Goal: Information Seeking & Learning: Learn about a topic

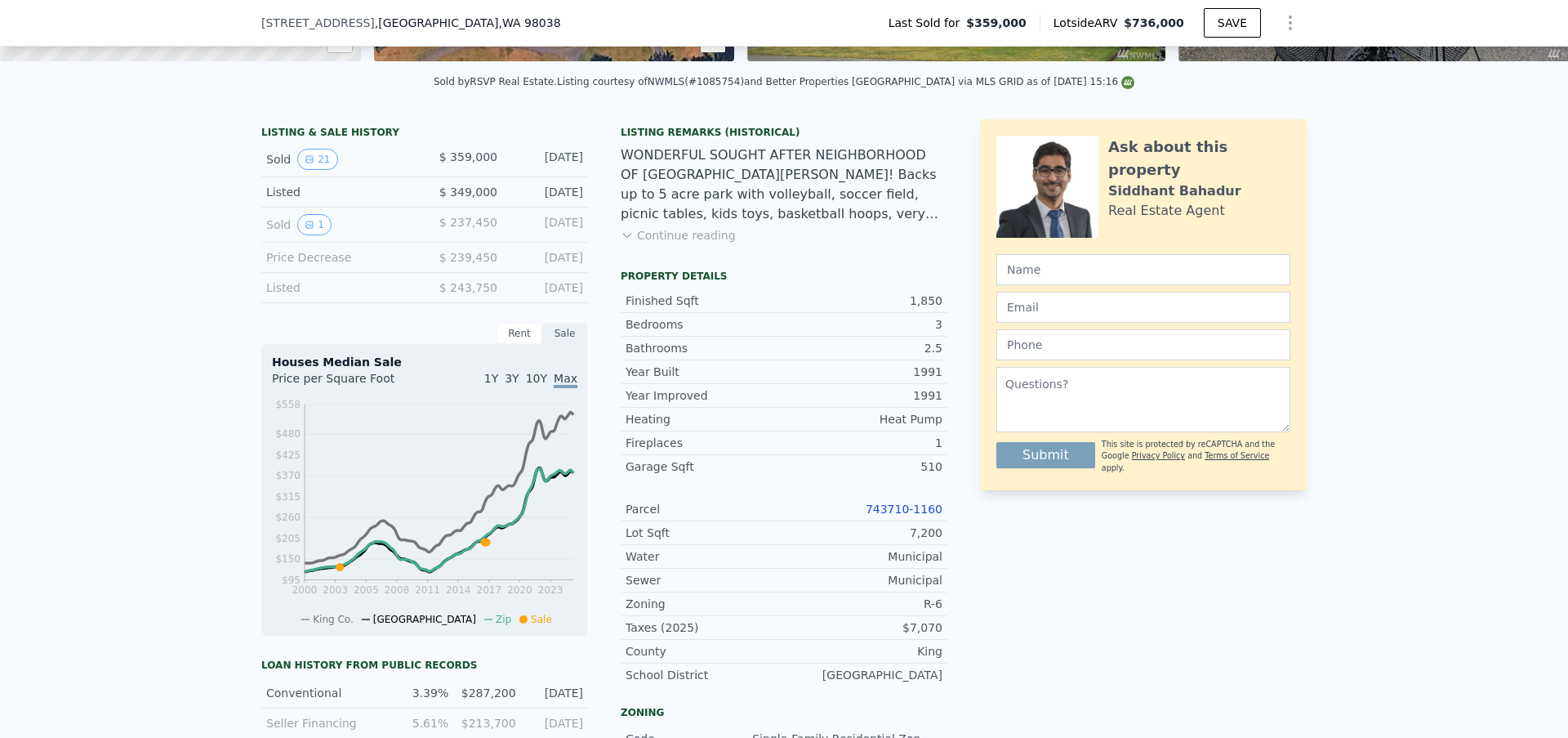
scroll to position [347, 0]
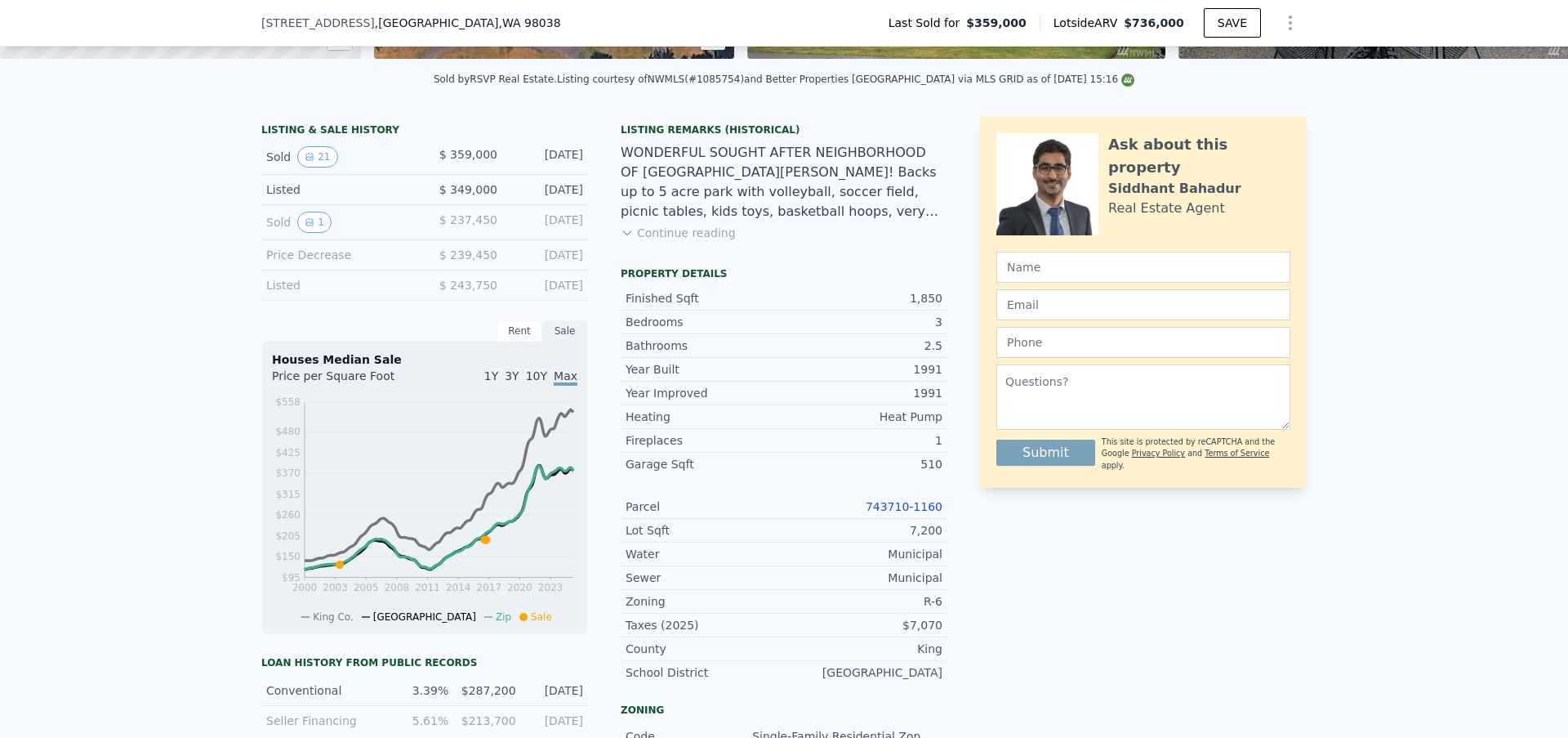
click at [896, 513] on link "743710-1160" at bounding box center [903, 506] width 77 height 13
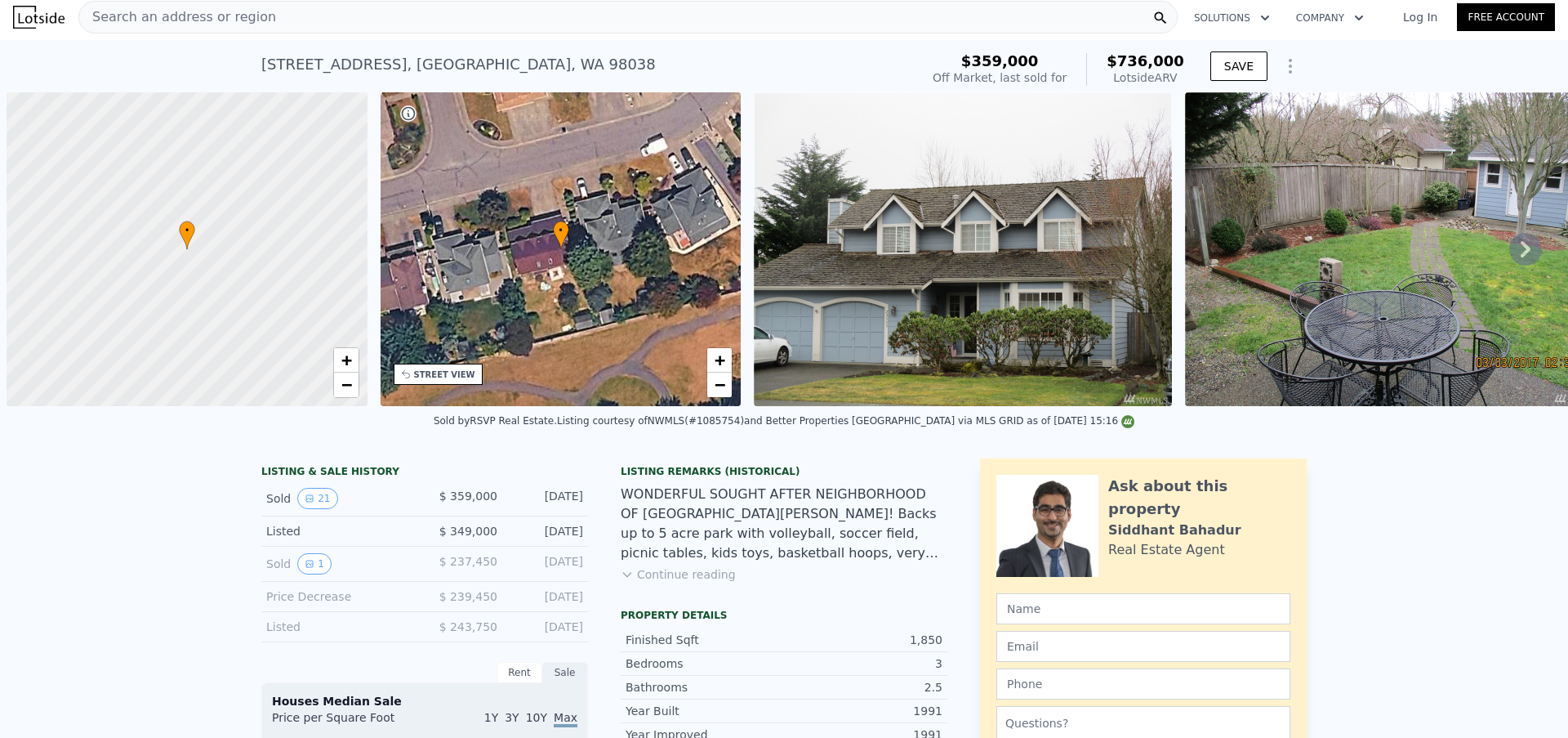
scroll to position [0, 6]
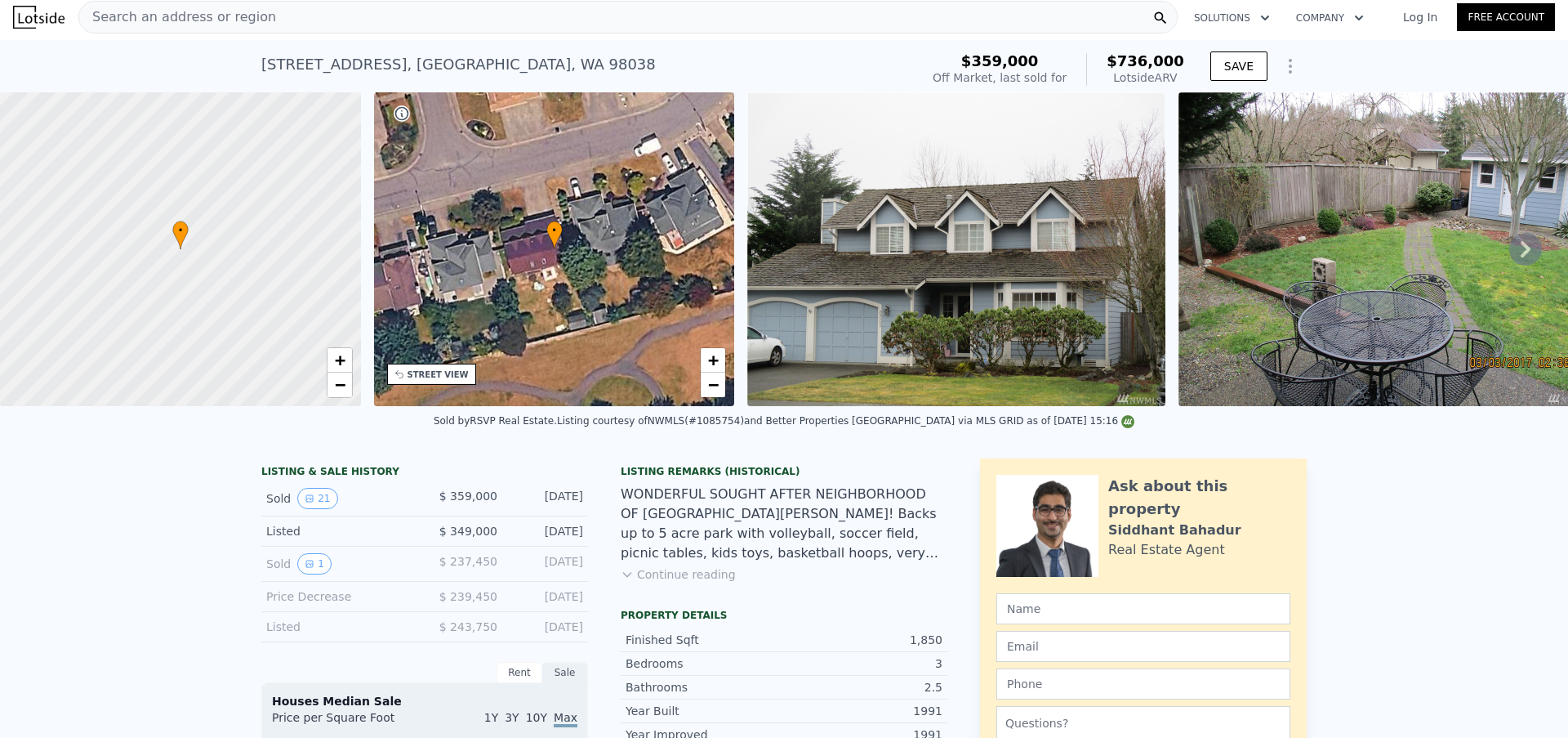
click at [256, 25] on span "Search an address or region" at bounding box center [177, 17] width 197 height 19
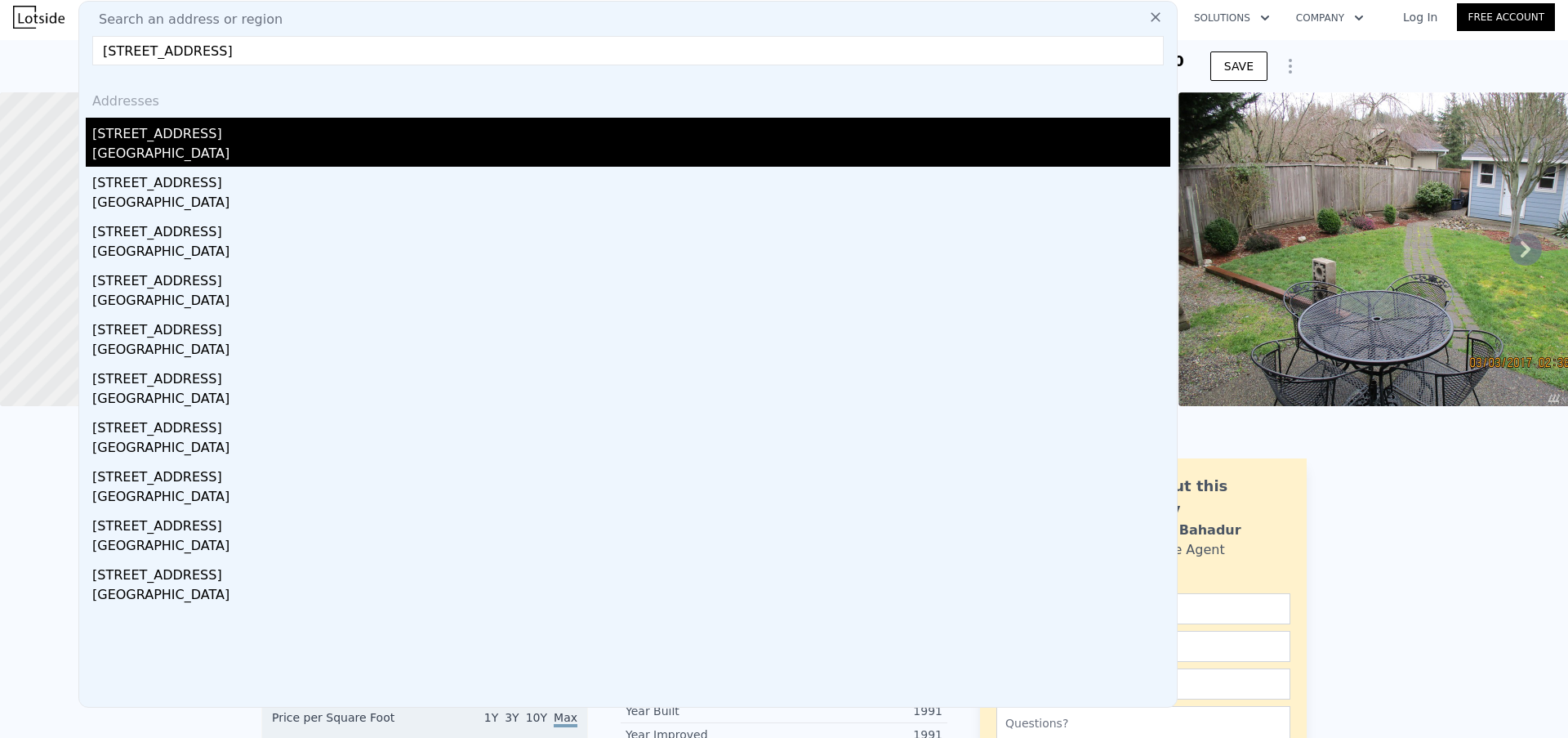
type input "[STREET_ADDRESS]"
click at [257, 128] on div "[STREET_ADDRESS]" at bounding box center [631, 130] width 1078 height 26
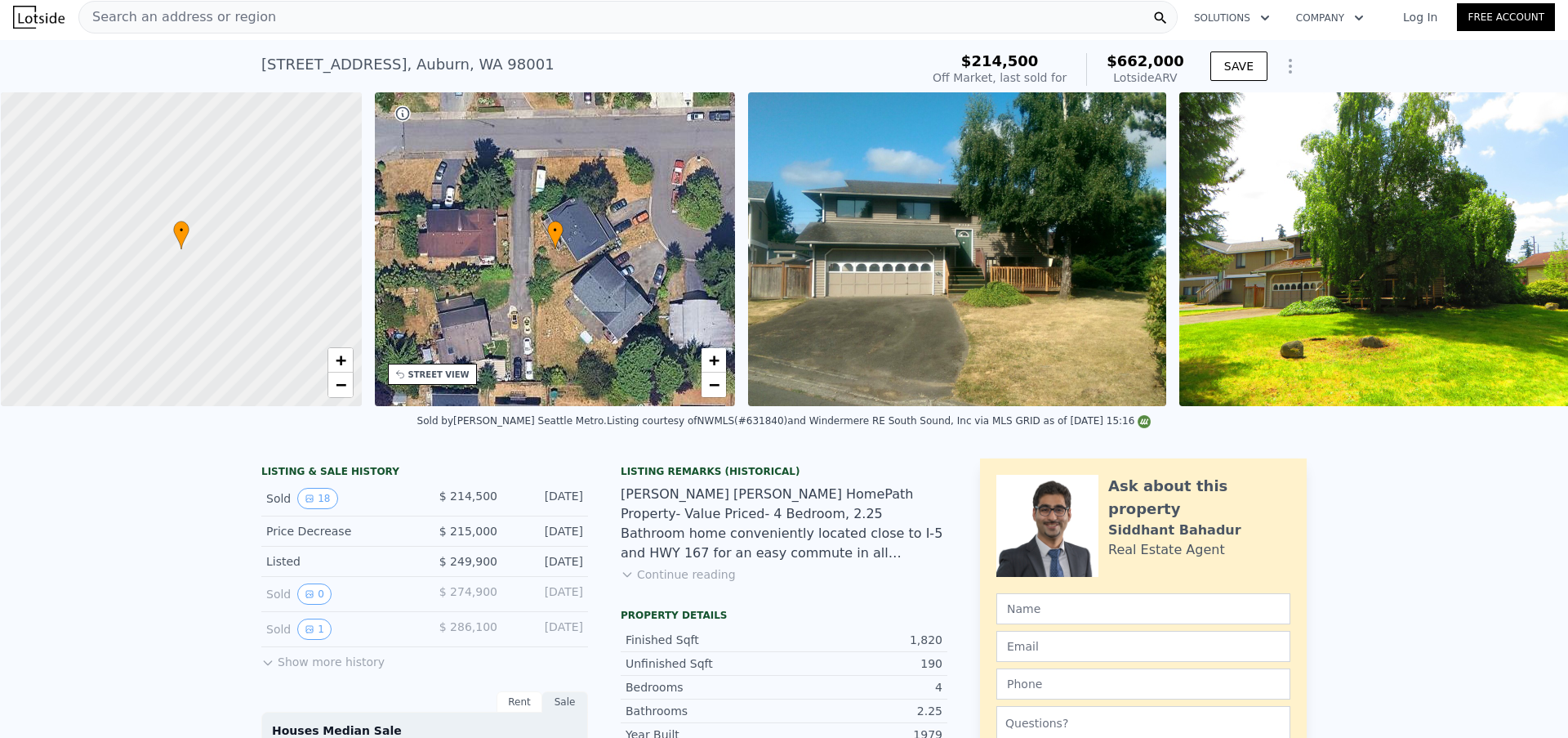
scroll to position [0, 6]
drag, startPoint x: 217, startPoint y: 263, endPoint x: 248, endPoint y: 298, distance: 46.8
click at [248, 298] on div at bounding box center [180, 249] width 433 height 376
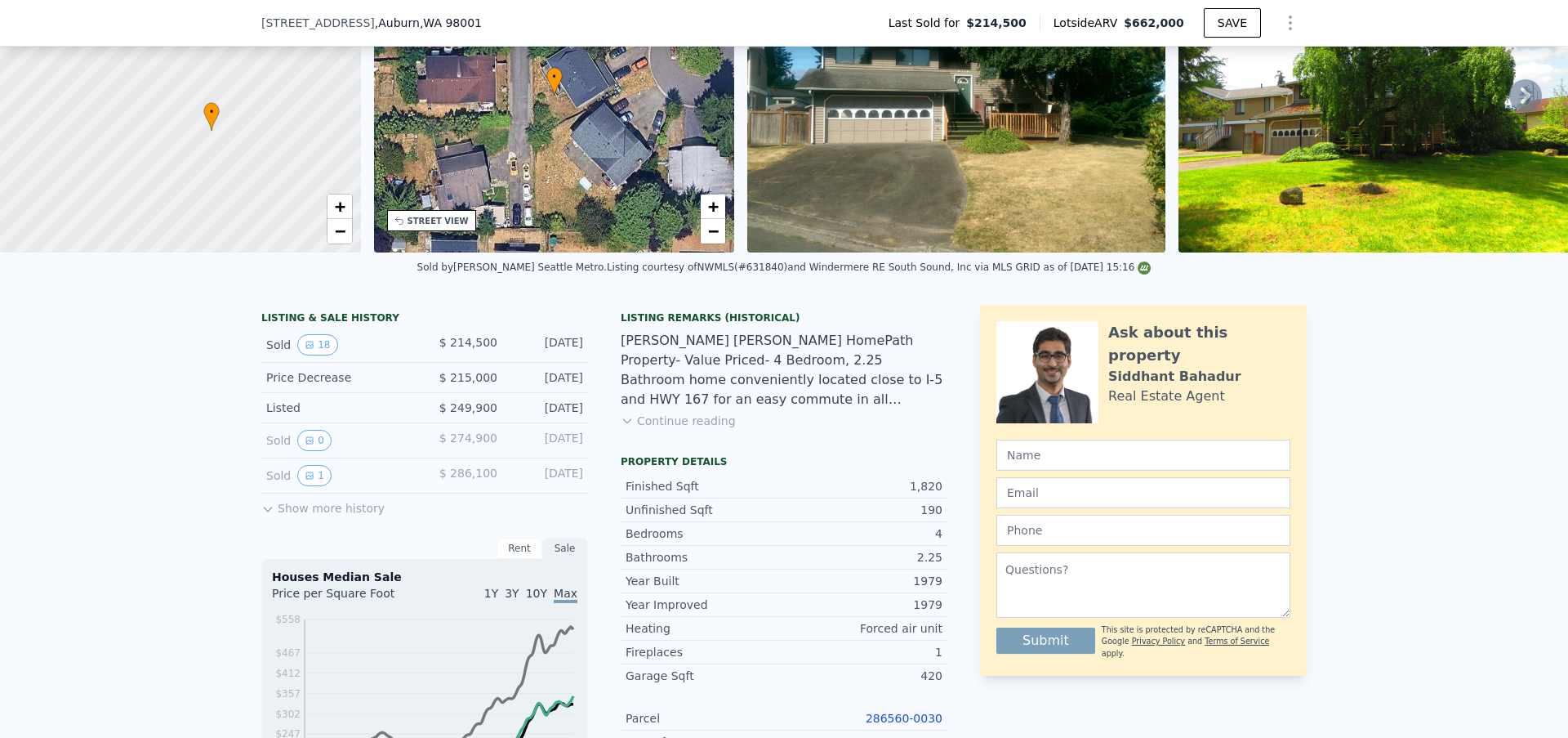
scroll to position [339, 0]
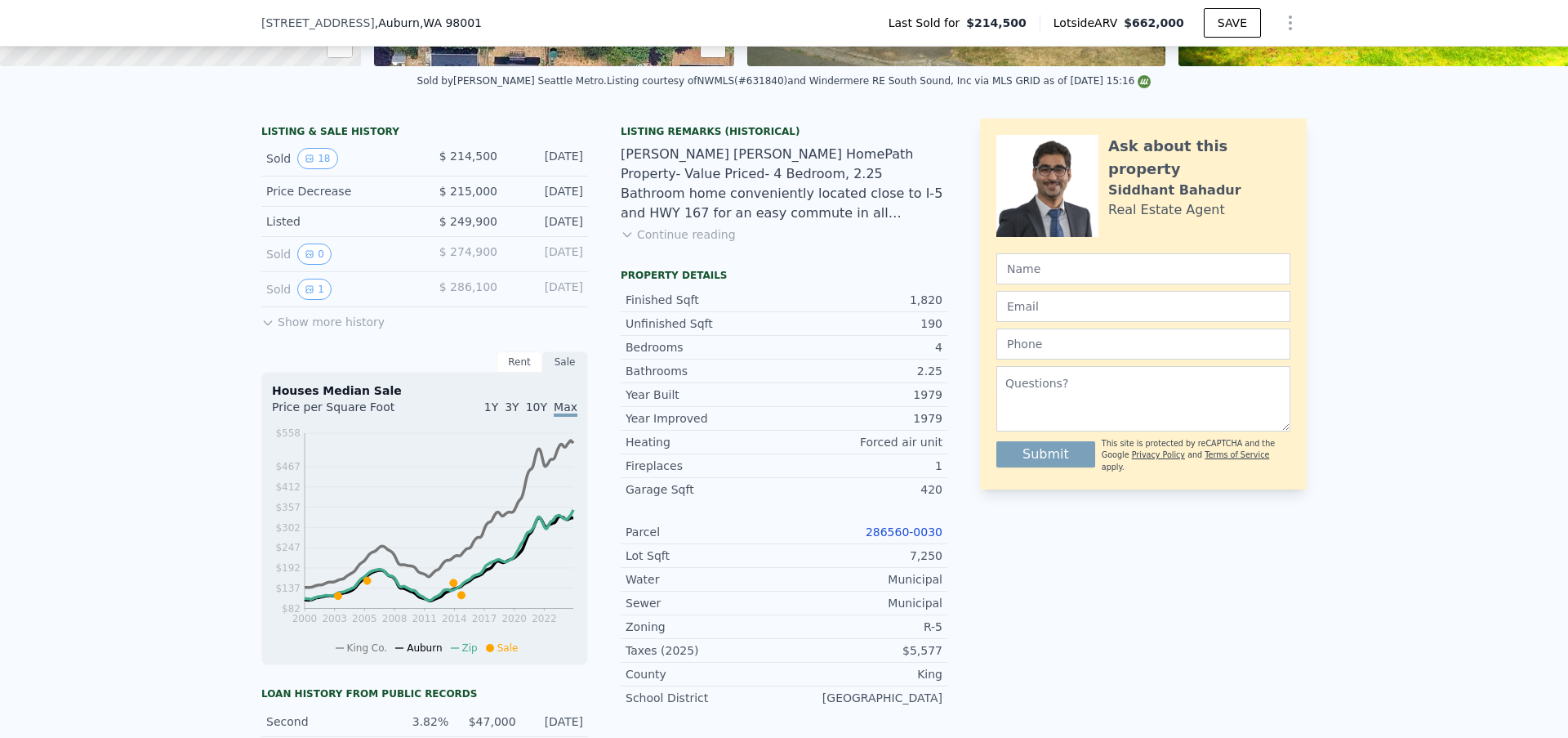
click at [890, 537] on link "286560-0030" at bounding box center [903, 532] width 77 height 13
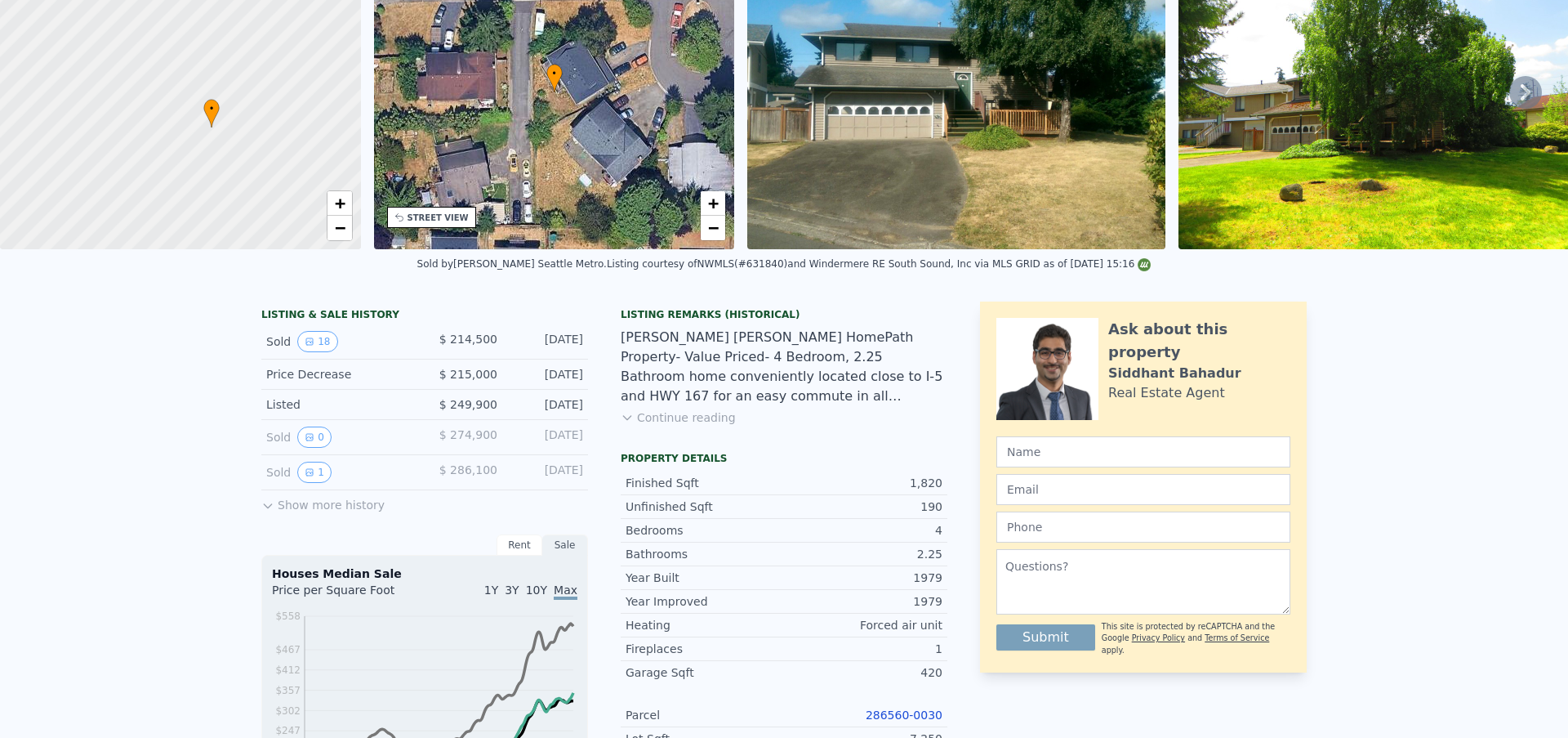
scroll to position [0, 0]
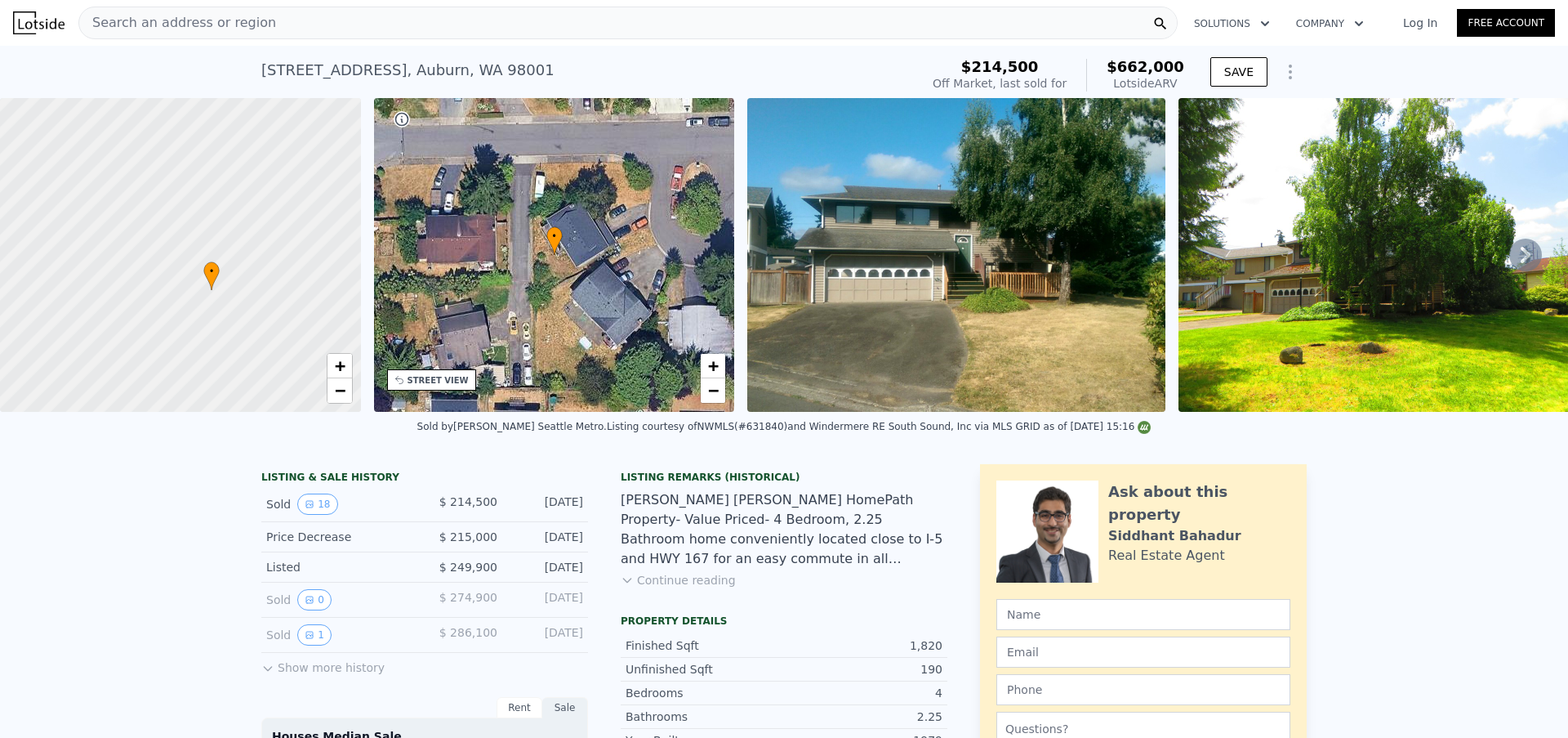
click at [235, 21] on span "Search an address or region" at bounding box center [177, 23] width 197 height 19
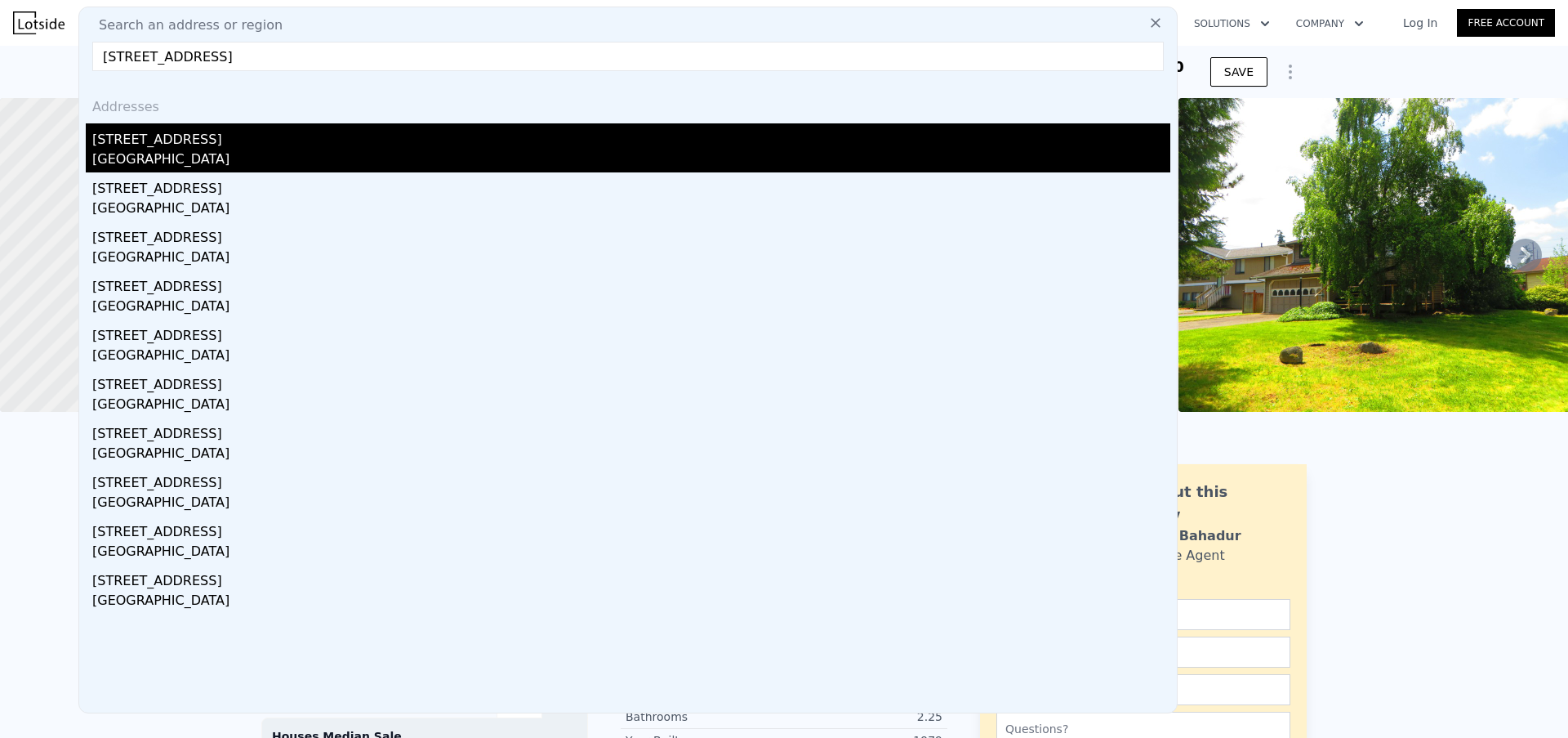
type input "[STREET_ADDRESS]"
click at [241, 146] on div "[STREET_ADDRESS]" at bounding box center [631, 137] width 1078 height 26
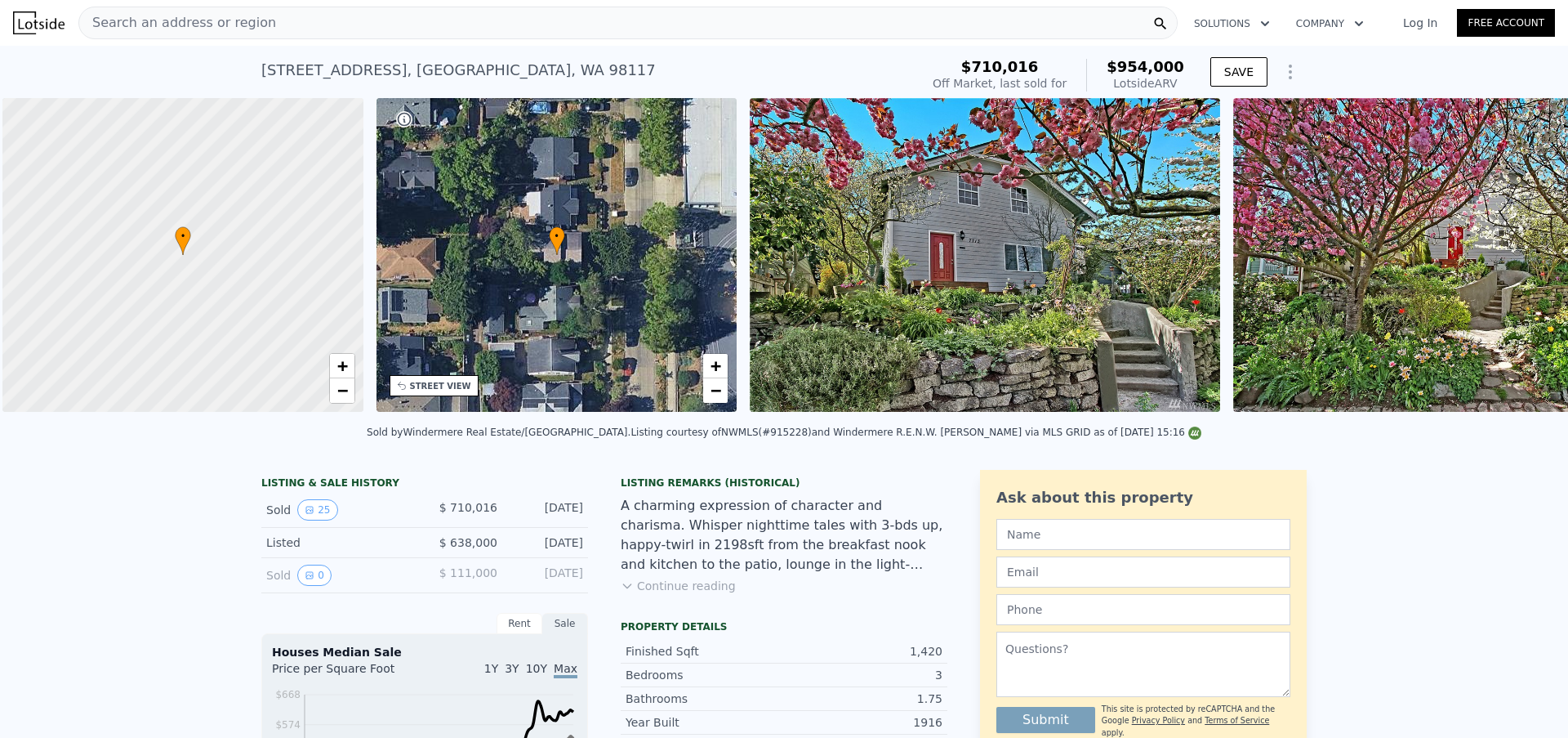
scroll to position [0, 6]
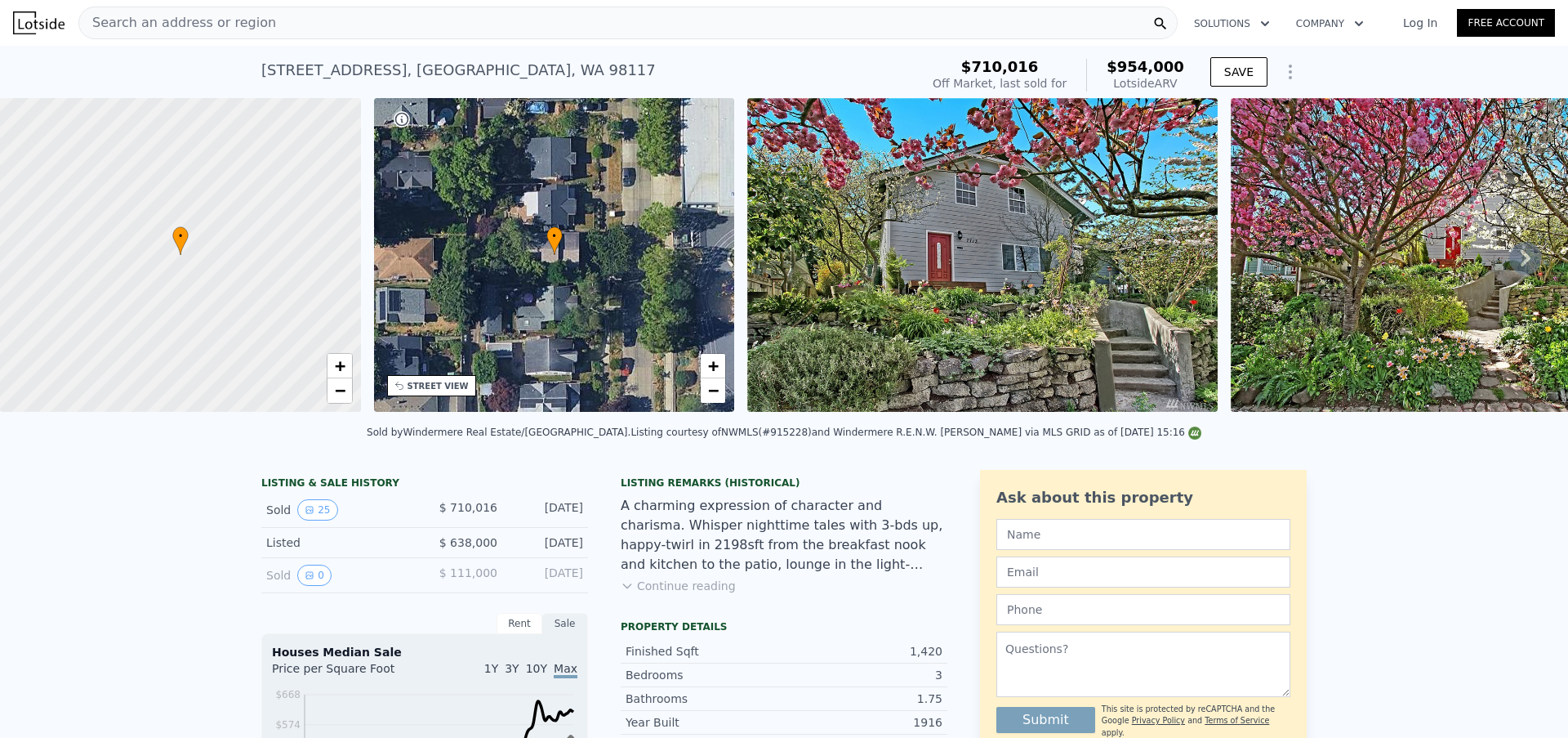
click at [212, 14] on span "Search an address or region" at bounding box center [177, 23] width 197 height 19
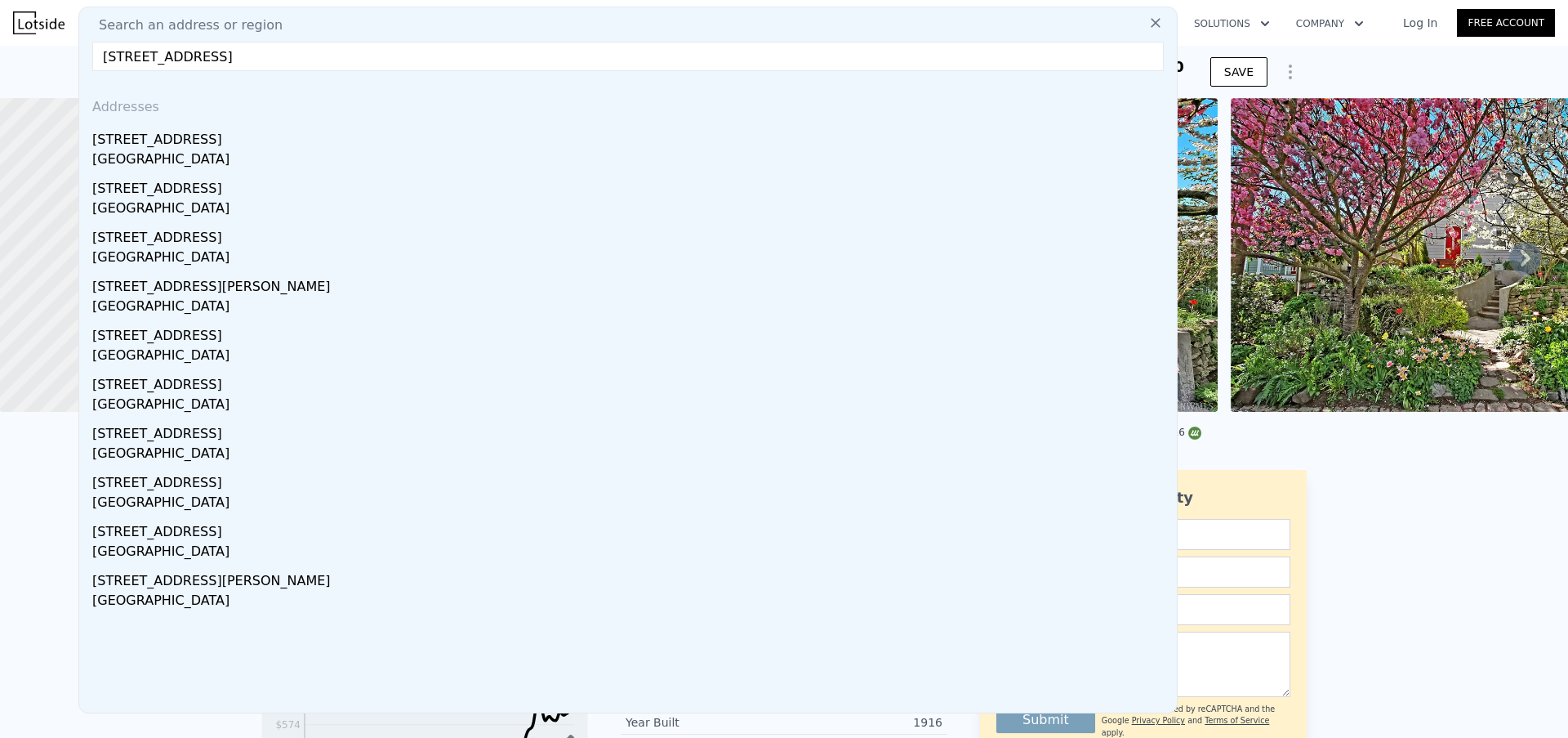
type input "[STREET_ADDRESS]"
click at [208, 143] on div "[STREET_ADDRESS]" at bounding box center [631, 137] width 1078 height 26
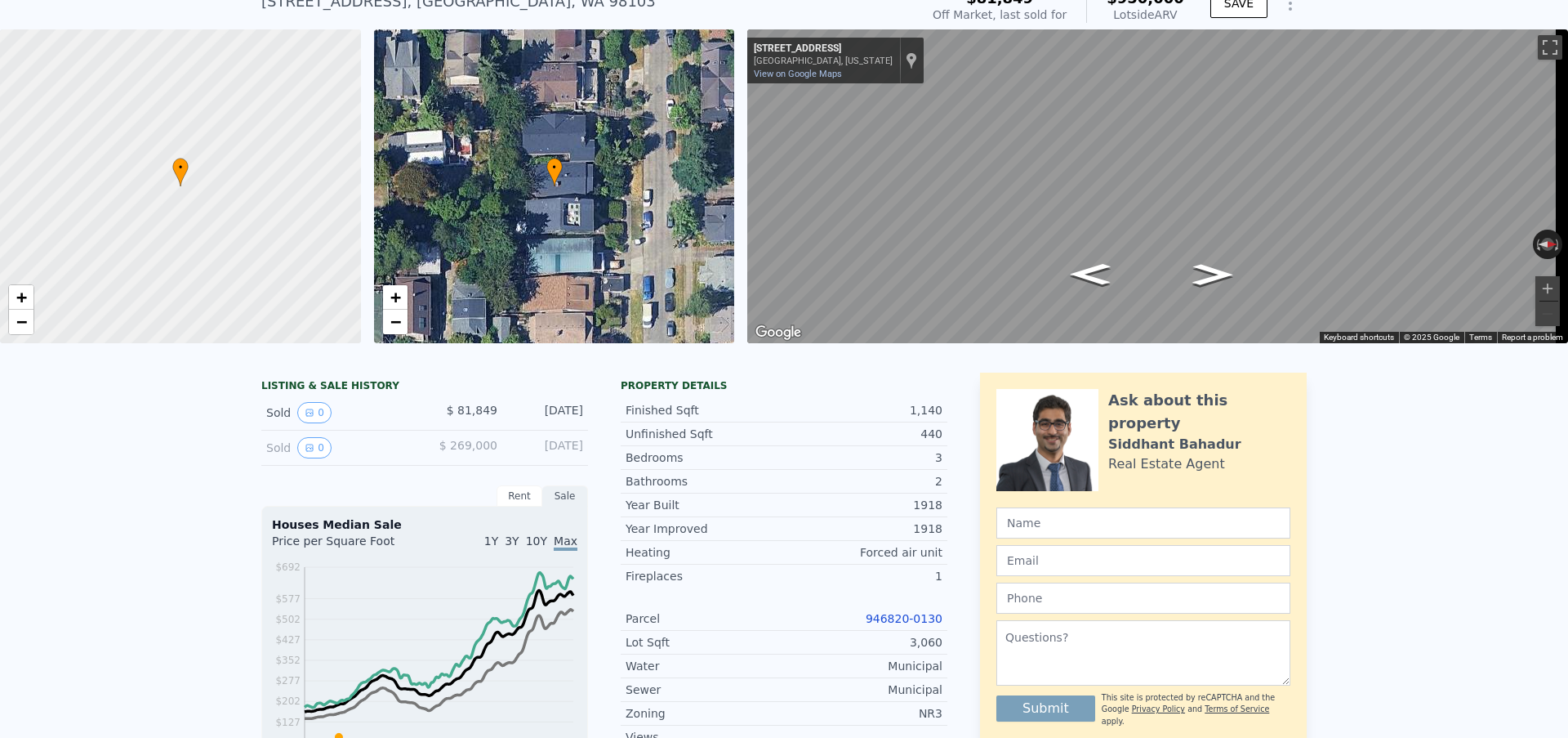
scroll to position [147, 0]
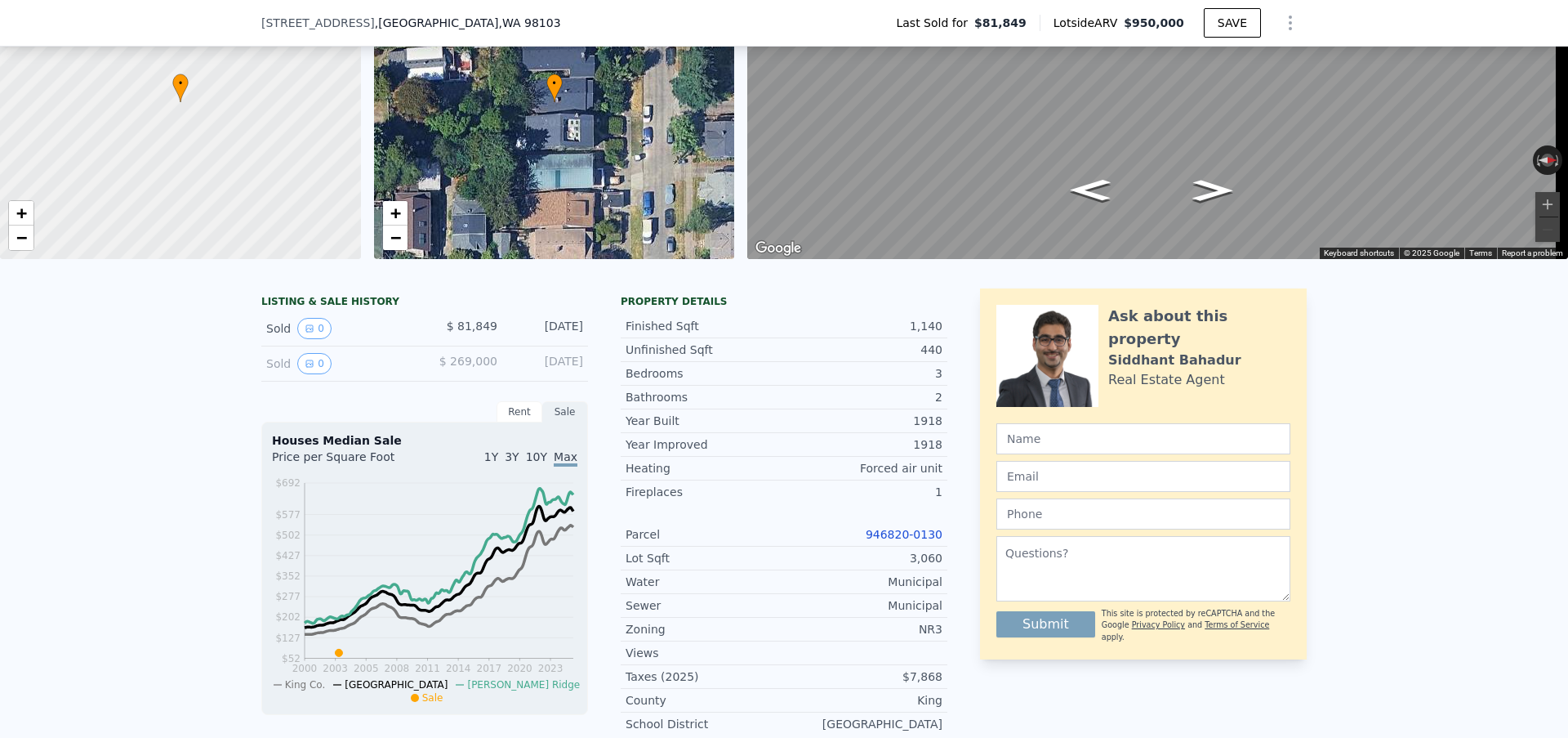
click at [882, 540] on link "946820-0130" at bounding box center [903, 534] width 77 height 13
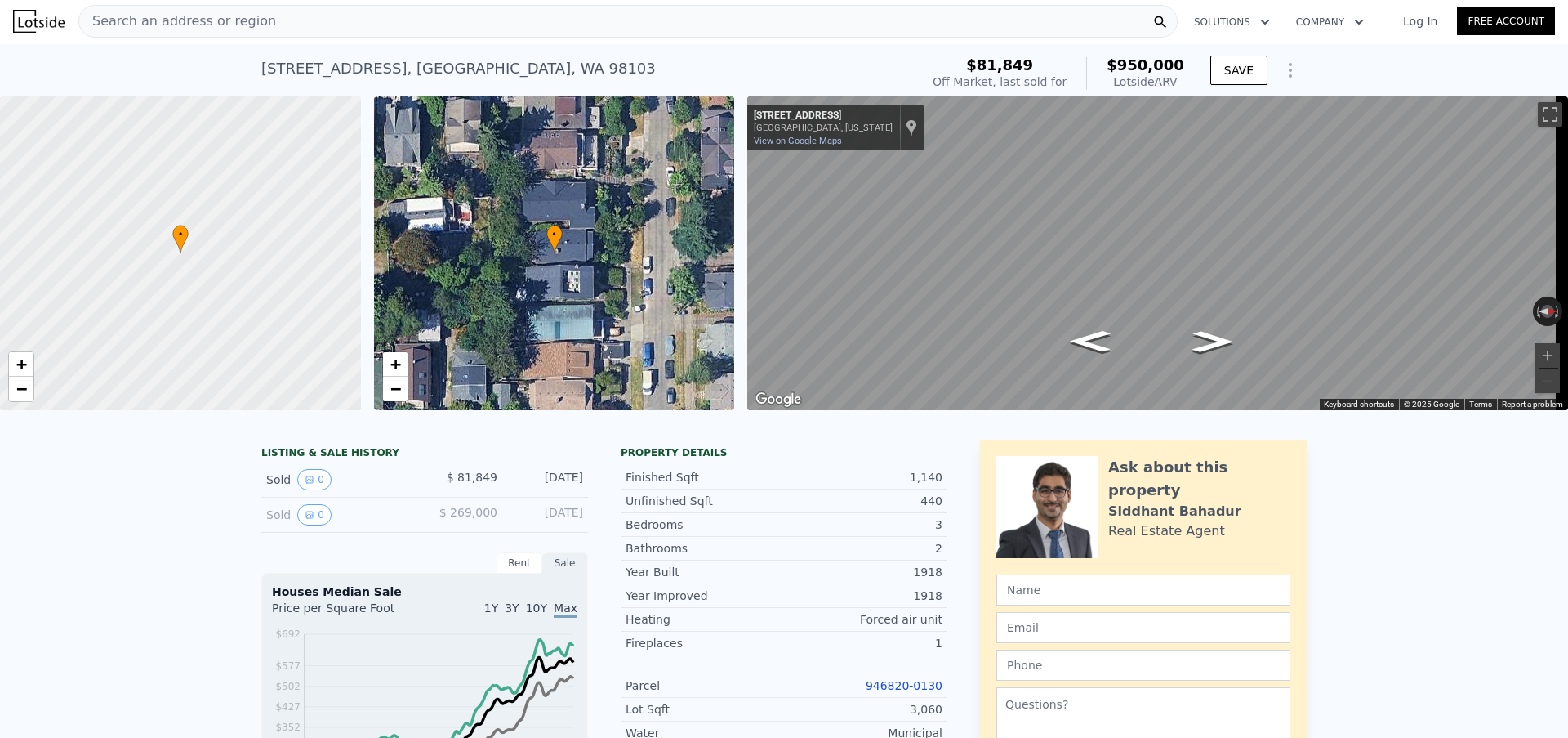
scroll to position [0, 0]
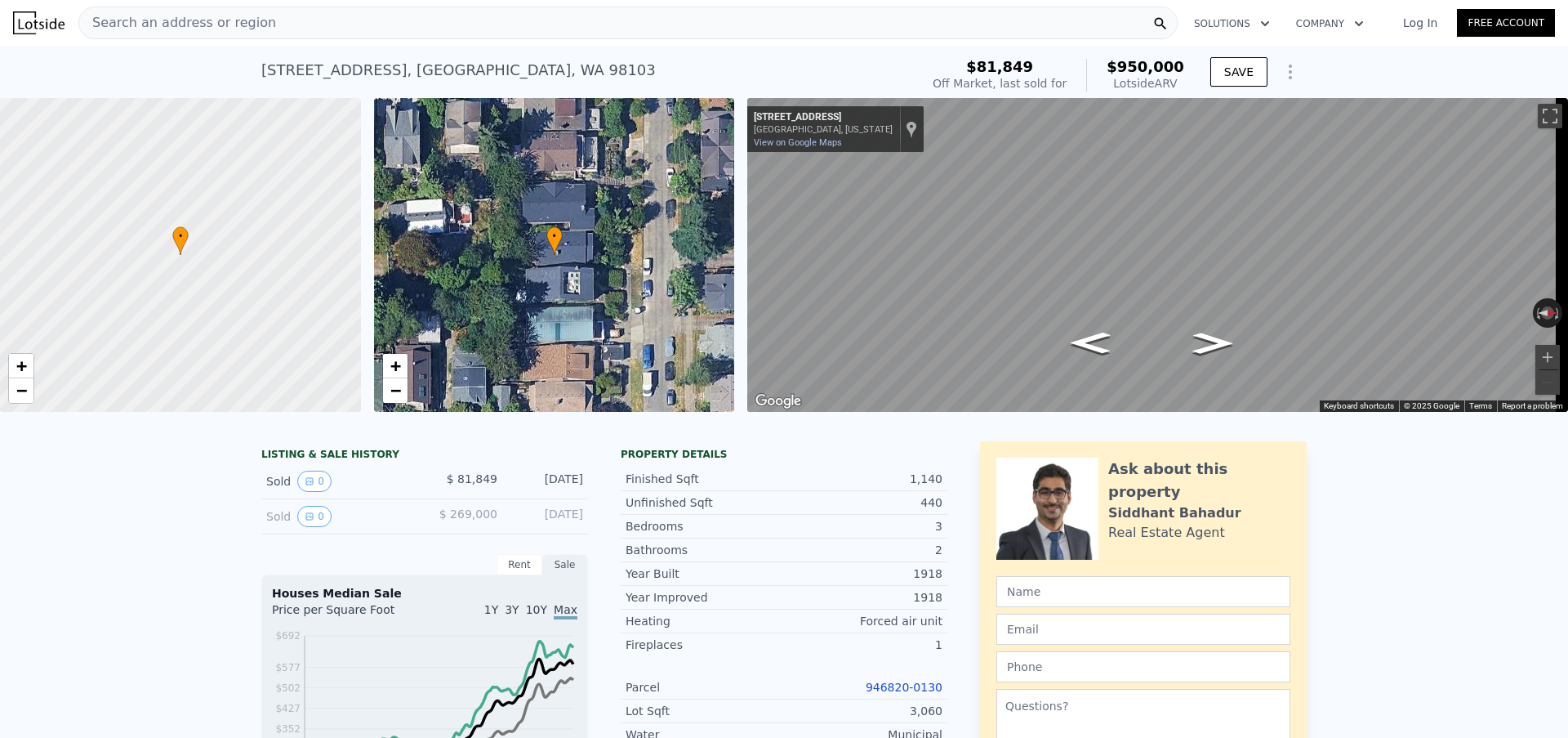
click at [434, 32] on div "Search an address or region" at bounding box center [628, 22] width 1099 height 33
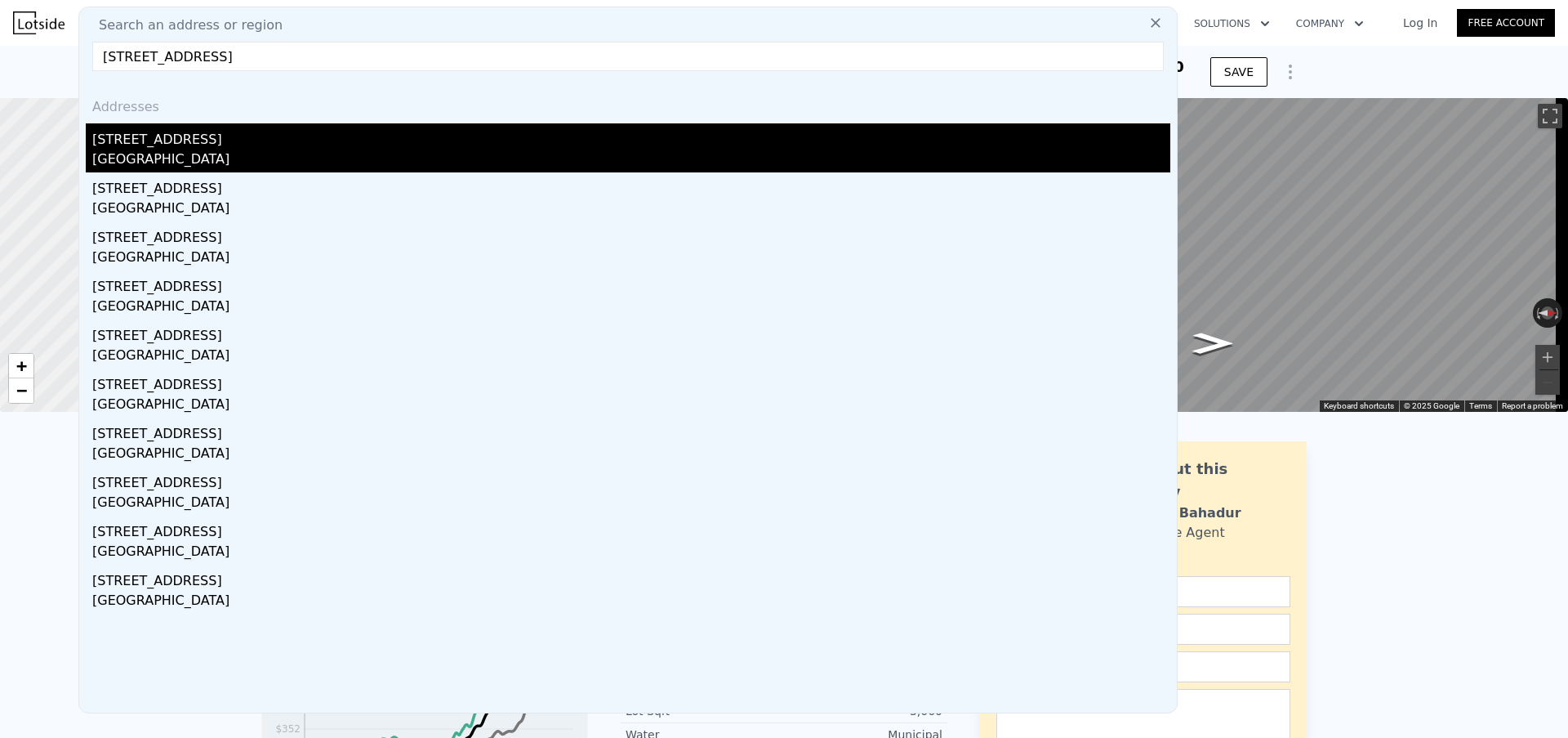
type input "[STREET_ADDRESS]"
click at [342, 139] on div "[STREET_ADDRESS]" at bounding box center [631, 137] width 1078 height 26
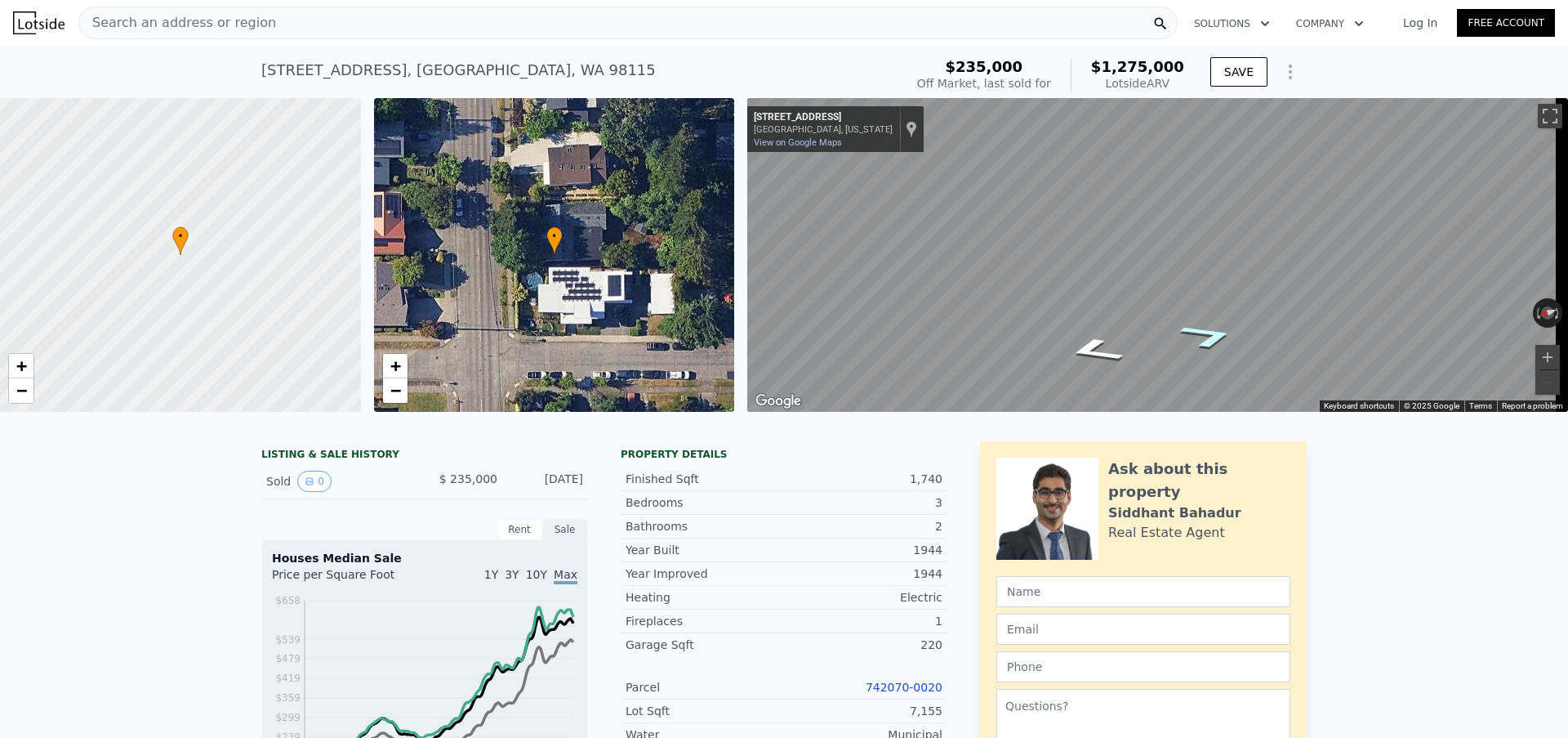
click at [1197, 338] on icon "Go South, 40th Ave NE" at bounding box center [1208, 335] width 106 height 38
click at [1132, 325] on icon "Go North, 40th Ave NE" at bounding box center [1117, 324] width 123 height 38
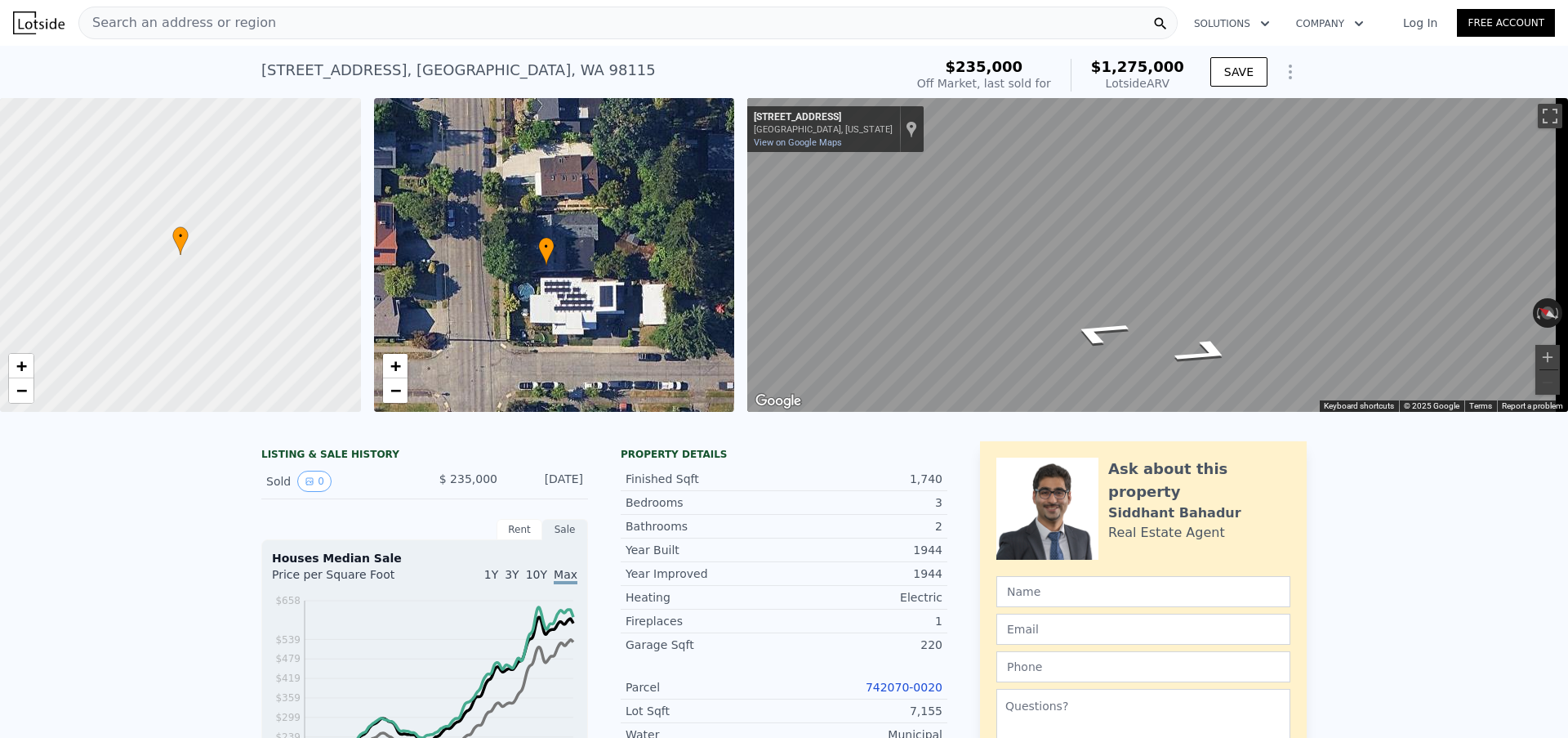
drag, startPoint x: 562, startPoint y: 279, endPoint x: 554, endPoint y: 289, distance: 12.8
click at [554, 289] on div "• + −" at bounding box center [554, 255] width 361 height 314
click at [880, 693] on link "742070-0020" at bounding box center [903, 687] width 77 height 13
click at [422, 22] on div "Search an address or region" at bounding box center [628, 22] width 1099 height 33
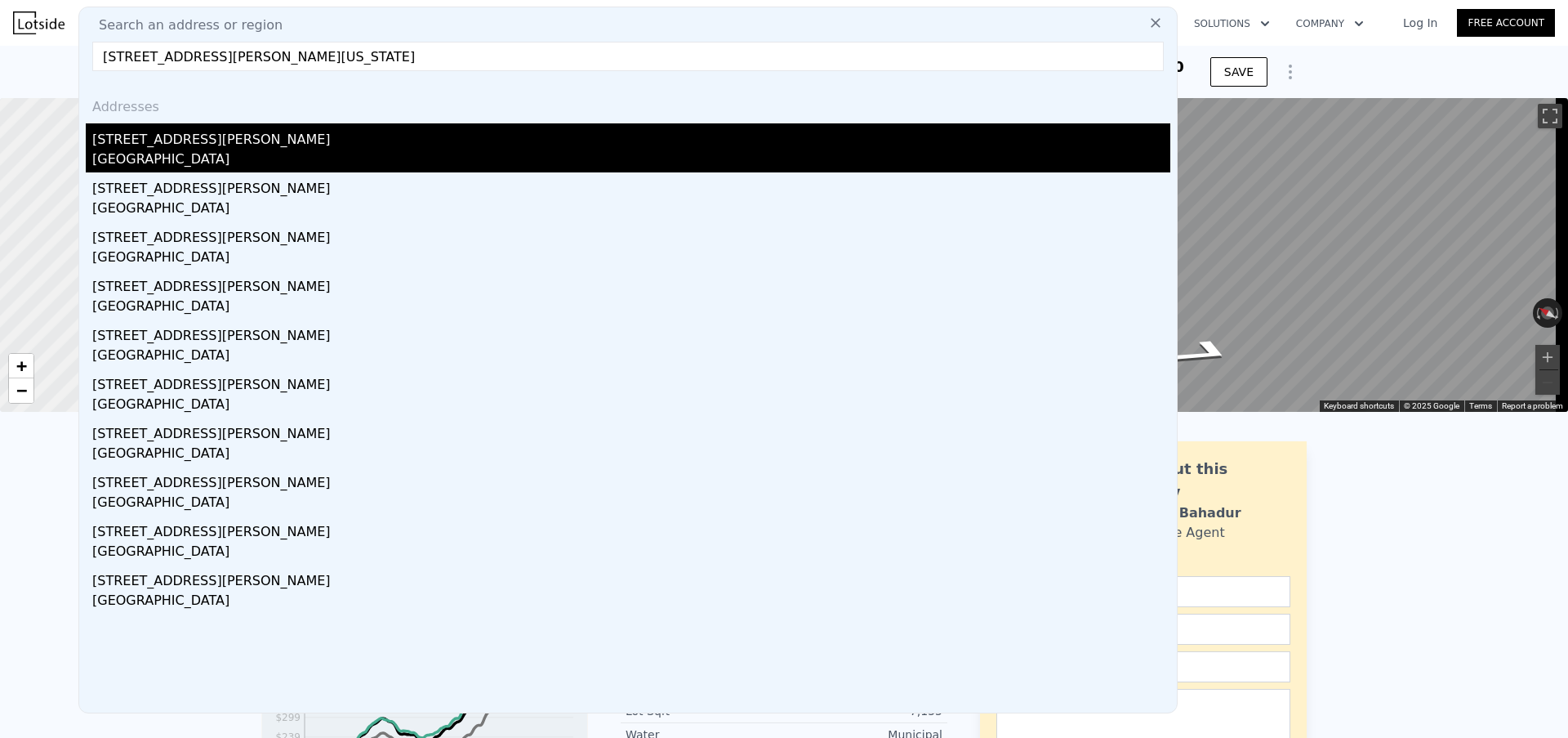
type input "[STREET_ADDRESS][PERSON_NAME][US_STATE]"
click at [342, 136] on div "[STREET_ADDRESS][PERSON_NAME]" at bounding box center [631, 137] width 1078 height 26
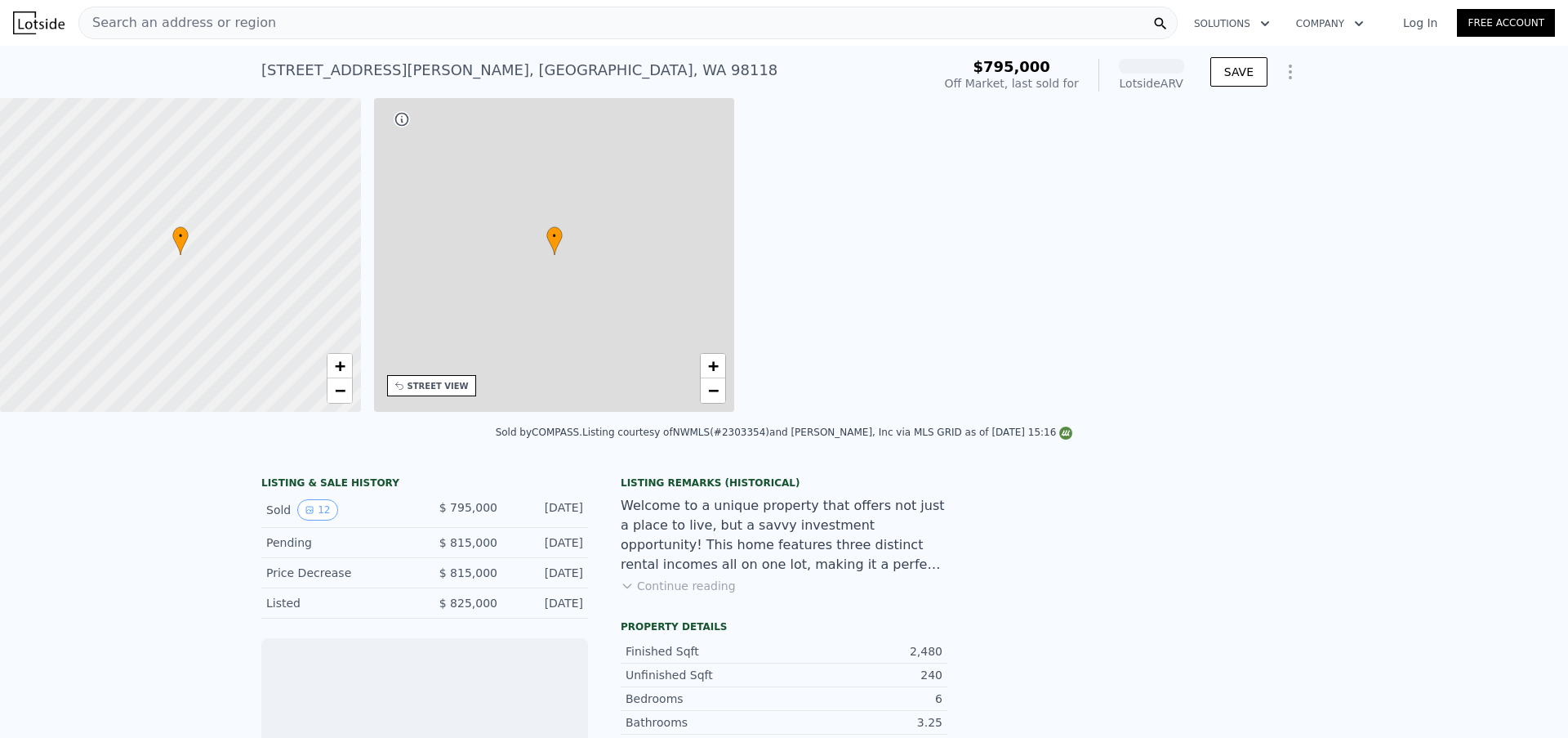
scroll to position [0, 381]
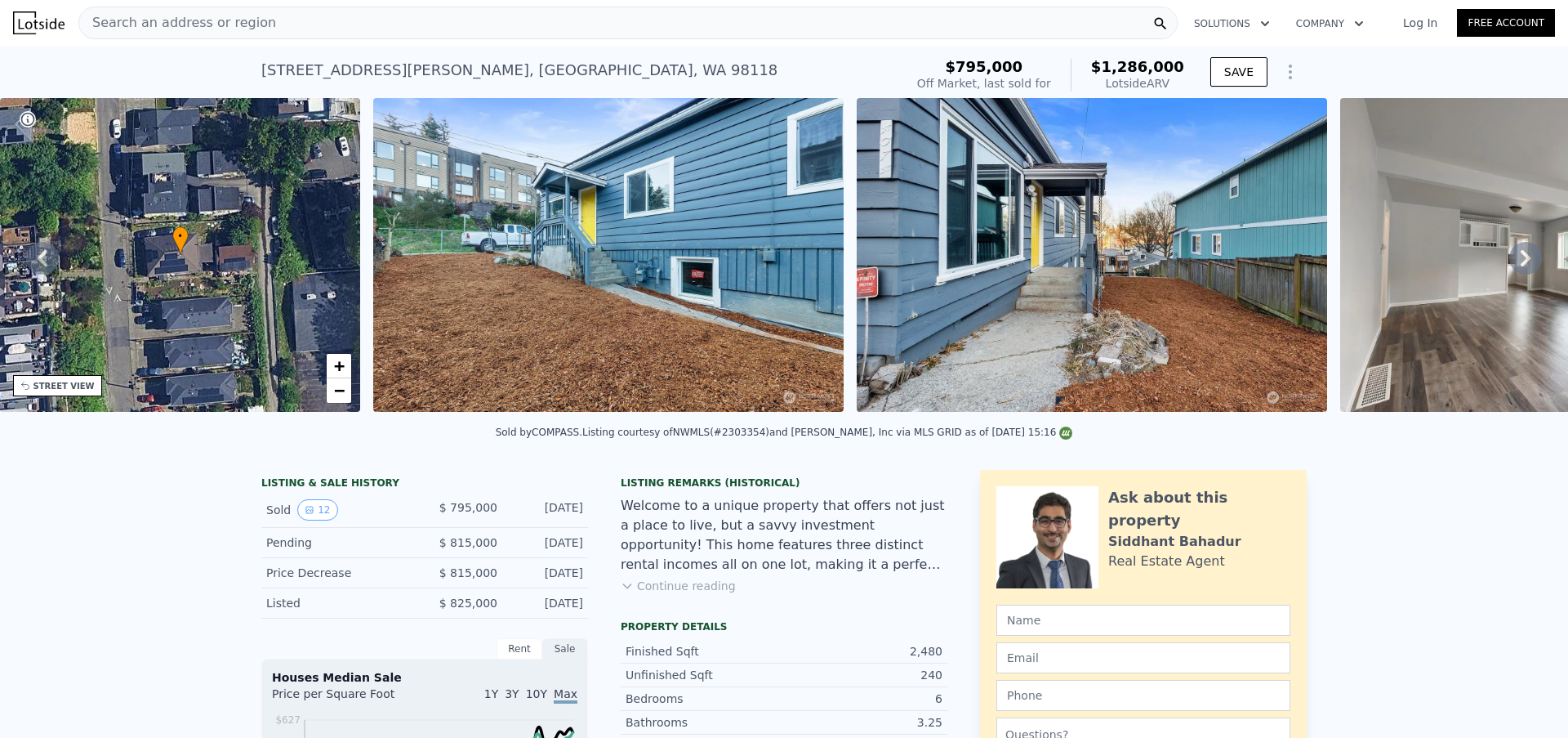
click at [500, 23] on div "Search an address or region" at bounding box center [628, 22] width 1099 height 33
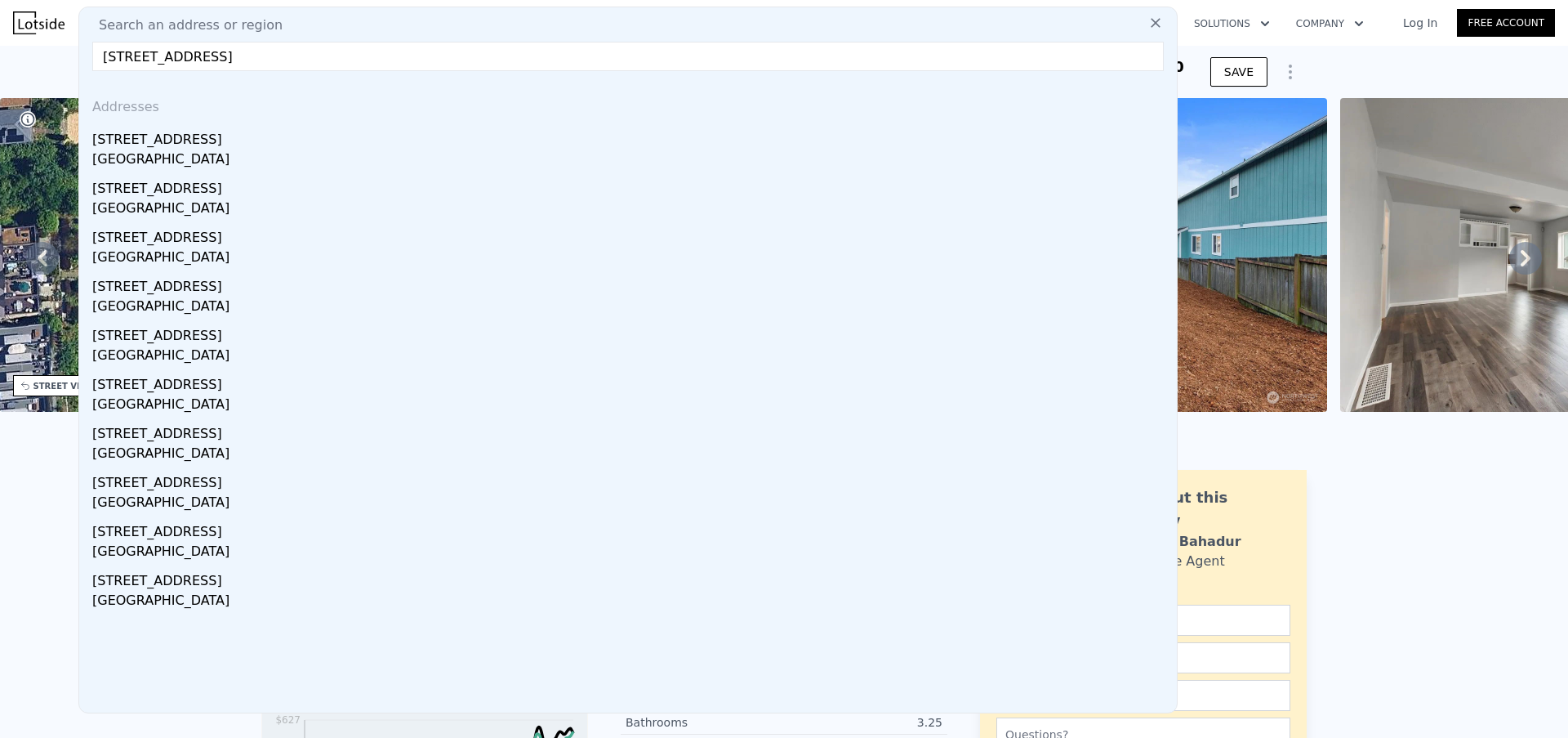
type input "[STREET_ADDRESS]"
click at [1150, 19] on icon at bounding box center [1155, 22] width 10 height 10
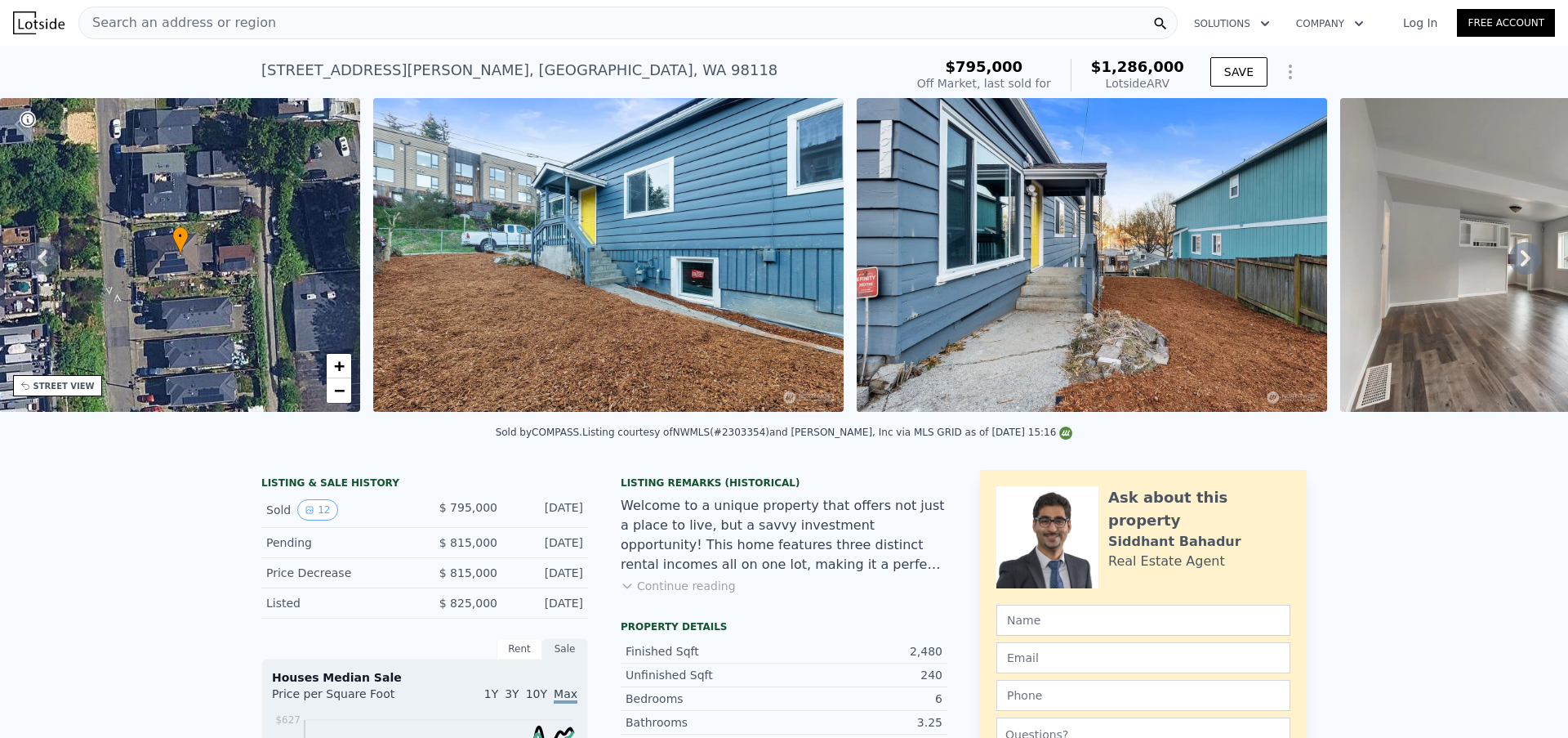
click at [282, 28] on div "Search an address or region" at bounding box center [628, 22] width 1099 height 33
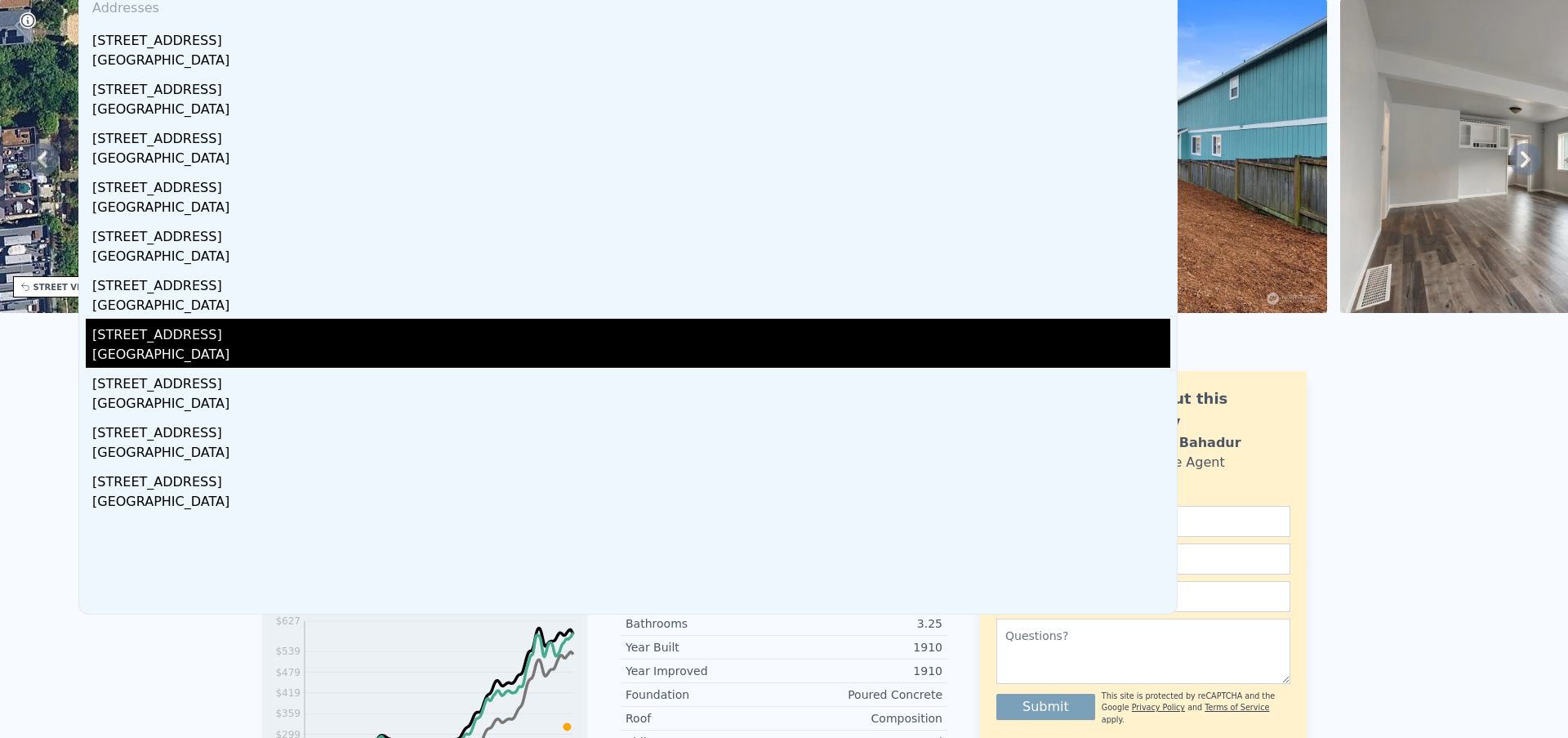
scroll to position [0, 0]
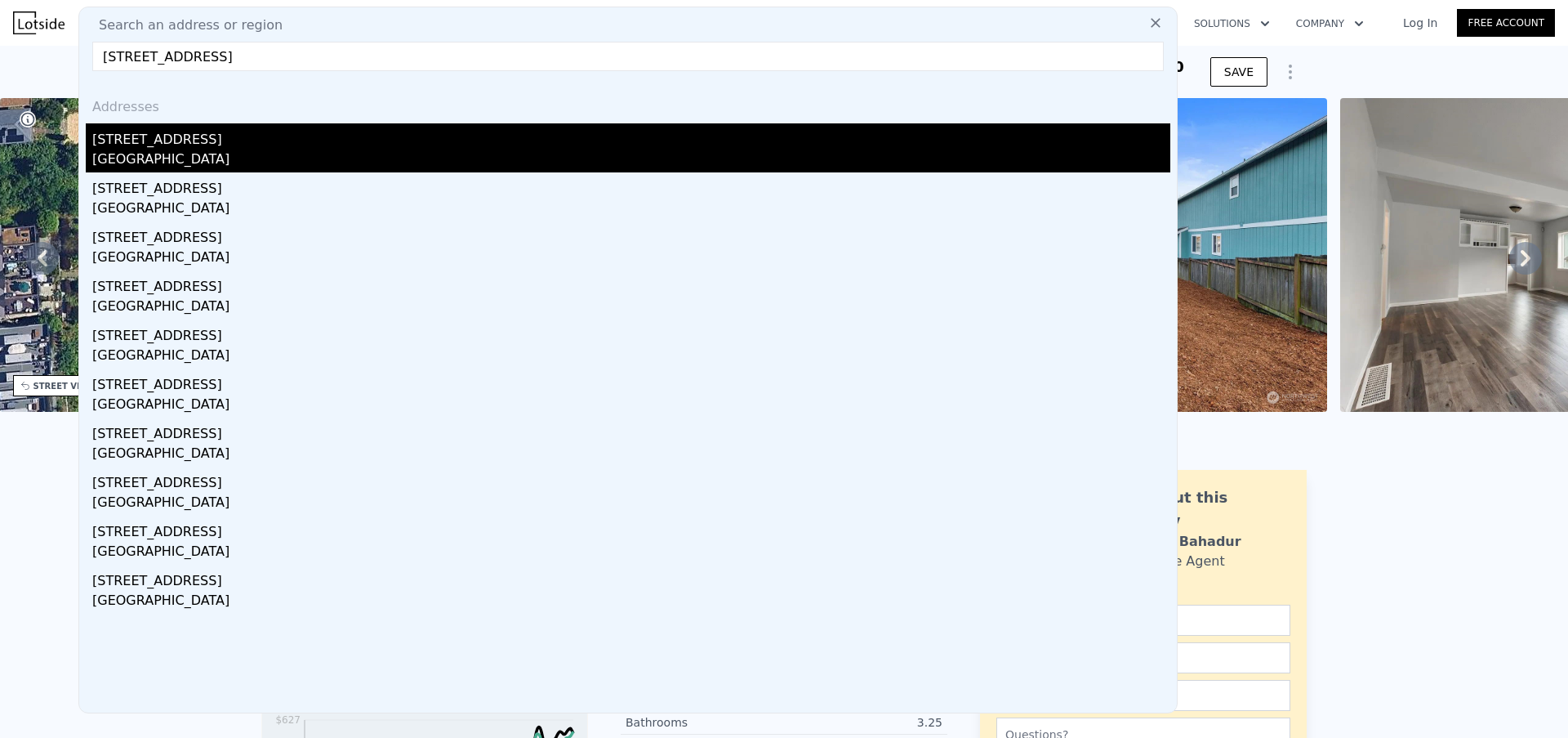
type input "[STREET_ADDRESS]"
click at [234, 139] on div "[STREET_ADDRESS]" at bounding box center [631, 137] width 1078 height 26
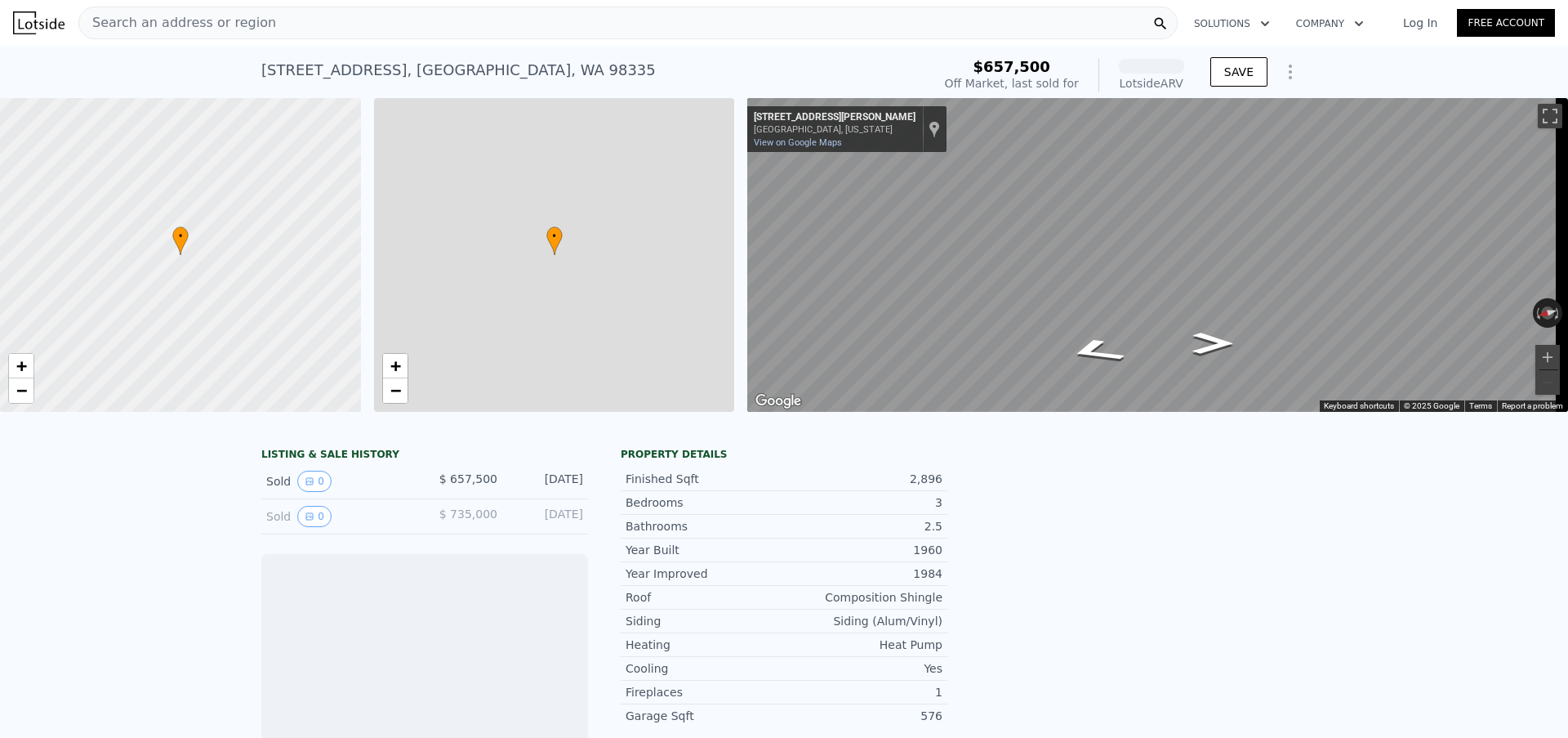
scroll to position [0, 6]
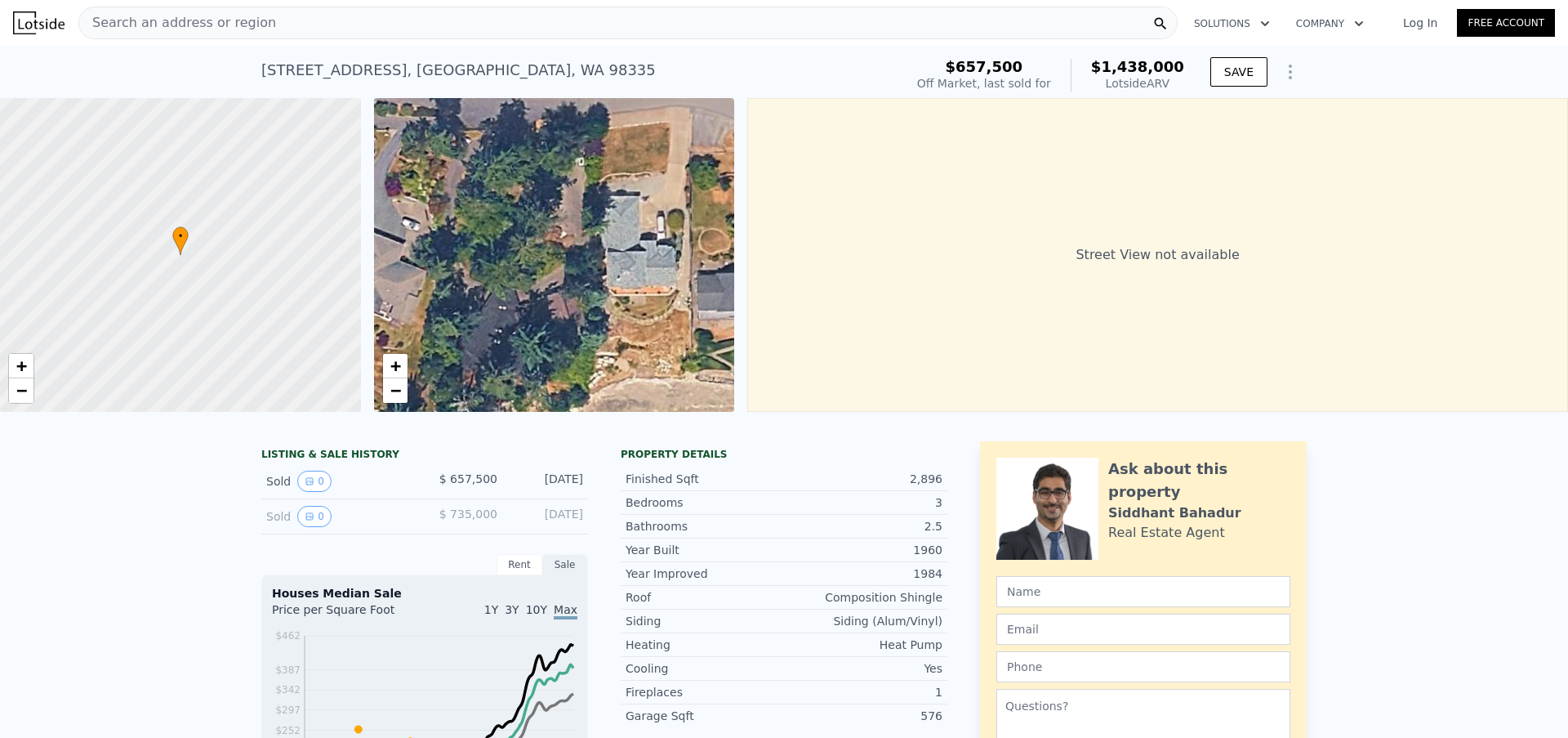
drag, startPoint x: 665, startPoint y: 323, endPoint x: 412, endPoint y: 297, distance: 254.3
click at [412, 297] on div "• + −" at bounding box center [554, 255] width 361 height 314
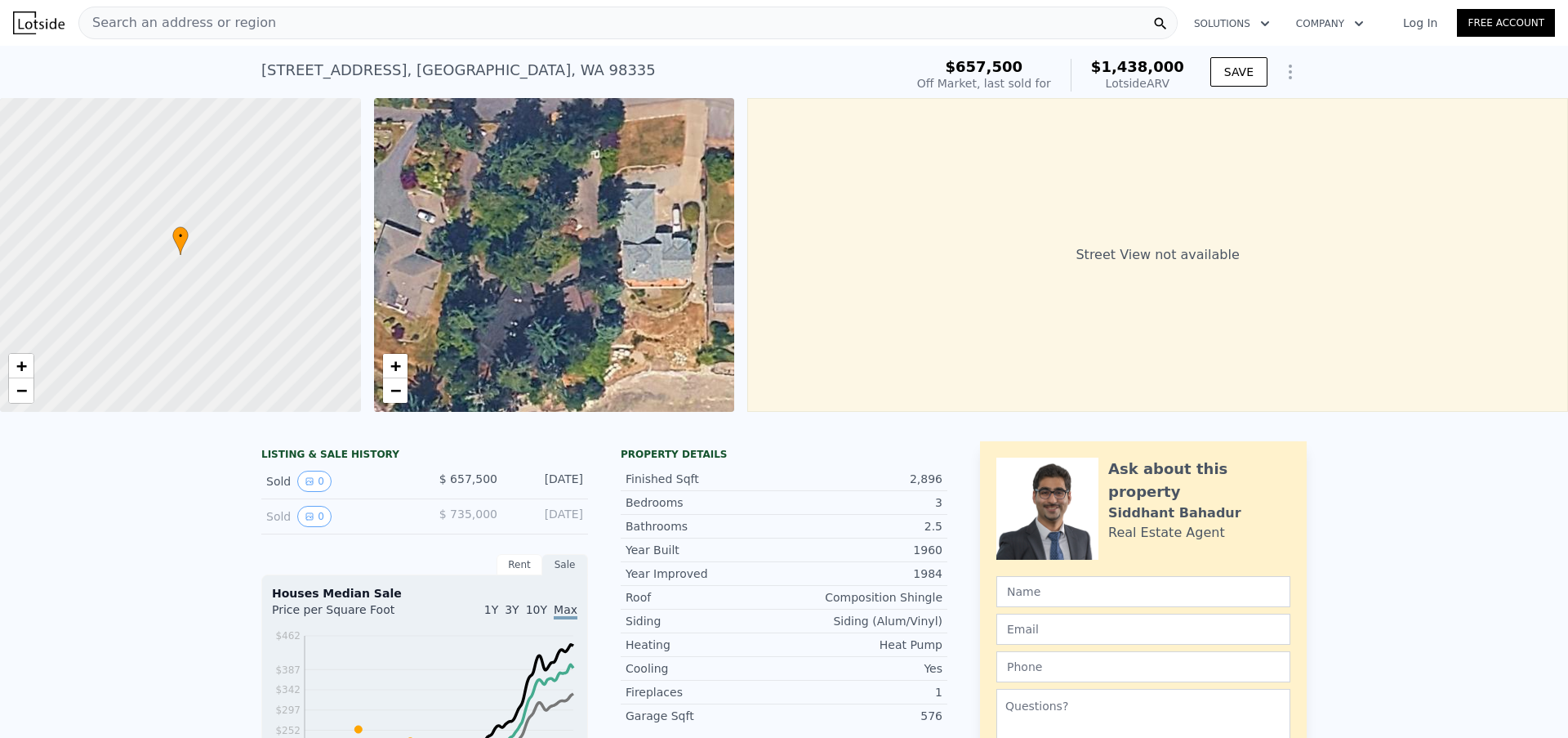
click at [461, 34] on div "Search an address or region" at bounding box center [628, 22] width 1099 height 33
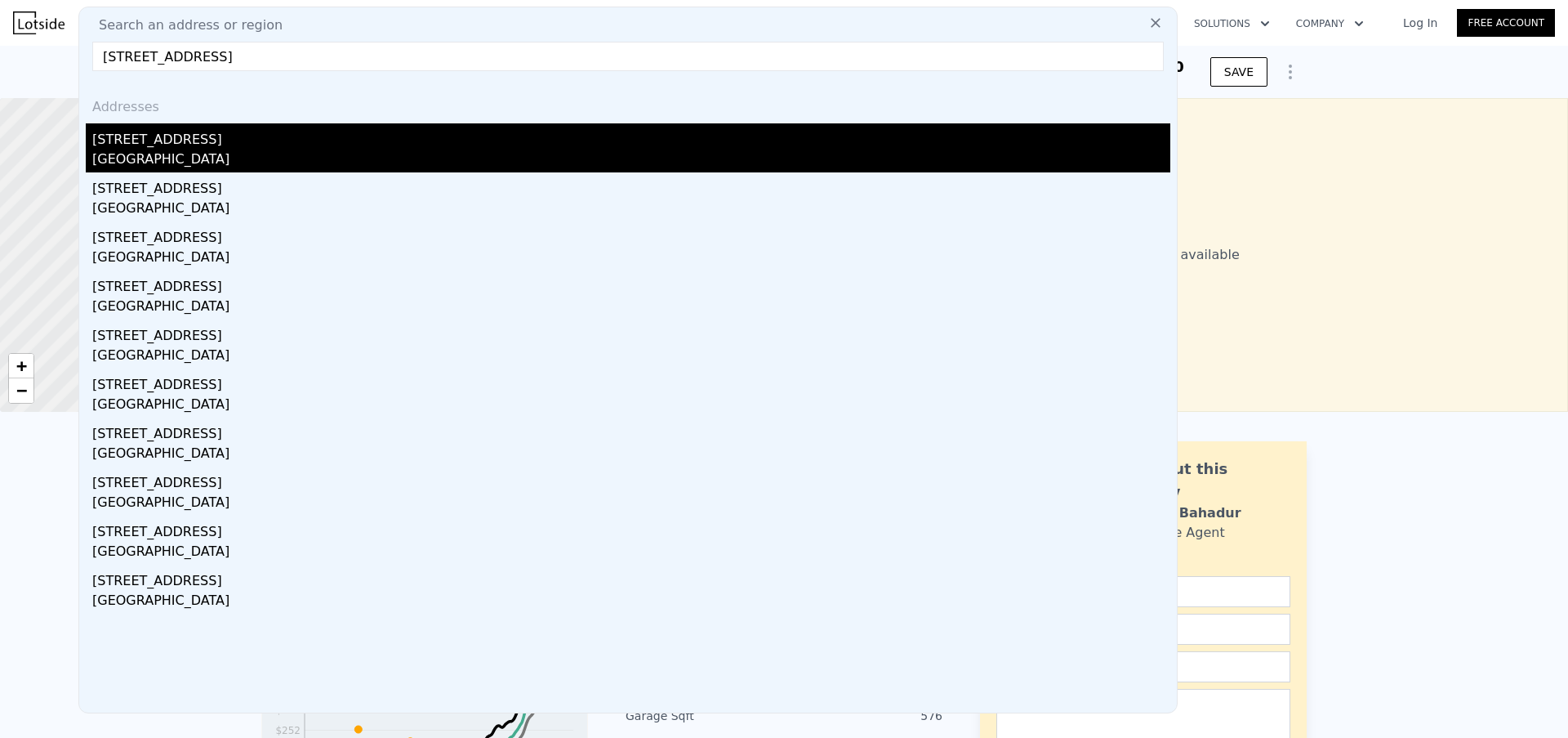
type input "[STREET_ADDRESS]"
click at [336, 141] on div "[STREET_ADDRESS]" at bounding box center [631, 137] width 1078 height 26
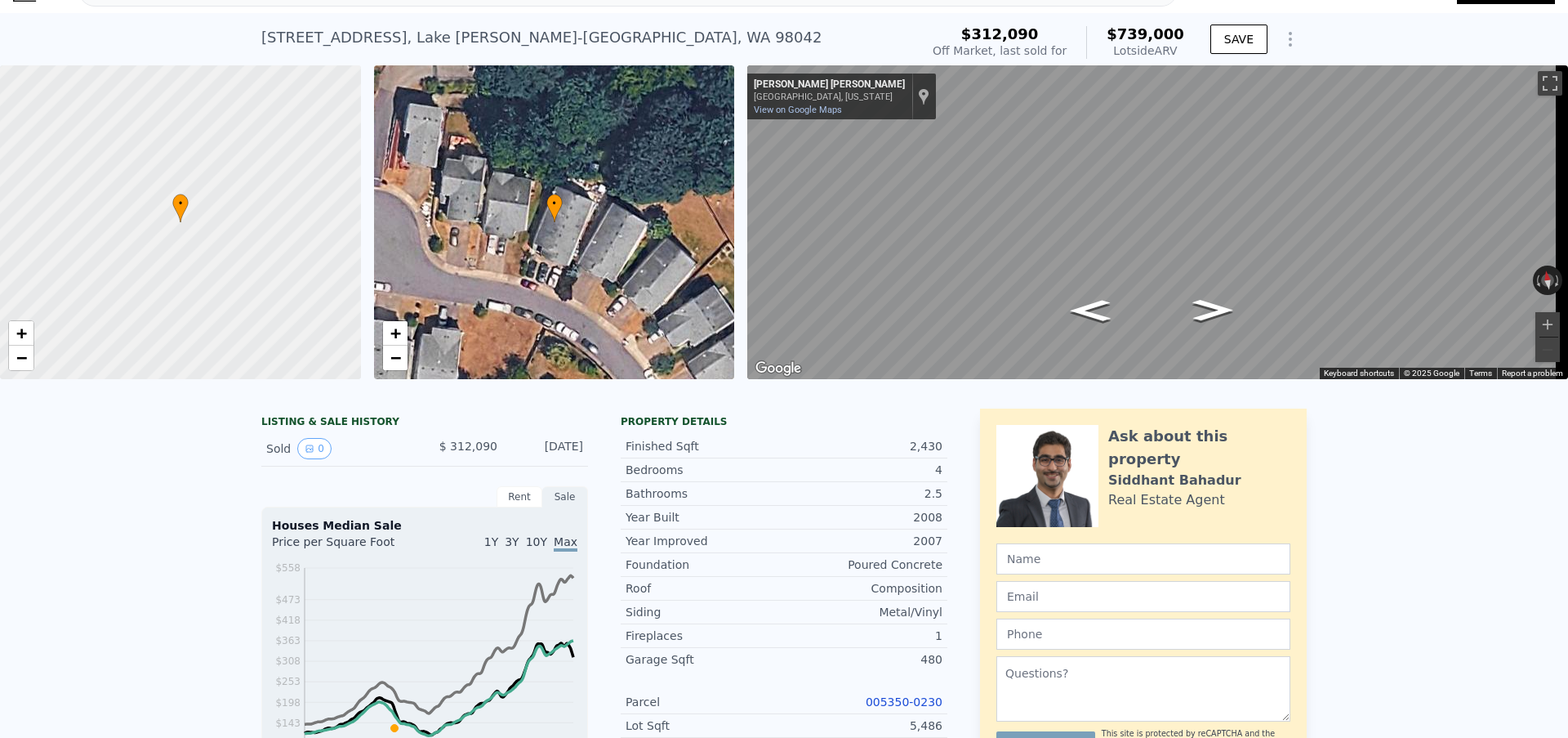
scroll to position [127, 0]
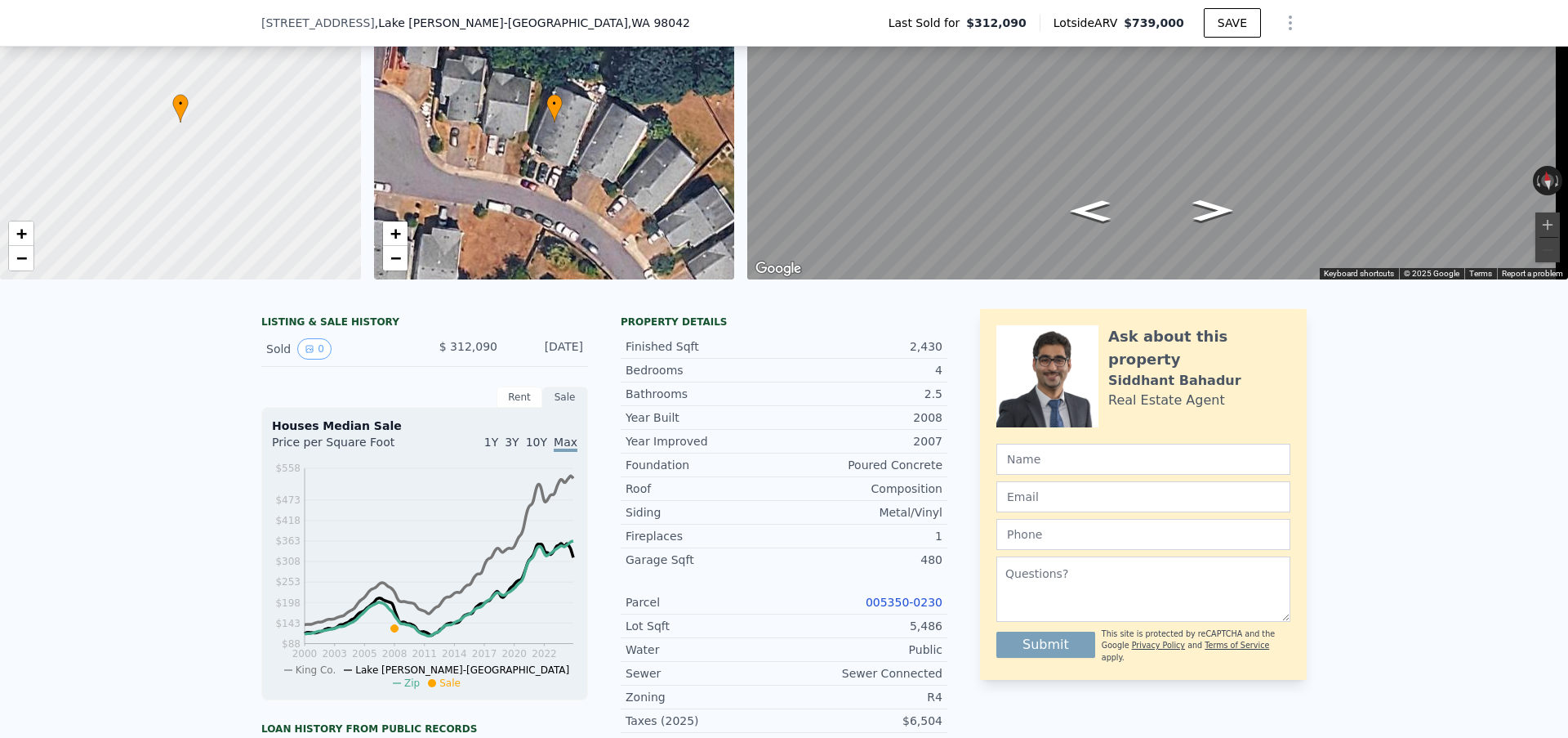
click at [911, 608] on link "005350-0230" at bounding box center [903, 601] width 77 height 13
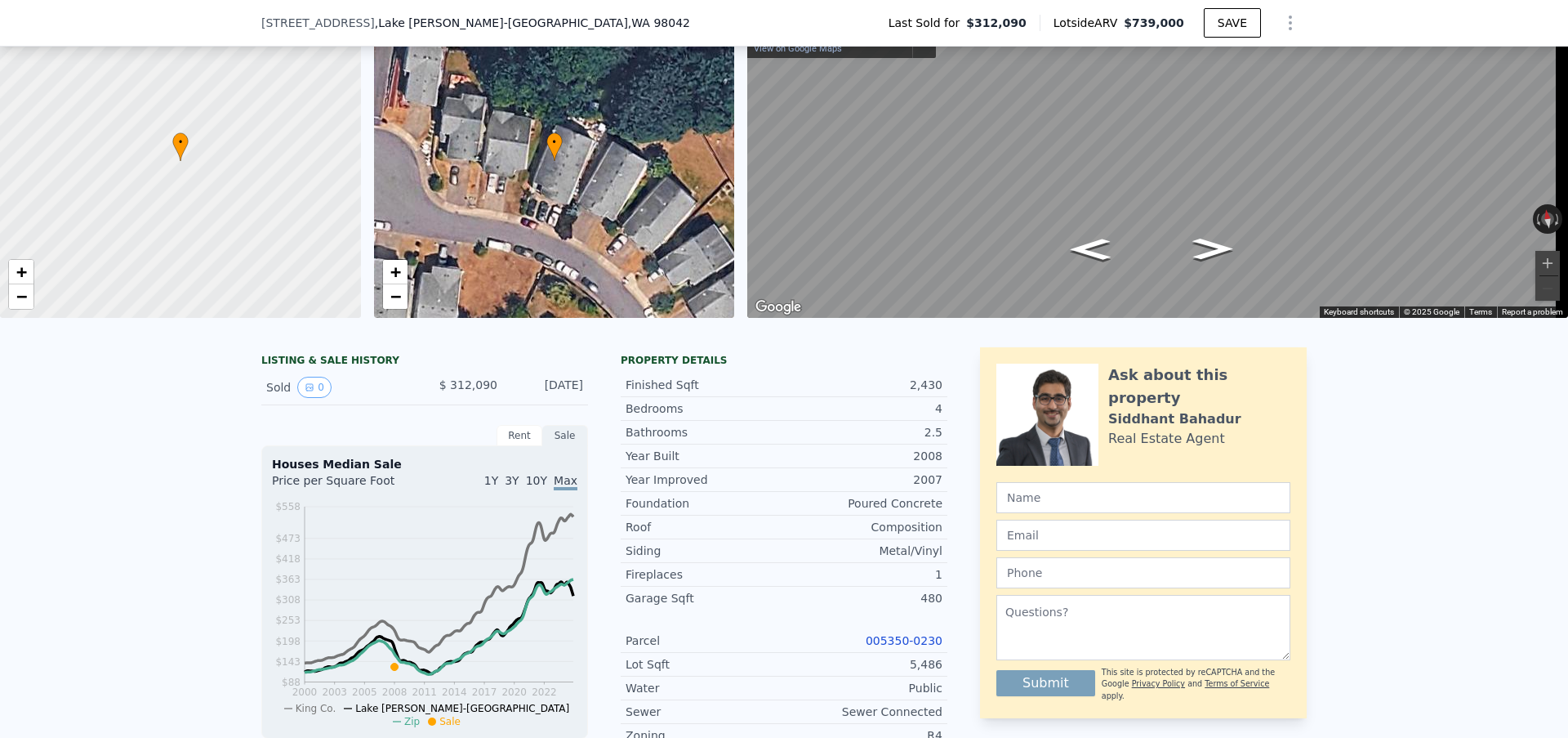
scroll to position [5, 0]
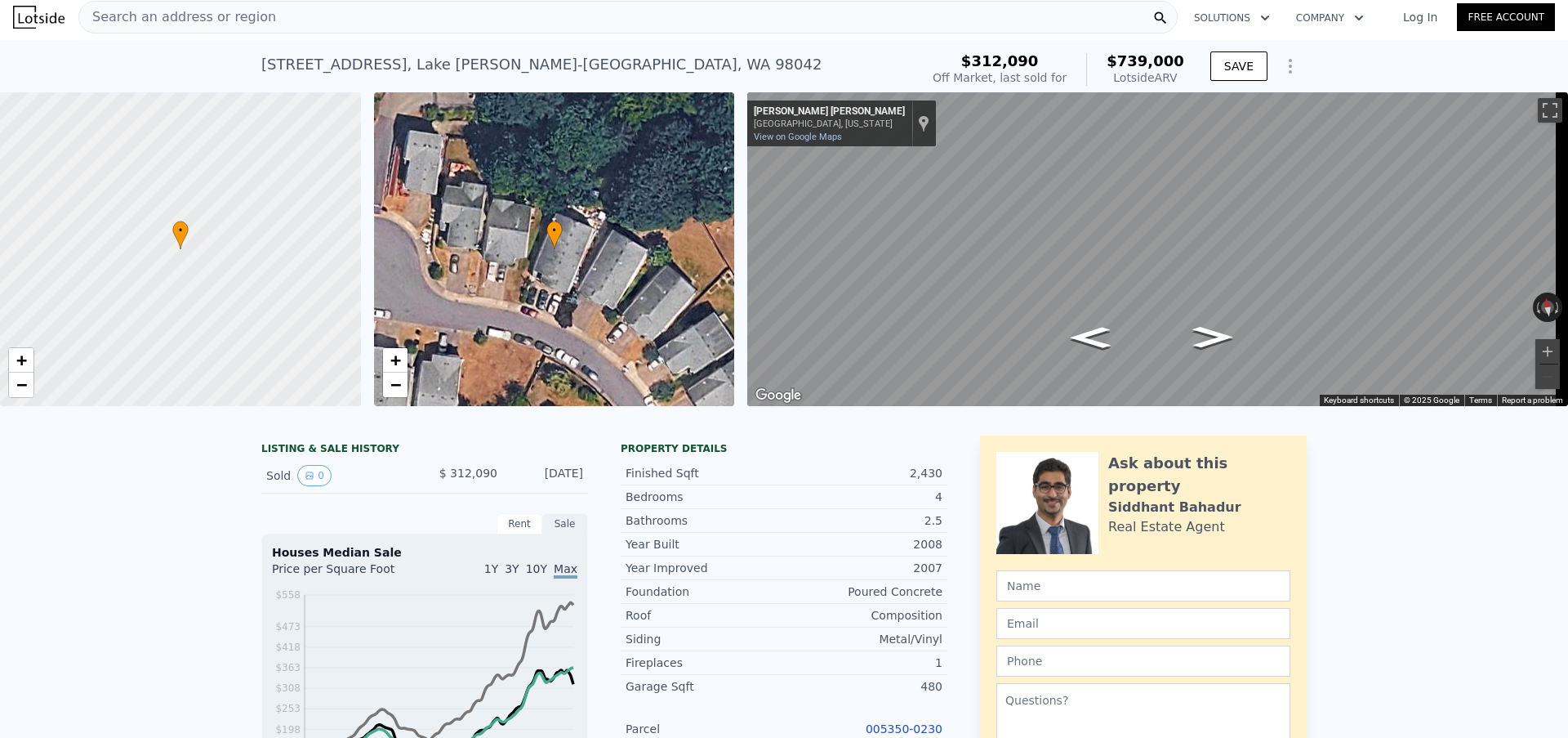
click at [224, 14] on span "Search an address or region" at bounding box center [177, 17] width 197 height 19
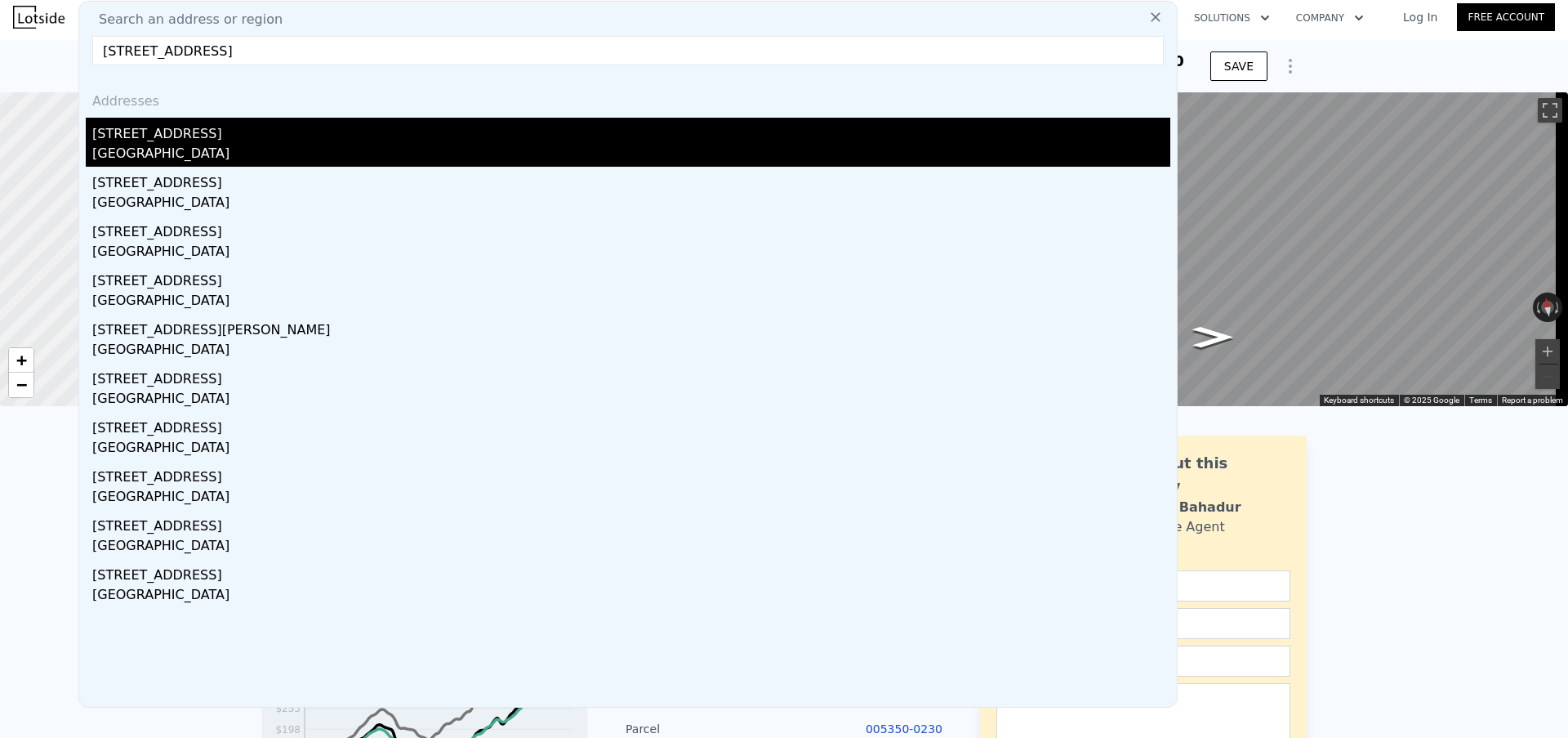
type input "[STREET_ADDRESS]"
click at [251, 135] on div "[STREET_ADDRESS]" at bounding box center [631, 130] width 1078 height 26
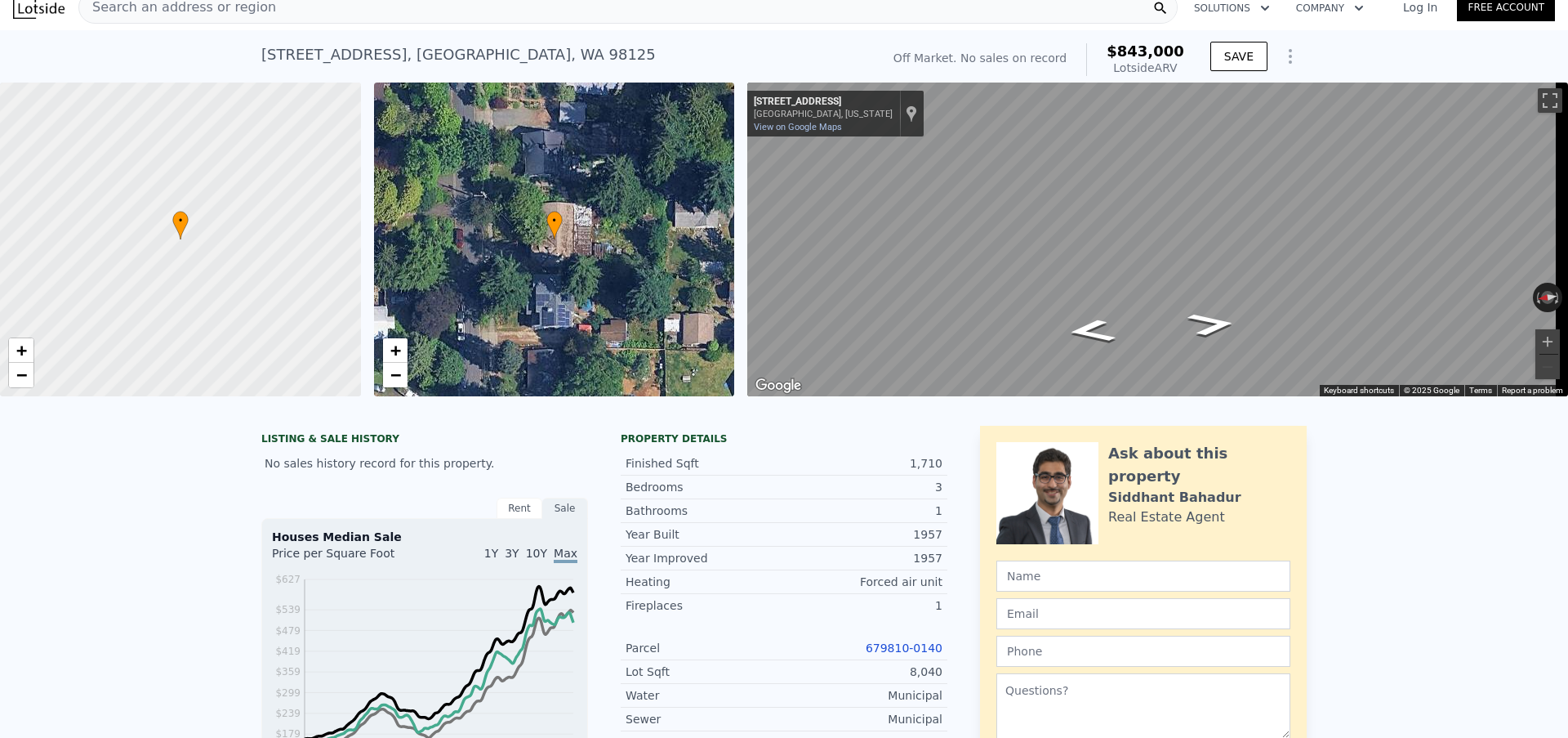
scroll to position [31, 0]
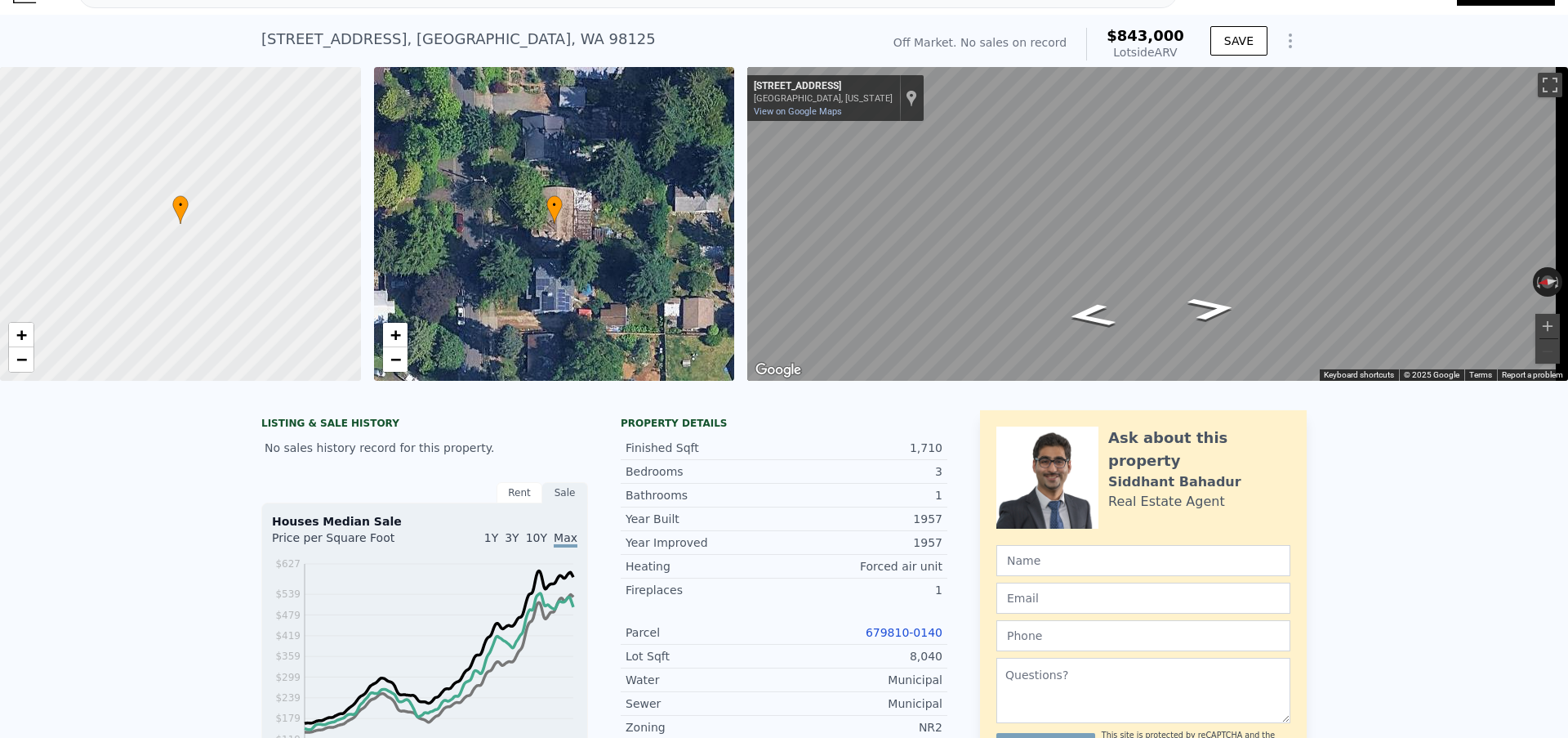
click at [883, 639] on link "679810-0140" at bounding box center [903, 632] width 77 height 13
click at [401, 37] on div "[STREET_ADDRESS]" at bounding box center [457, 40] width 394 height 23
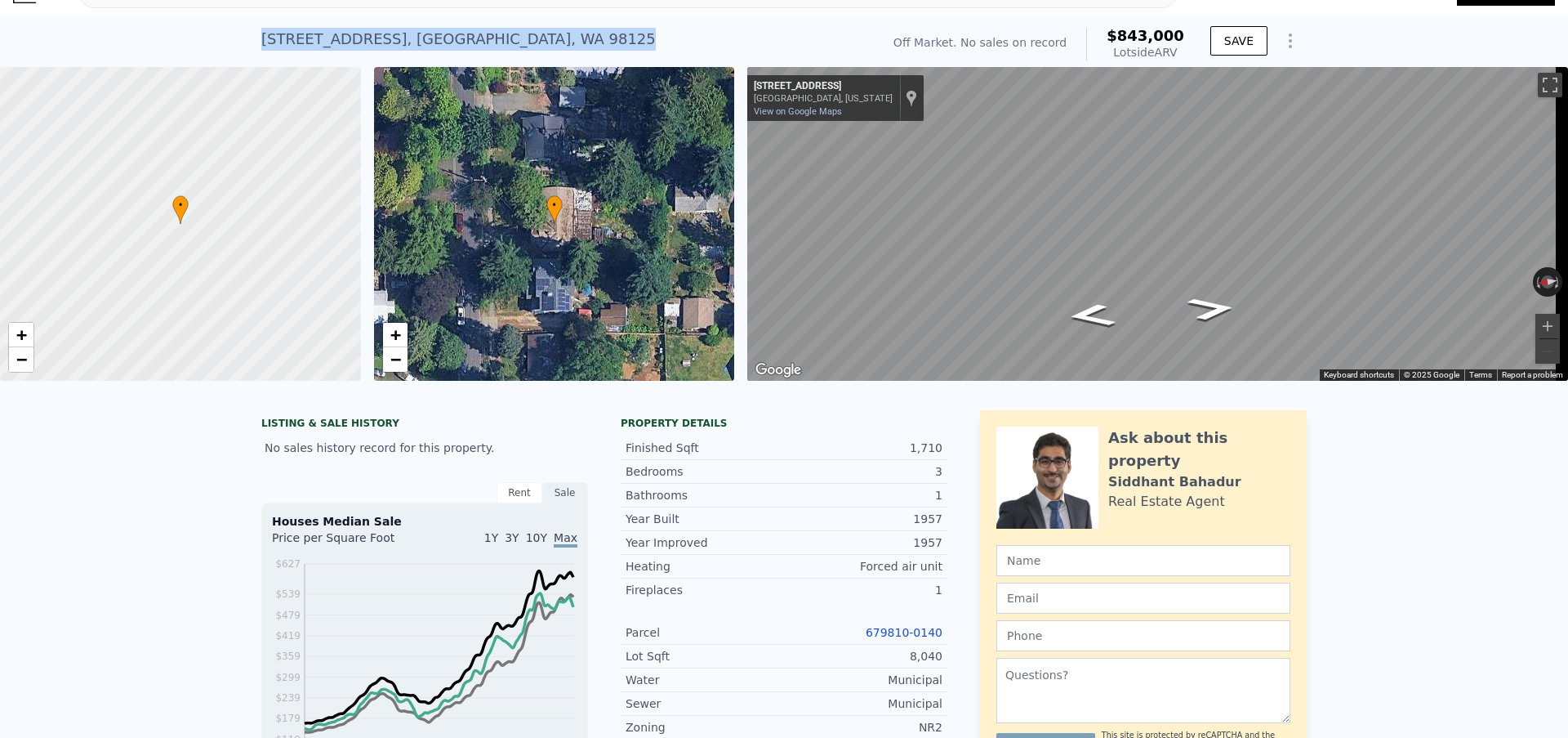
click at [401, 37] on div "[STREET_ADDRESS]" at bounding box center [457, 40] width 394 height 23
copy div "[STREET_ADDRESS] No sales on record (~ARV $843k )"
click at [901, 639] on link "679810-0140" at bounding box center [903, 632] width 77 height 13
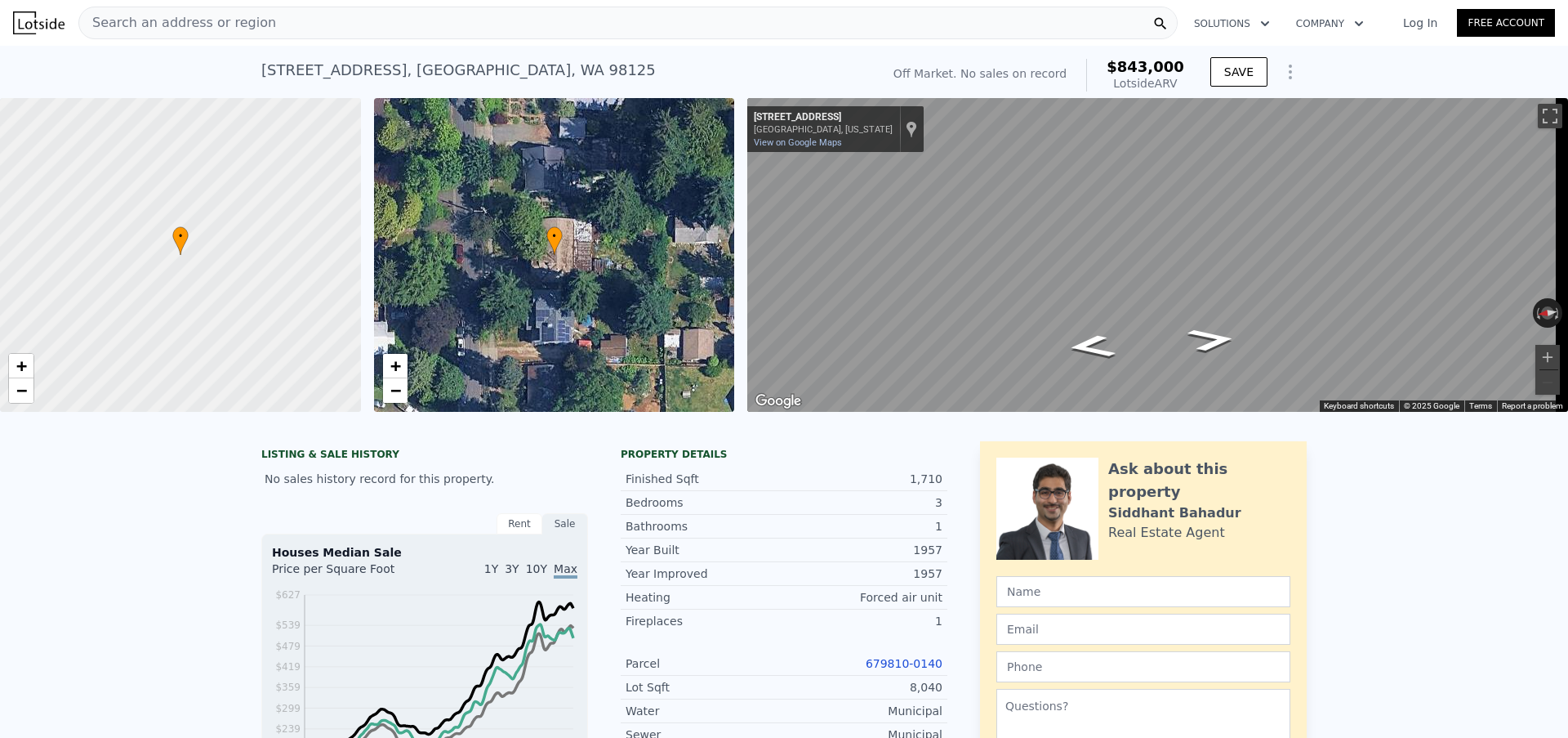
click at [376, 21] on div "Search an address or region" at bounding box center [628, 22] width 1099 height 33
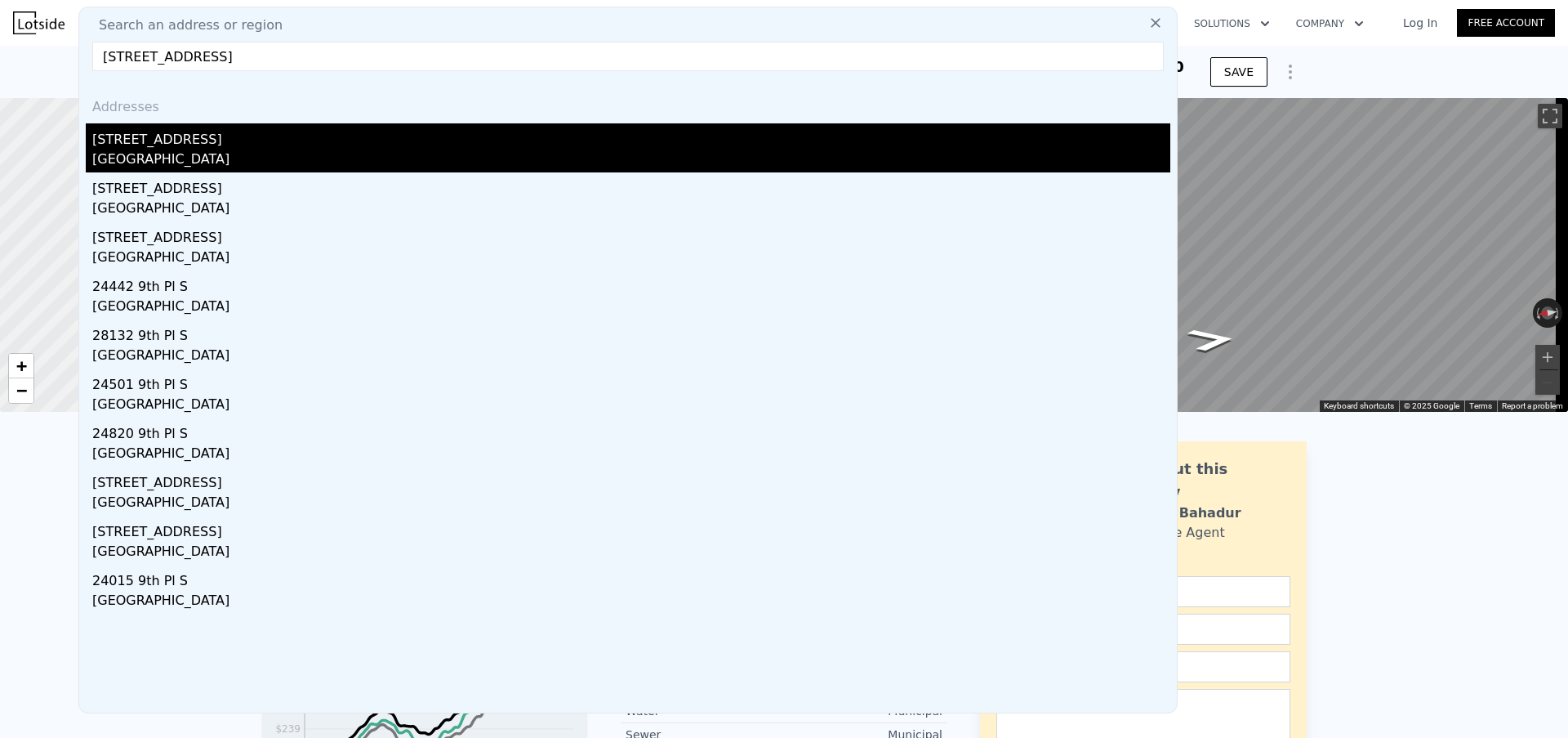
type input "[STREET_ADDRESS]"
click at [256, 147] on div "[STREET_ADDRESS]" at bounding box center [631, 137] width 1078 height 26
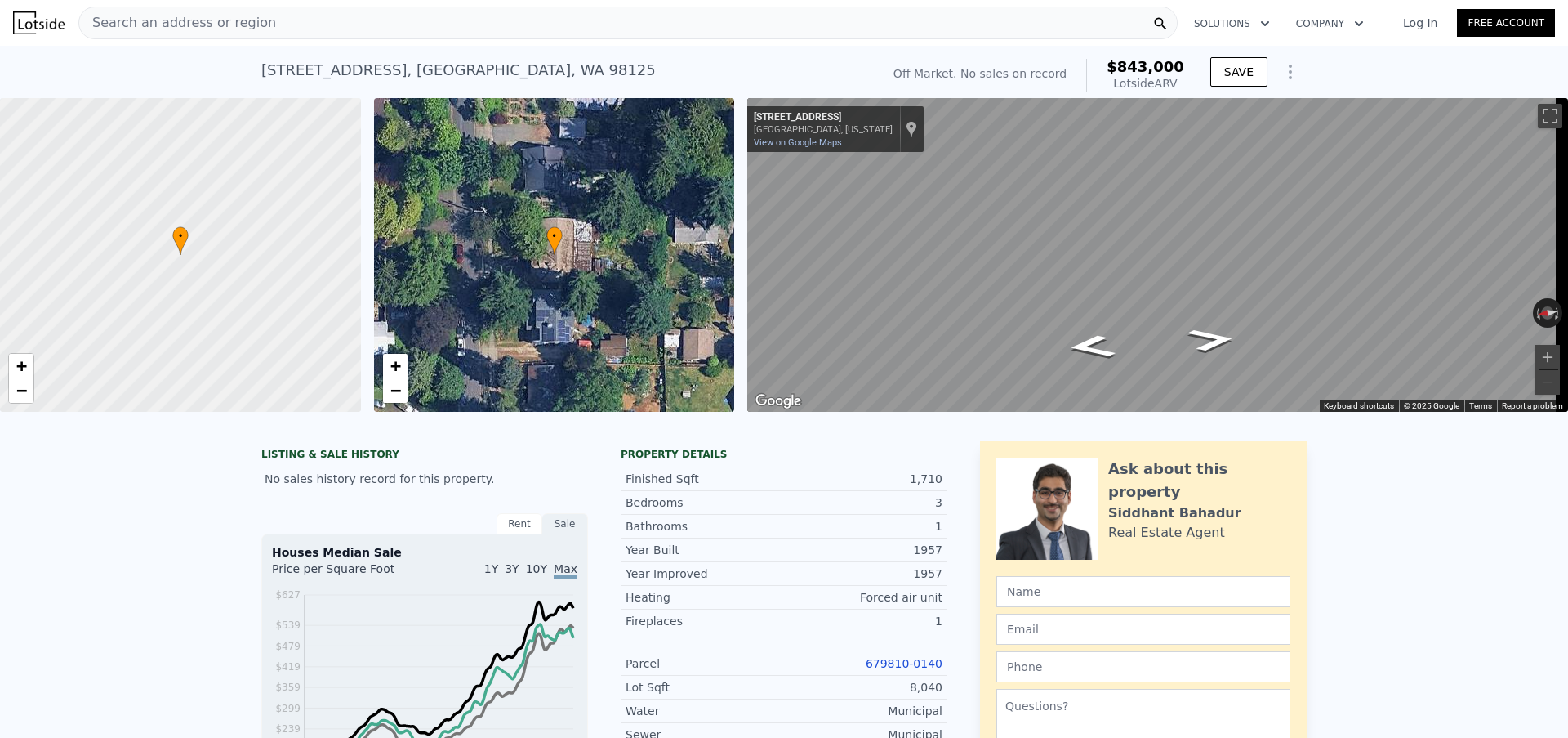
scroll to position [0, 381]
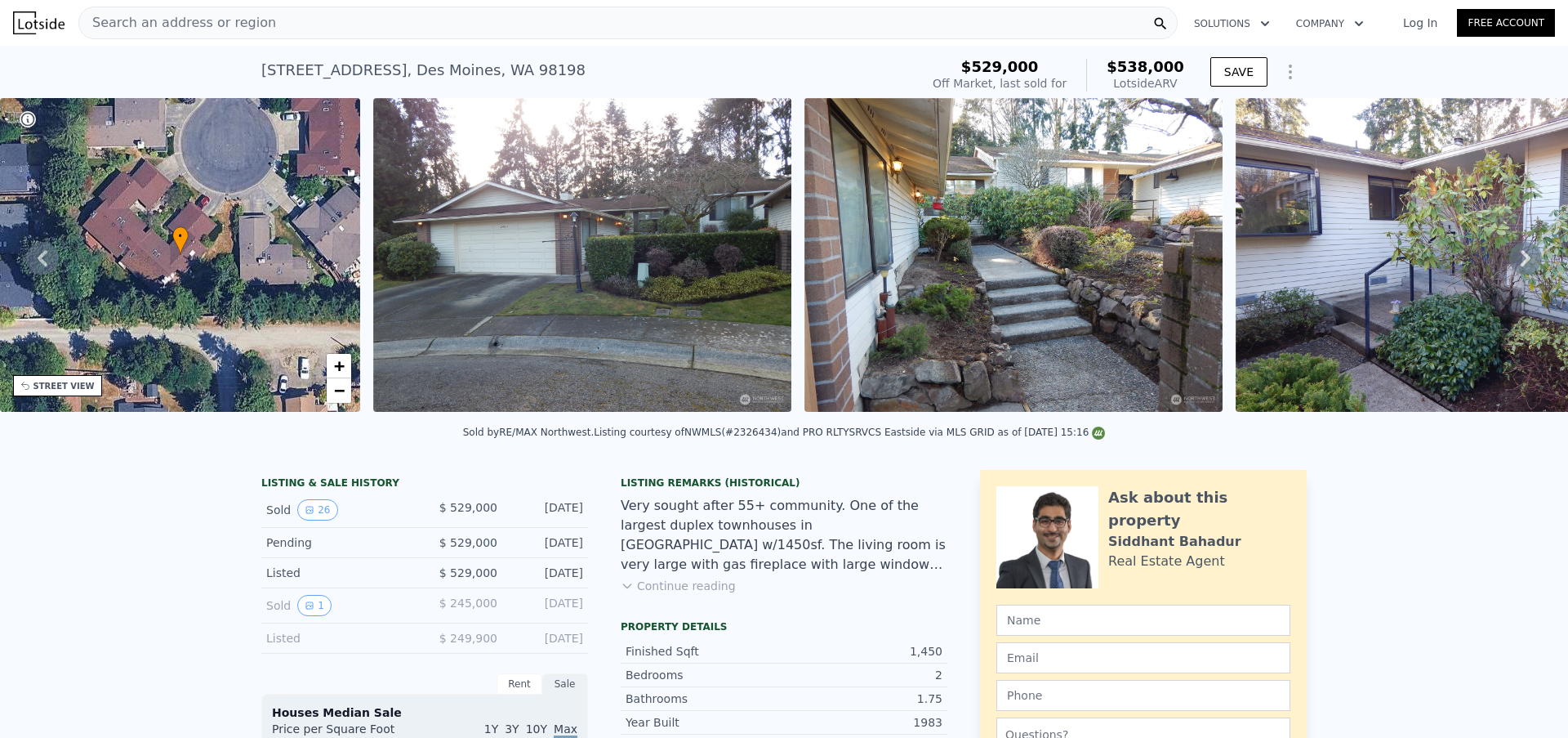
click at [404, 30] on div "Search an address or region" at bounding box center [628, 22] width 1099 height 33
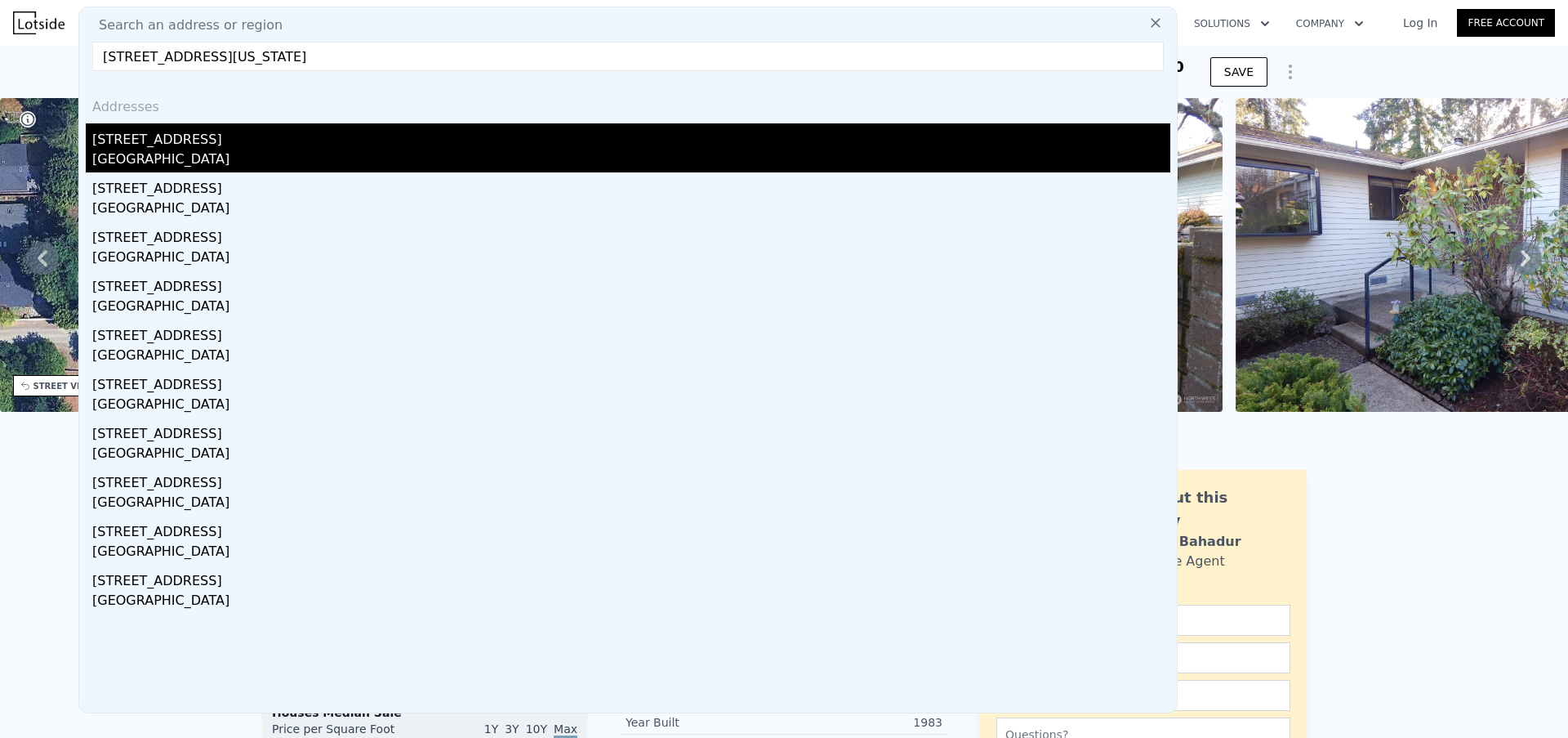
type input "[STREET_ADDRESS][US_STATE]"
click at [259, 148] on div "[STREET_ADDRESS]" at bounding box center [631, 137] width 1078 height 26
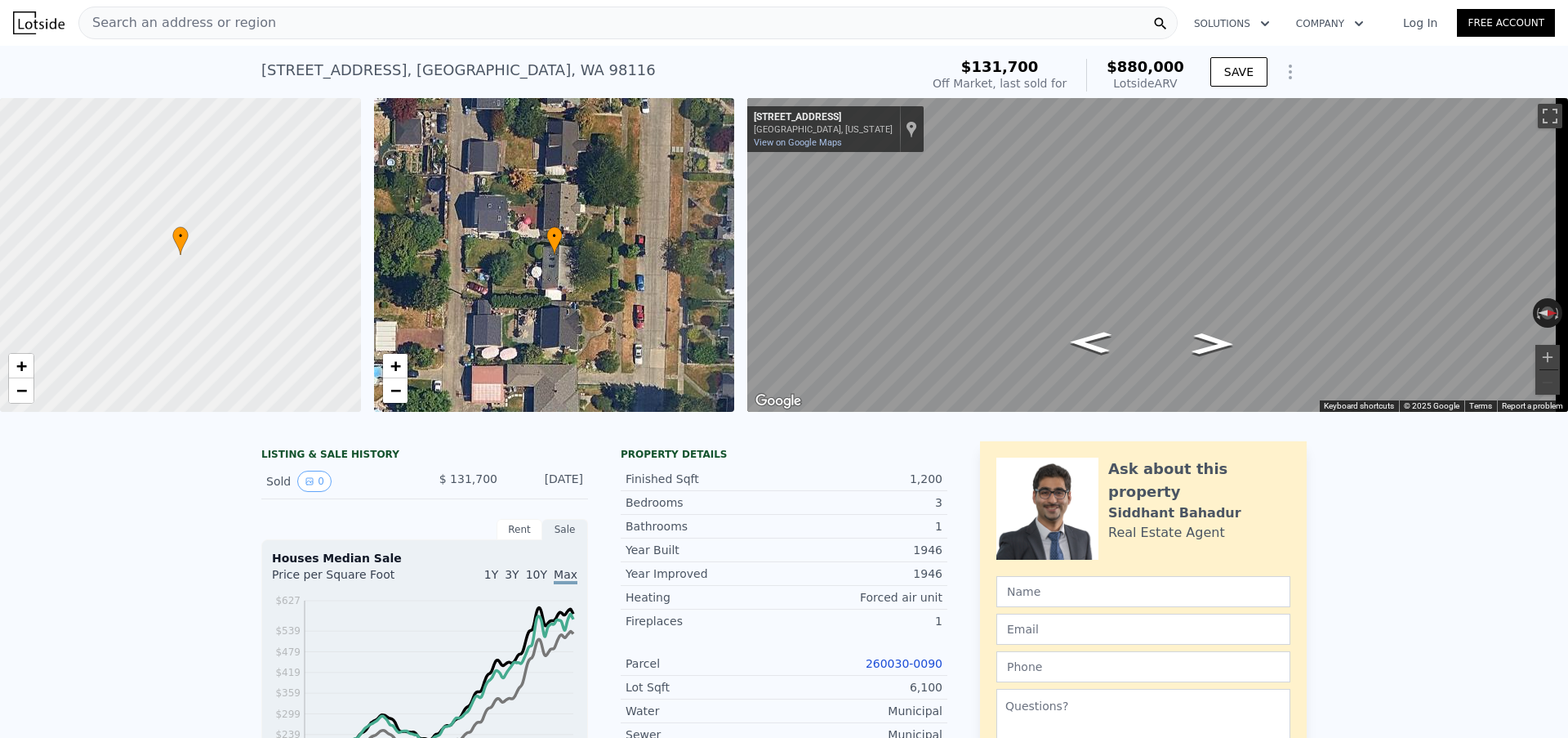
scroll to position [4, 0]
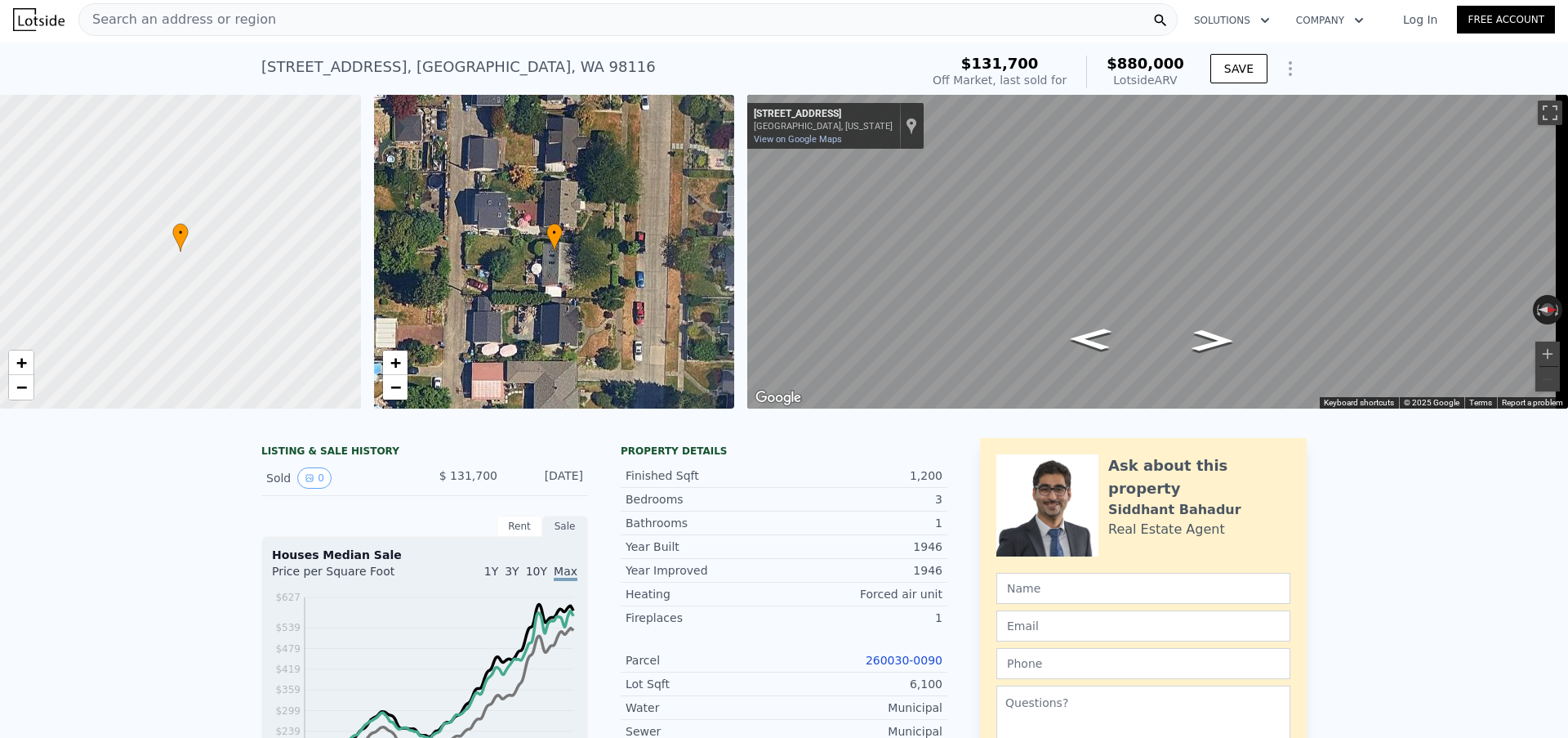
click at [890, 667] on link "260030-0090" at bounding box center [903, 660] width 77 height 13
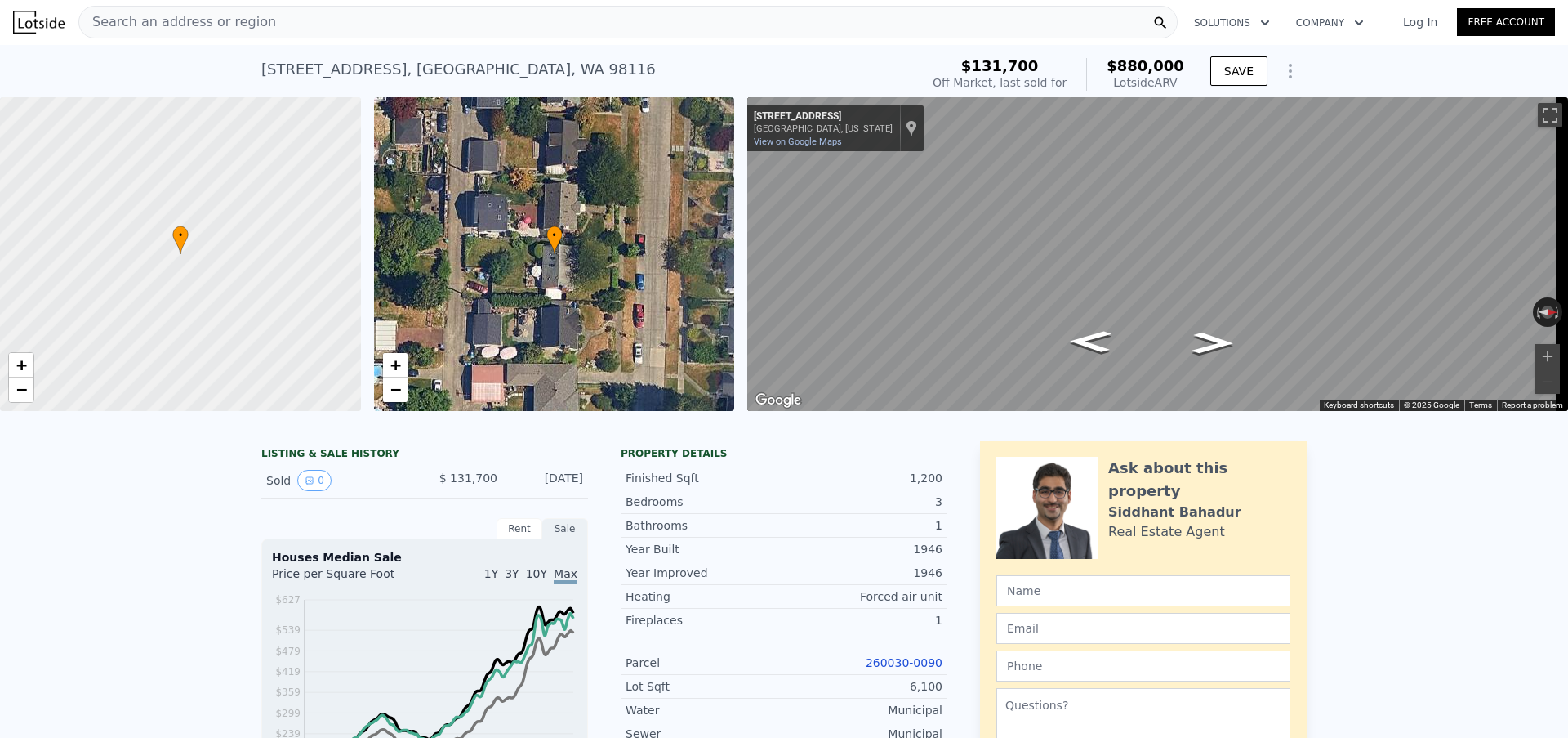
scroll to position [0, 0]
click at [379, 17] on div "Search an address or region" at bounding box center [628, 22] width 1099 height 33
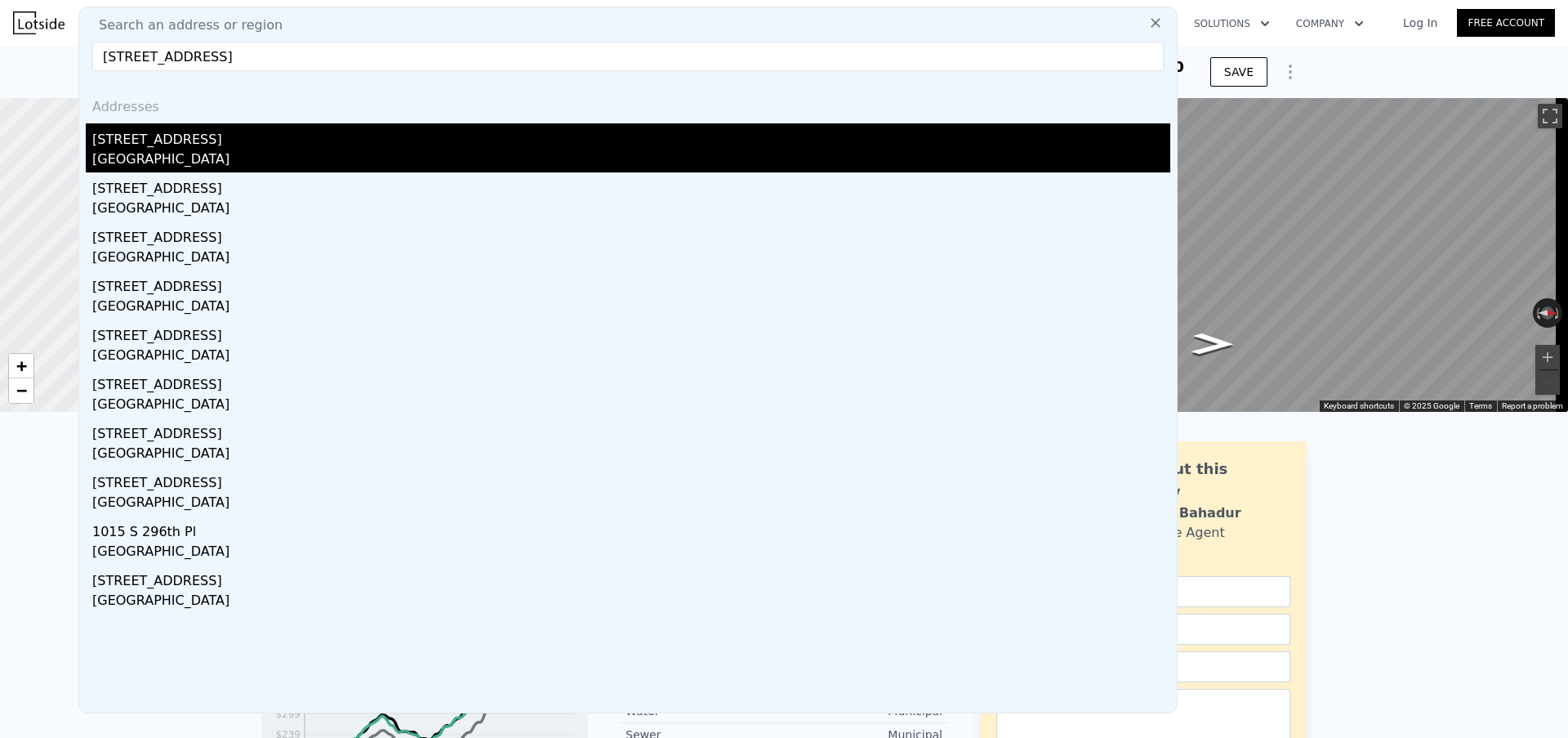
type input "[STREET_ADDRESS]"
click at [279, 144] on div "[STREET_ADDRESS]" at bounding box center [631, 137] width 1078 height 26
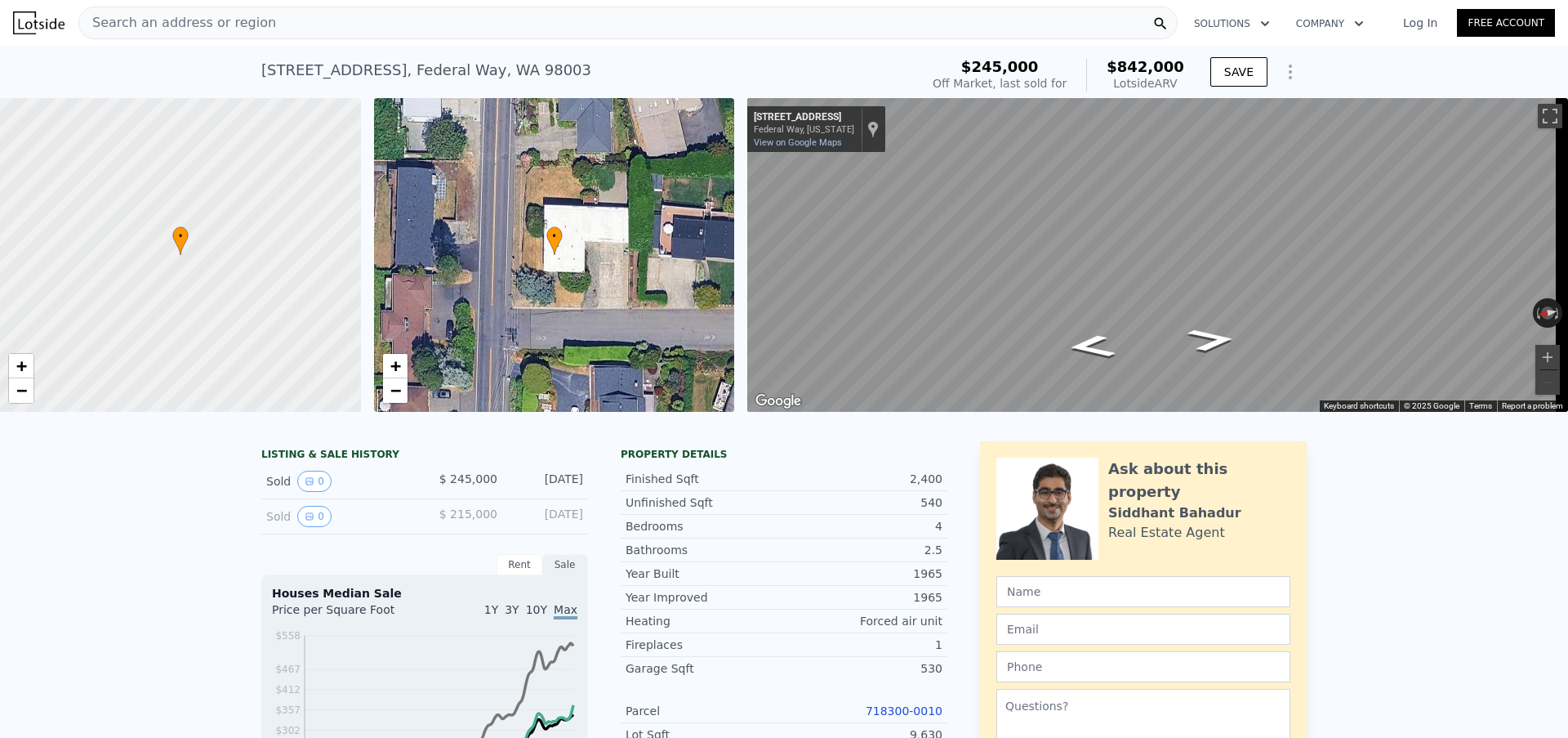
click at [893, 717] on link "718300-0010" at bounding box center [903, 711] width 77 height 13
click at [363, 31] on div "Search an address or region" at bounding box center [628, 22] width 1099 height 33
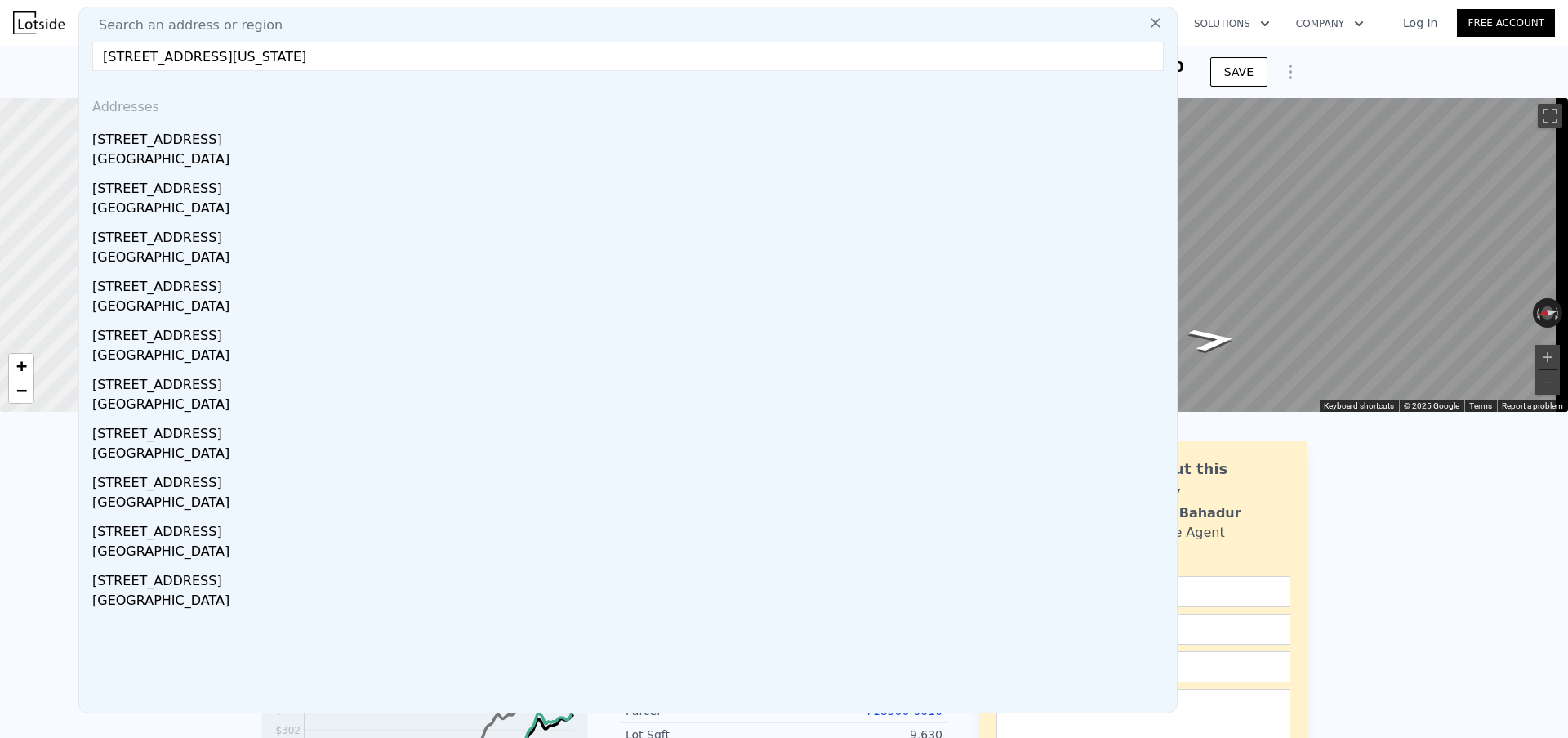
type input "[STREET_ADDRESS][US_STATE]"
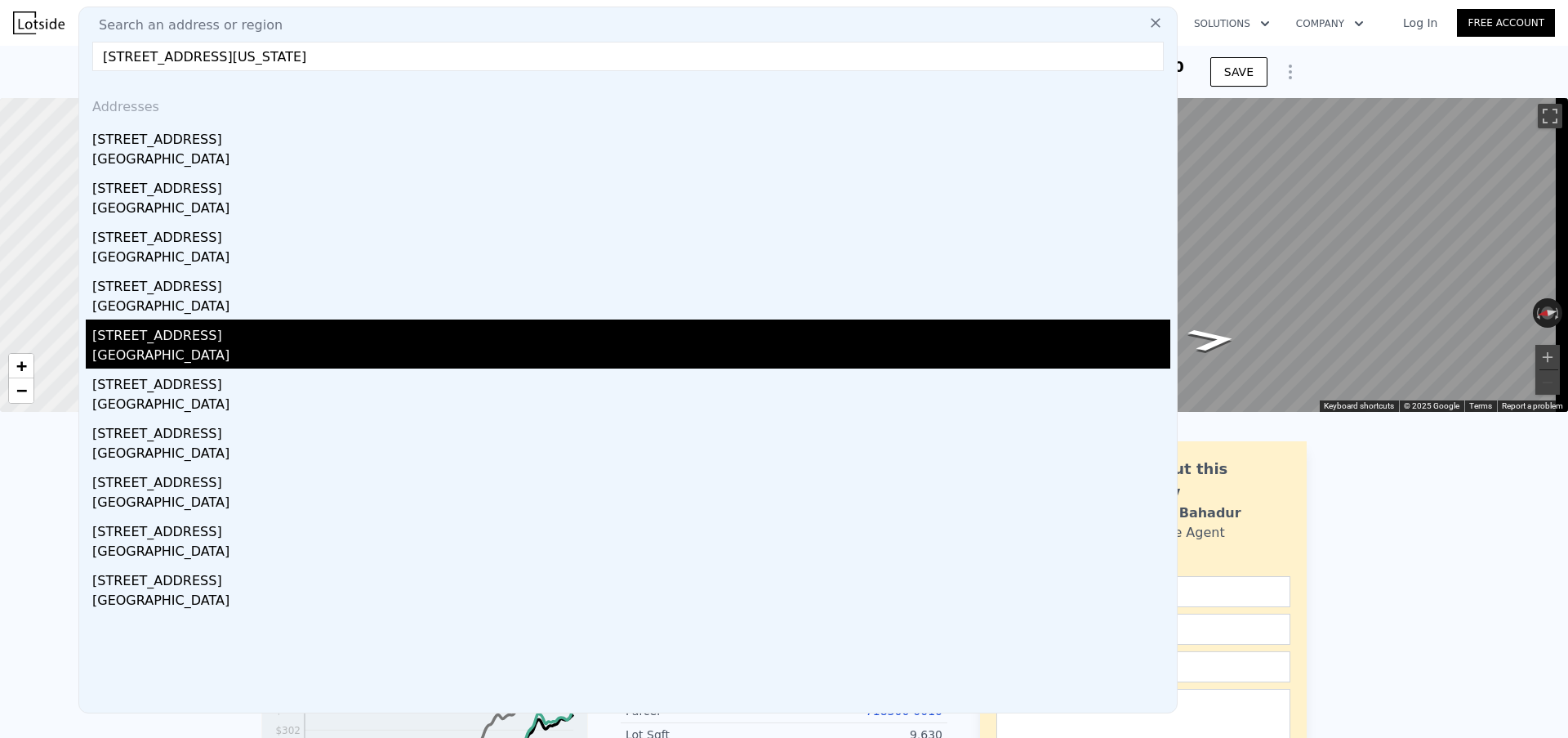
click at [218, 338] on div "[STREET_ADDRESS]" at bounding box center [631, 332] width 1078 height 26
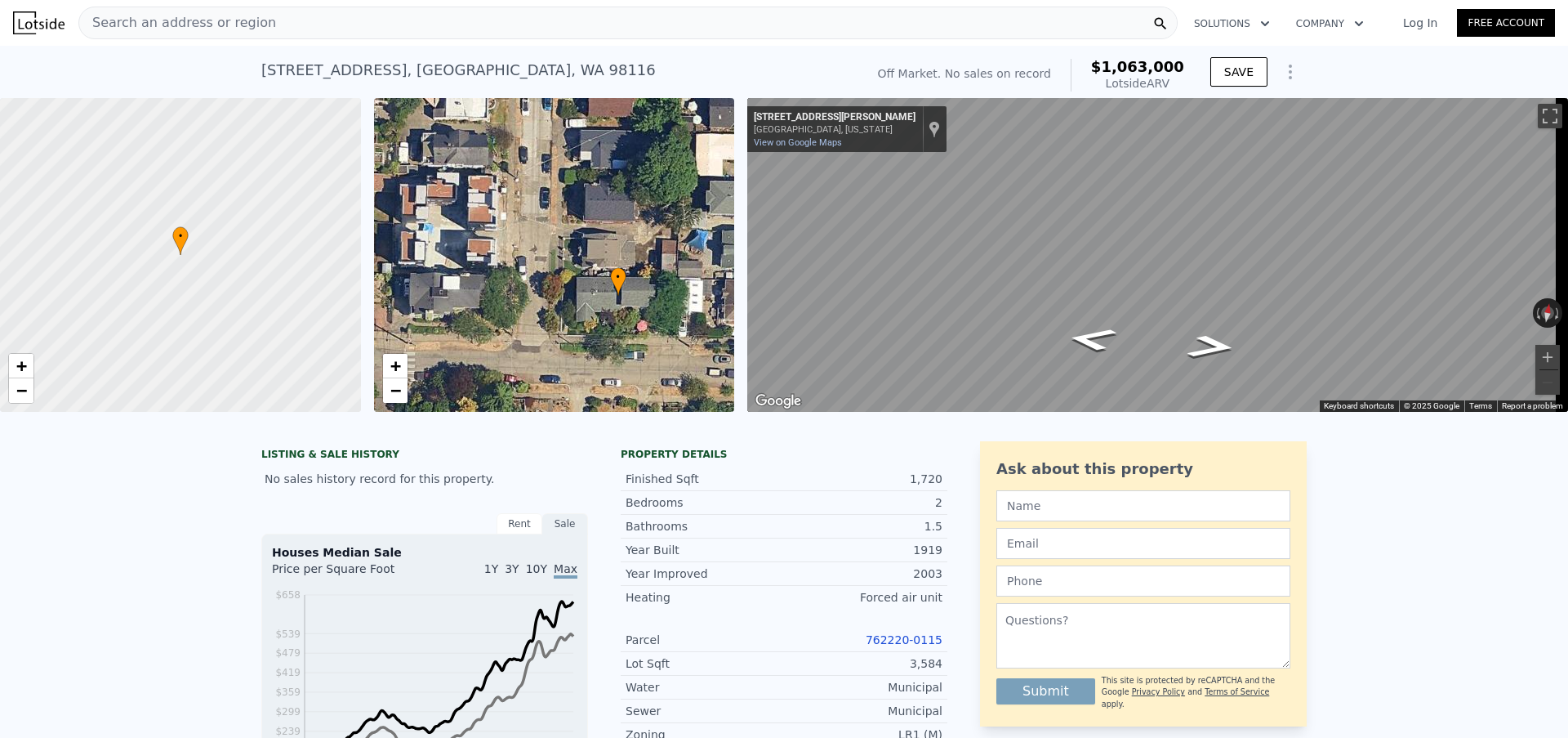
drag, startPoint x: 541, startPoint y: 309, endPoint x: 606, endPoint y: 350, distance: 76.9
click at [606, 350] on div "• + −" at bounding box center [554, 255] width 361 height 314
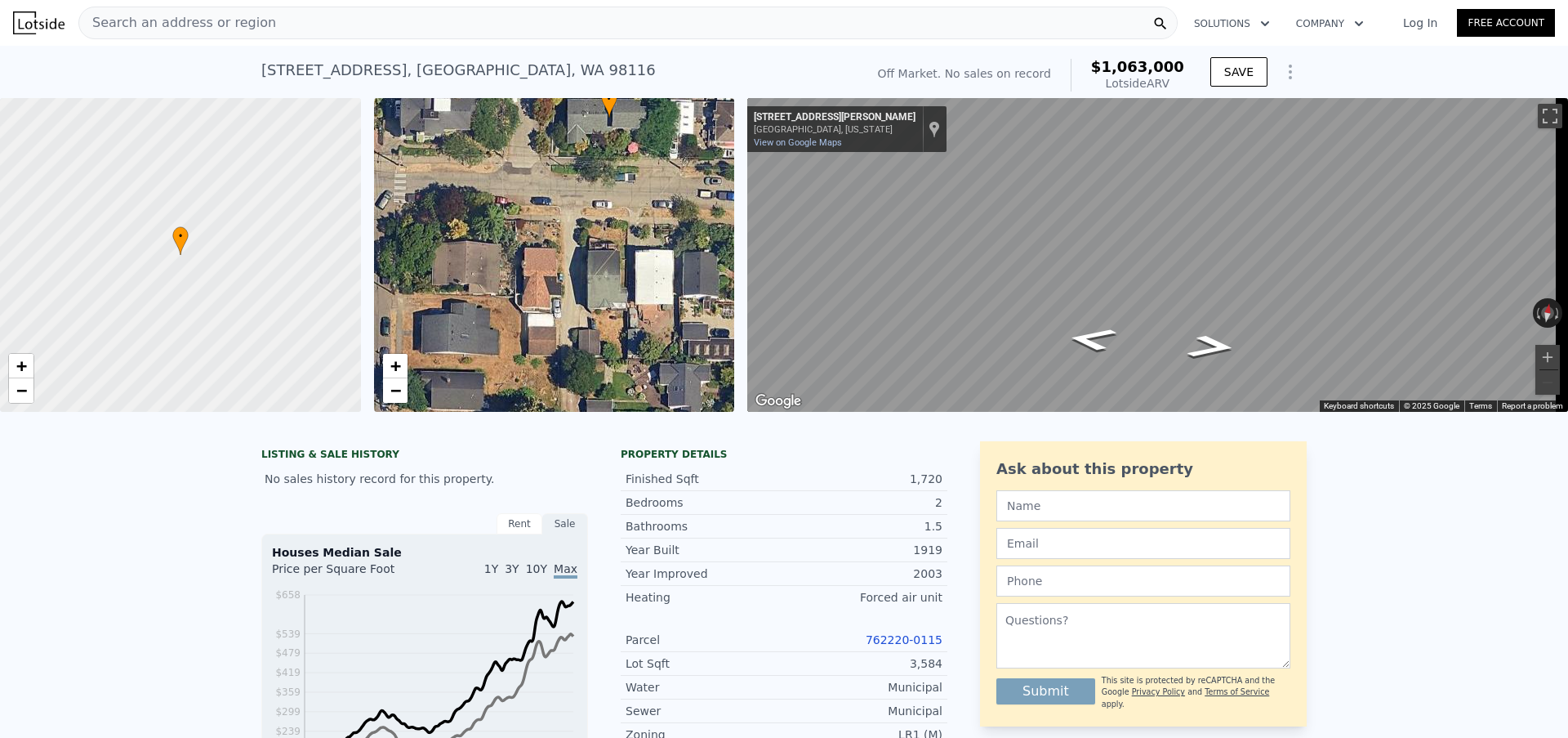
drag, startPoint x: 534, startPoint y: 354, endPoint x: 525, endPoint y: 176, distance: 178.2
click at [525, 176] on div "• + −" at bounding box center [554, 255] width 361 height 314
click at [394, 389] on span "−" at bounding box center [395, 390] width 11 height 20
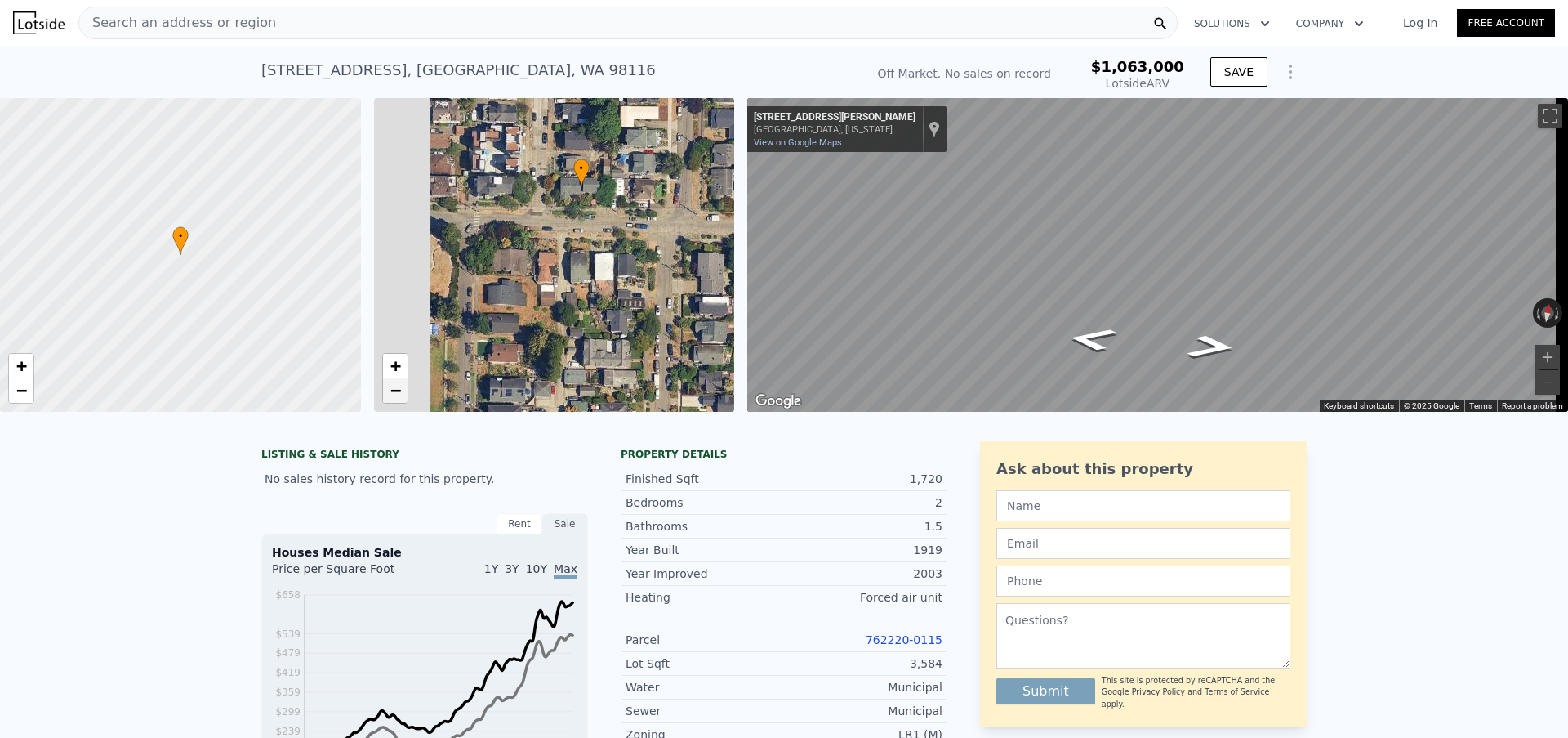
click at [394, 389] on span "−" at bounding box center [395, 390] width 11 height 20
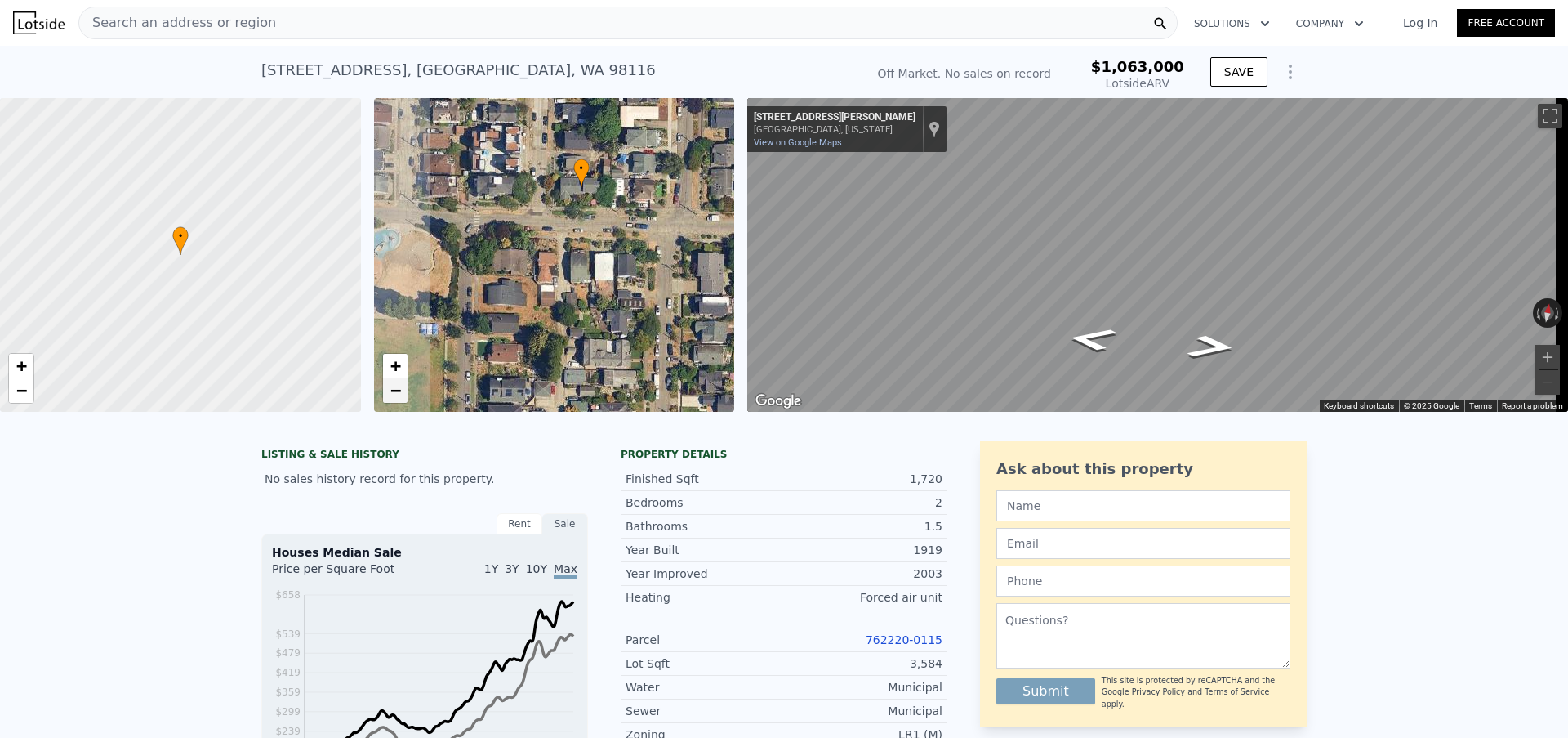
click at [394, 389] on span "−" at bounding box center [395, 390] width 11 height 20
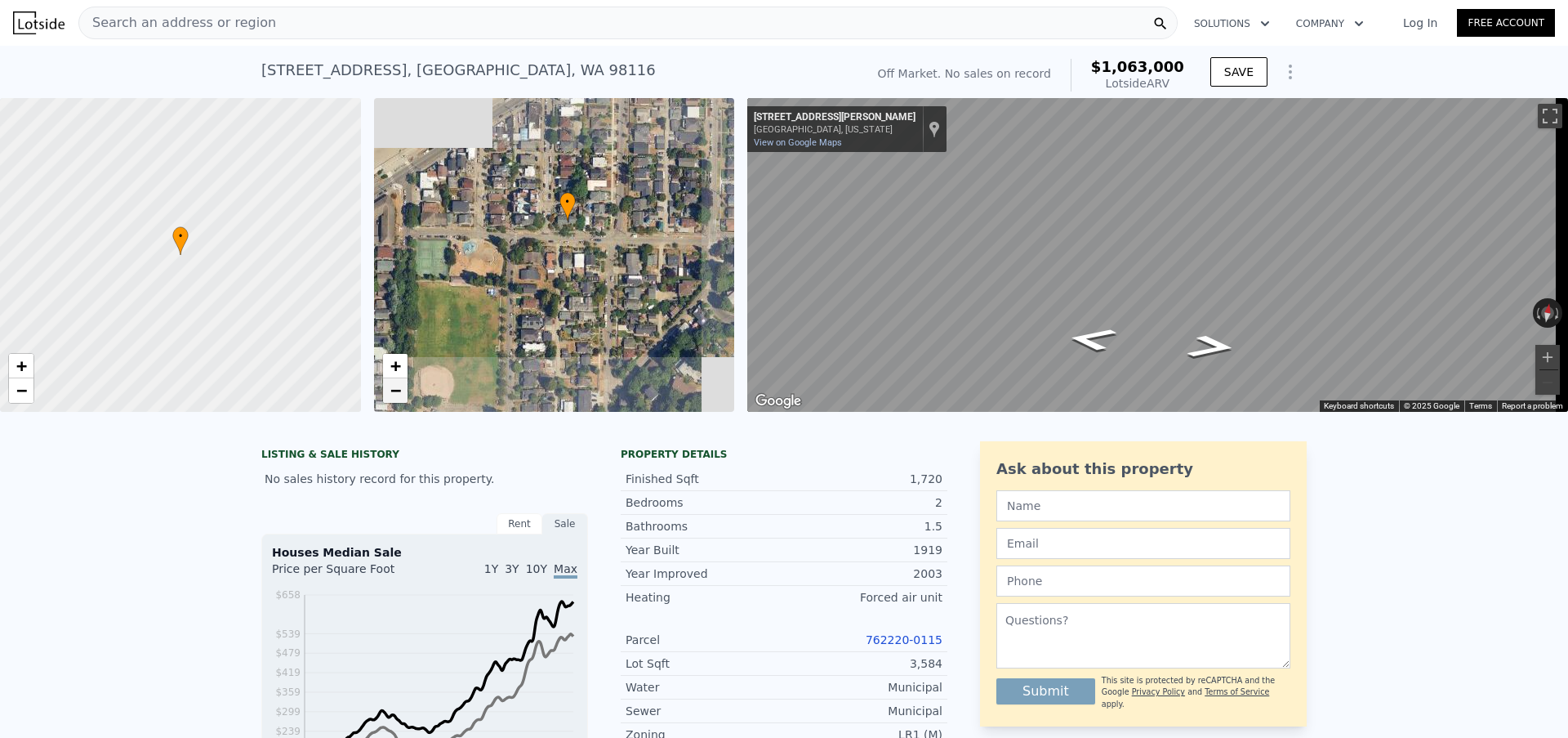
click at [397, 388] on span "−" at bounding box center [395, 390] width 11 height 20
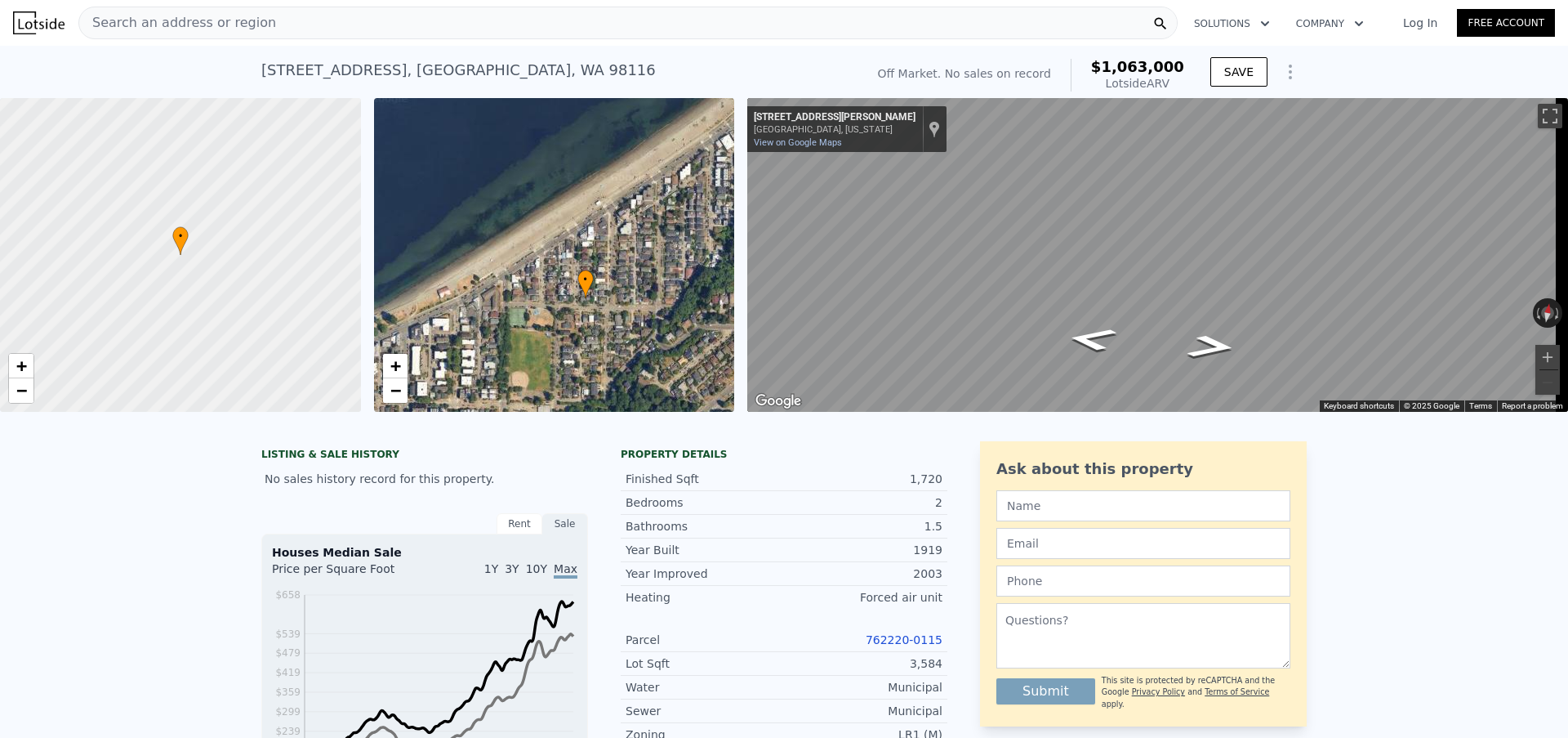
drag, startPoint x: 553, startPoint y: 227, endPoint x: 513, endPoint y: 153, distance: 84.1
click at [577, 270] on icon at bounding box center [585, 284] width 17 height 28
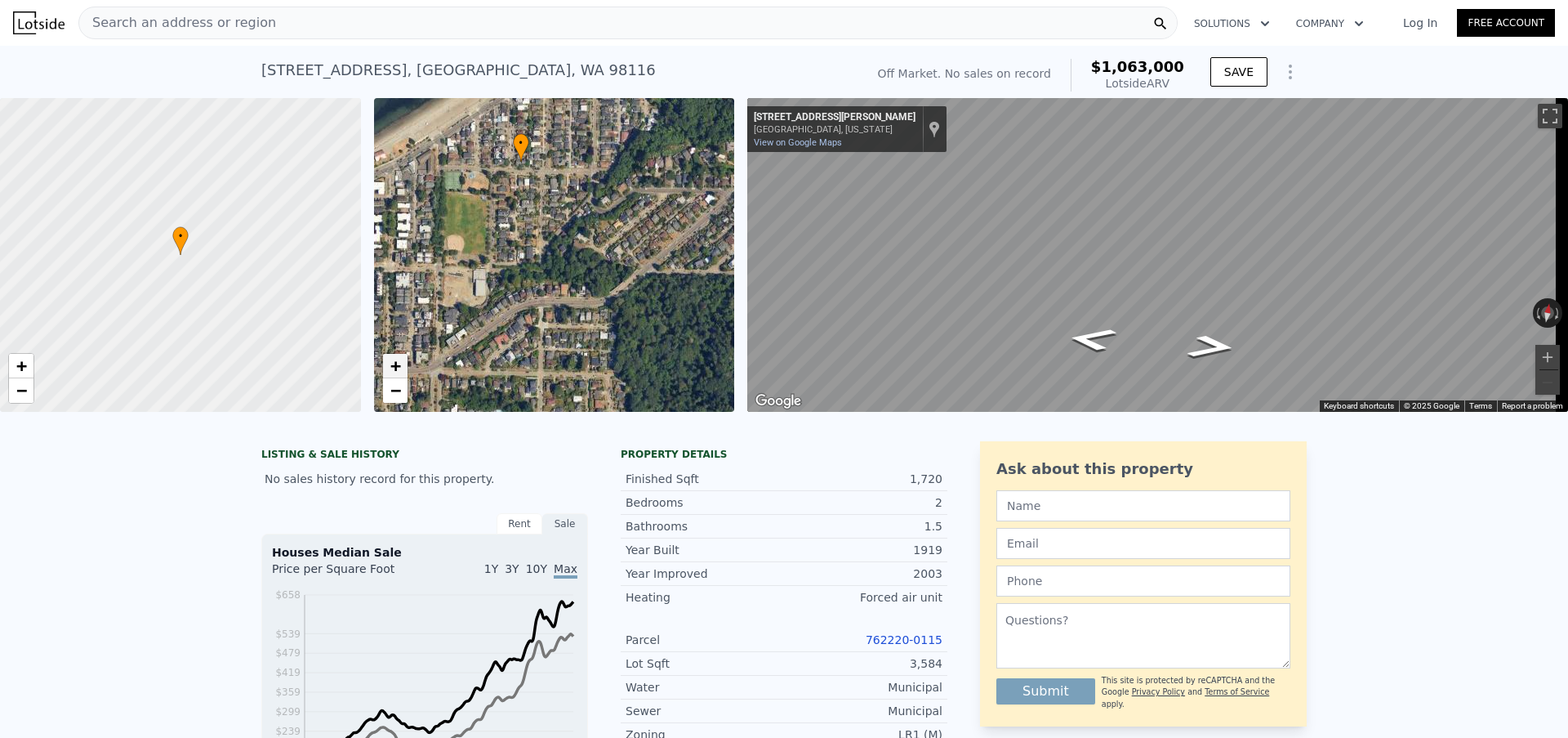
click at [394, 368] on span "+" at bounding box center [395, 365] width 11 height 20
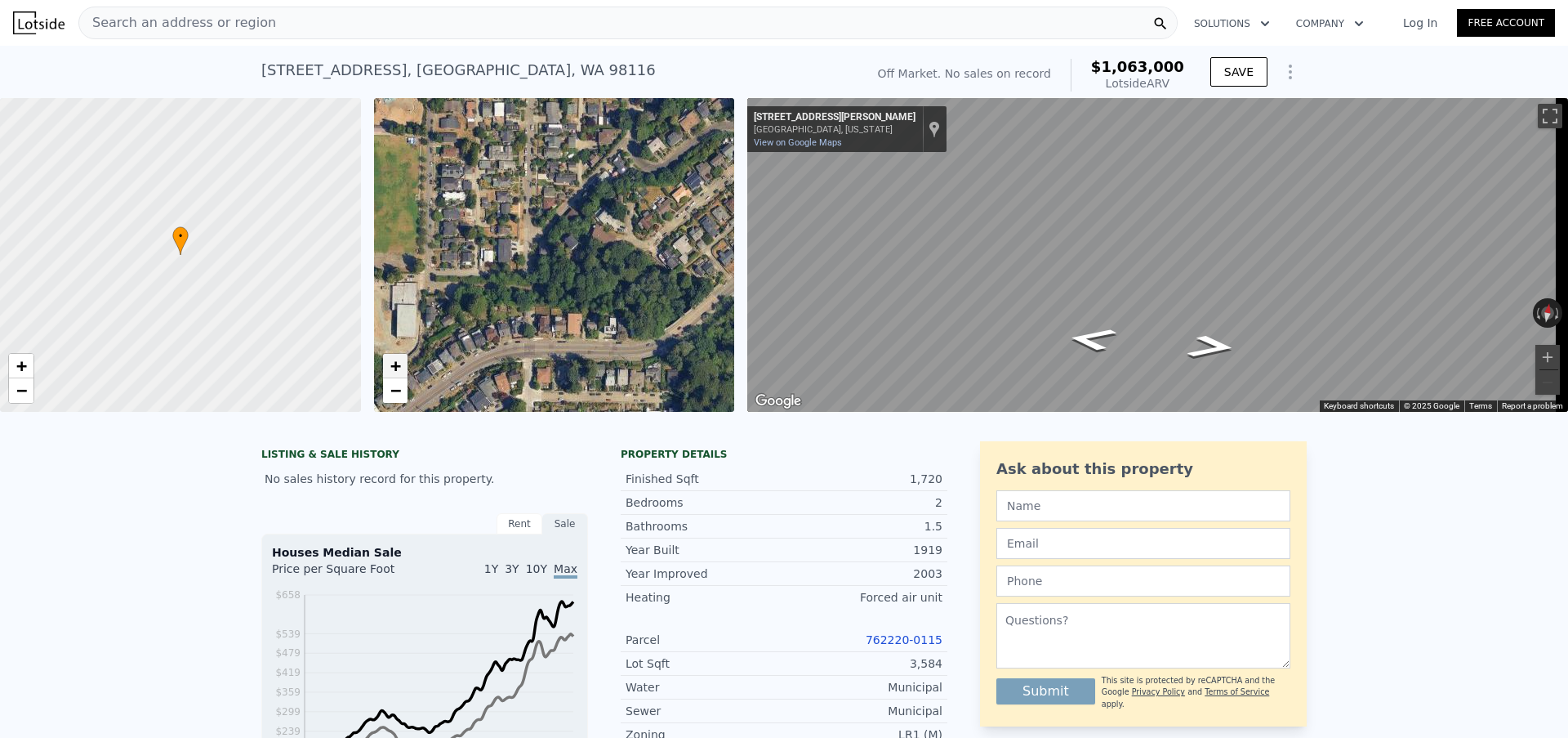
click at [394, 364] on span "+" at bounding box center [395, 365] width 11 height 20
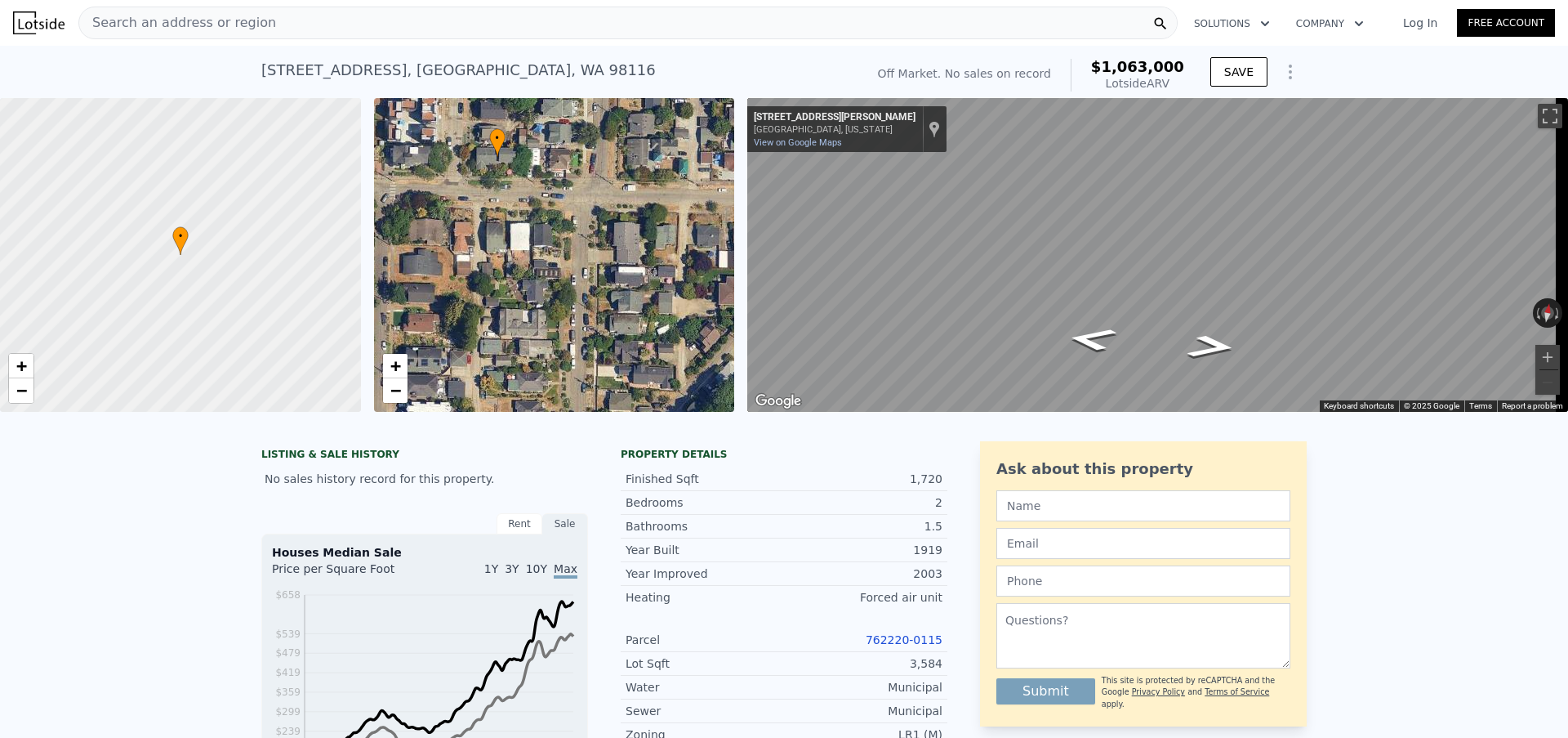
drag, startPoint x: 489, startPoint y: 173, endPoint x: 562, endPoint y: 433, distance: 270.1
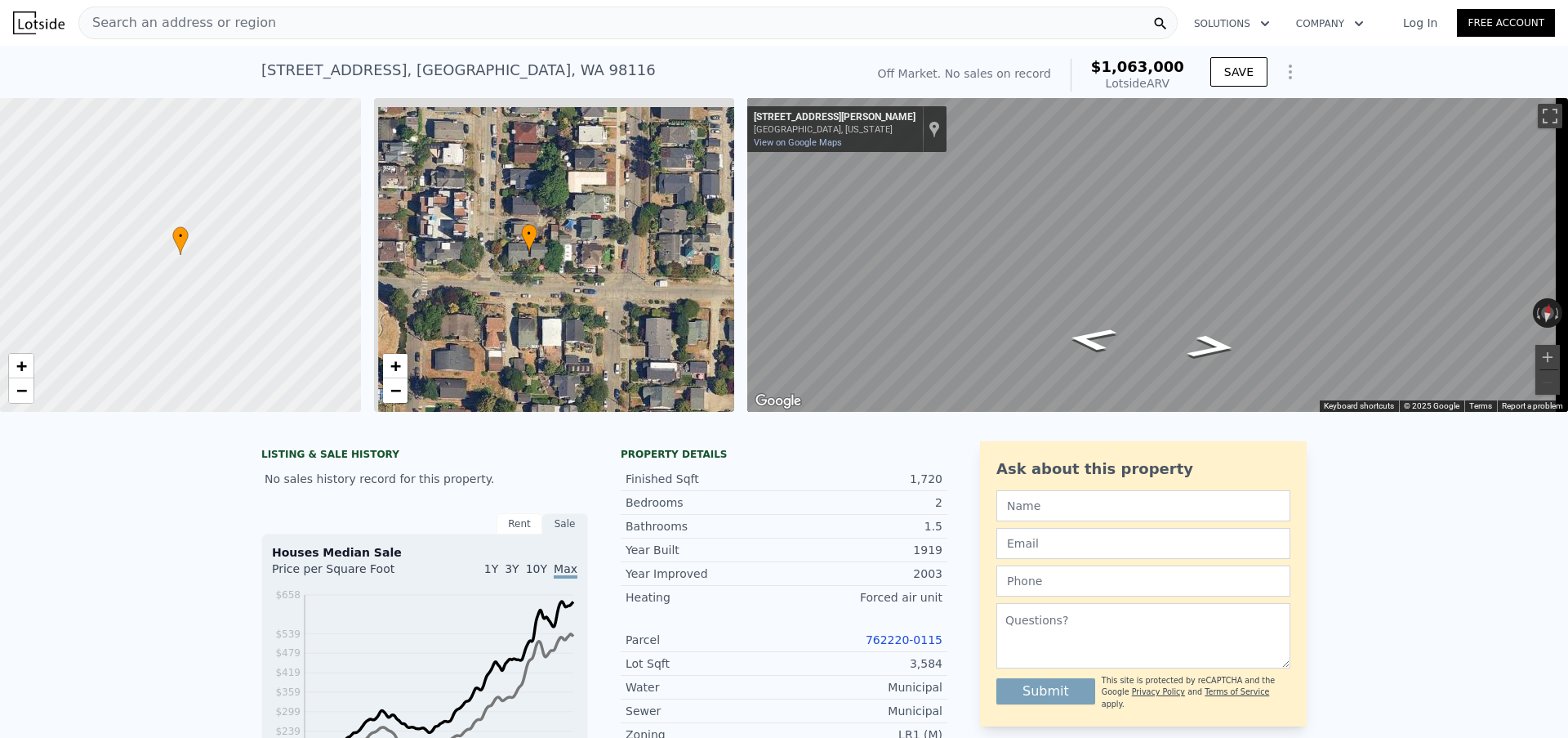
drag, startPoint x: 476, startPoint y: 164, endPoint x: 525, endPoint y: 301, distance: 145.5
click at [525, 301] on div "• + −" at bounding box center [554, 255] width 361 height 314
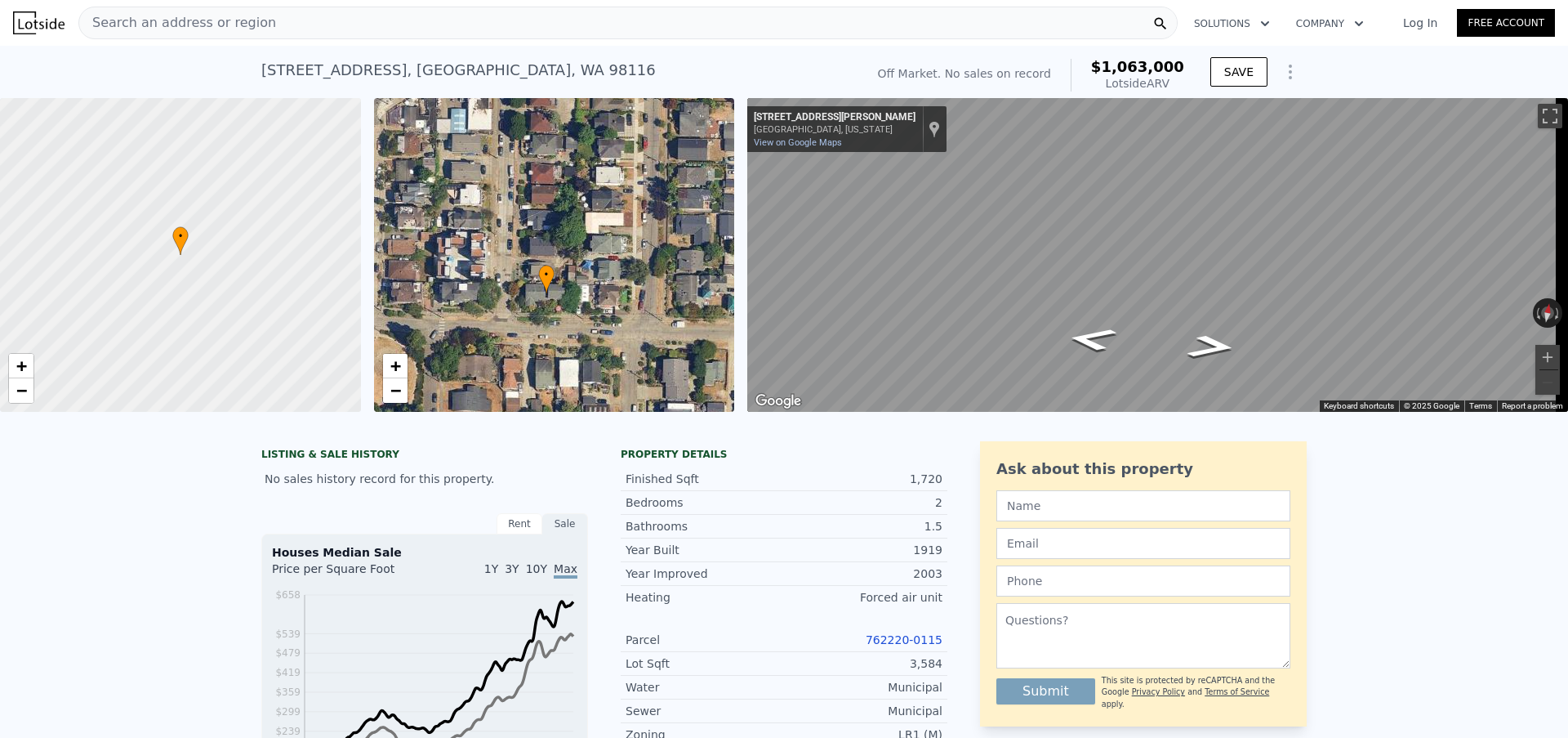
click at [895, 646] on link "762220-0115" at bounding box center [903, 639] width 77 height 13
click at [302, 26] on div "Search an address or region" at bounding box center [628, 22] width 1099 height 33
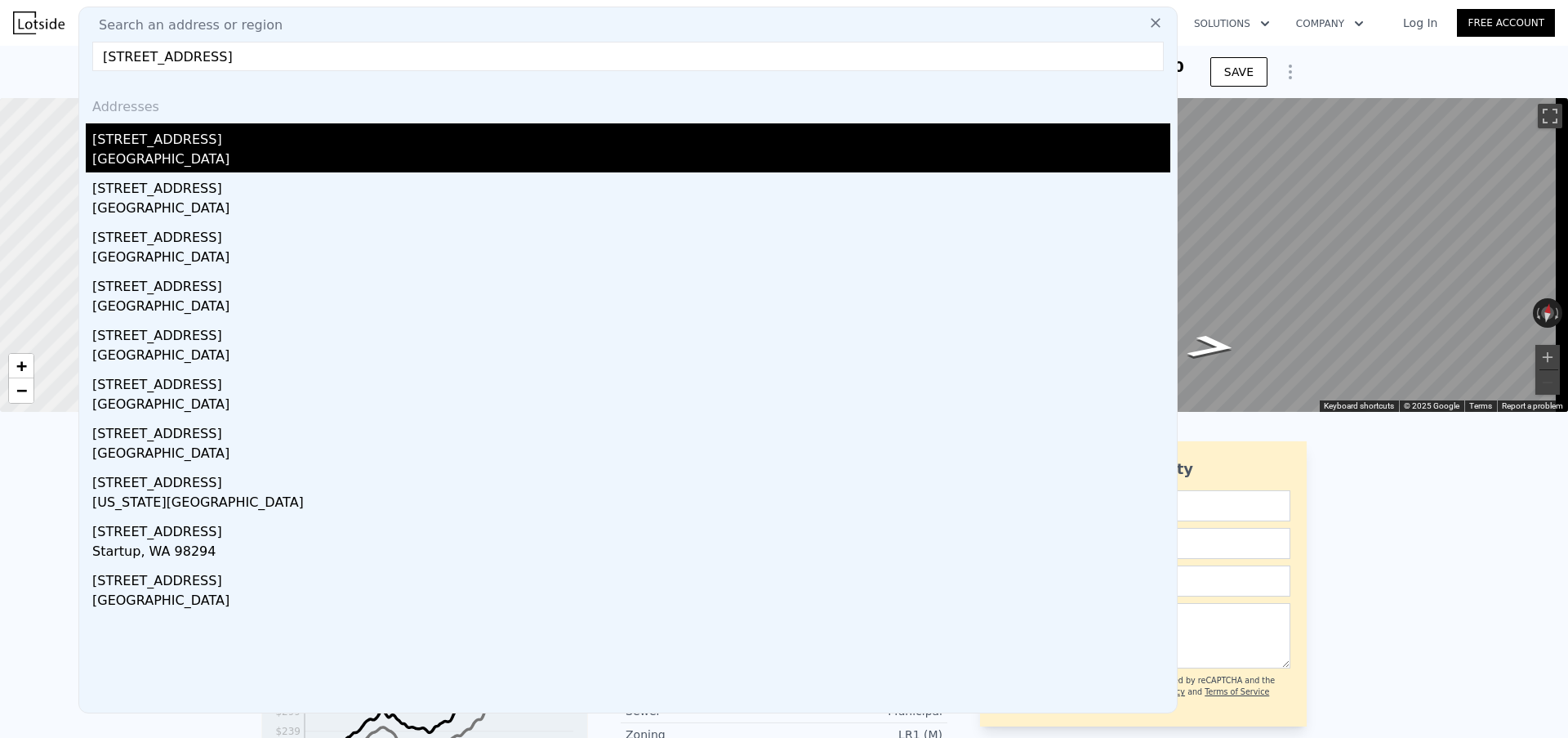
type input "[STREET_ADDRESS]"
click at [192, 138] on div "[STREET_ADDRESS]" at bounding box center [631, 137] width 1078 height 26
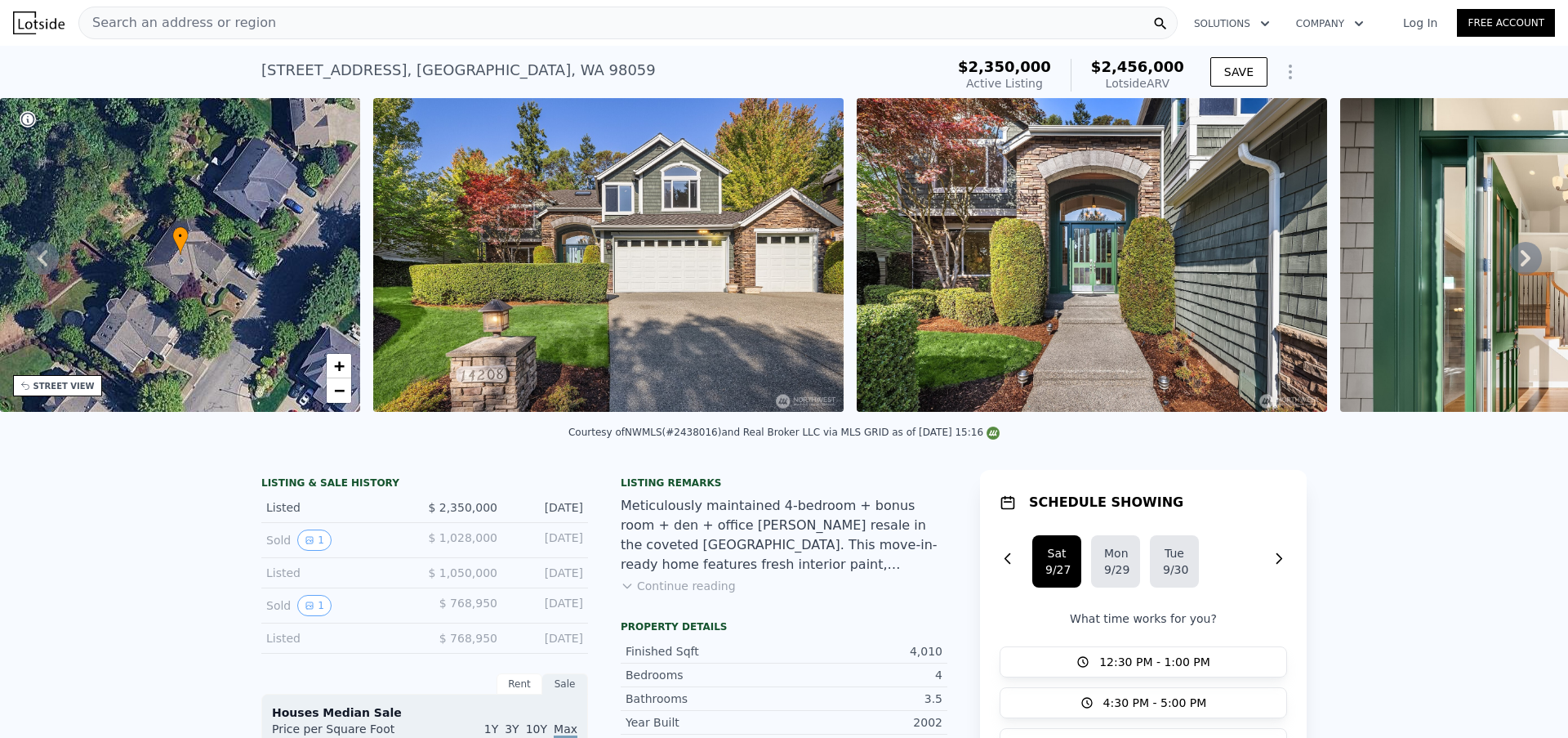
click at [72, 388] on div "STREET VIEW" at bounding box center [63, 386] width 61 height 12
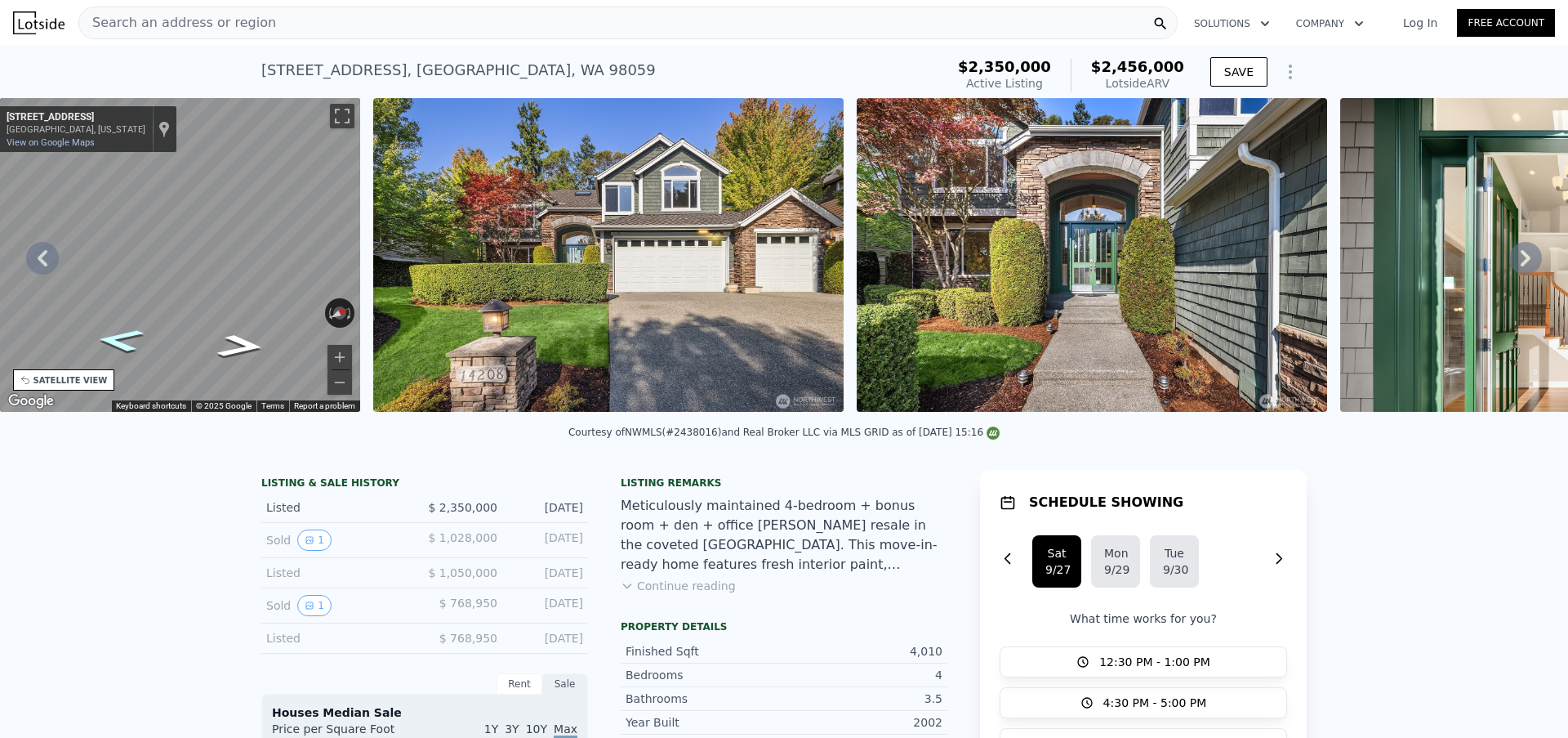
click at [113, 339] on icon "Go Southwest, SE 90th St" at bounding box center [119, 339] width 87 height 34
click at [113, 339] on icon "Go Southwest, SE 90th St" at bounding box center [119, 341] width 84 height 34
click at [42, 139] on link "View on Google Maps" at bounding box center [50, 143] width 88 height 11
click at [333, 63] on div "[STREET_ADDRESS]" at bounding box center [457, 71] width 394 height 23
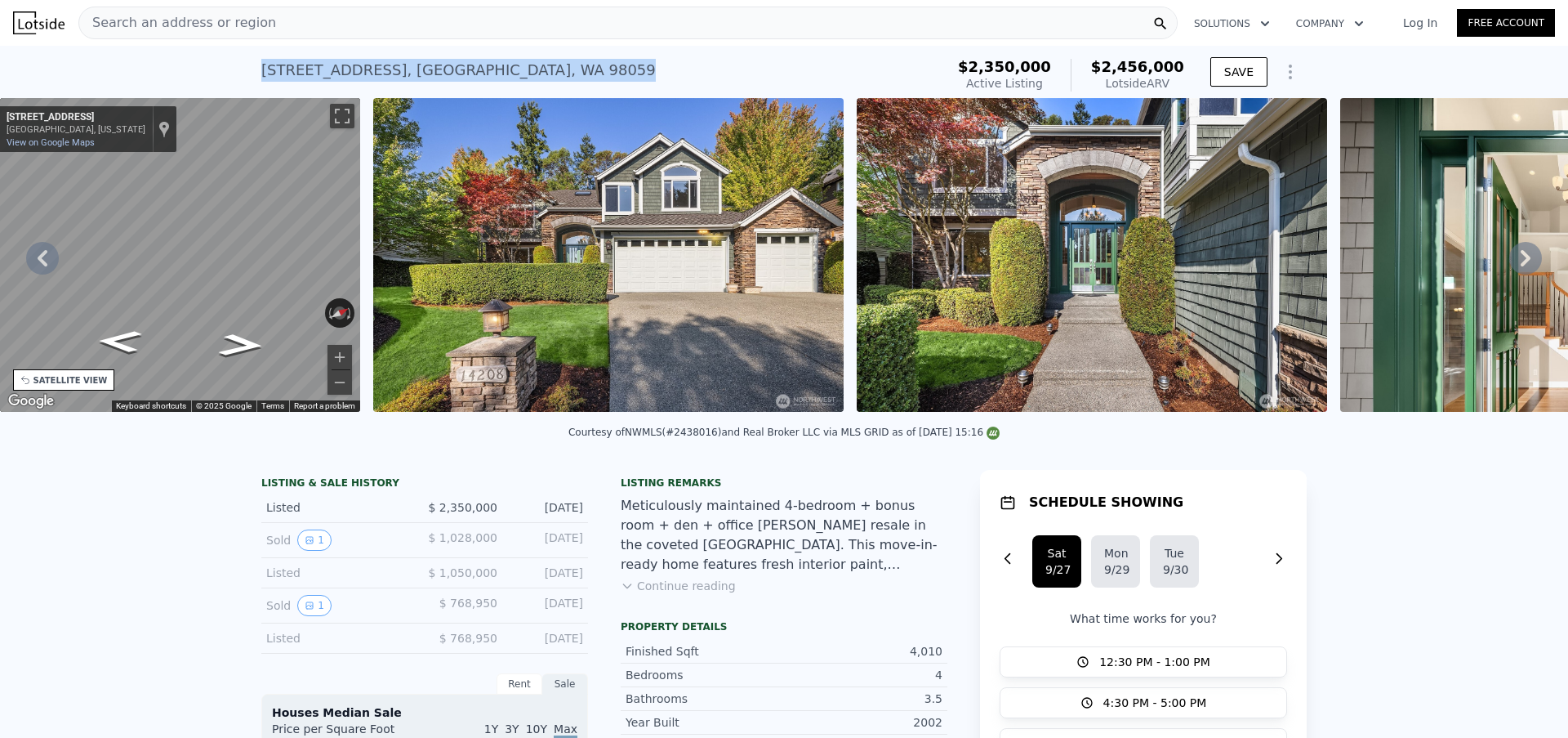
click at [333, 63] on div "[STREET_ADDRESS]" at bounding box center [457, 71] width 394 height 23
copy div "[STREET_ADDRESS] Active at $2.350m (~ARV $2.456m )"
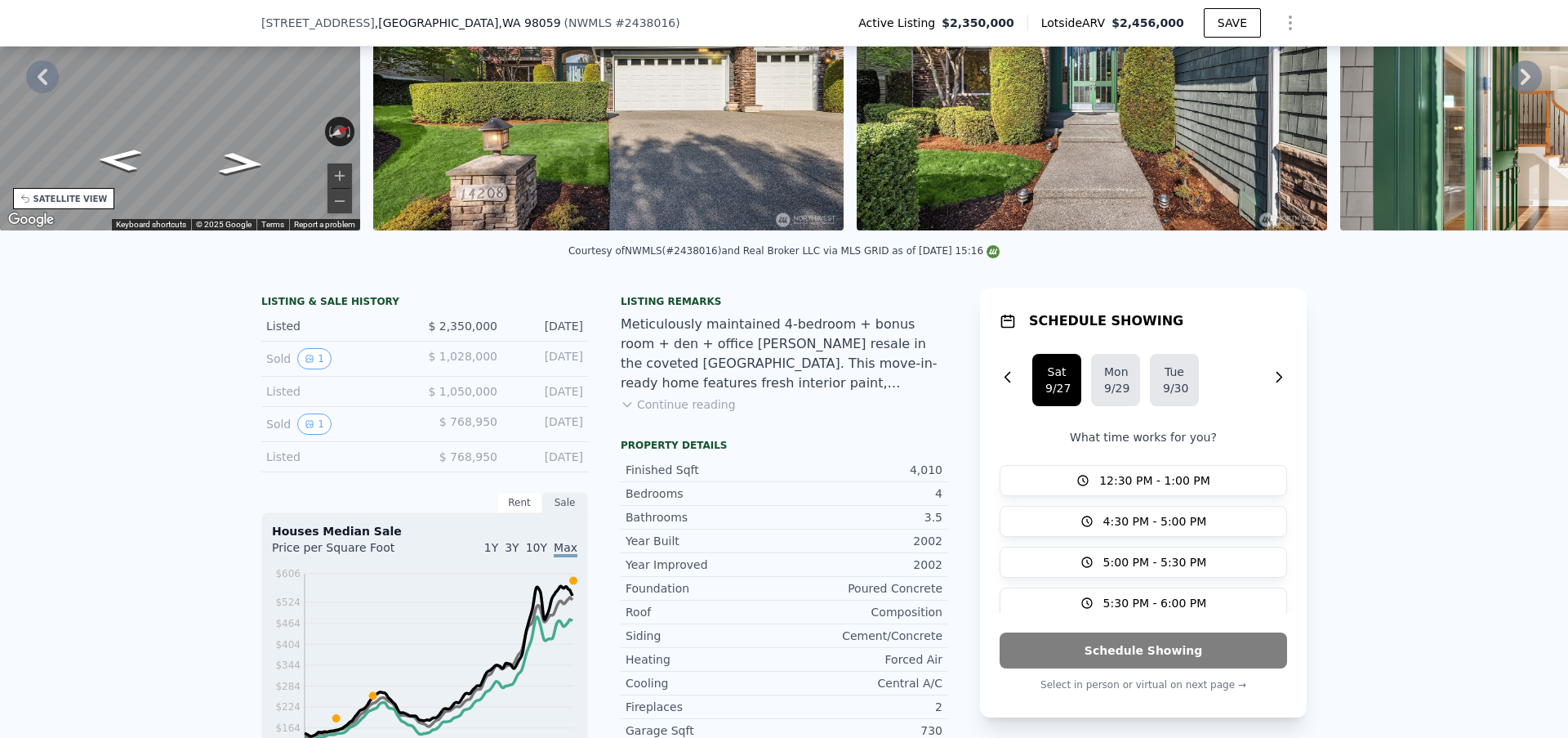
scroll to position [172, 0]
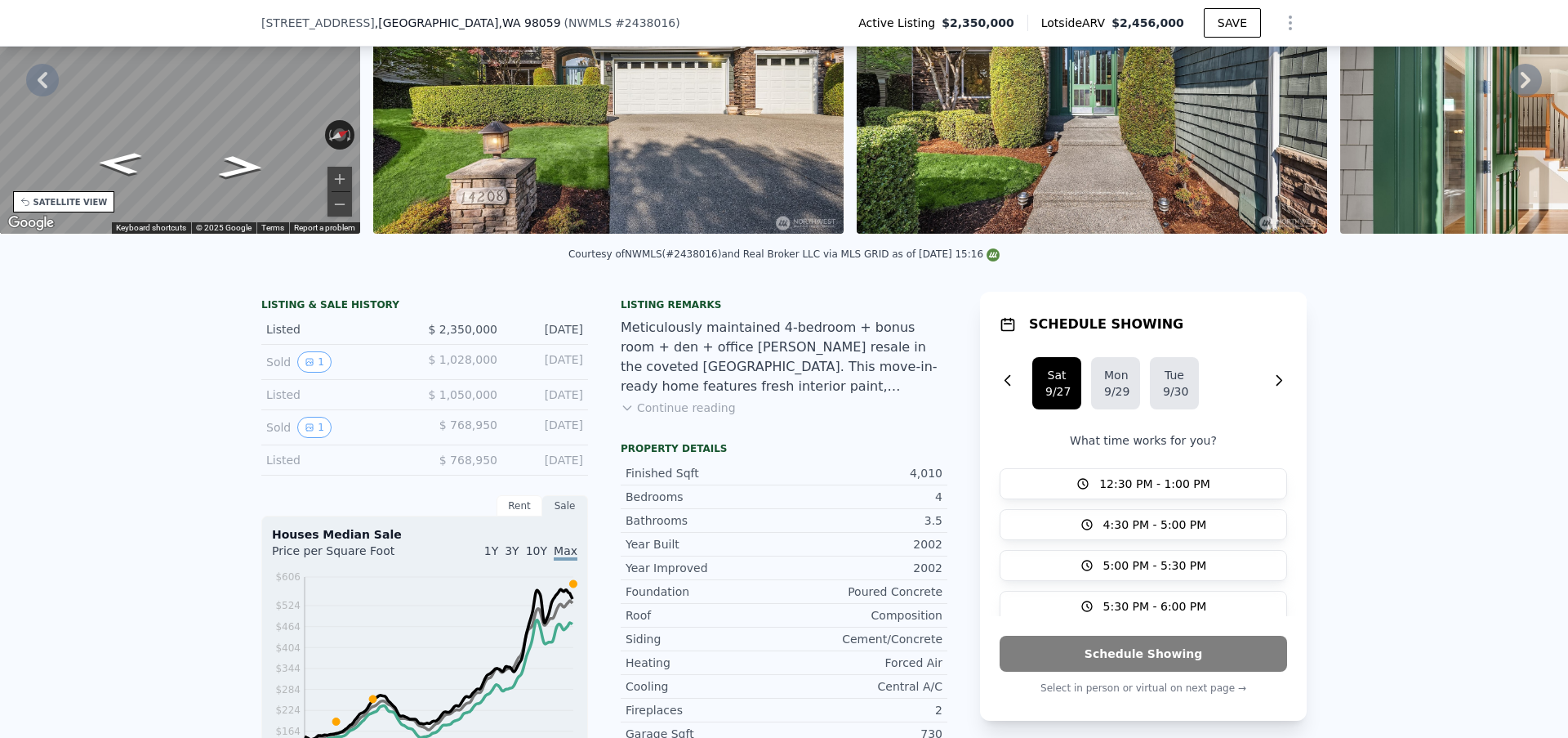
click at [636, 415] on button "Continue reading" at bounding box center [678, 407] width 115 height 17
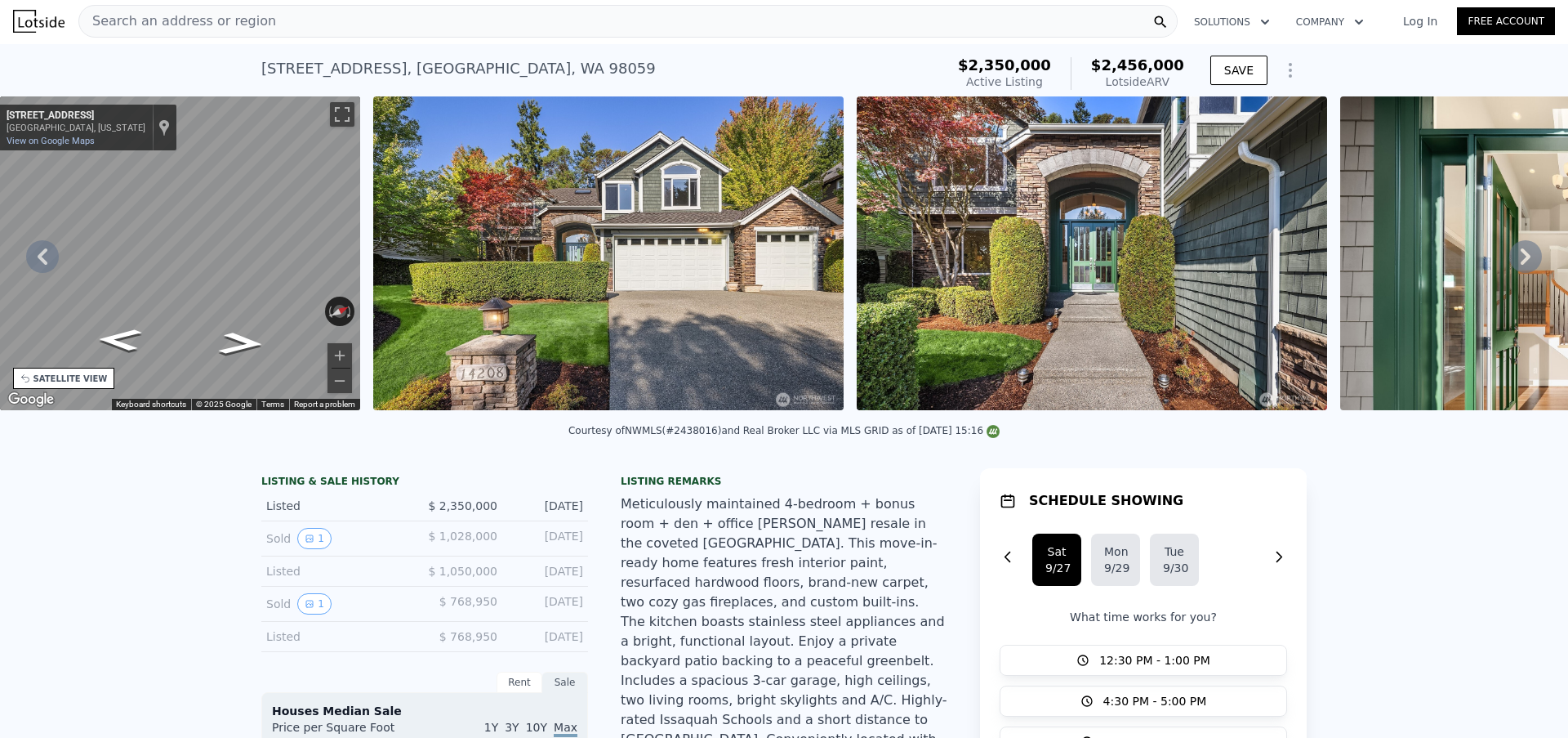
scroll to position [0, 0]
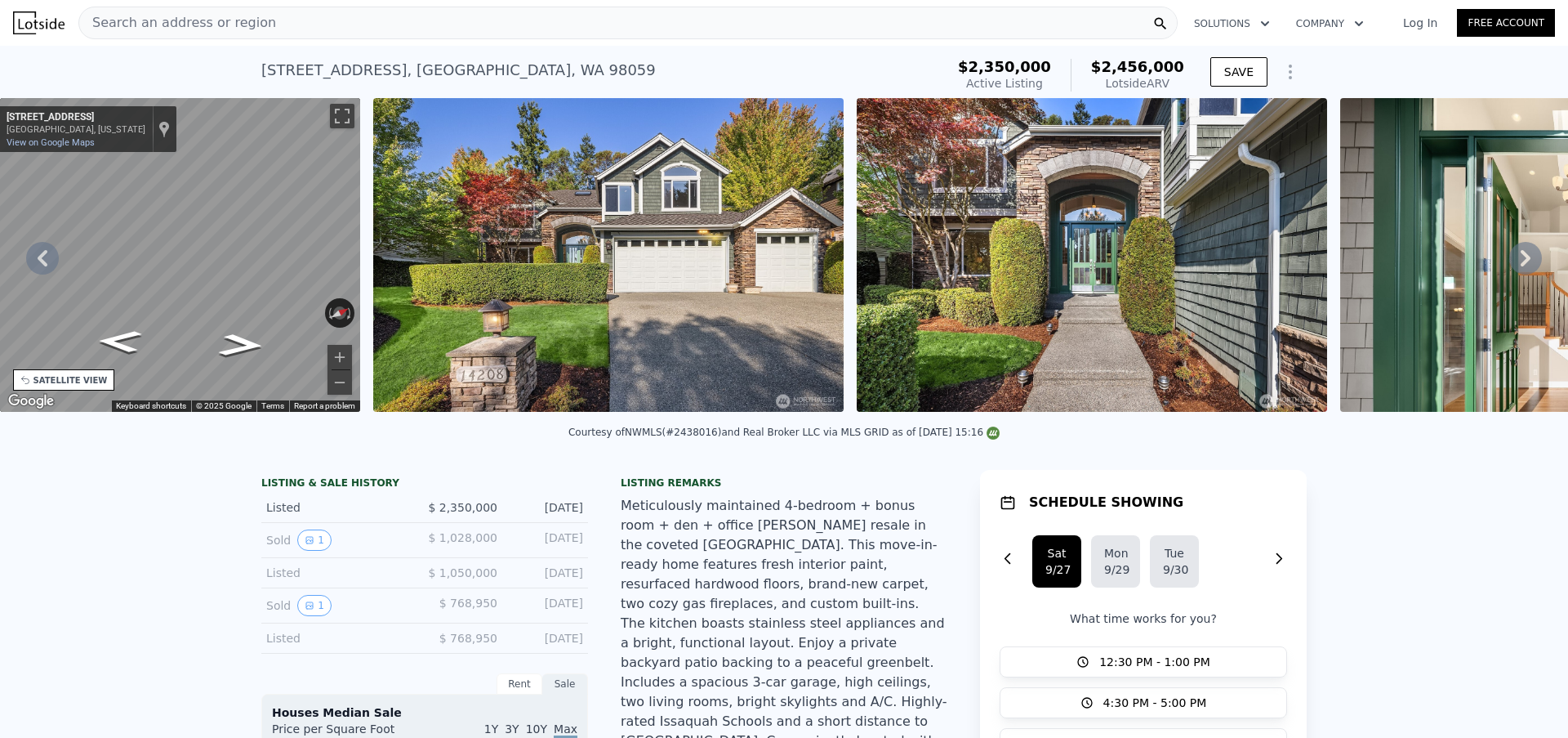
click at [377, 28] on div "Search an address or region" at bounding box center [628, 22] width 1099 height 33
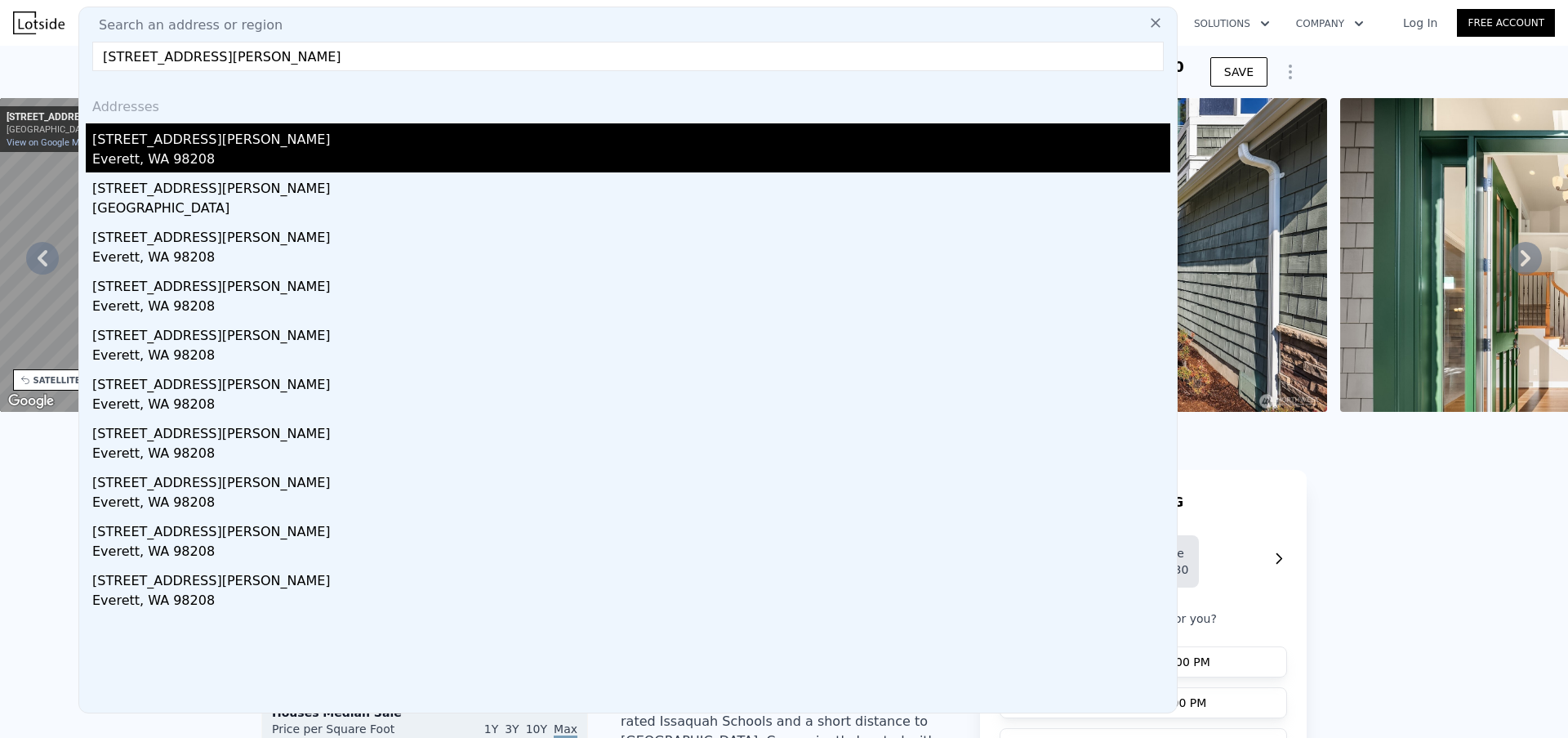
type input "[STREET_ADDRESS][PERSON_NAME]"
click at [264, 145] on div "[STREET_ADDRESS][PERSON_NAME]" at bounding box center [631, 137] width 1078 height 26
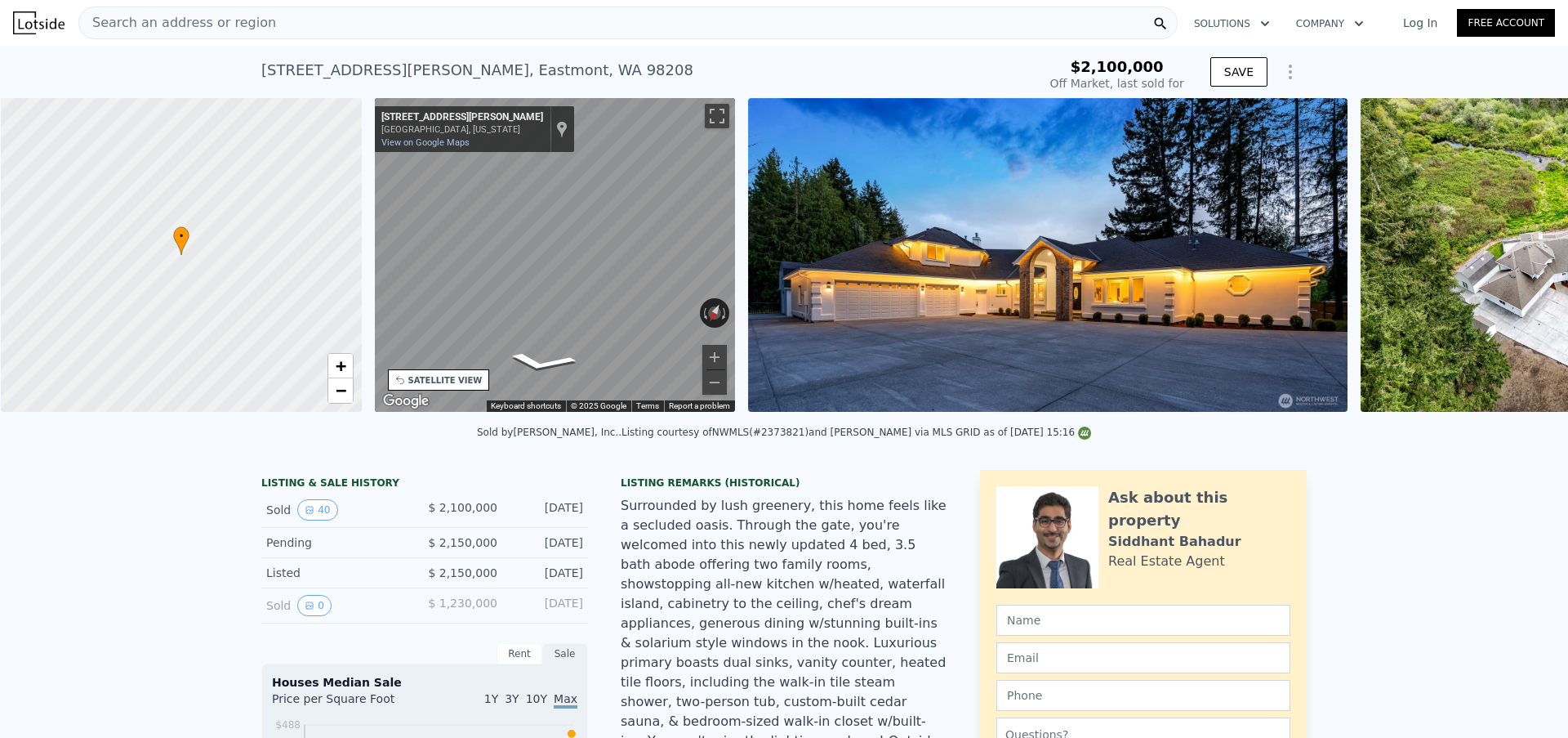
scroll to position [0, 6]
type input "$ 2,059,000"
type input "-$ 390,501"
click at [323, 33] on div "Search an address or region" at bounding box center [628, 22] width 1099 height 33
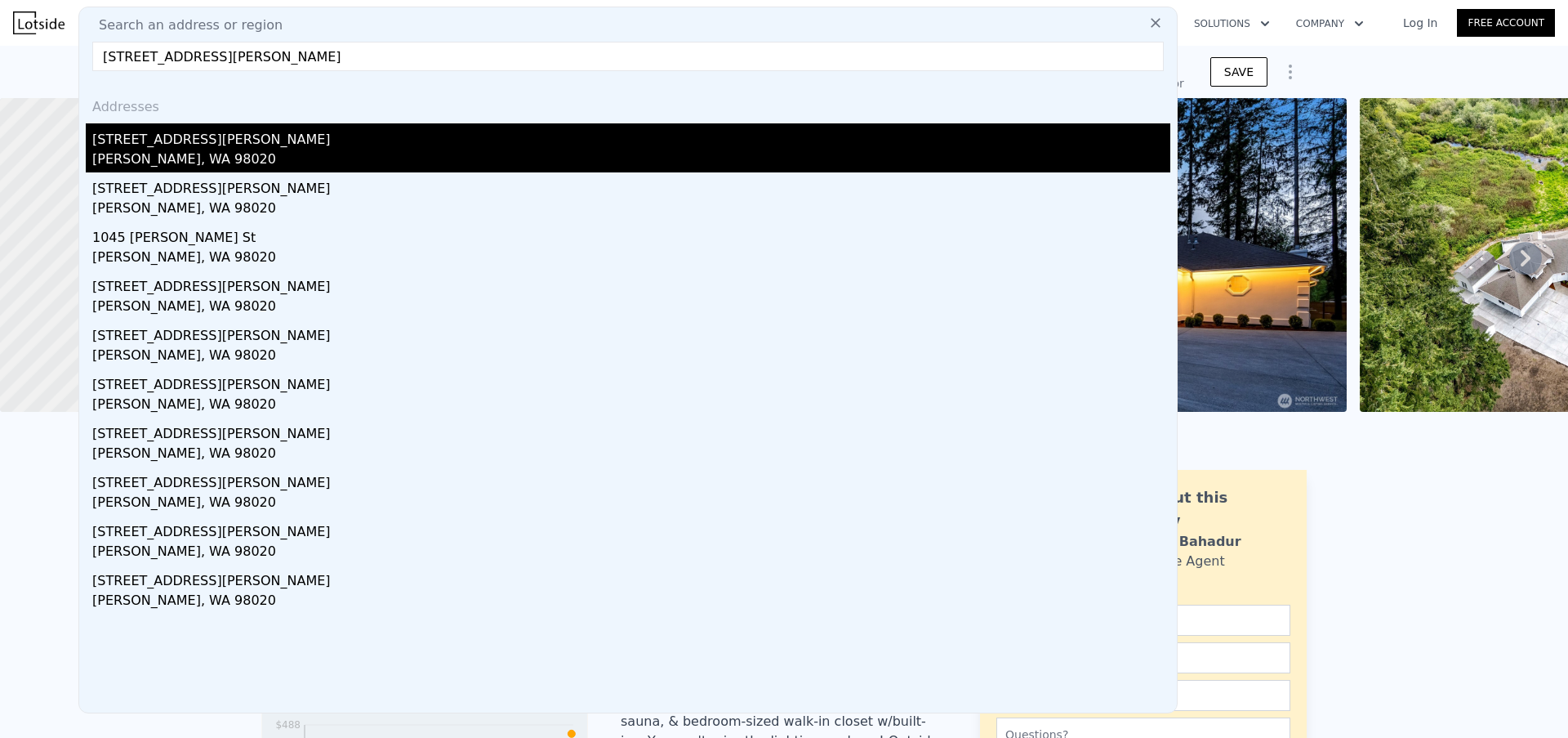
type input "[STREET_ADDRESS][PERSON_NAME]"
click at [233, 151] on div "[PERSON_NAME], WA 98020" at bounding box center [631, 161] width 1078 height 23
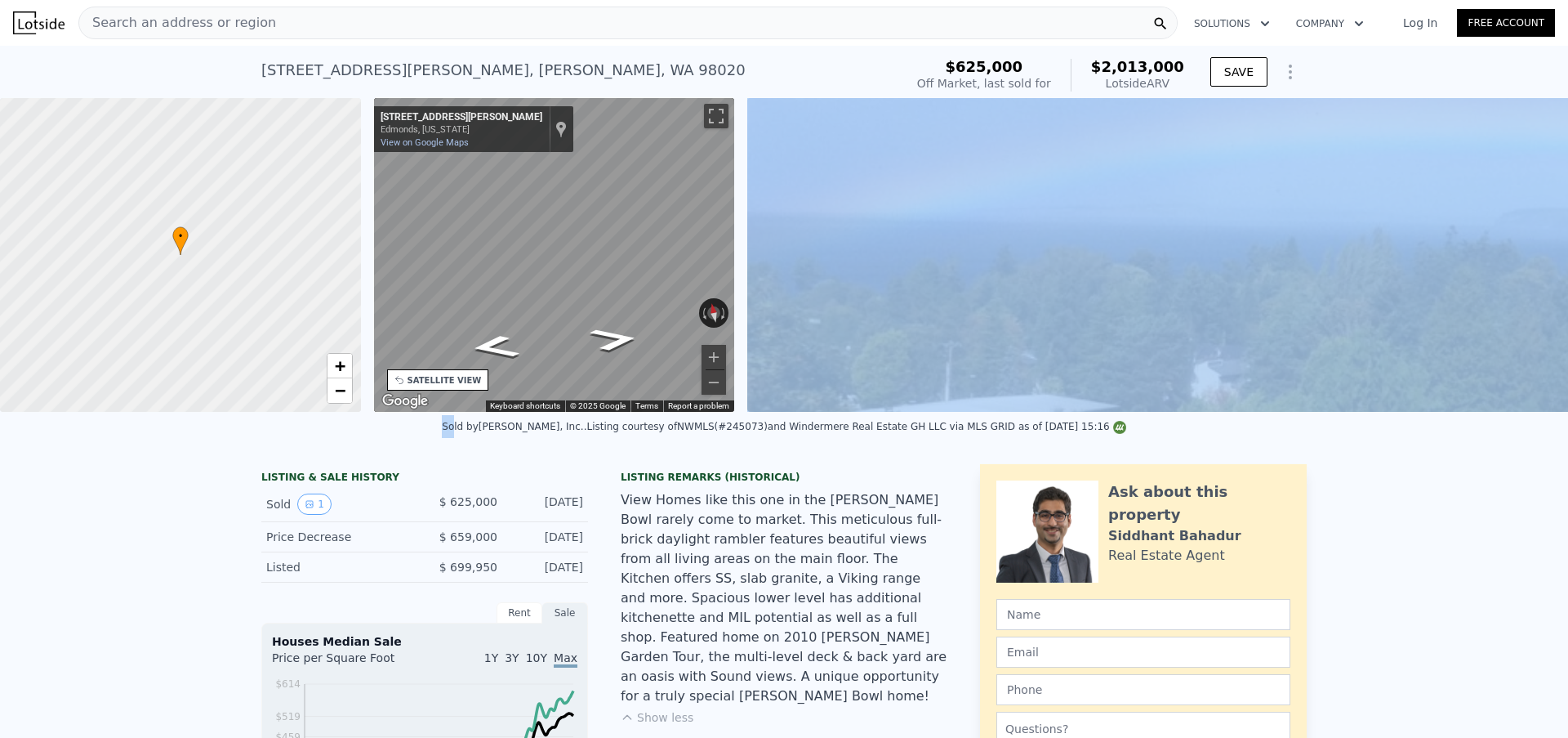
drag, startPoint x: 462, startPoint y: 428, endPoint x: 762, endPoint y: 417, distance: 300.2
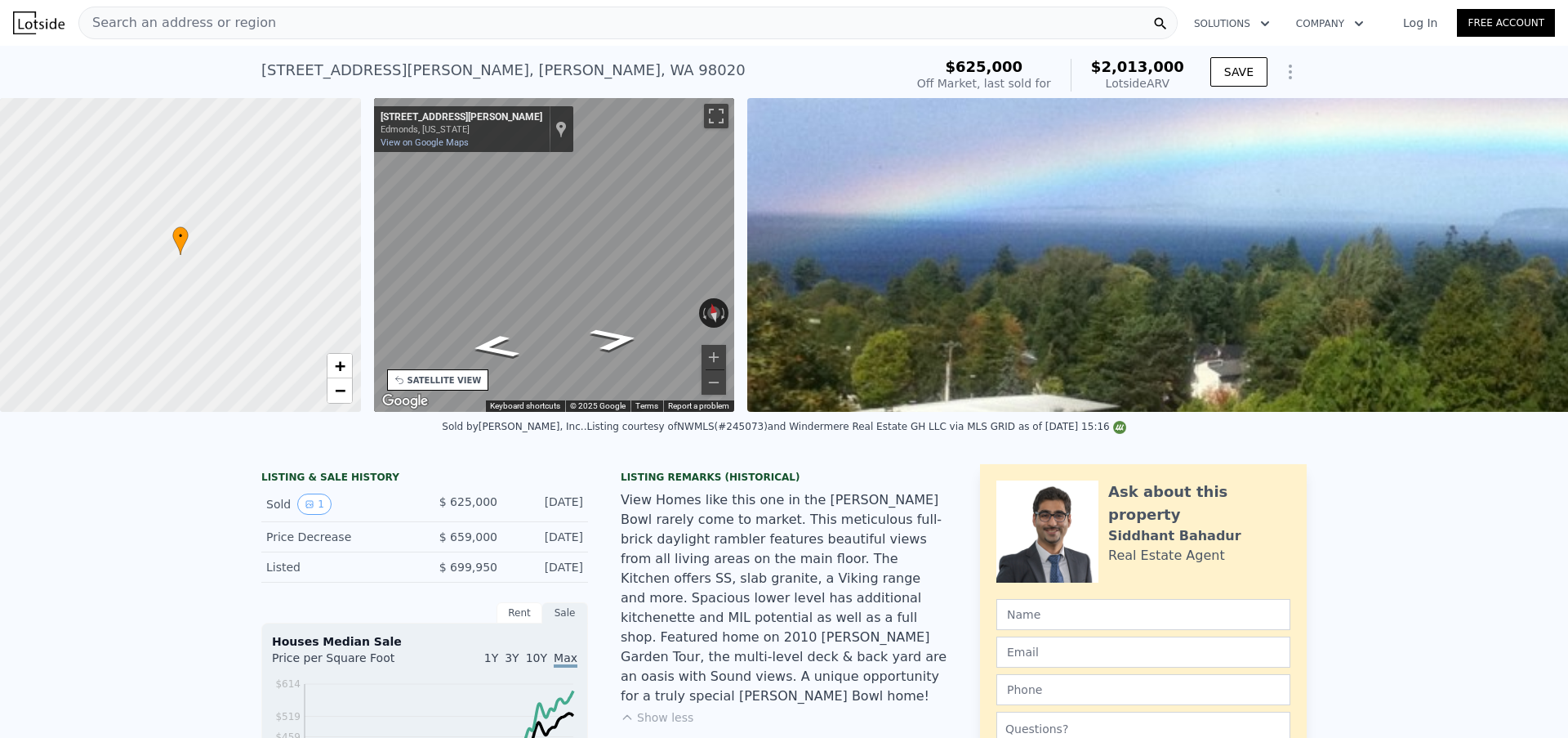
click at [477, 481] on div "LISTING & SALE HISTORY Sold 1 $ 625,000 [DATE] Price Decrease $ 659,000 [DATE] …" at bounding box center [424, 523] width 327 height 118
click at [466, 22] on div "Search an address or region" at bounding box center [628, 22] width 1099 height 33
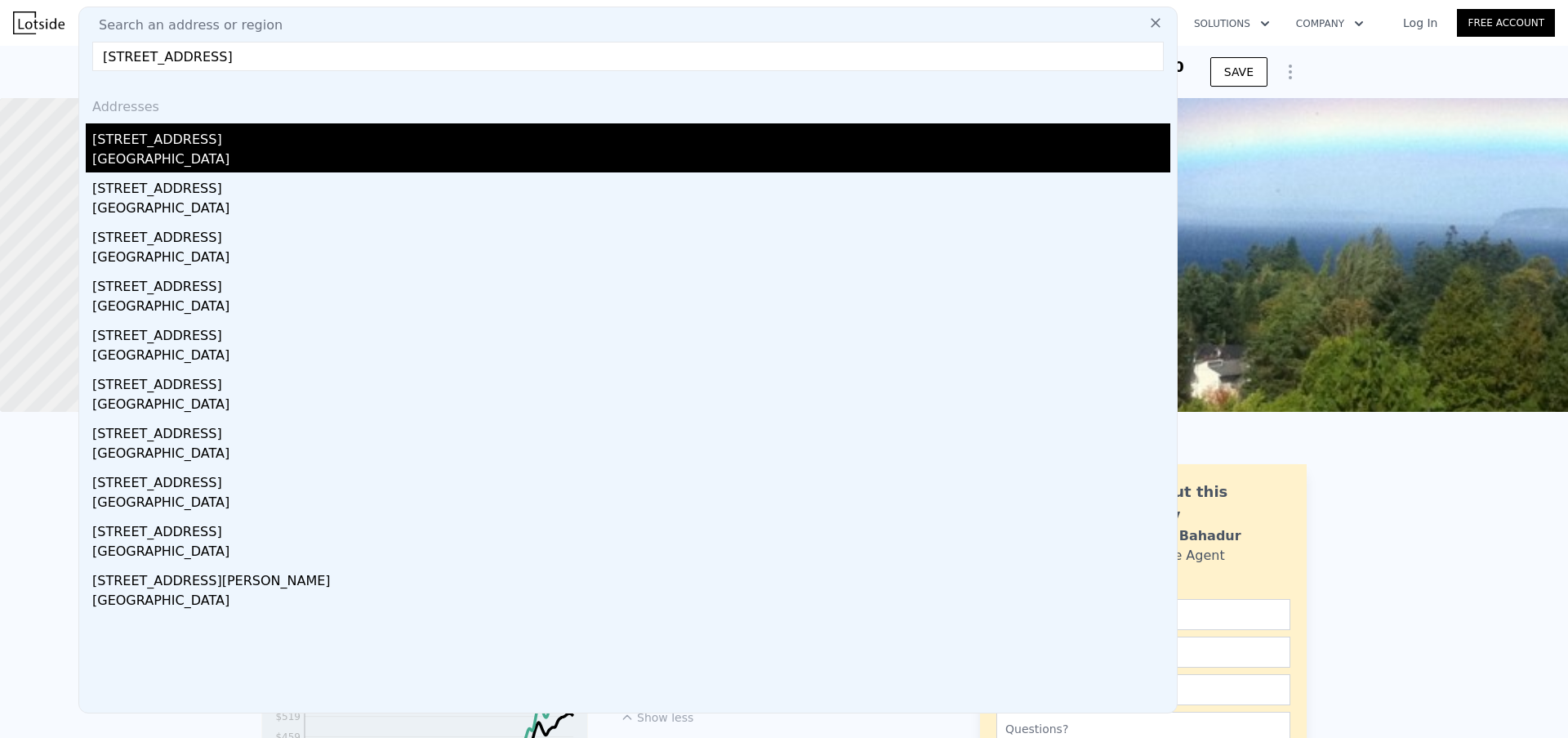
type input "[STREET_ADDRESS]"
click at [226, 139] on div "[STREET_ADDRESS]" at bounding box center [631, 137] width 1078 height 26
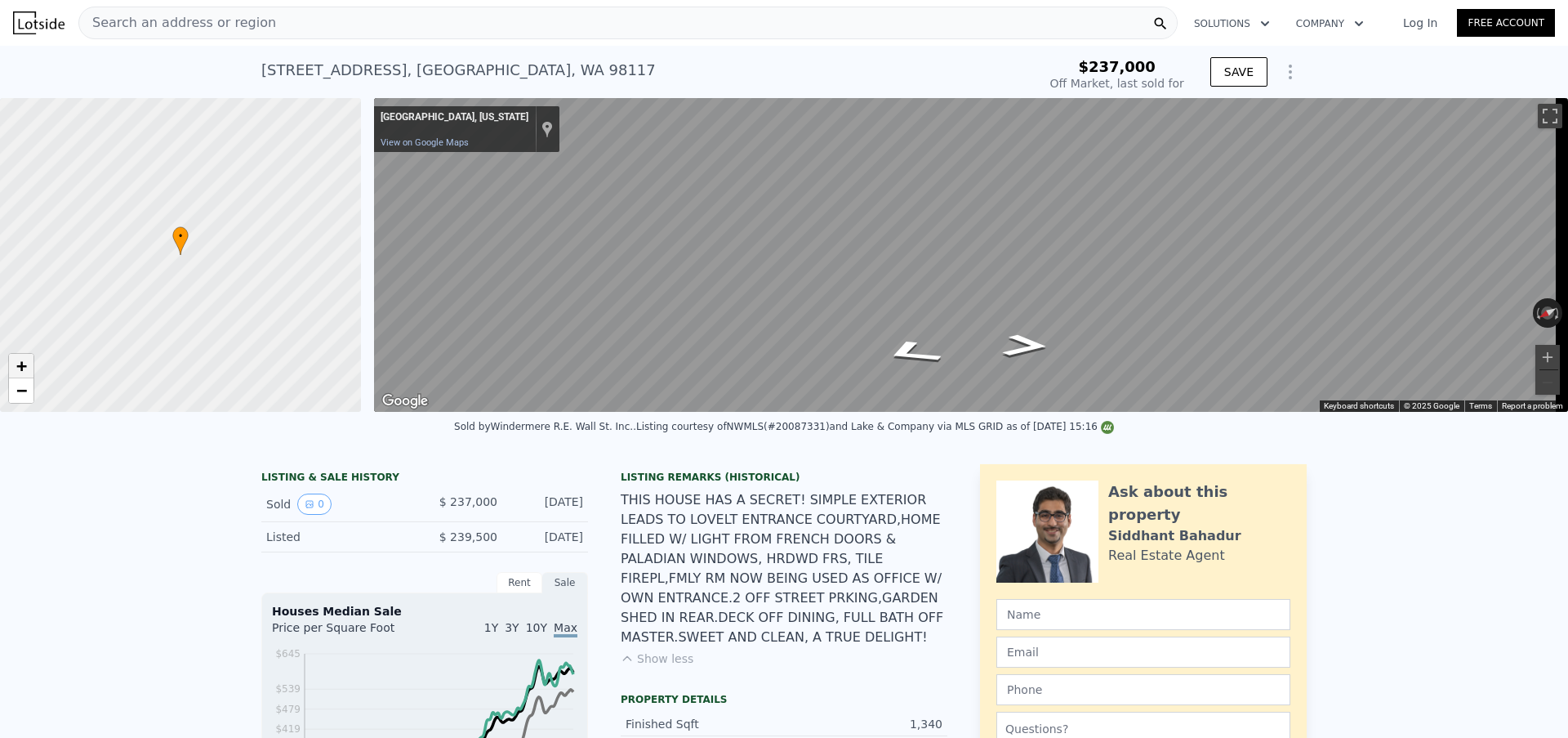
click at [22, 368] on span "+" at bounding box center [22, 365] width 11 height 20
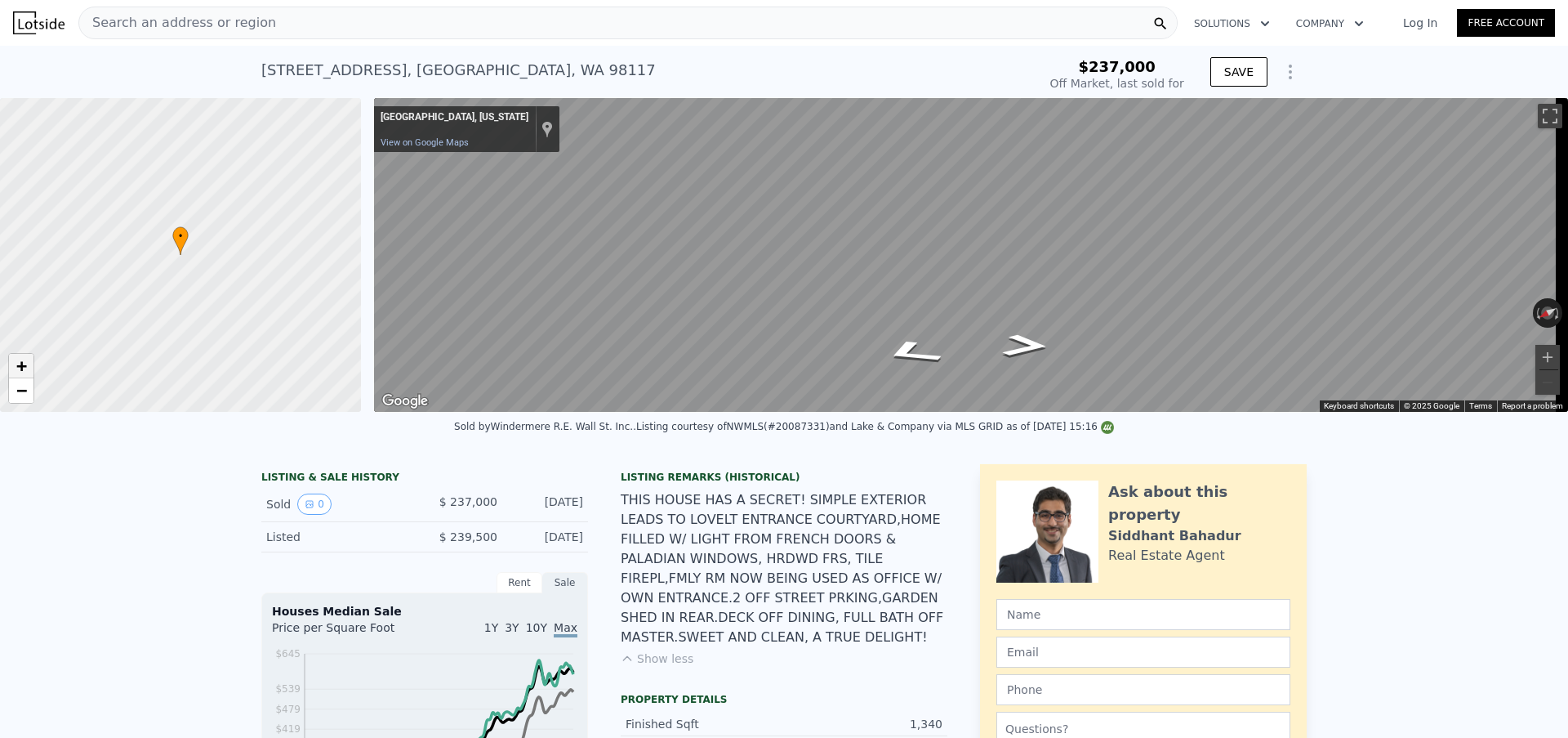
click at [22, 368] on span "+" at bounding box center [22, 365] width 11 height 20
click at [21, 368] on span "+" at bounding box center [22, 365] width 11 height 20
click at [17, 390] on span "−" at bounding box center [22, 390] width 11 height 20
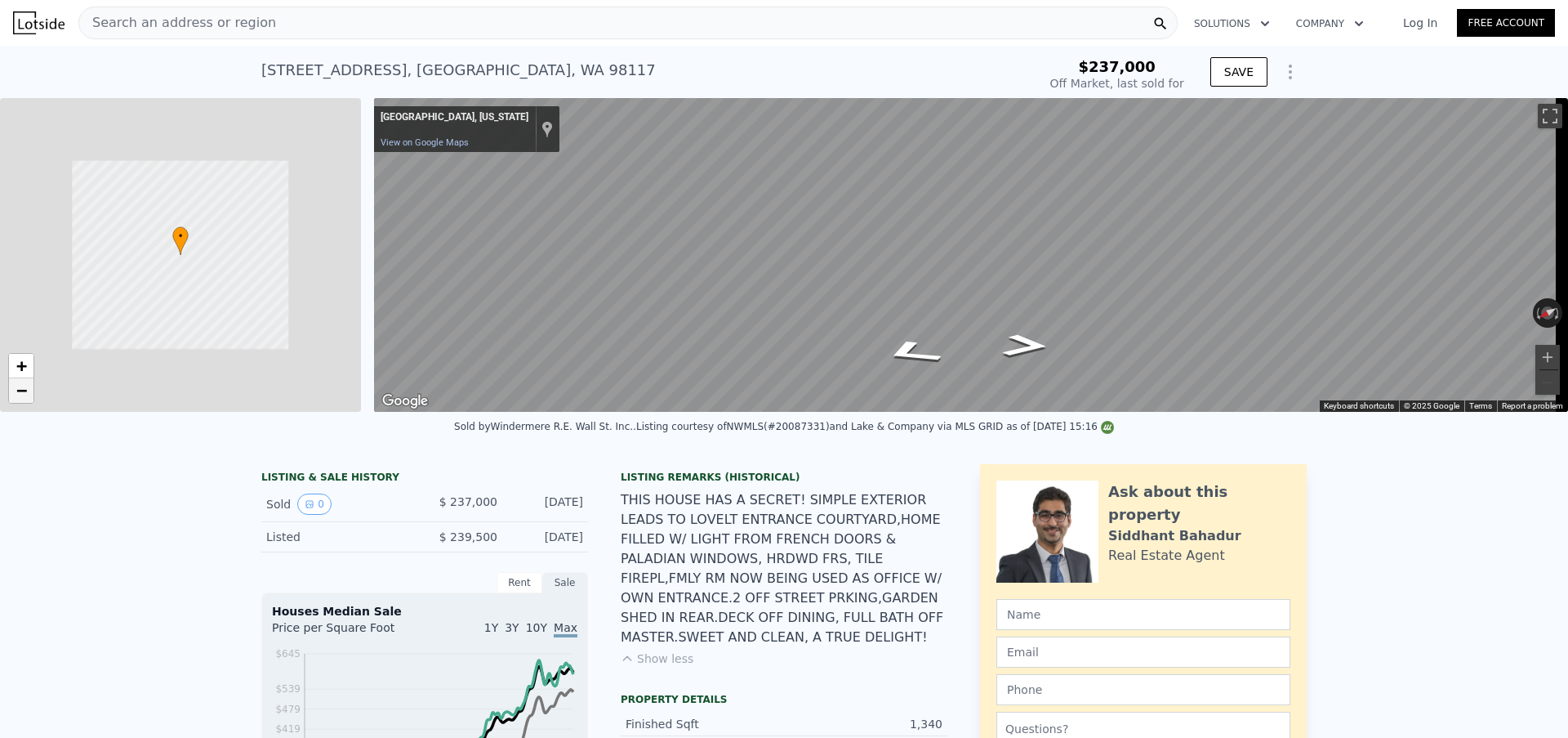
click at [17, 389] on span "−" at bounding box center [22, 390] width 11 height 20
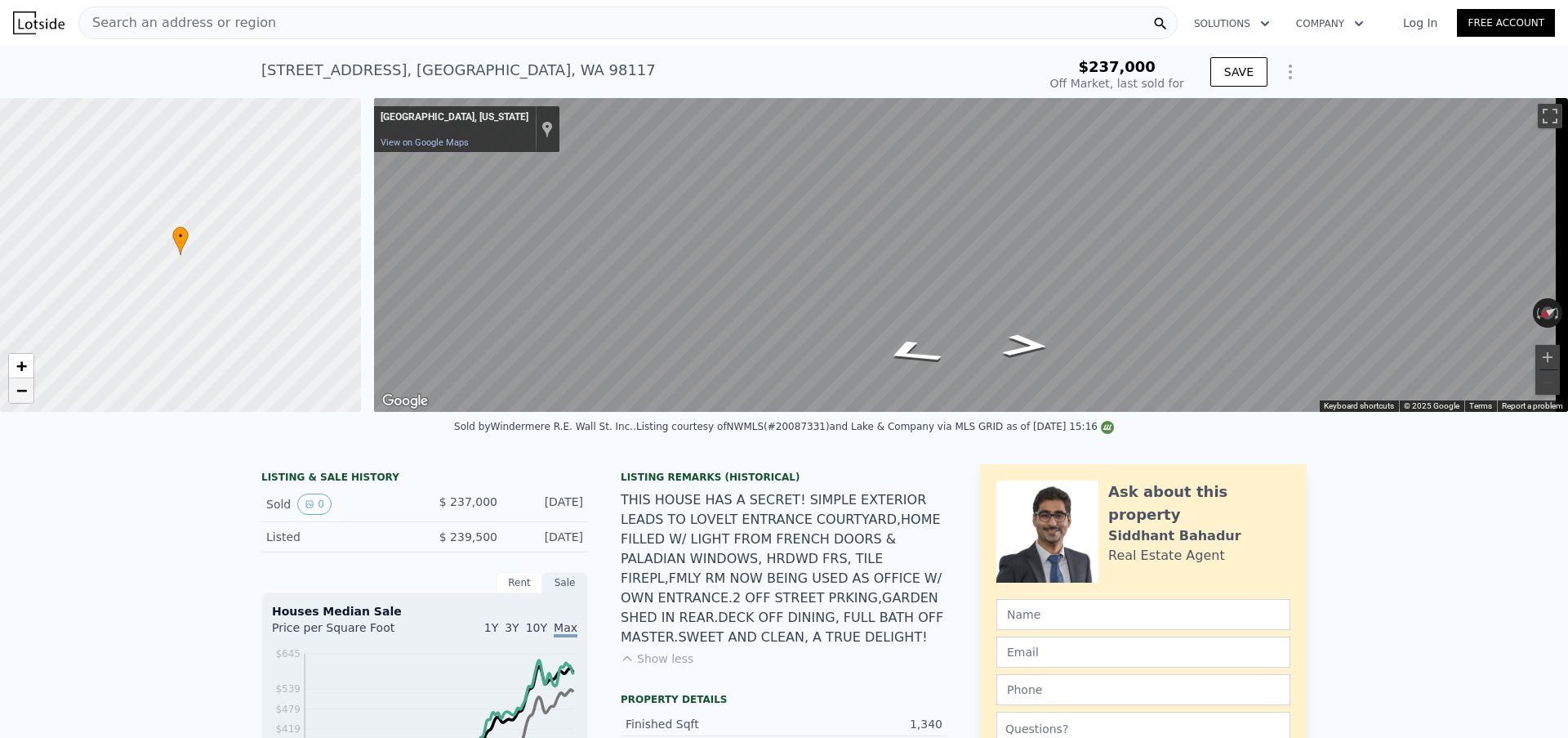
click at [17, 389] on span "−" at bounding box center [22, 390] width 11 height 20
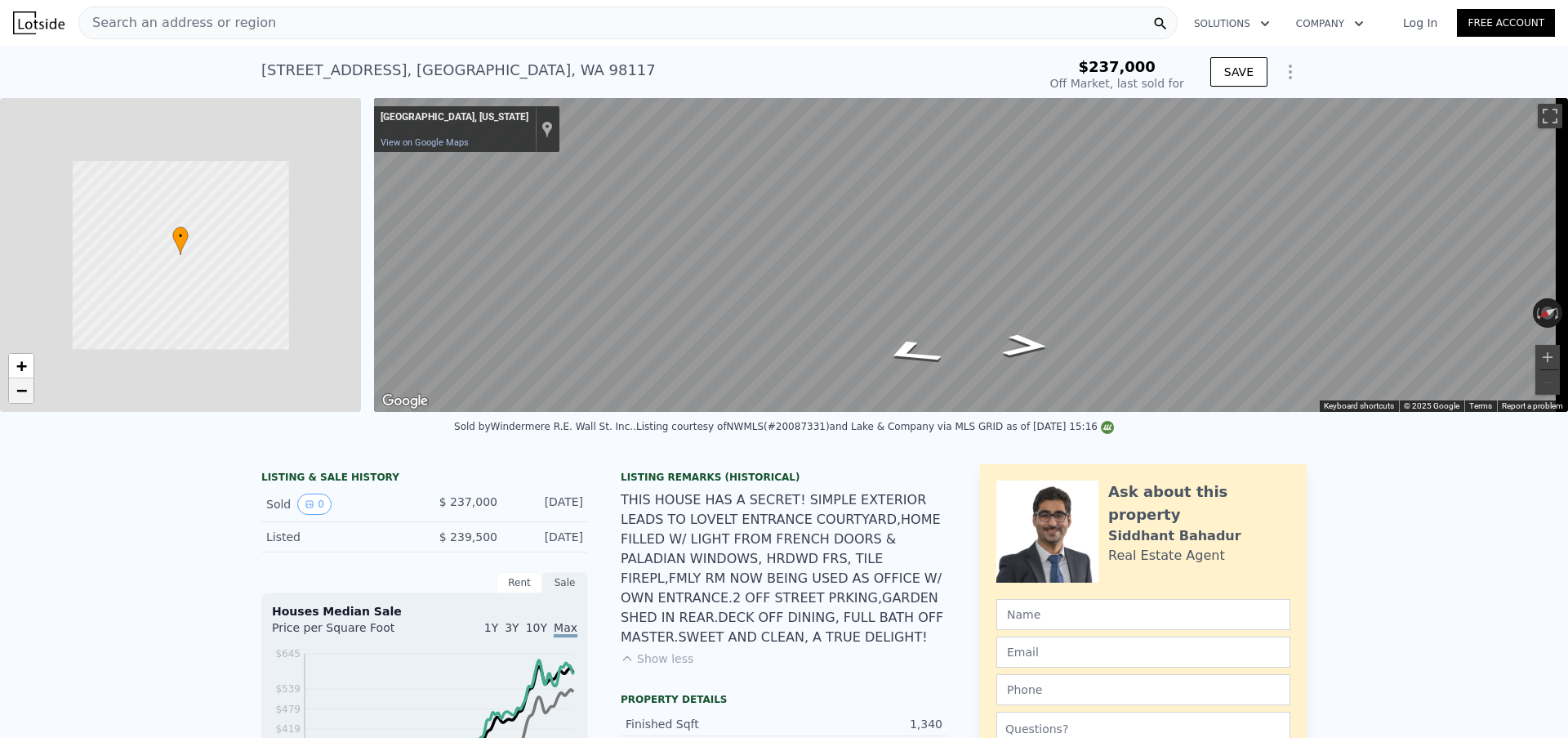
click at [17, 389] on span "−" at bounding box center [22, 390] width 11 height 20
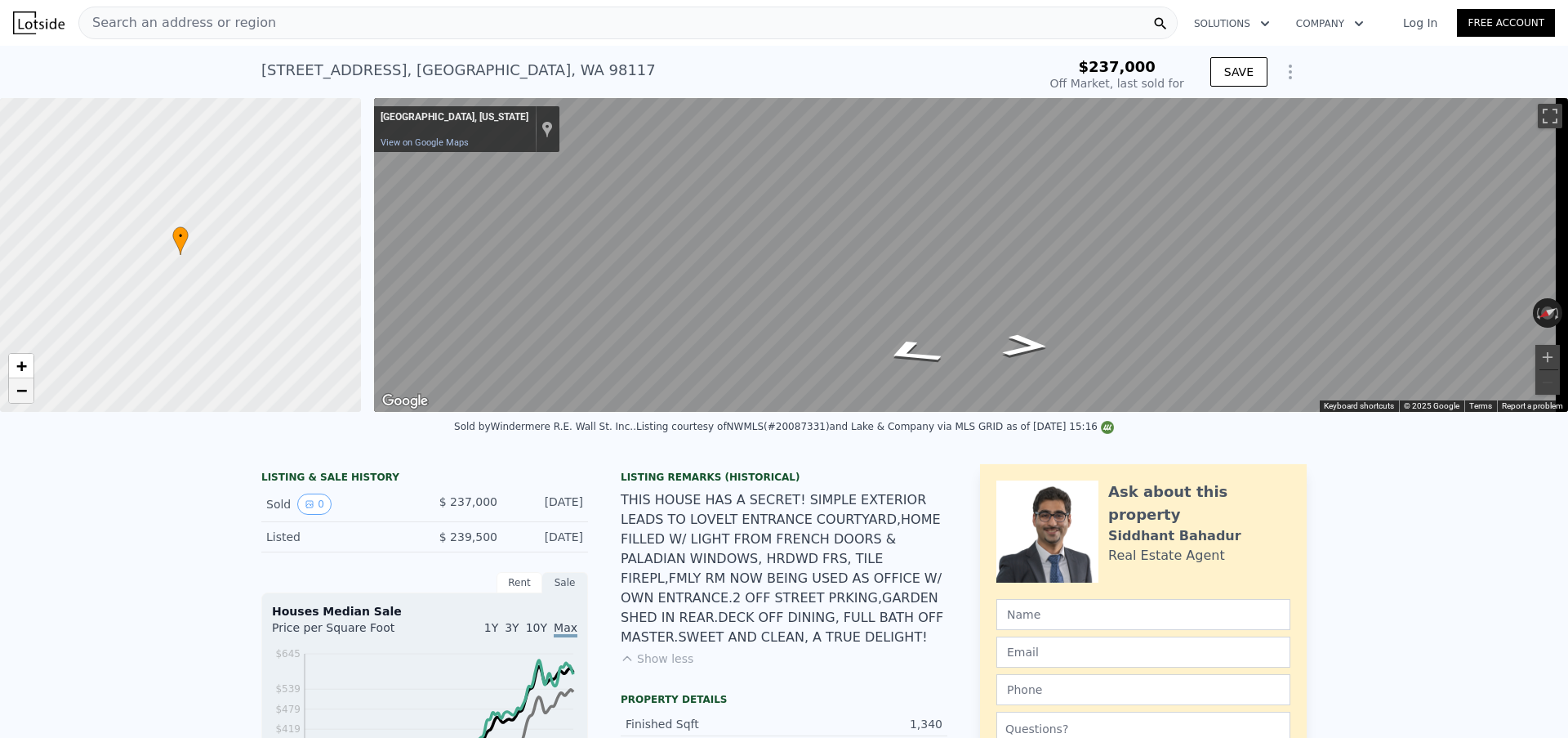
click at [17, 388] on span "−" at bounding box center [22, 390] width 11 height 20
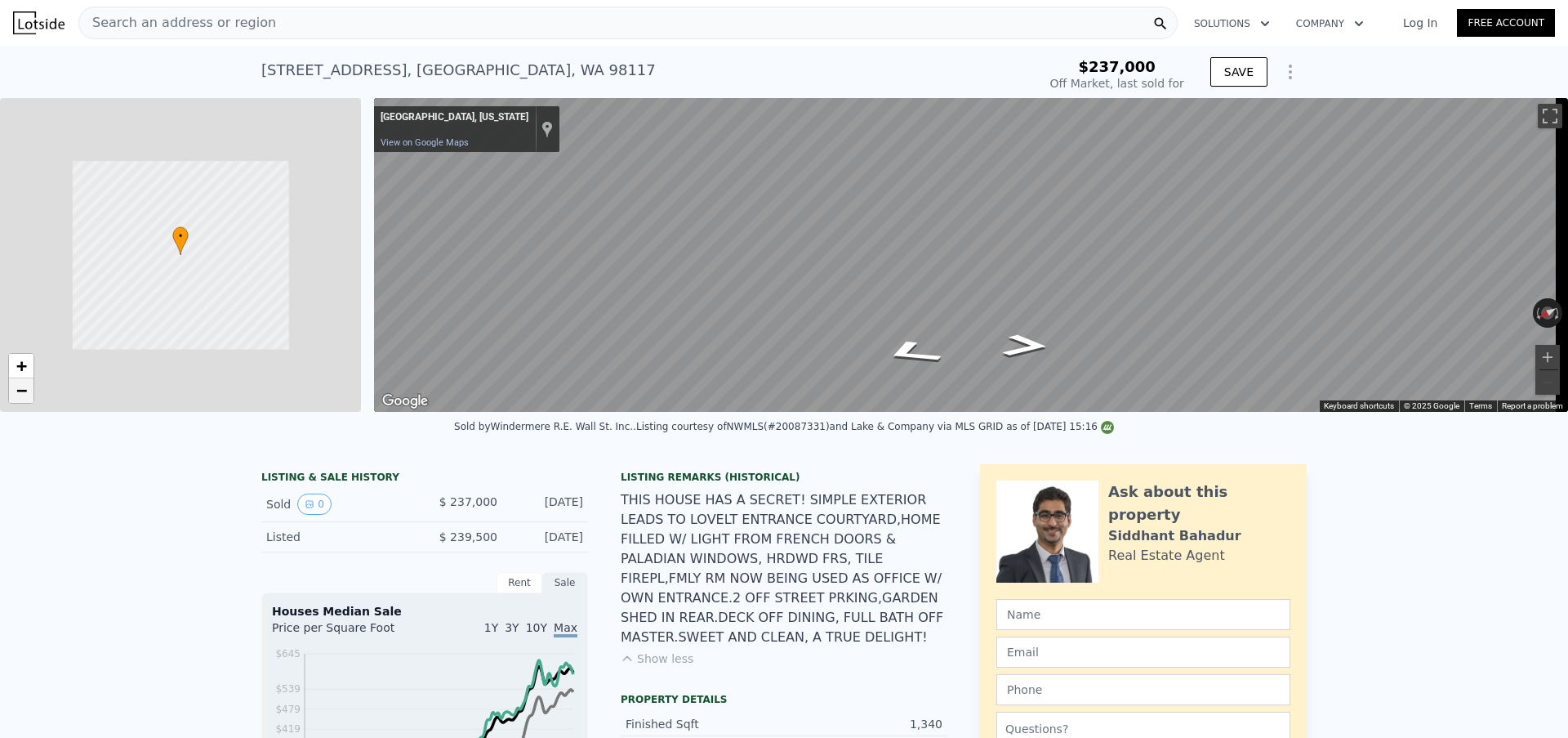
click at [17, 387] on span "−" at bounding box center [22, 390] width 11 height 20
click at [17, 386] on span "−" at bounding box center [22, 390] width 11 height 20
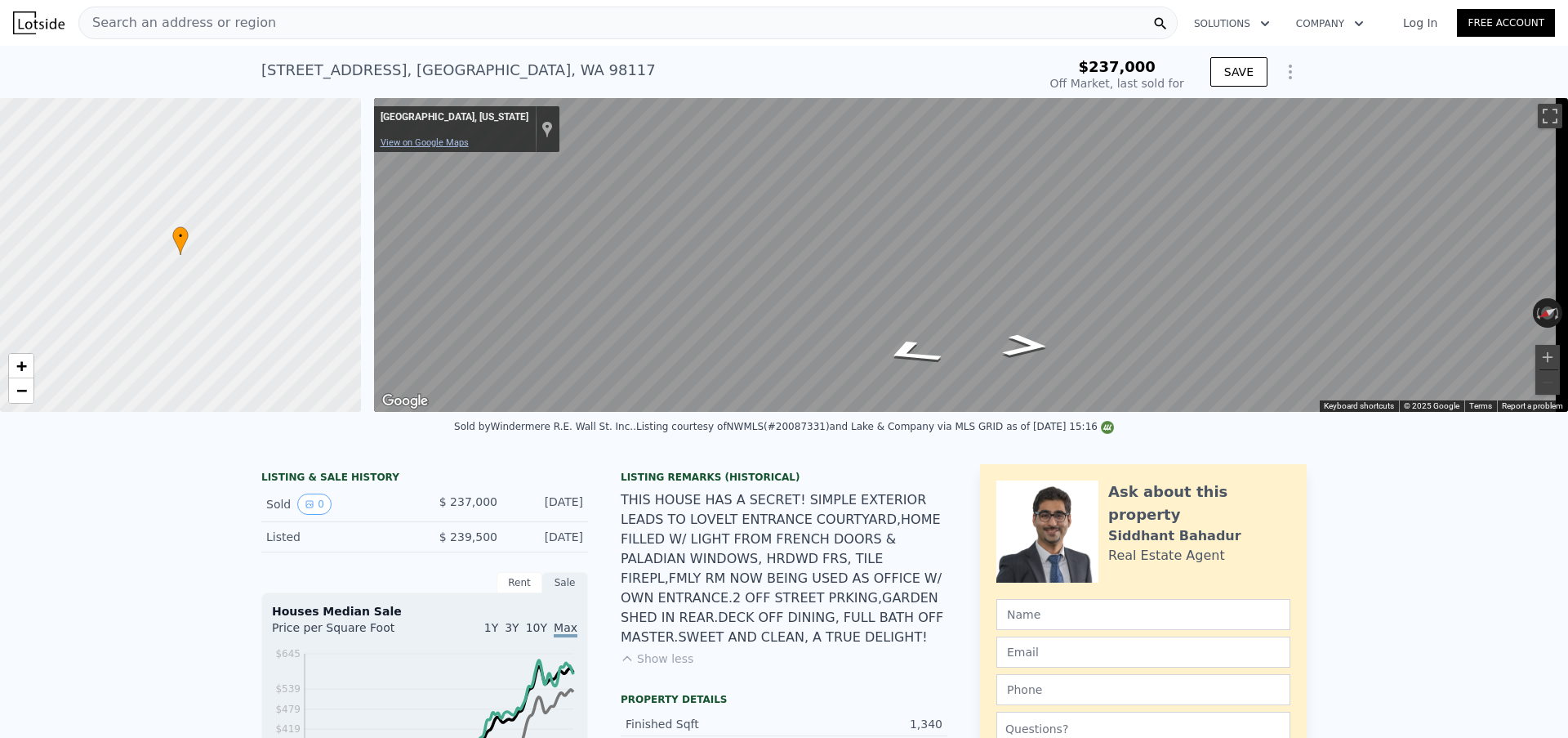
click at [428, 141] on link "View on Google Maps" at bounding box center [425, 143] width 88 height 11
click at [463, 23] on div "Search an address or region" at bounding box center [628, 22] width 1099 height 33
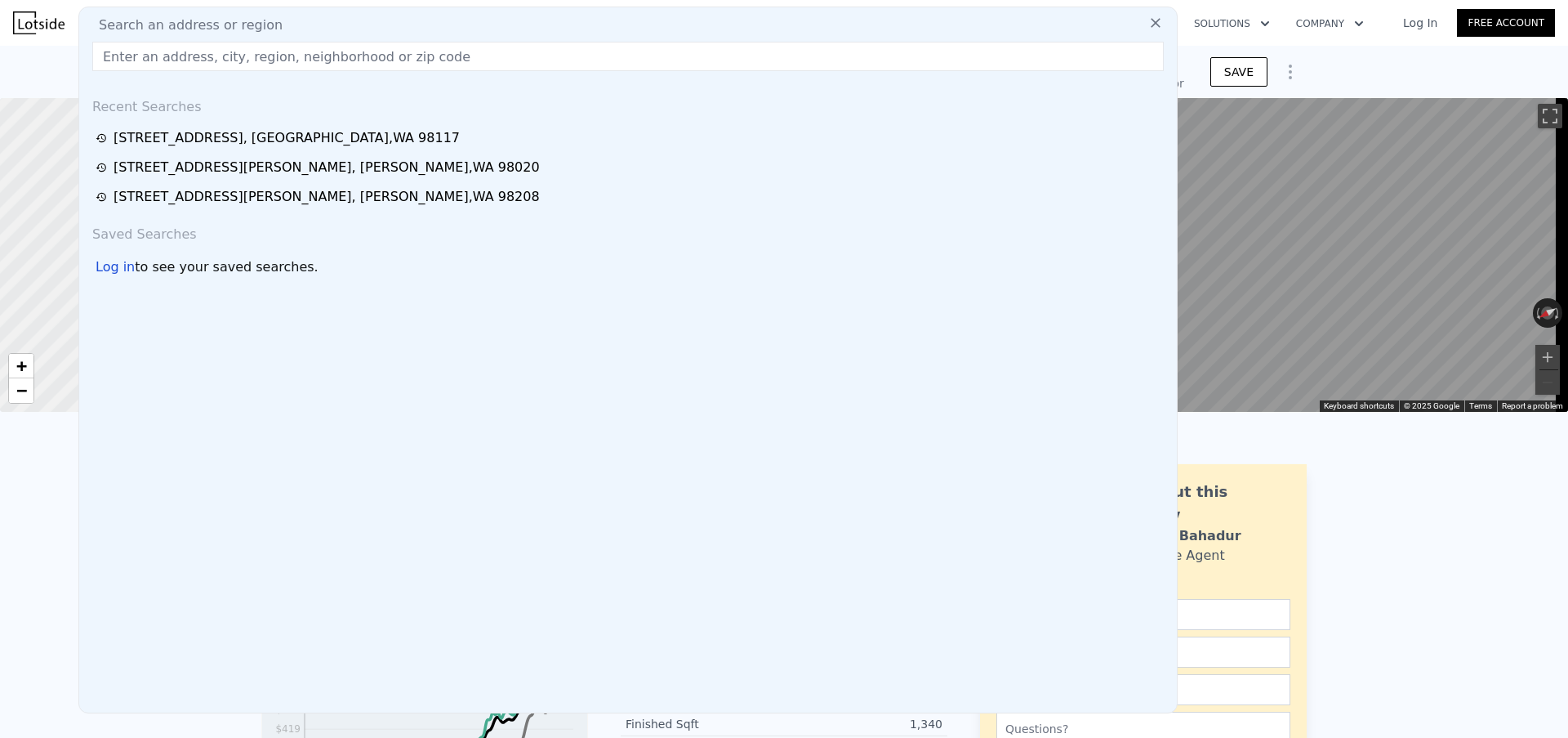
type input "$ 967,000"
type input "$ 641,800"
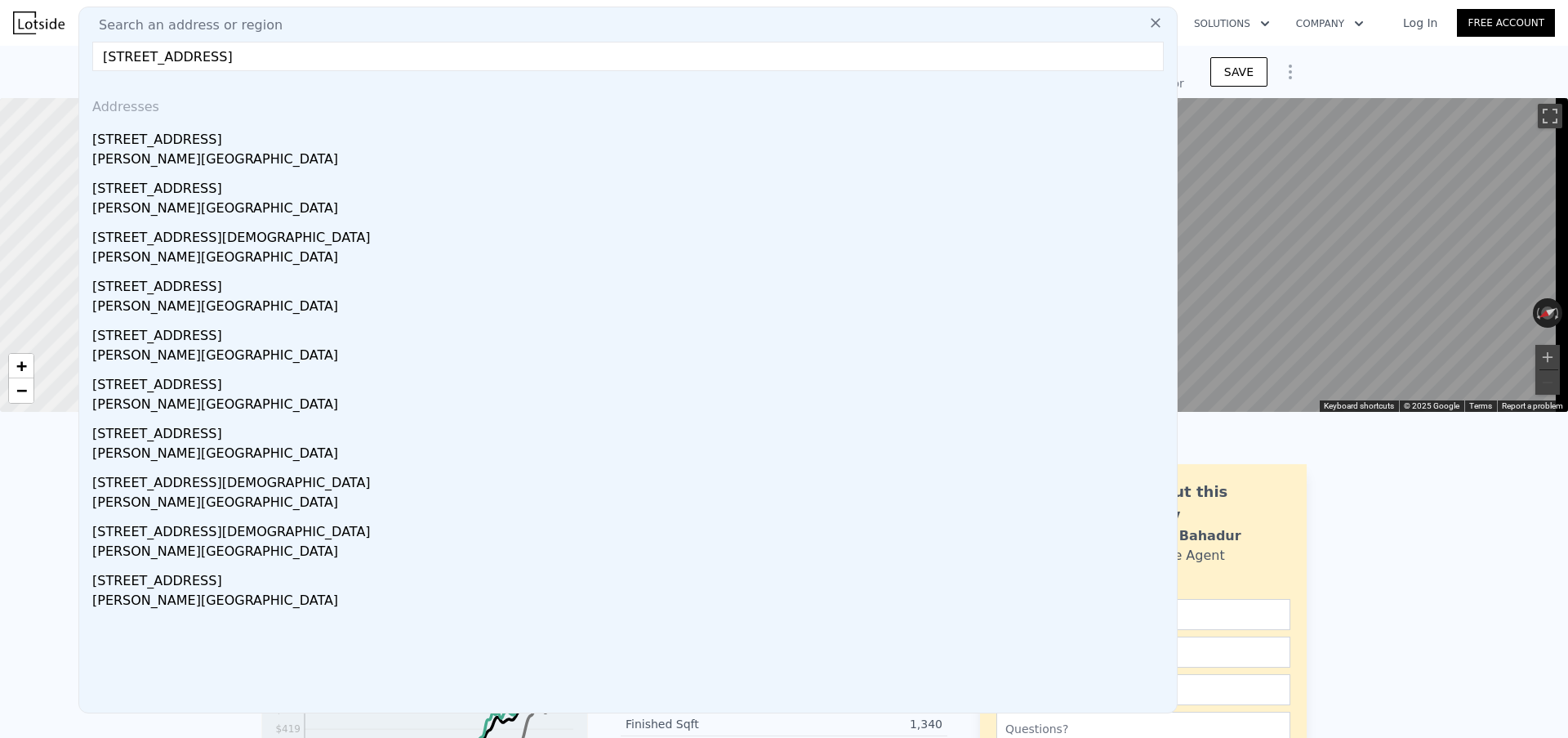
drag, startPoint x: 434, startPoint y: 61, endPoint x: 279, endPoint y: 54, distance: 155.2
click at [283, 56] on input "[STREET_ADDRESS]" at bounding box center [628, 56] width 1072 height 29
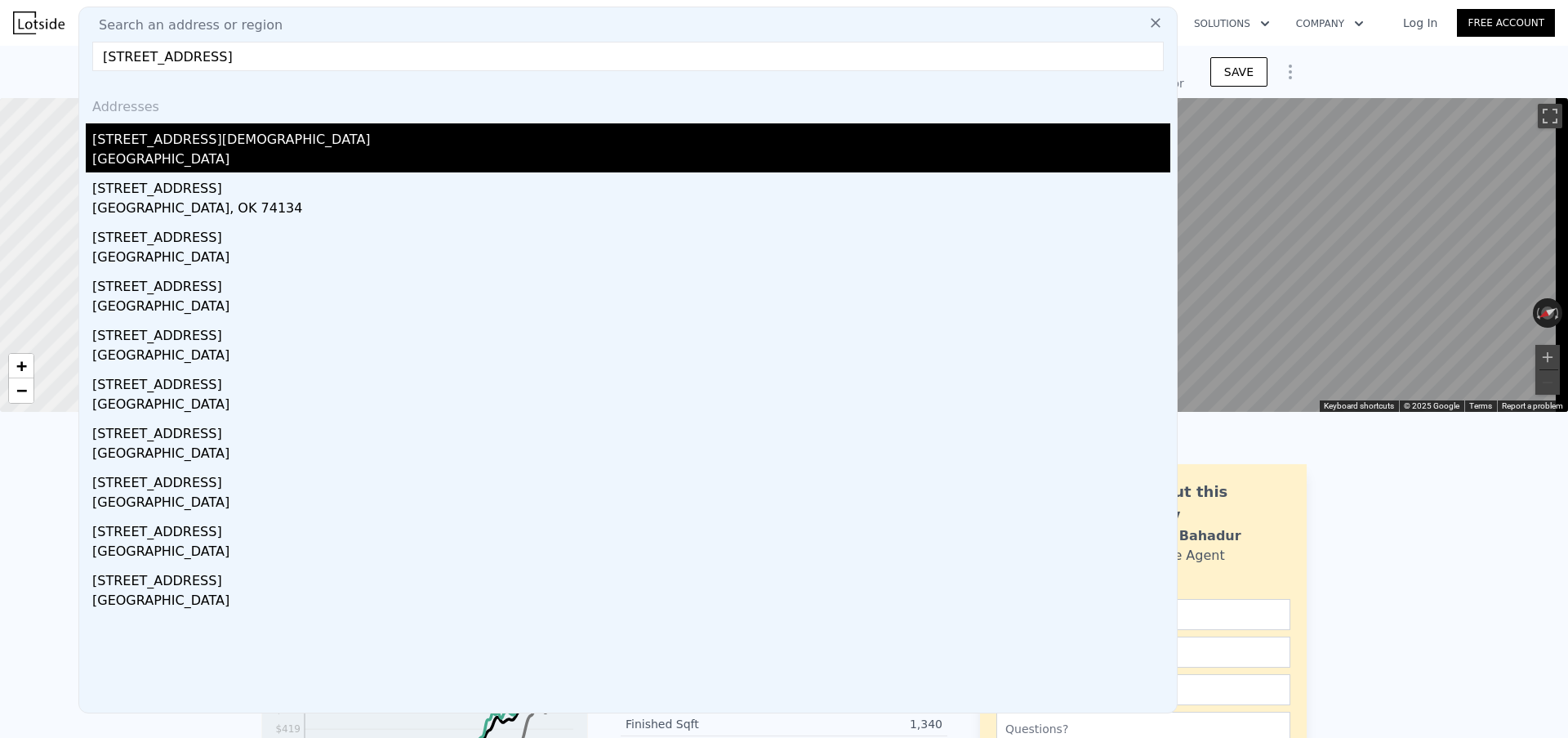
type input "[STREET_ADDRESS]"
click at [234, 144] on div "[STREET_ADDRESS][DEMOGRAPHIC_DATA]" at bounding box center [631, 137] width 1078 height 26
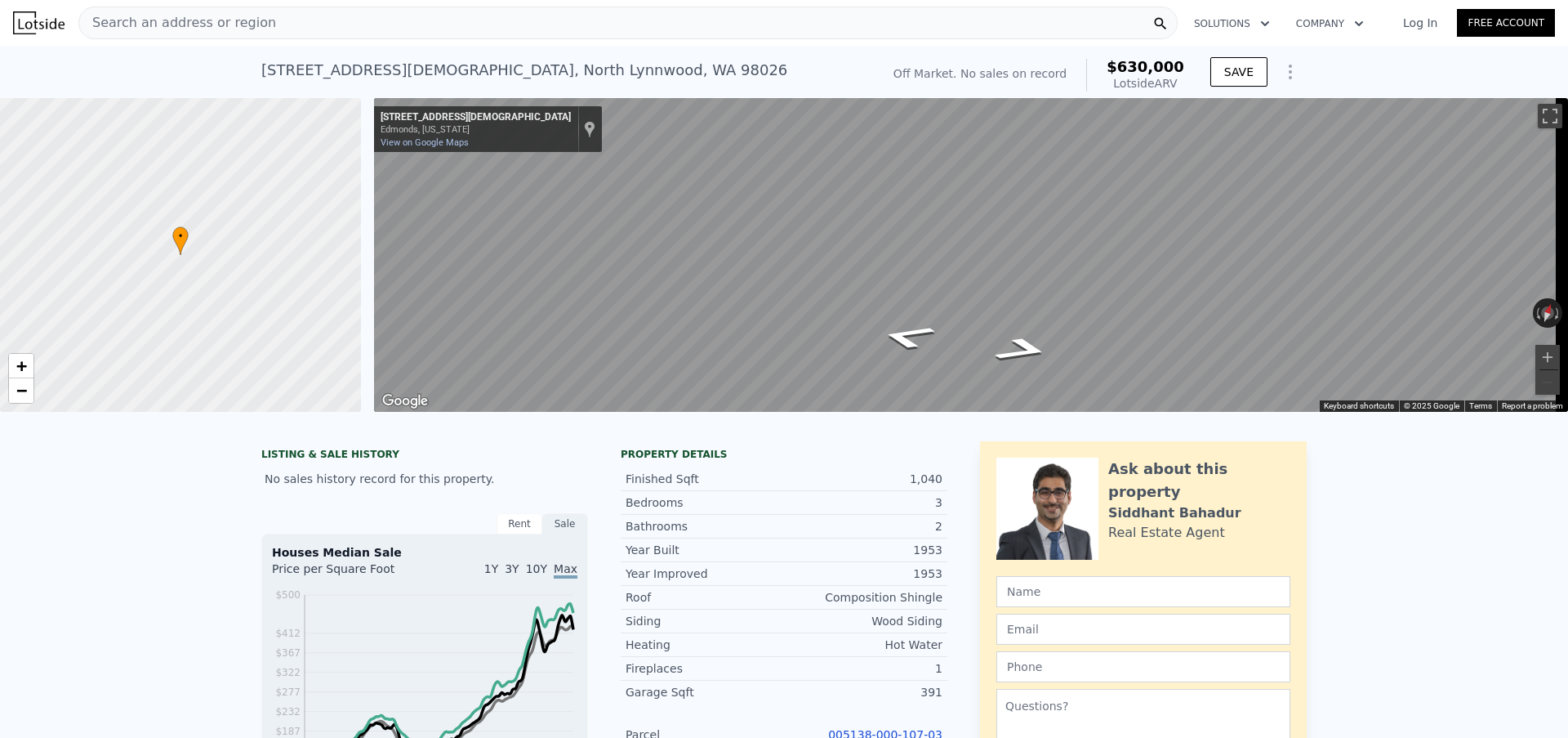
click at [437, 31] on div "Search an address or region" at bounding box center [628, 22] width 1099 height 33
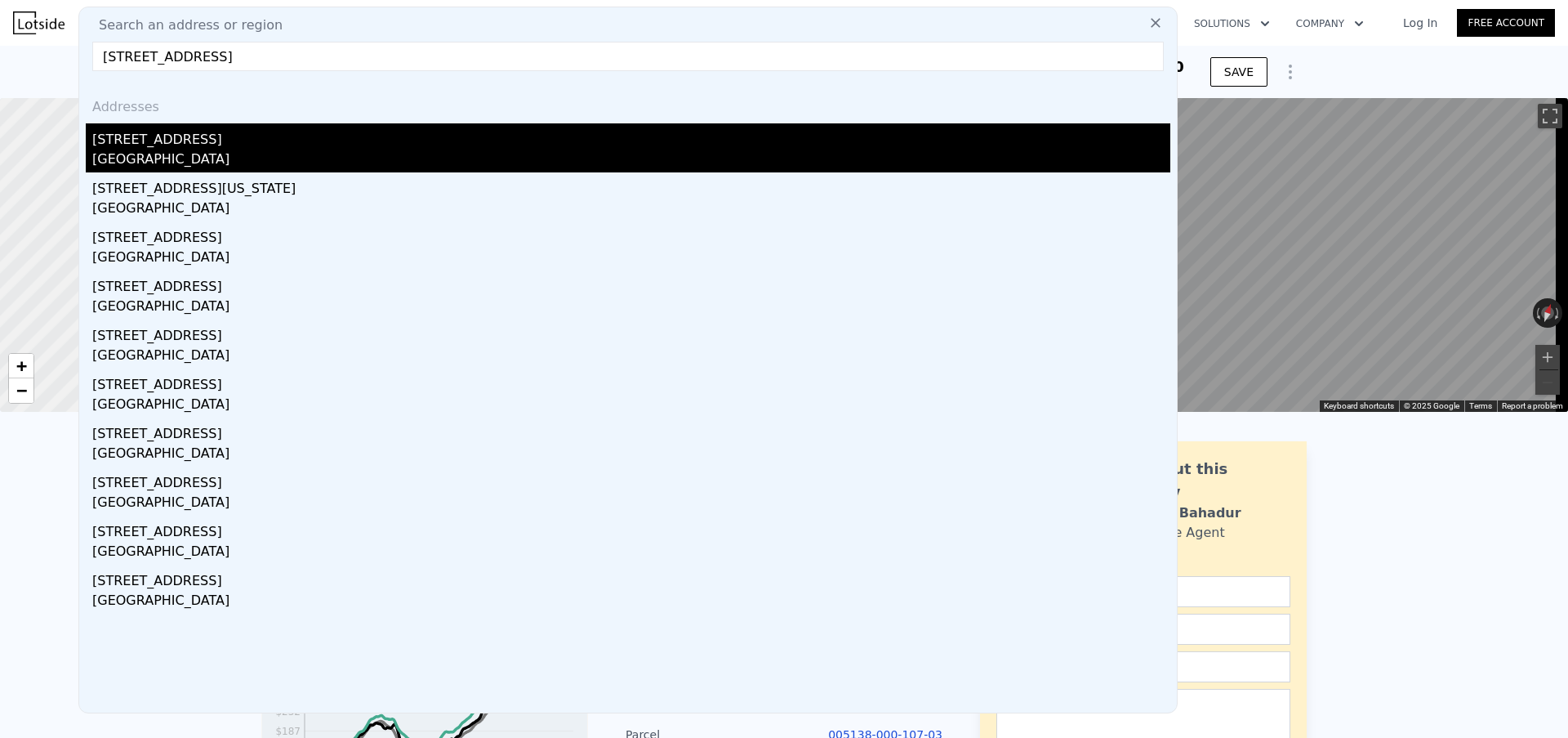
type input "[STREET_ADDRESS]"
click at [292, 142] on div "[STREET_ADDRESS]" at bounding box center [631, 137] width 1078 height 26
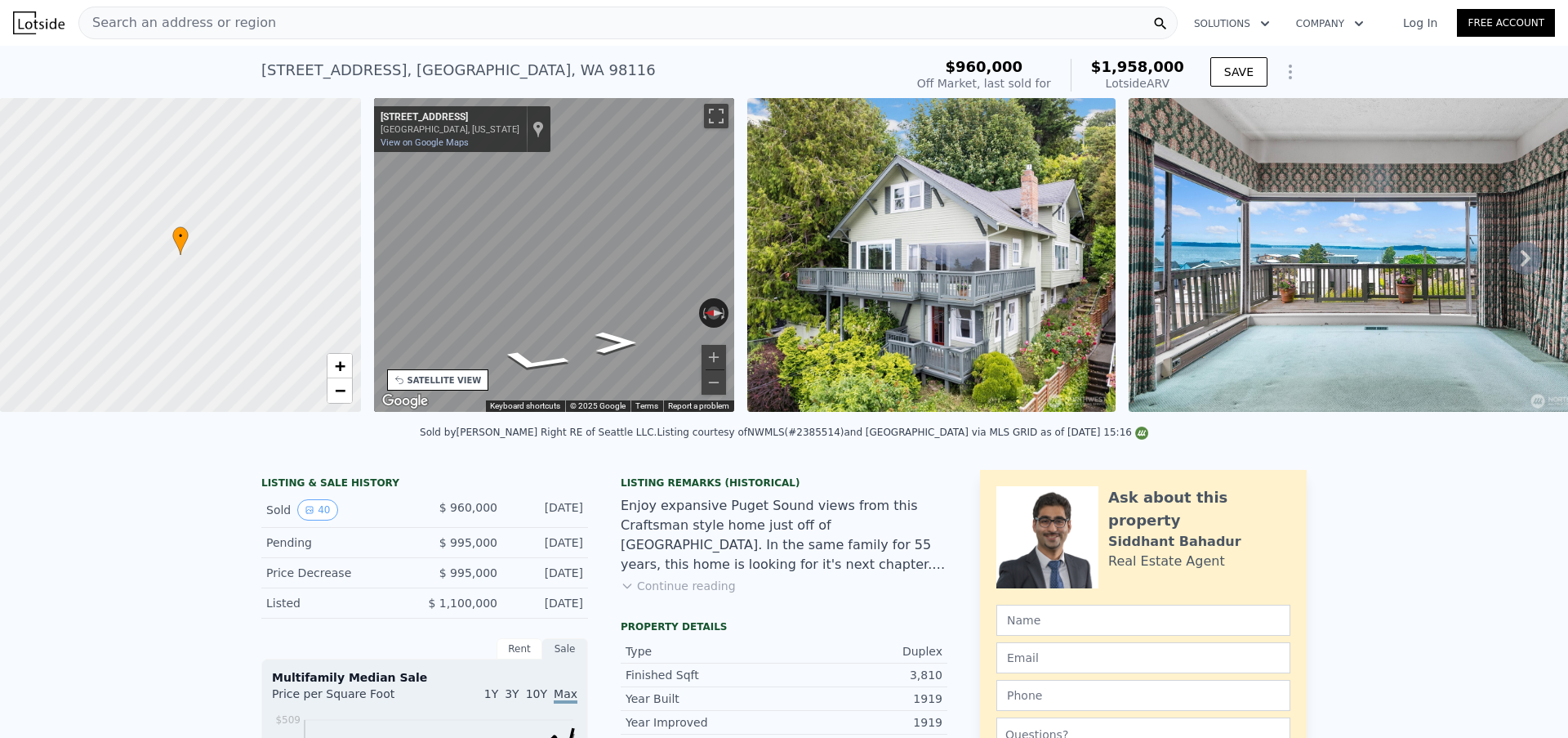
click at [304, 19] on div "Search an address or region" at bounding box center [628, 22] width 1099 height 33
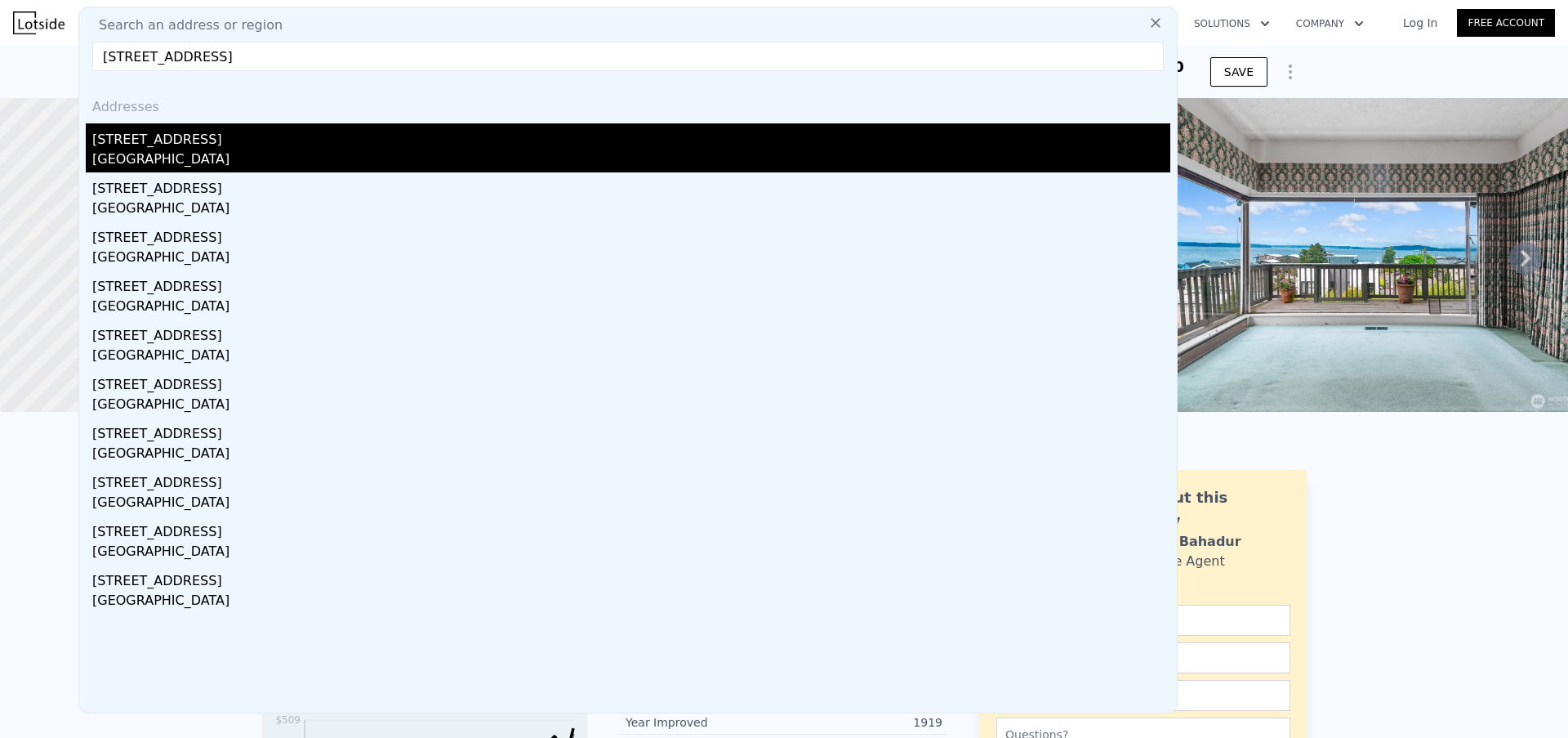
type input "[STREET_ADDRESS]"
click at [258, 138] on div "[STREET_ADDRESS]" at bounding box center [631, 137] width 1078 height 26
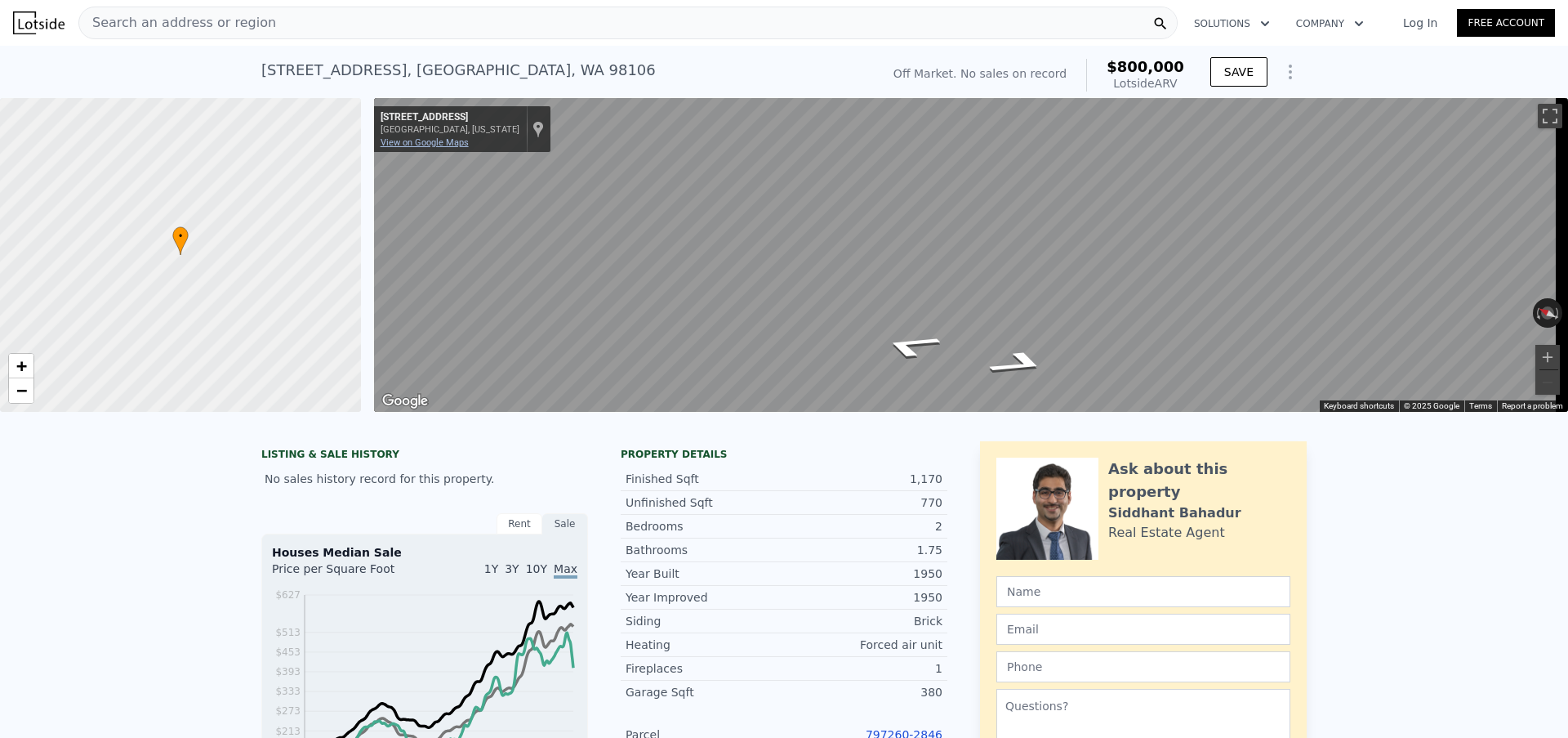
click at [413, 142] on link "View on Google Maps" at bounding box center [425, 143] width 88 height 11
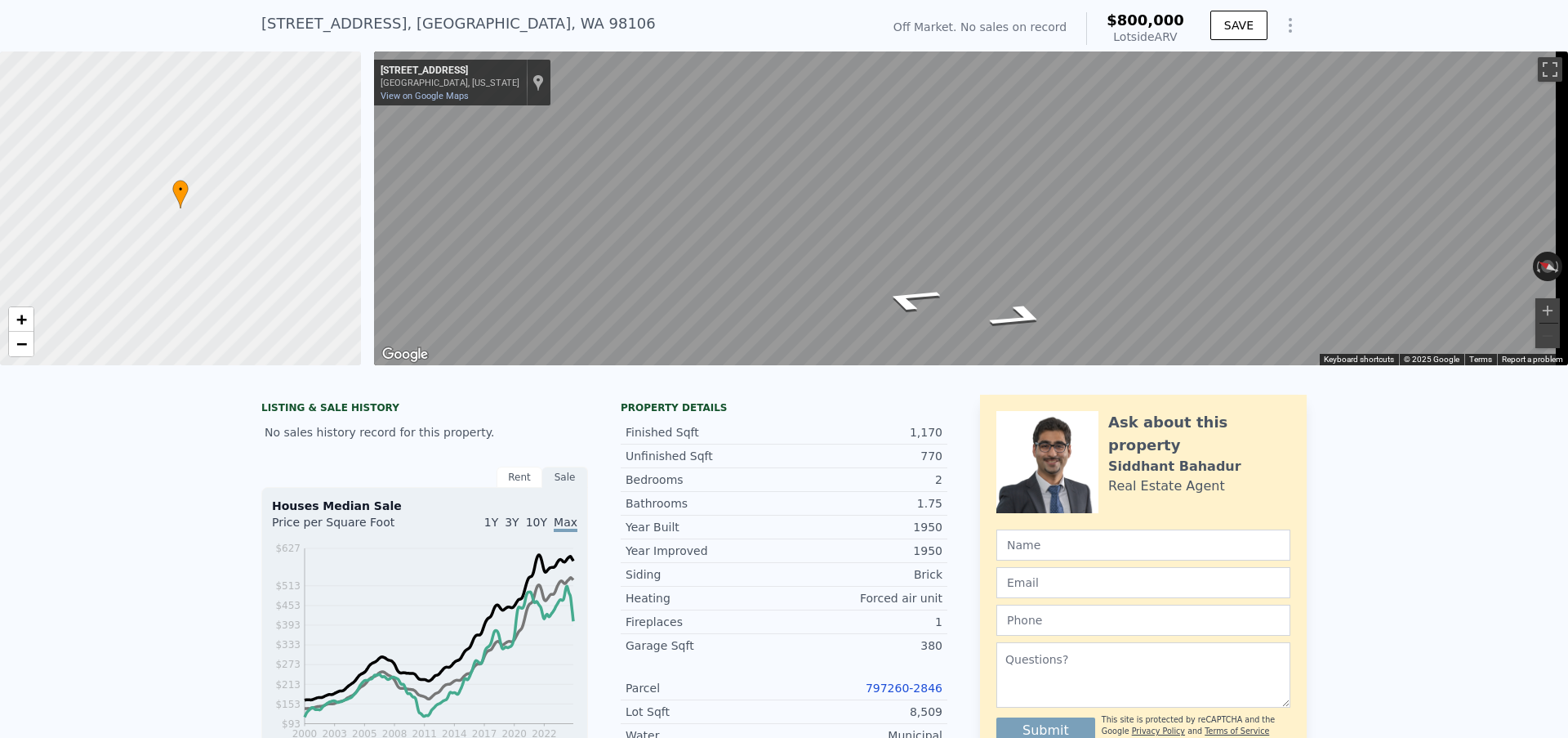
scroll to position [125, 0]
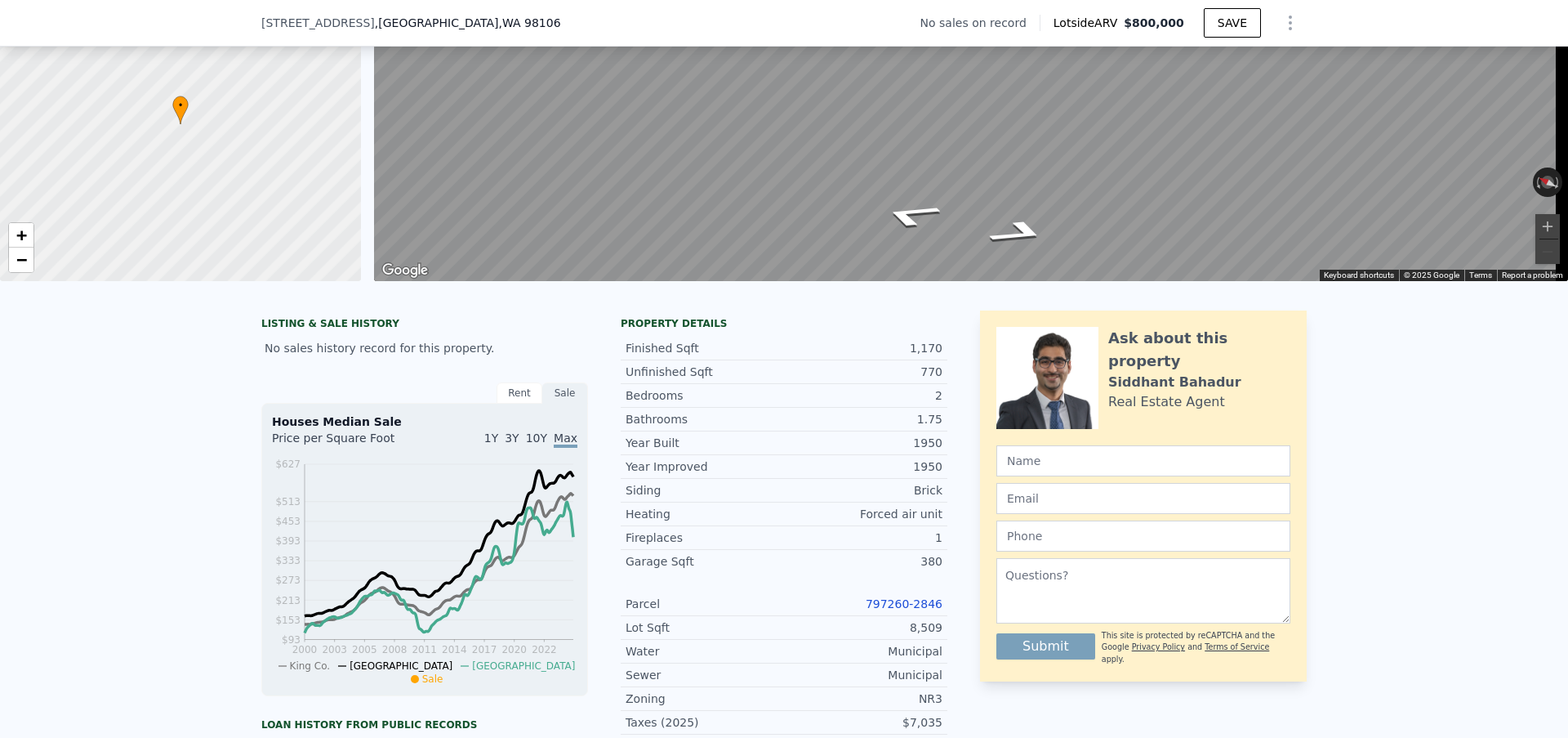
click at [904, 610] on link "797260-2846" at bounding box center [903, 603] width 77 height 13
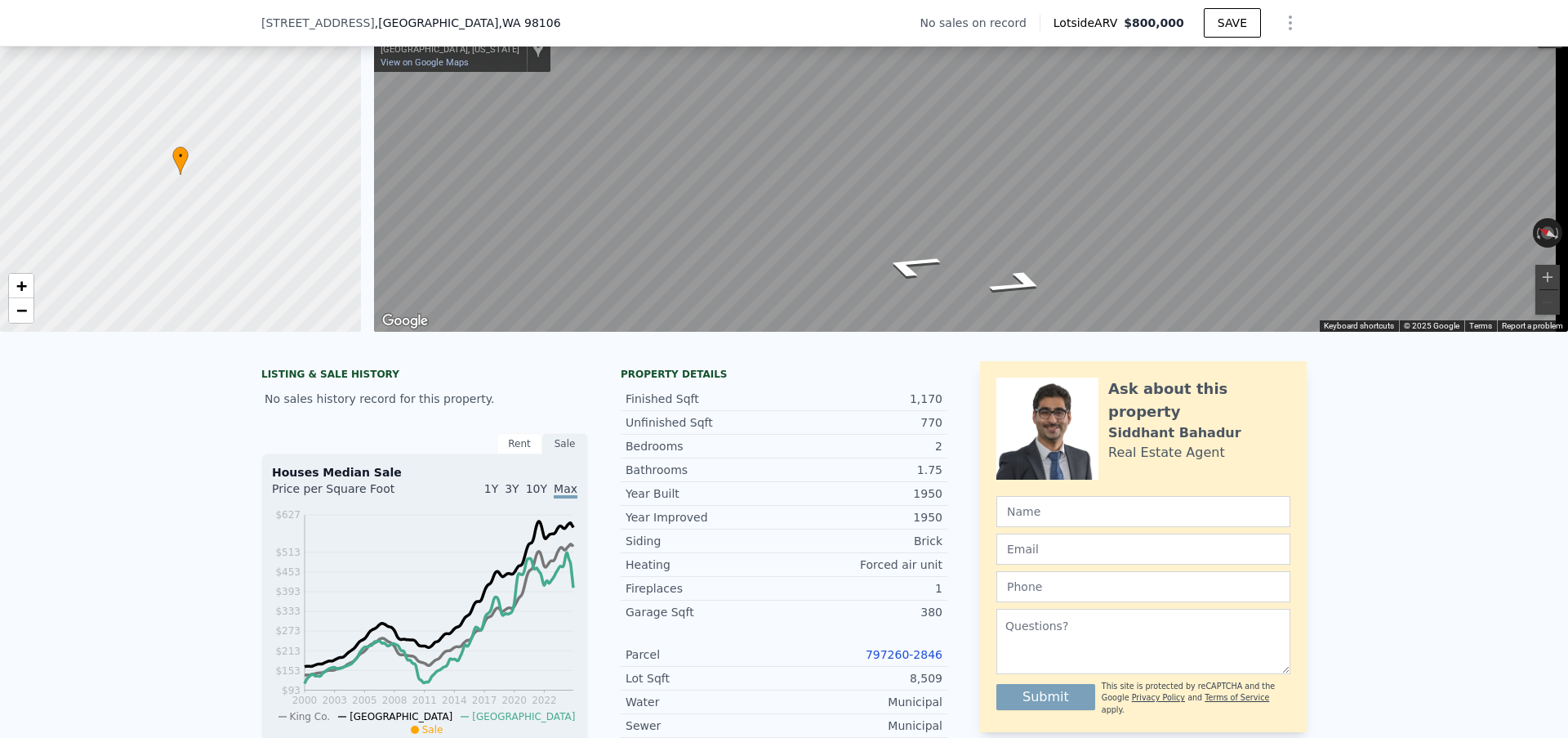
scroll to position [5, 0]
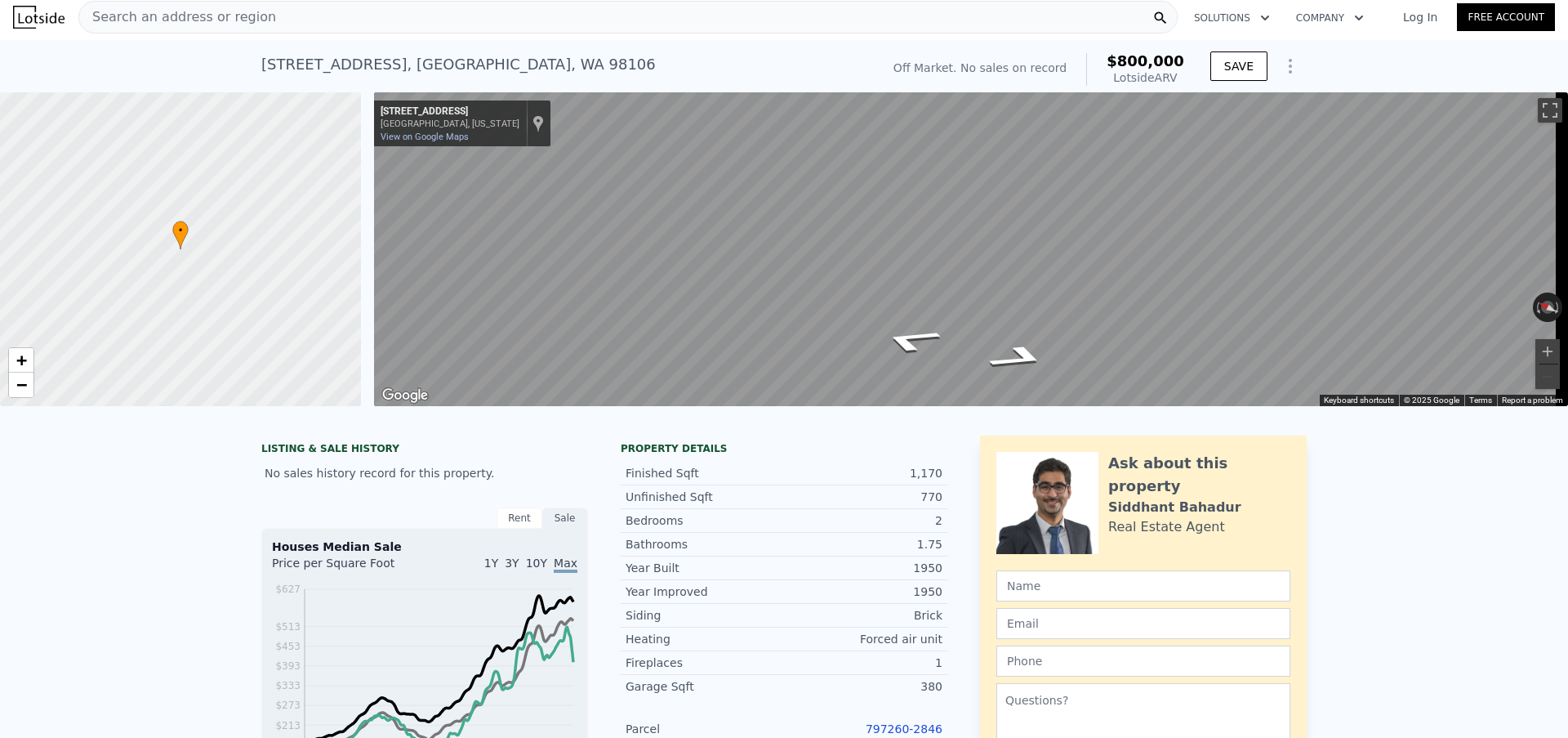
click at [306, 8] on div "Search an address or region" at bounding box center [628, 17] width 1099 height 33
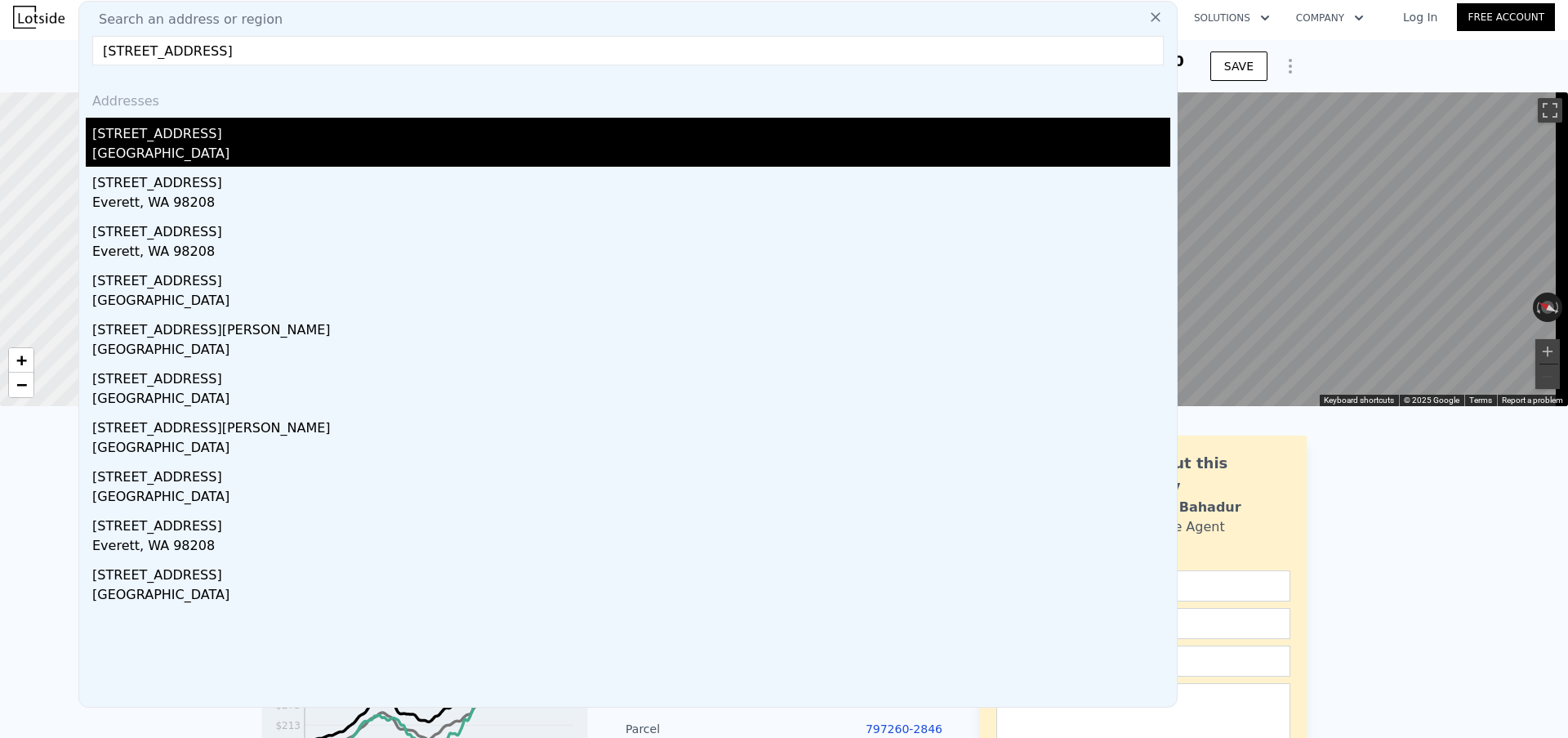
type input "[STREET_ADDRESS]"
click at [218, 144] on div "[GEOGRAPHIC_DATA]" at bounding box center [631, 155] width 1078 height 23
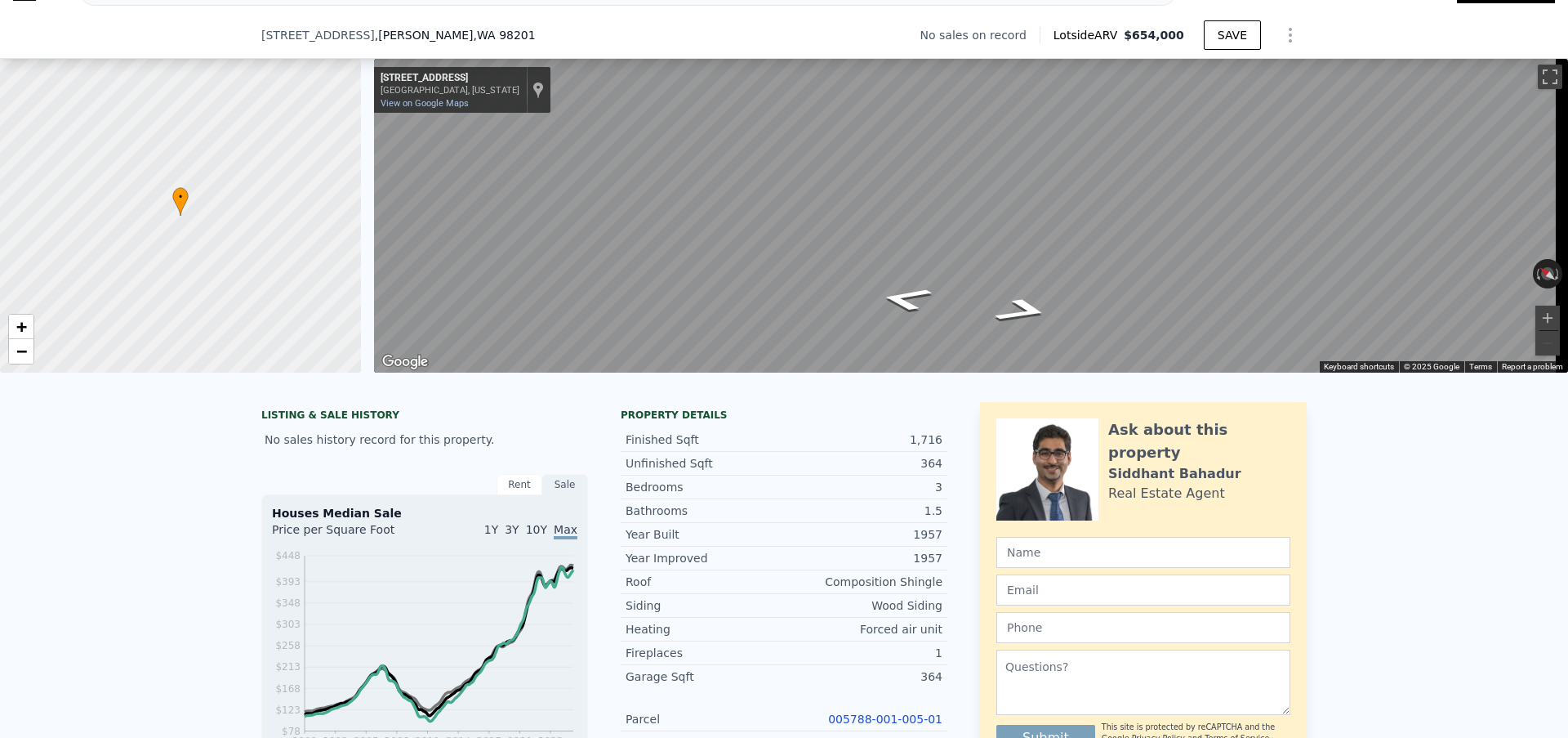
scroll to position [112, 0]
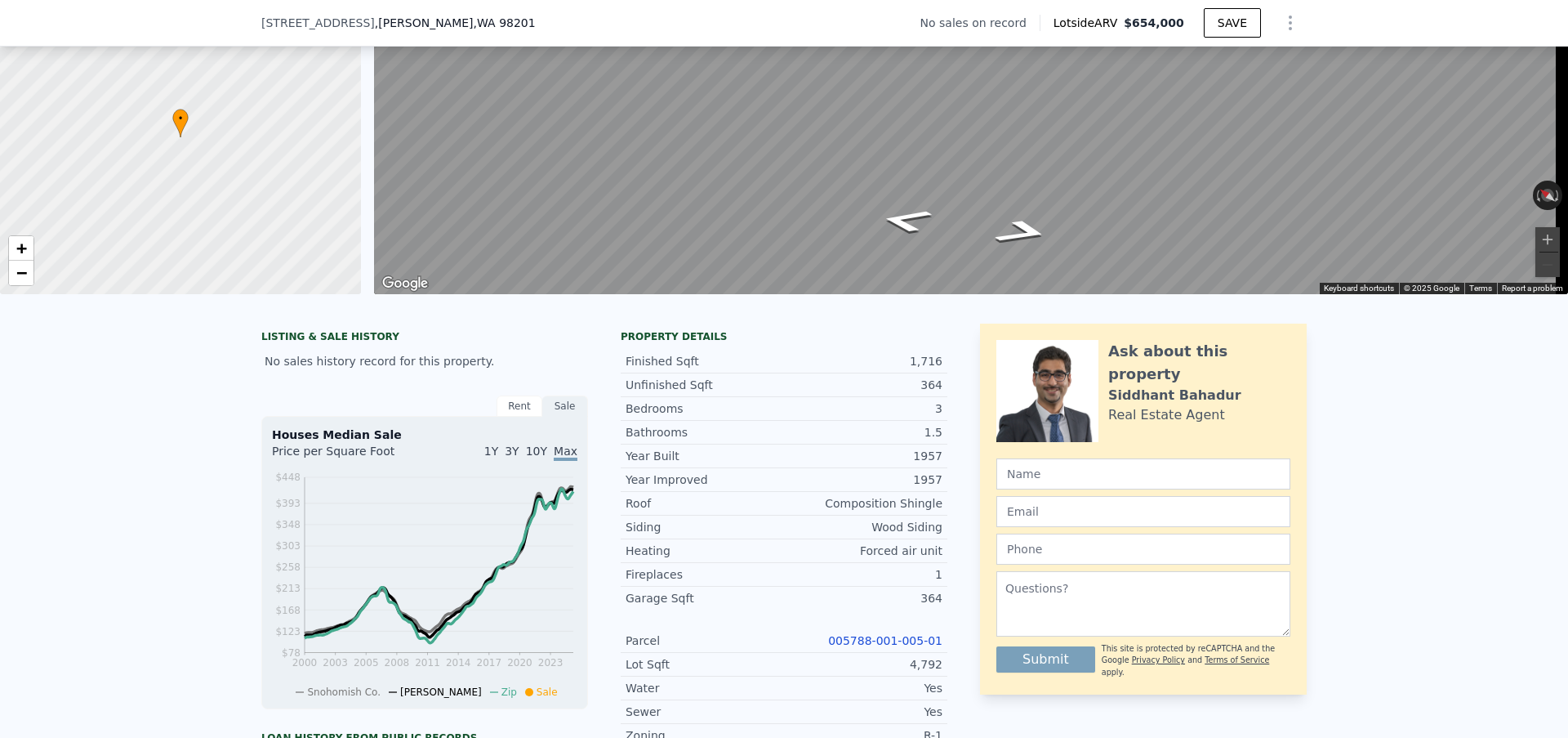
click at [873, 647] on link "005788-001-005-01" at bounding box center [885, 640] width 115 height 13
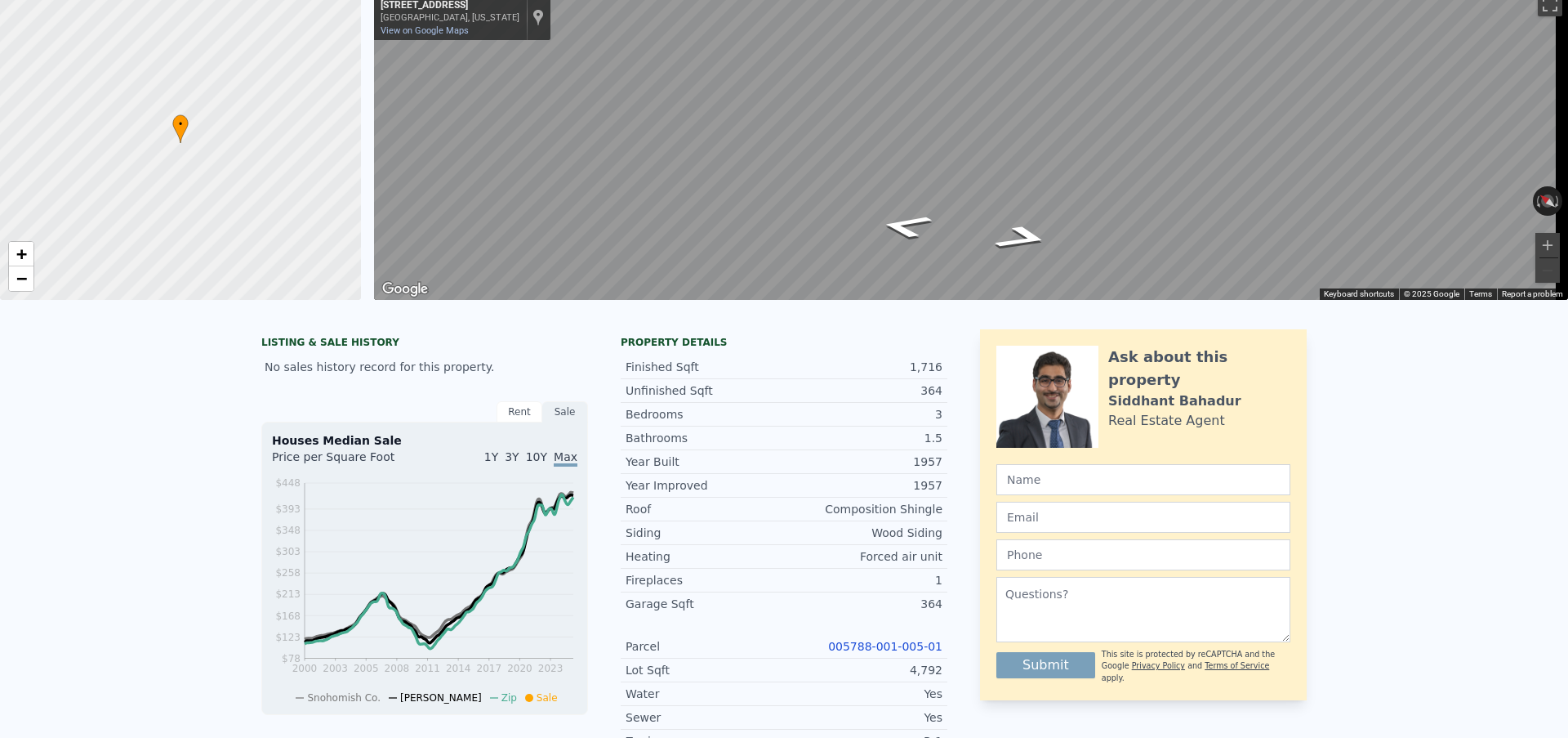
scroll to position [5, 0]
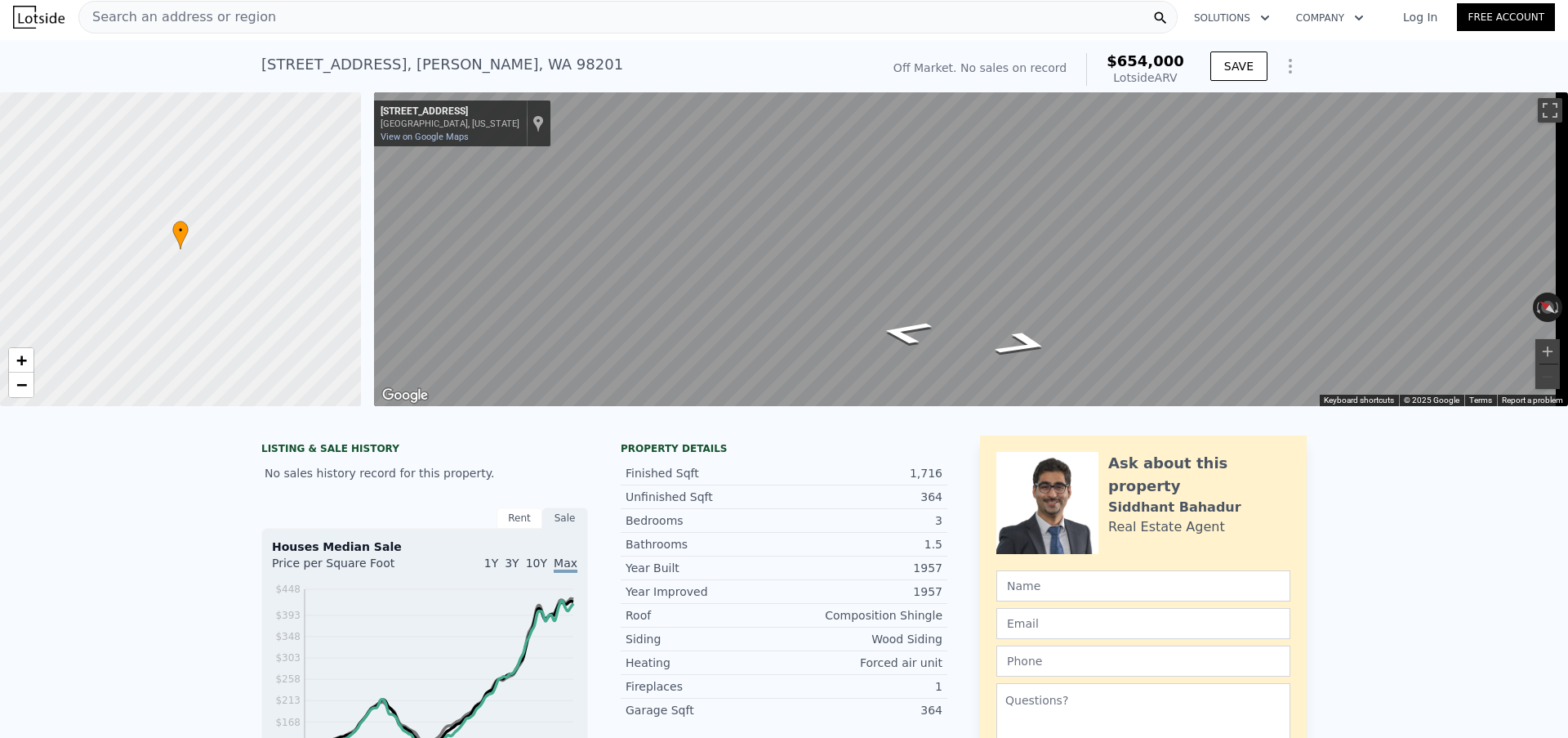
click at [248, 20] on span "Search an address or region" at bounding box center [177, 17] width 197 height 19
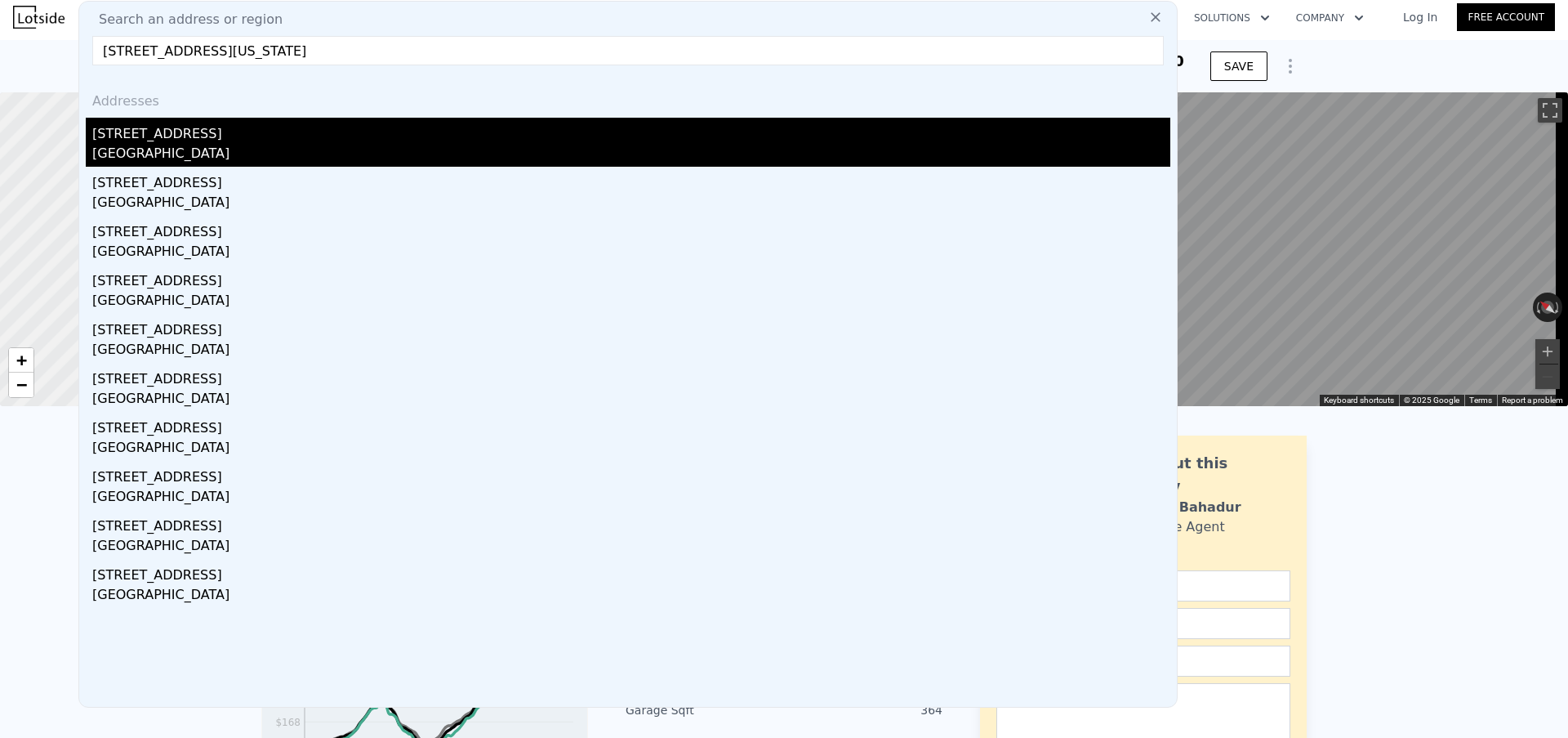
type input "[STREET_ADDRESS][US_STATE]"
click at [235, 133] on div "[STREET_ADDRESS]" at bounding box center [631, 130] width 1078 height 26
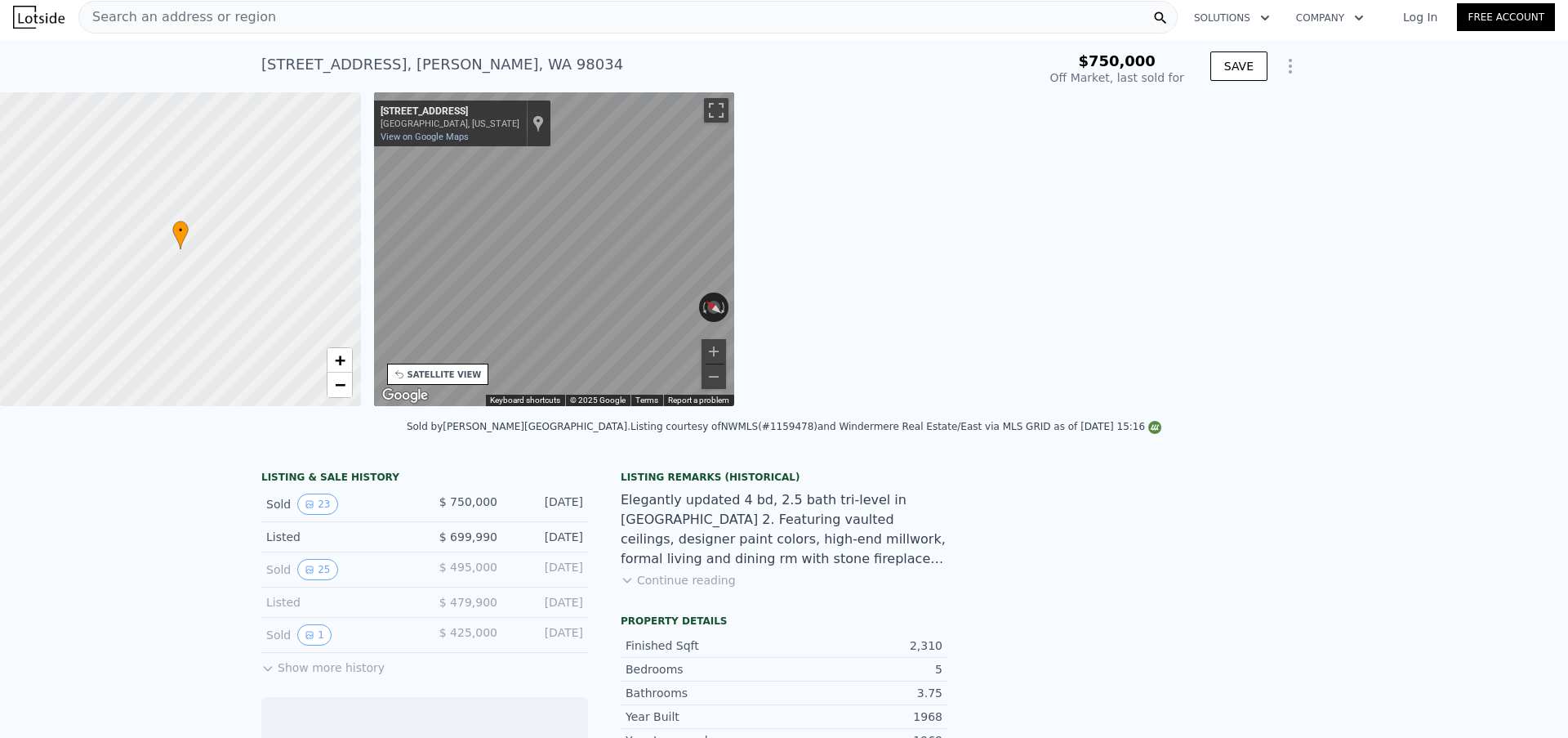
scroll to position [0, 381]
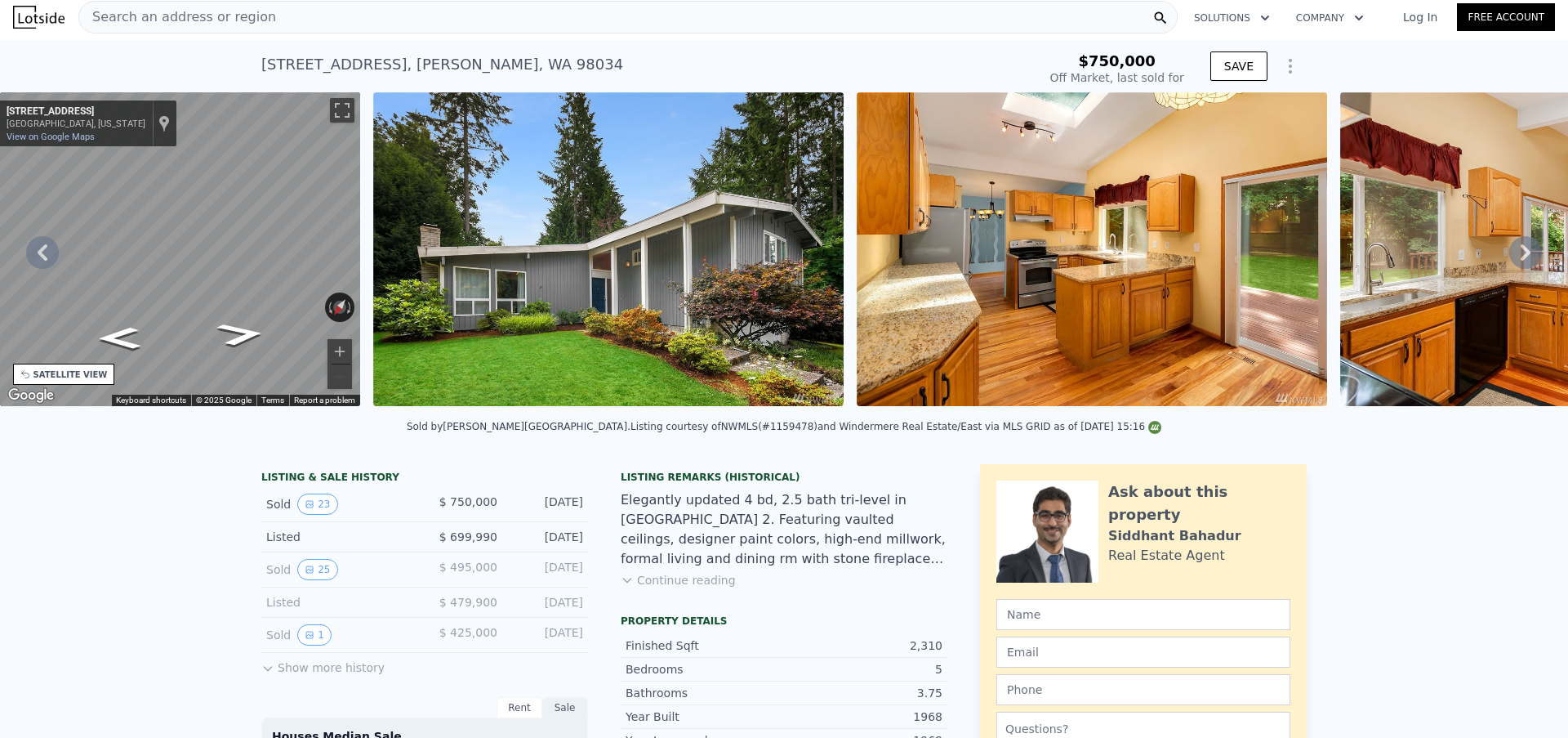
type input "$ 1,444,000"
type input "$ 526,778"
click at [289, 16] on div "Search an address or region" at bounding box center [628, 17] width 1099 height 33
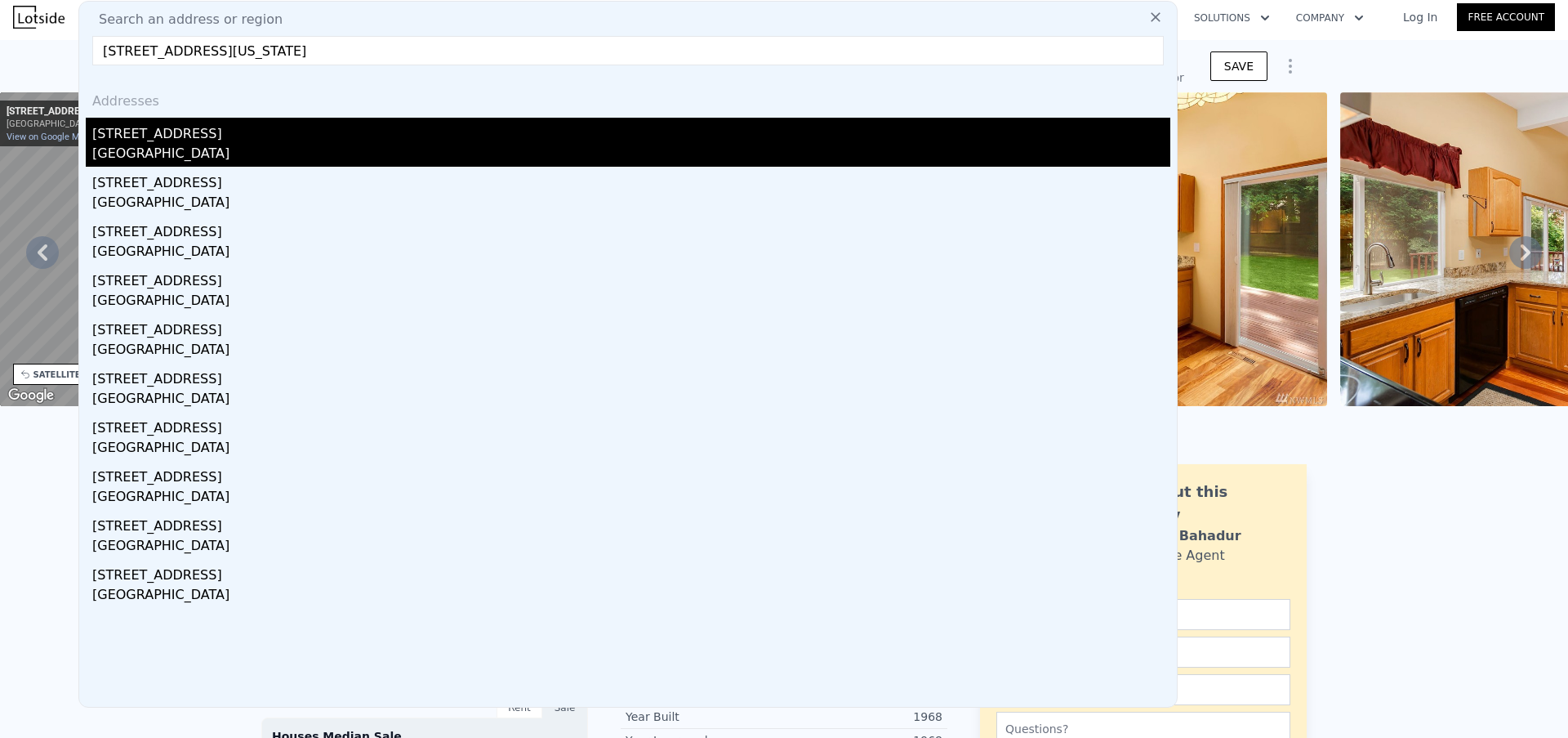
type input "[STREET_ADDRESS][US_STATE]"
click at [241, 138] on div "[STREET_ADDRESS]" at bounding box center [631, 130] width 1078 height 26
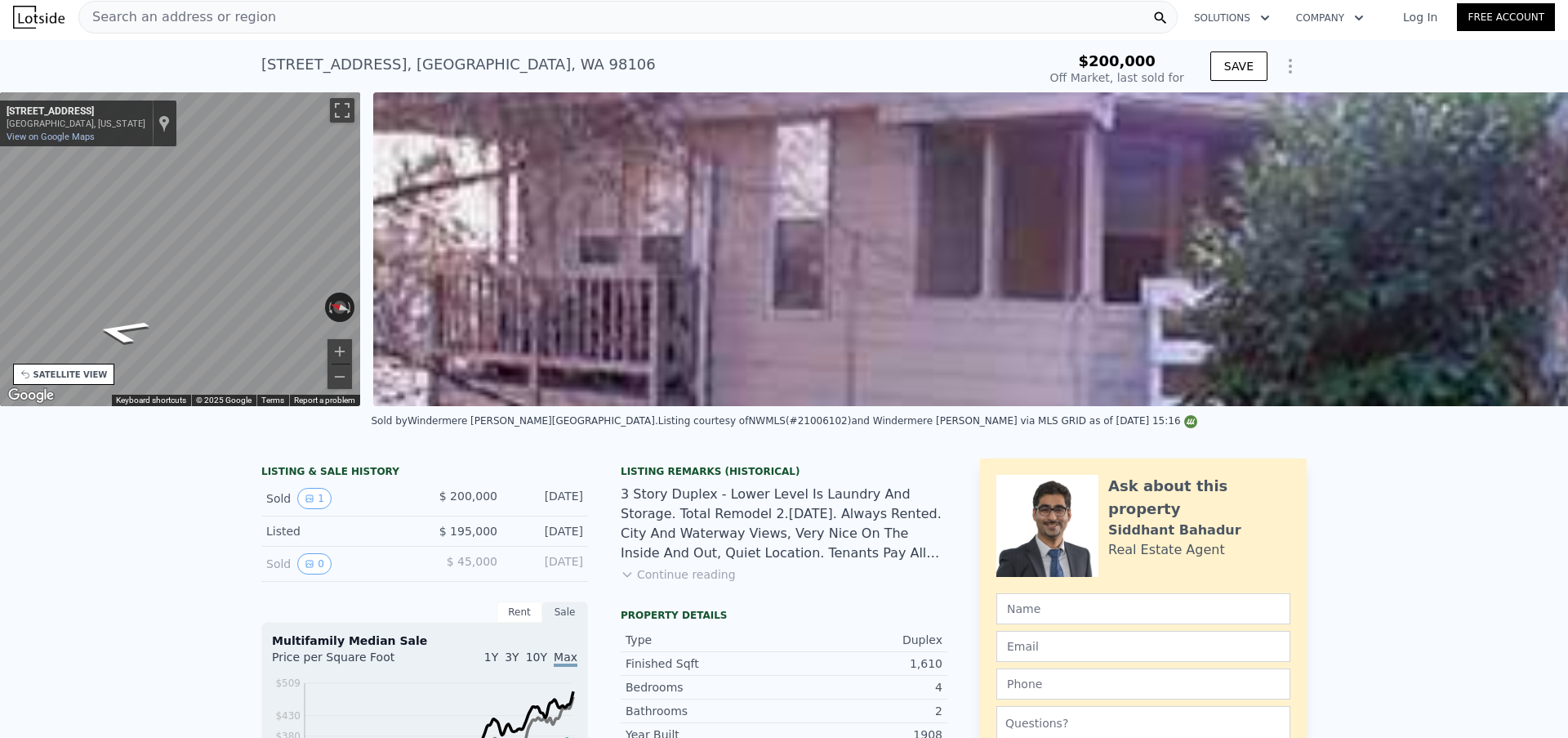
click at [260, 12] on div "Search an address or region" at bounding box center [628, 17] width 1099 height 33
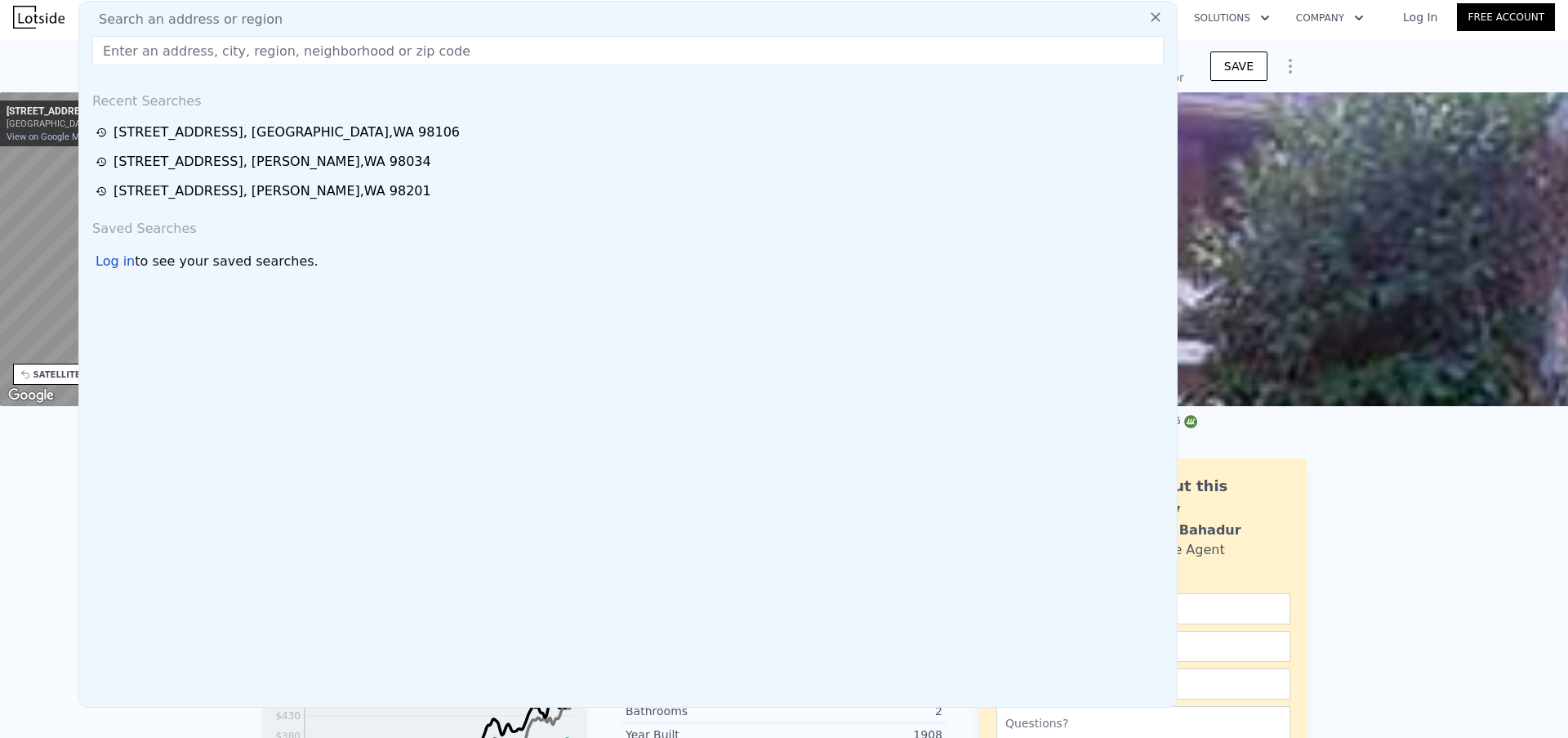
type input "$ 897,000"
type input "$ 611,214"
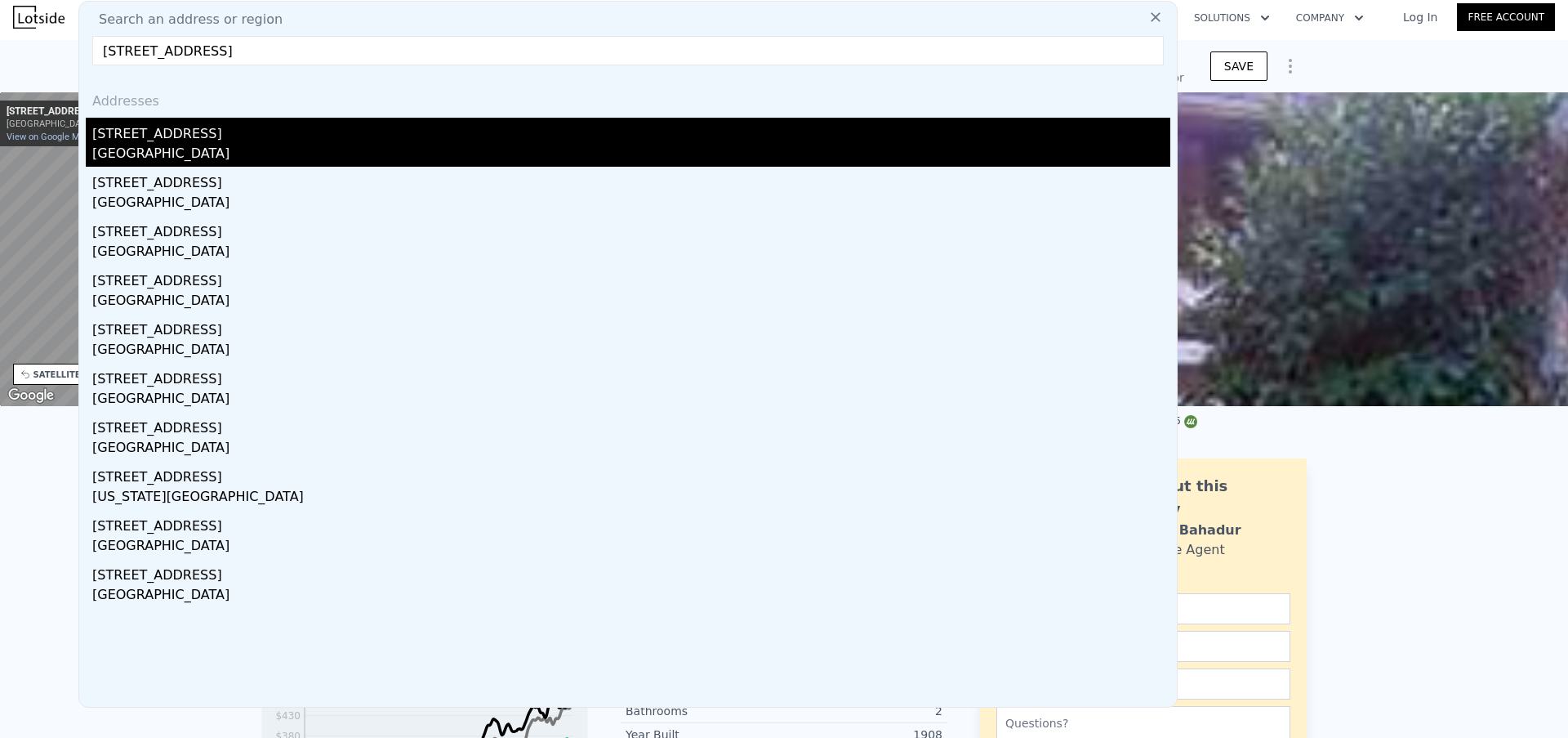
type input "[STREET_ADDRESS]"
click at [271, 140] on div "[STREET_ADDRESS]" at bounding box center [631, 130] width 1078 height 26
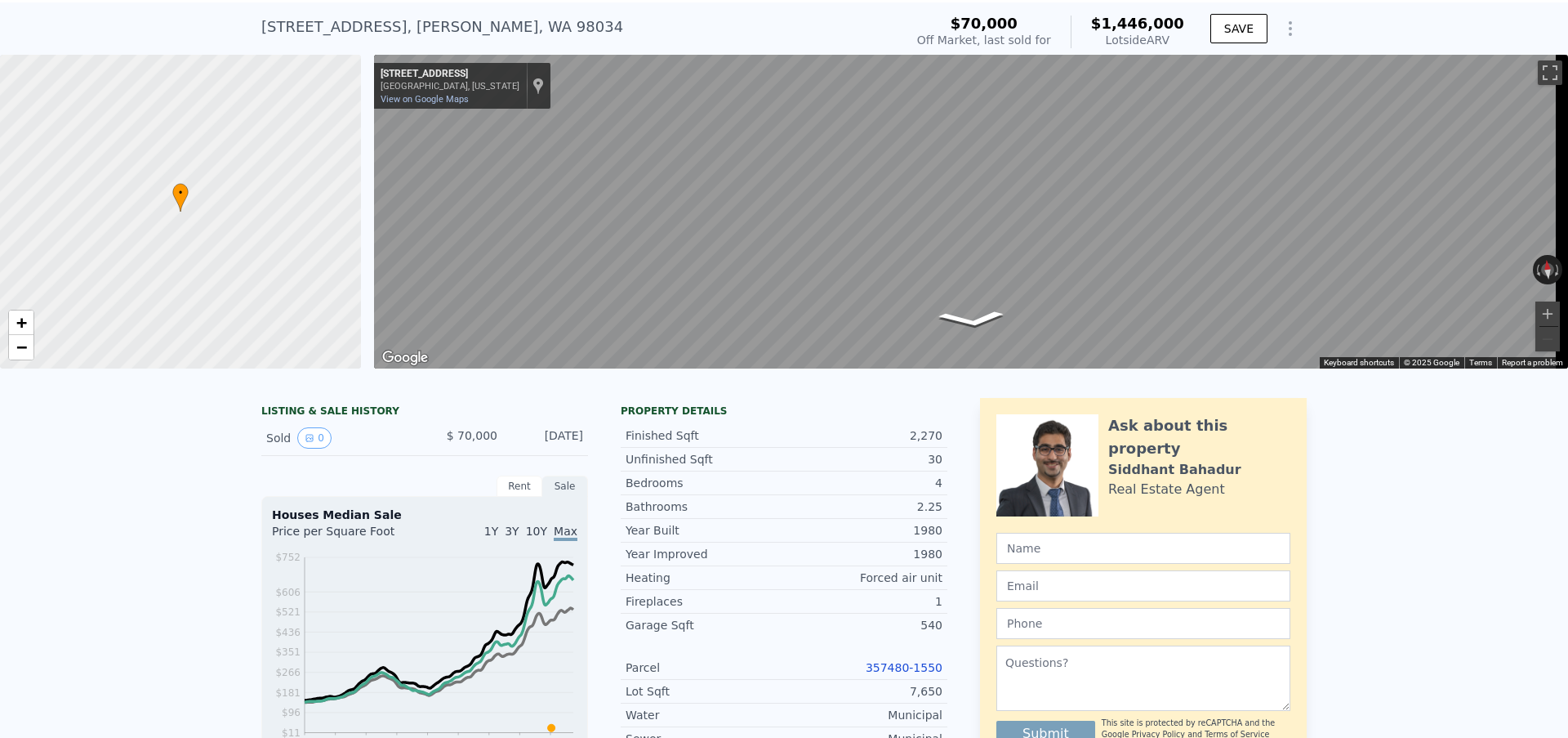
scroll to position [64, 0]
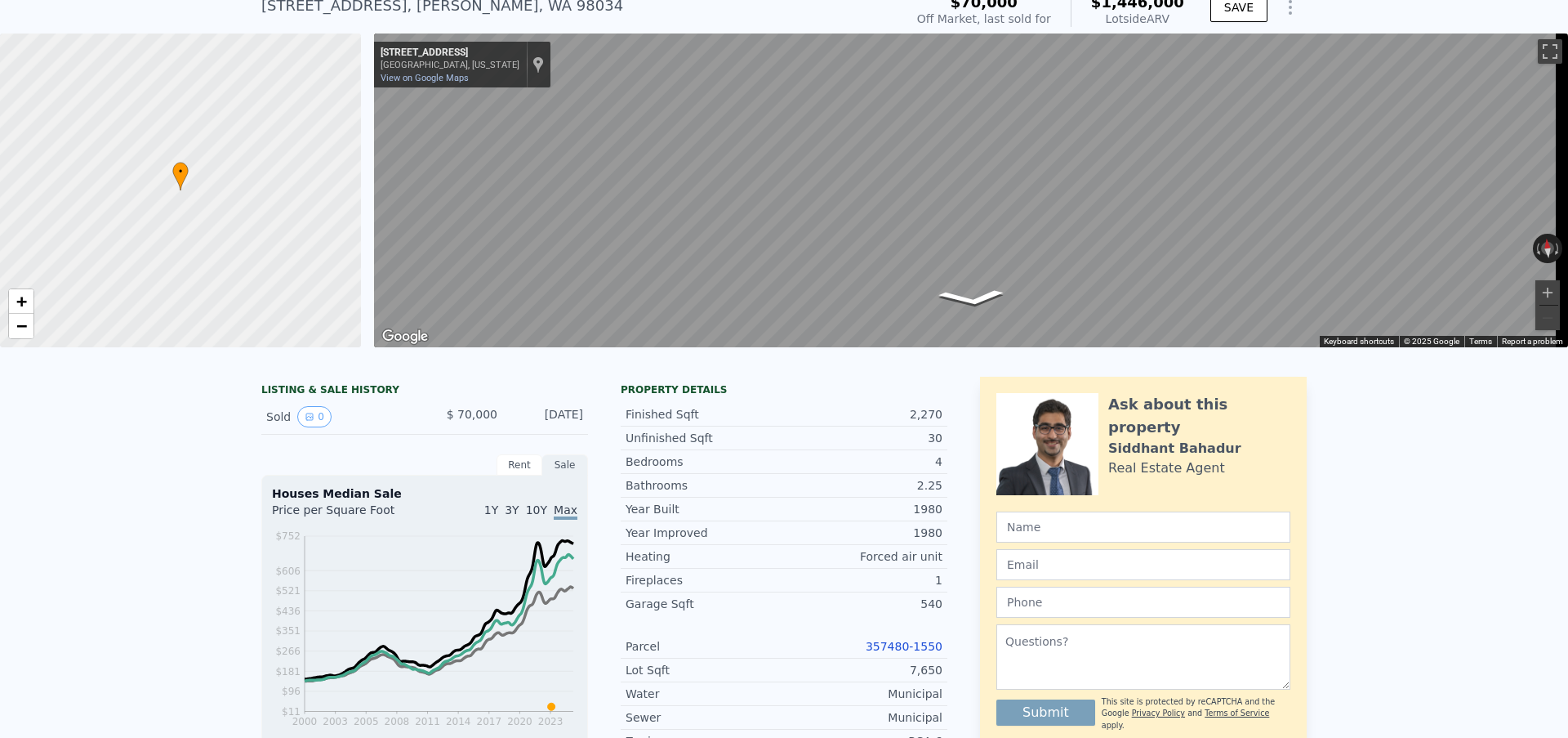
click at [896, 652] on link "357480-1550" at bounding box center [903, 645] width 77 height 13
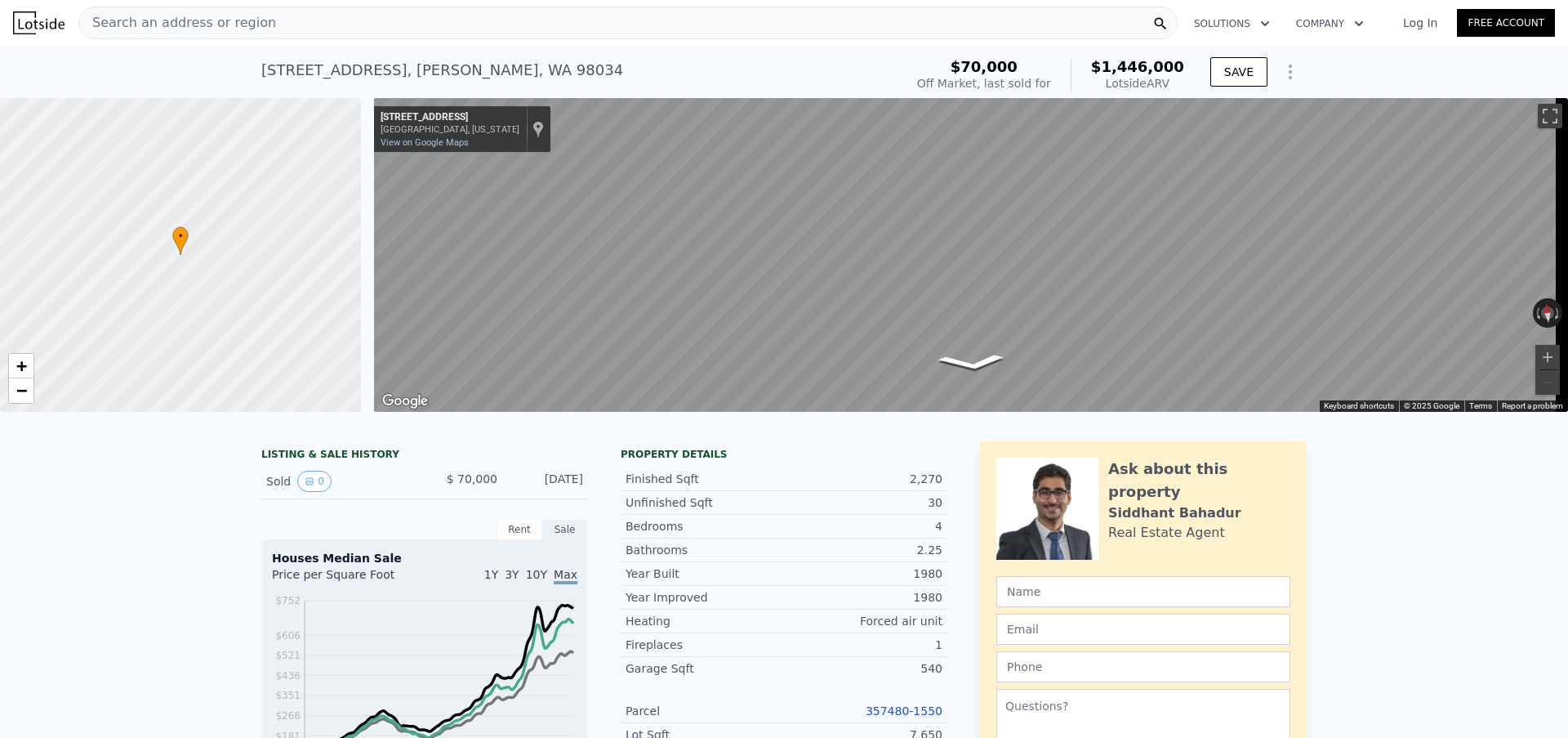
click at [246, 17] on span "Search an address or region" at bounding box center [177, 23] width 197 height 19
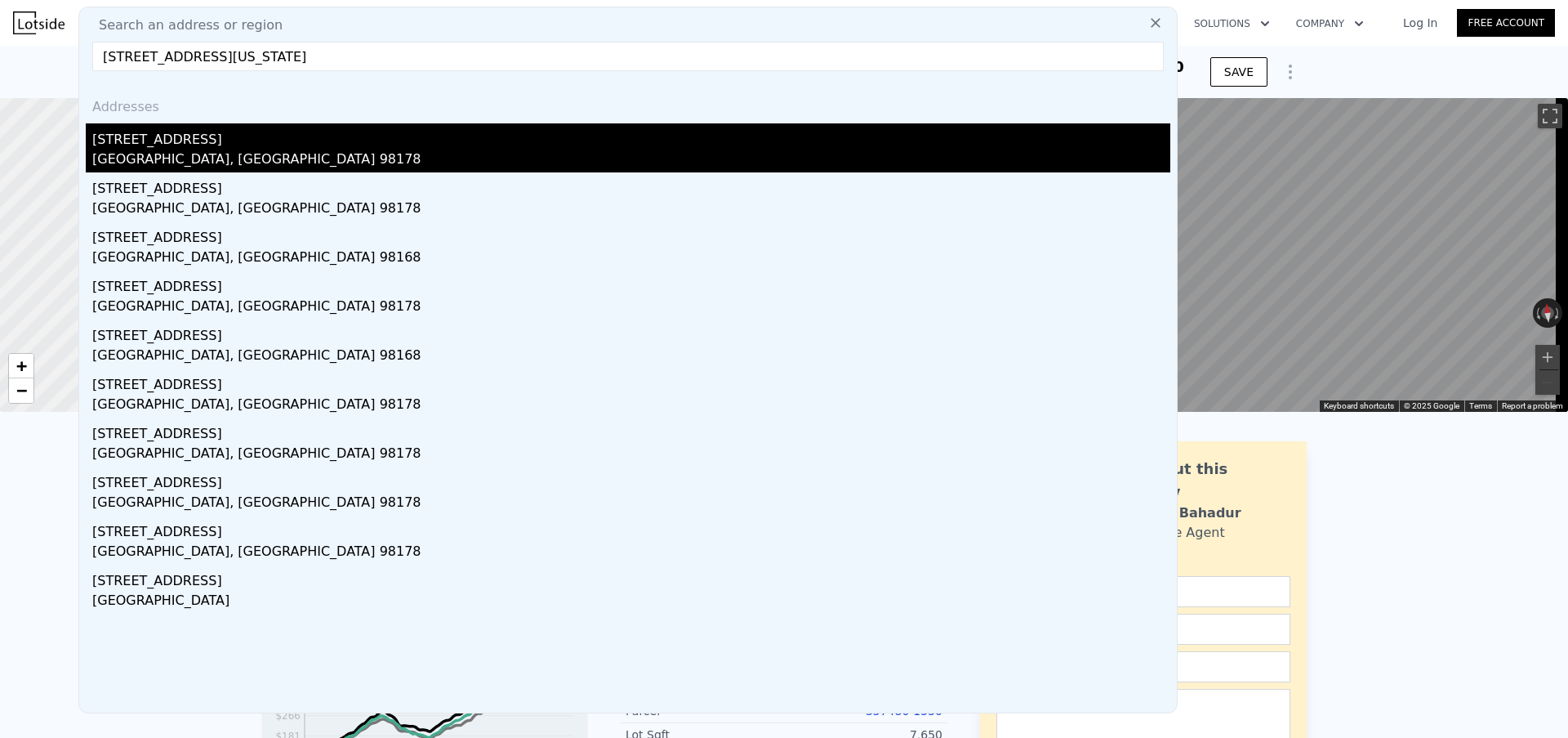
type input "10415 Waters Ave S, Seattle, Washington, Estados Unidos"
click at [280, 142] on div "10415 Waters Ave S" at bounding box center [631, 137] width 1078 height 26
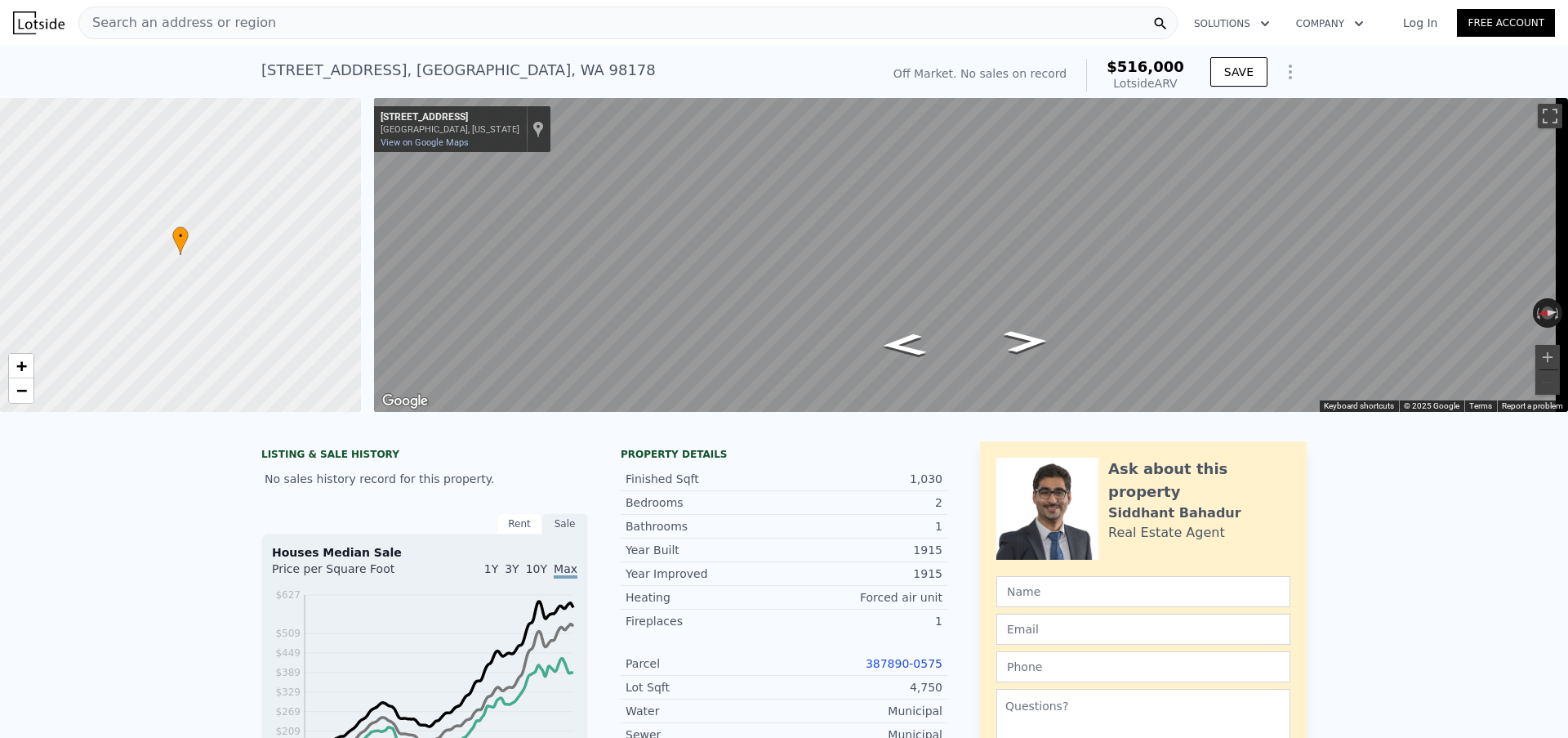
click at [241, 17] on span "Search an address or region" at bounding box center [177, 23] width 197 height 19
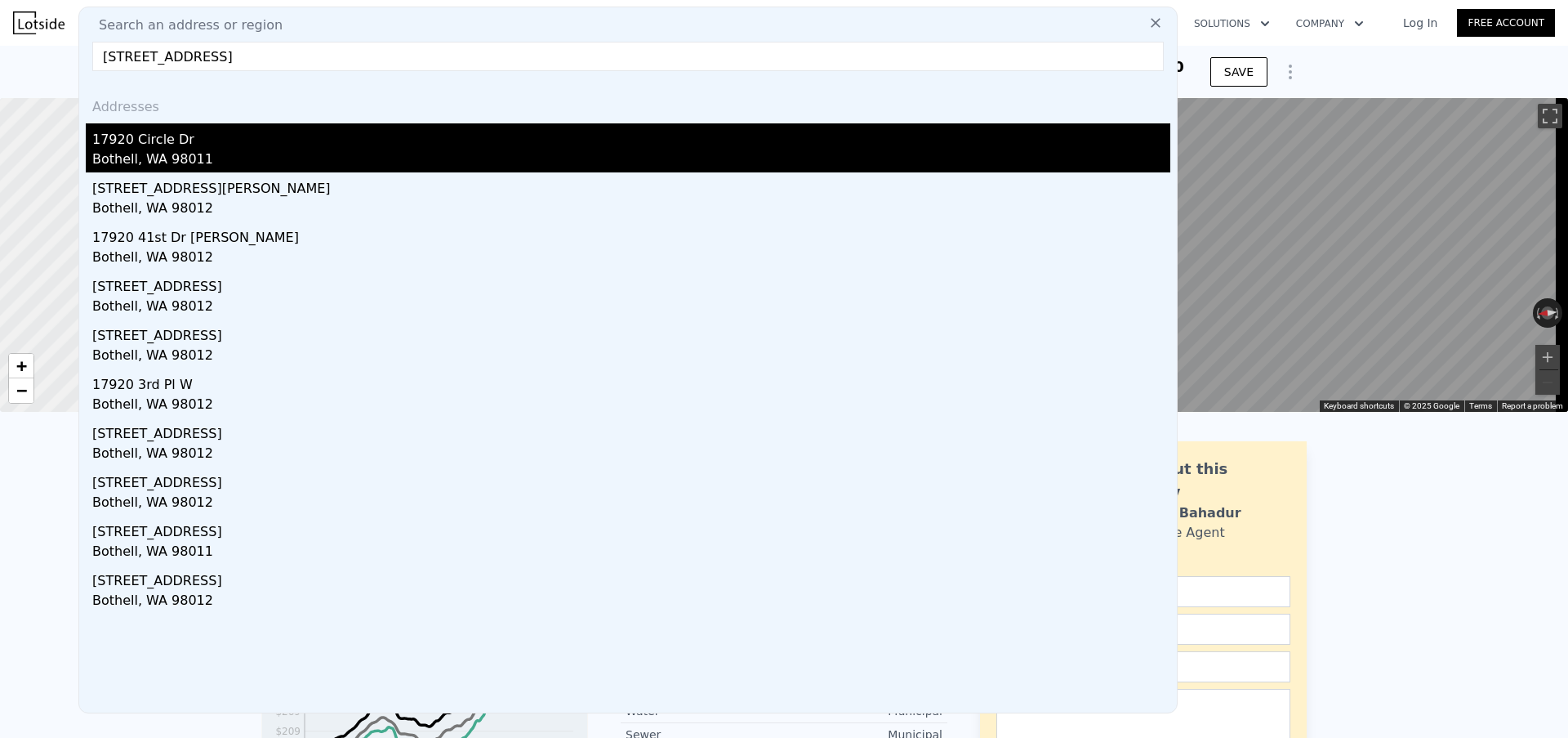
type input "17920 Circle Drive, Bothell, WA, USA"
click at [301, 132] on div "17920 Circle Dr" at bounding box center [631, 137] width 1078 height 26
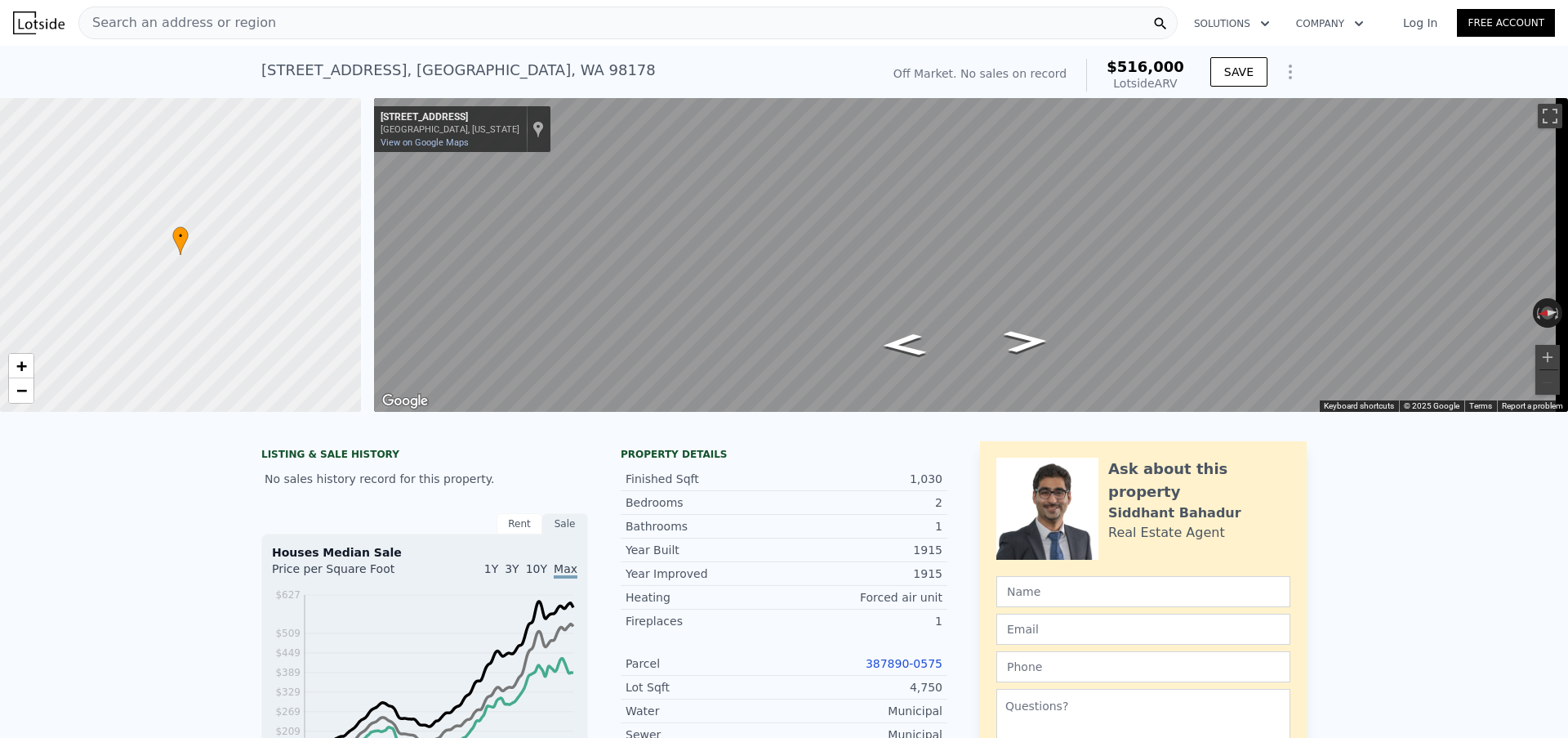
scroll to position [0, 381]
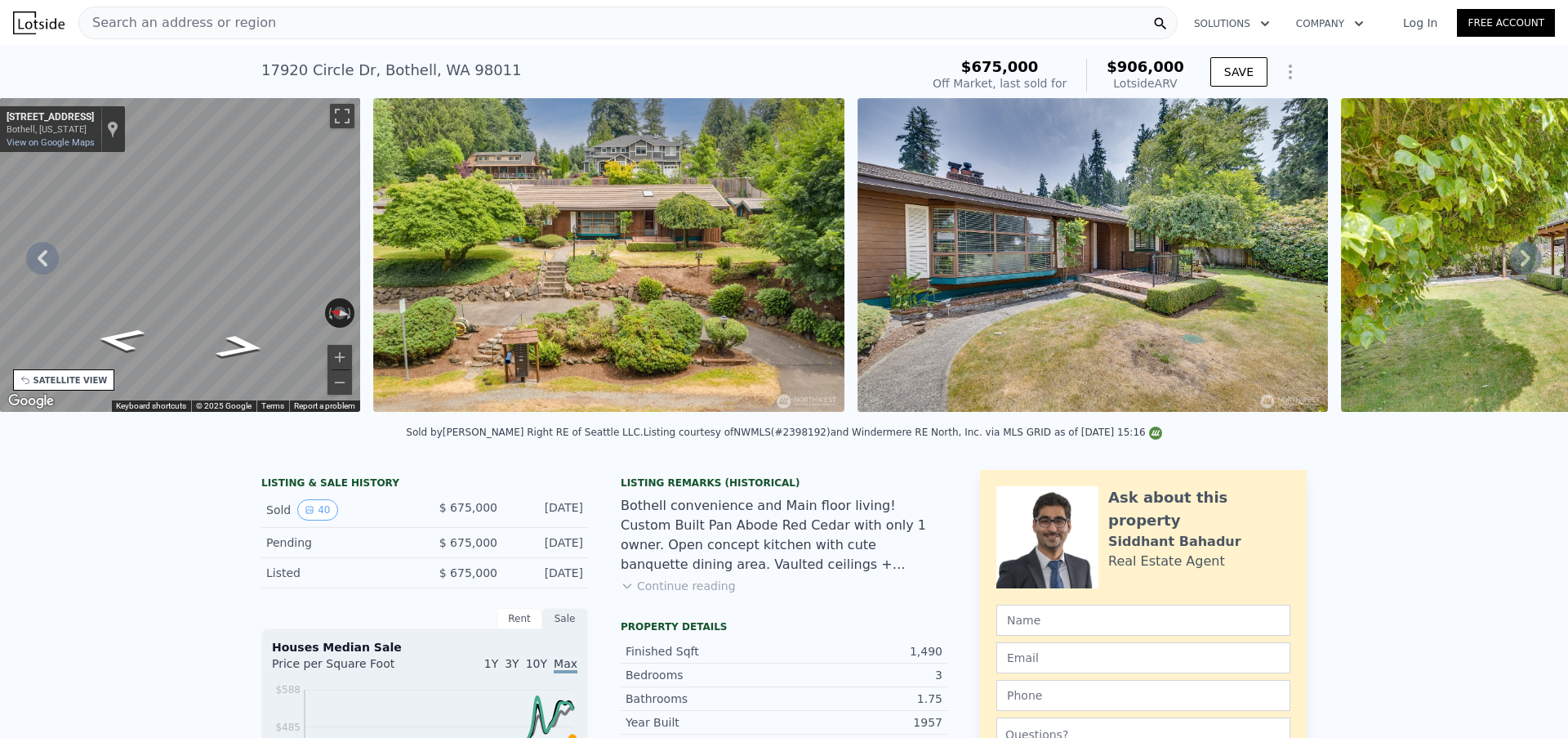
click at [414, 25] on div "Search an address or region" at bounding box center [628, 22] width 1099 height 33
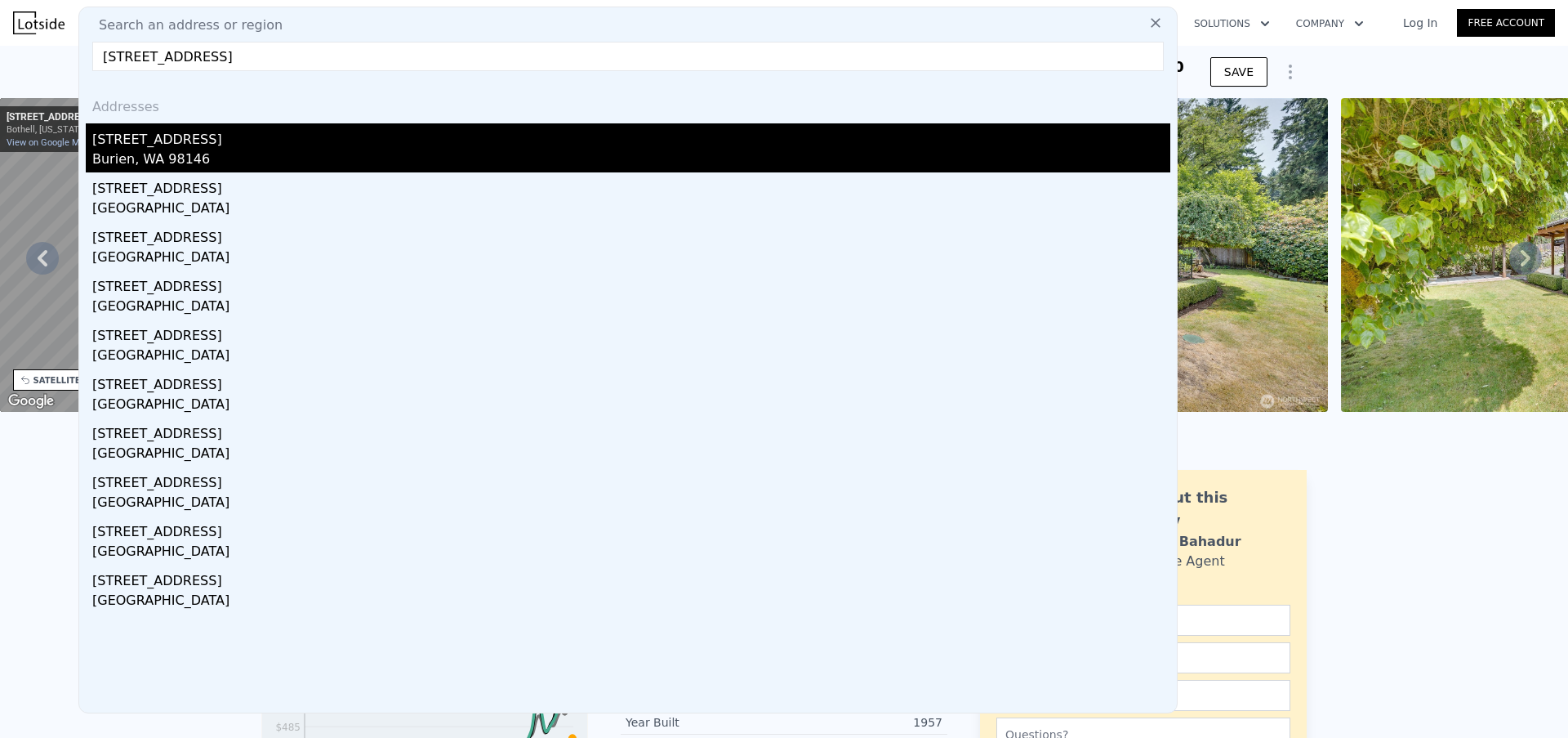
type input "851 SW 122nd St, Seattle, WA 98146, USA"
click at [278, 139] on div "851 SW 122nd St" at bounding box center [631, 137] width 1078 height 26
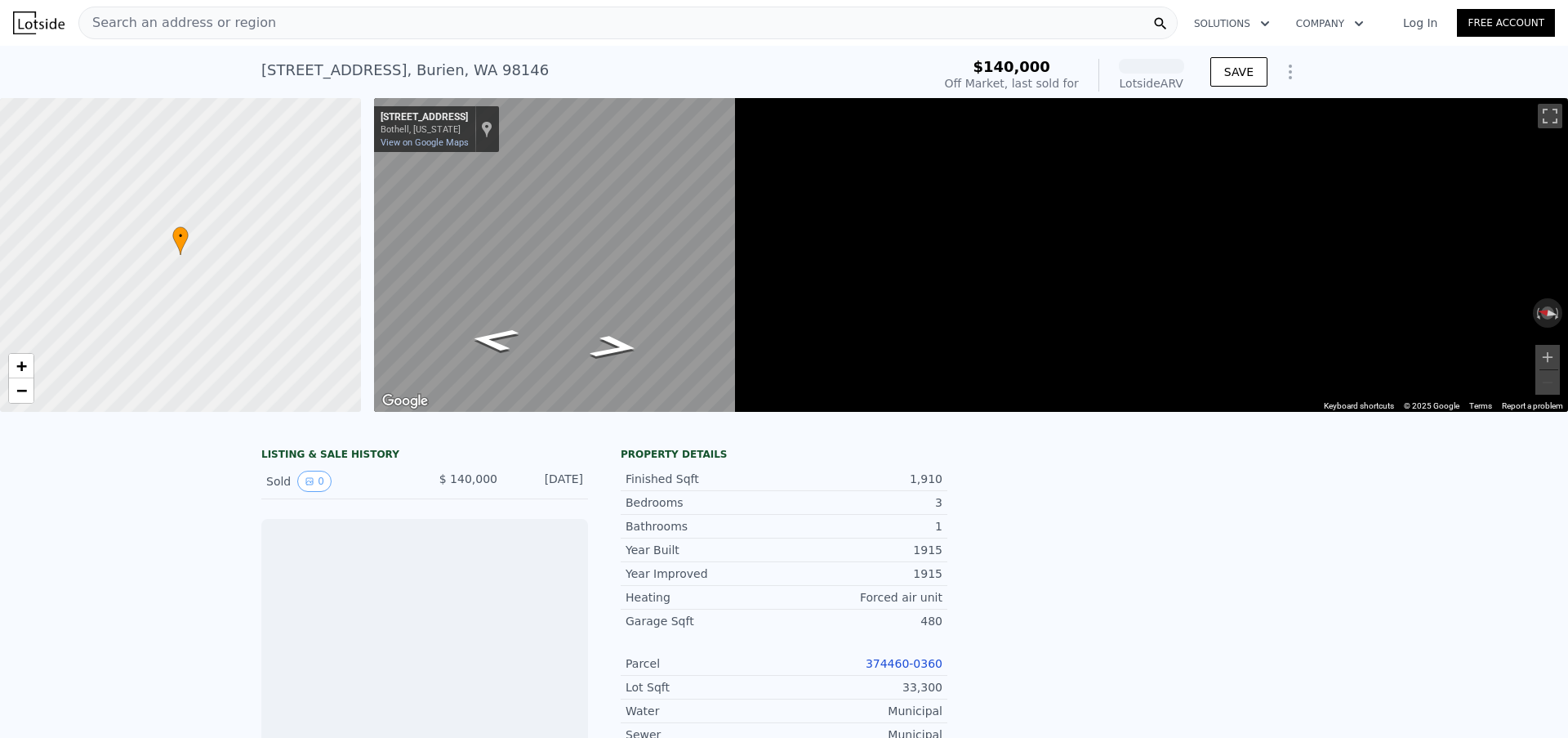
scroll to position [0, 6]
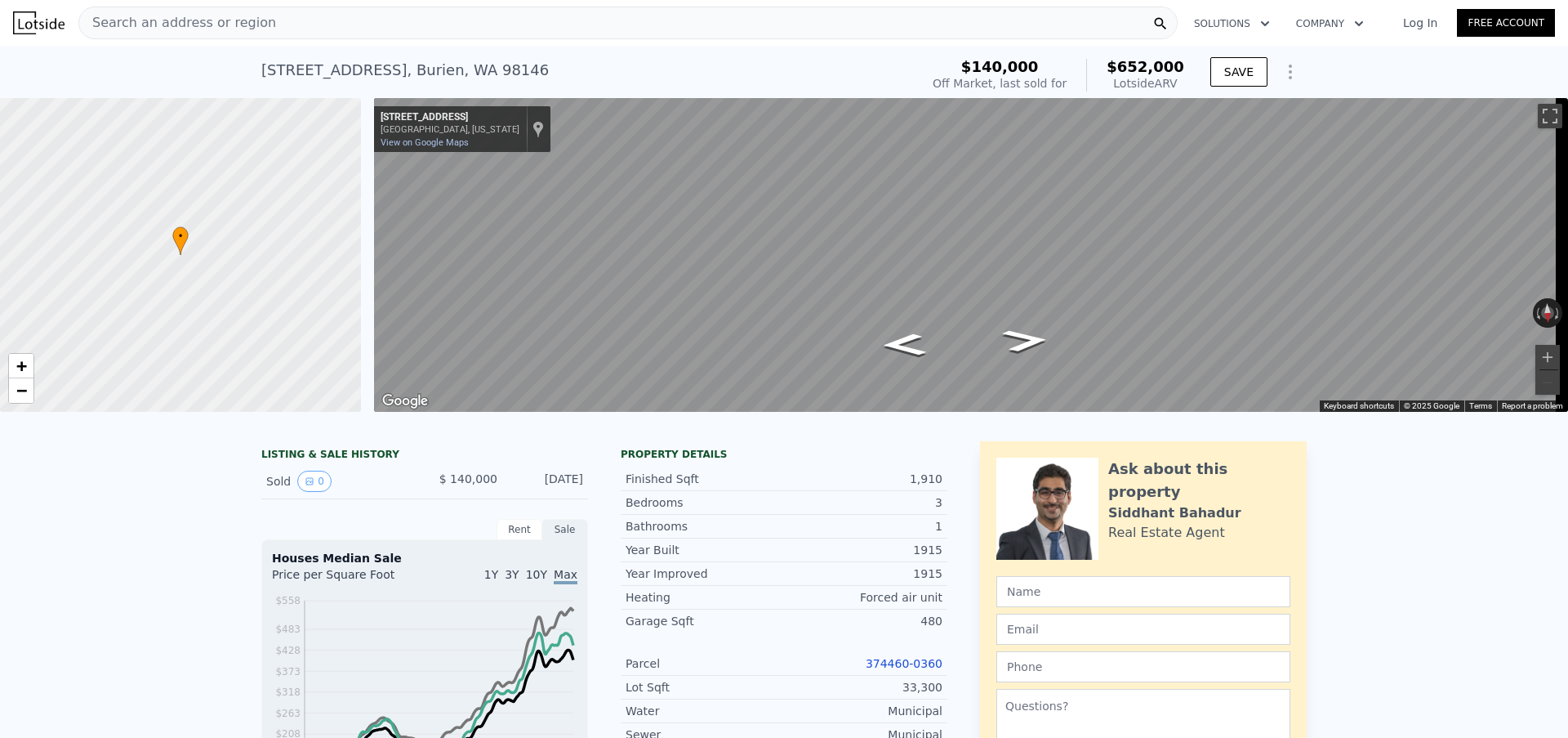
drag, startPoint x: 896, startPoint y: 671, endPoint x: 901, endPoint y: 639, distance: 32.4
click at [896, 670] on link "374460-0360" at bounding box center [903, 663] width 77 height 13
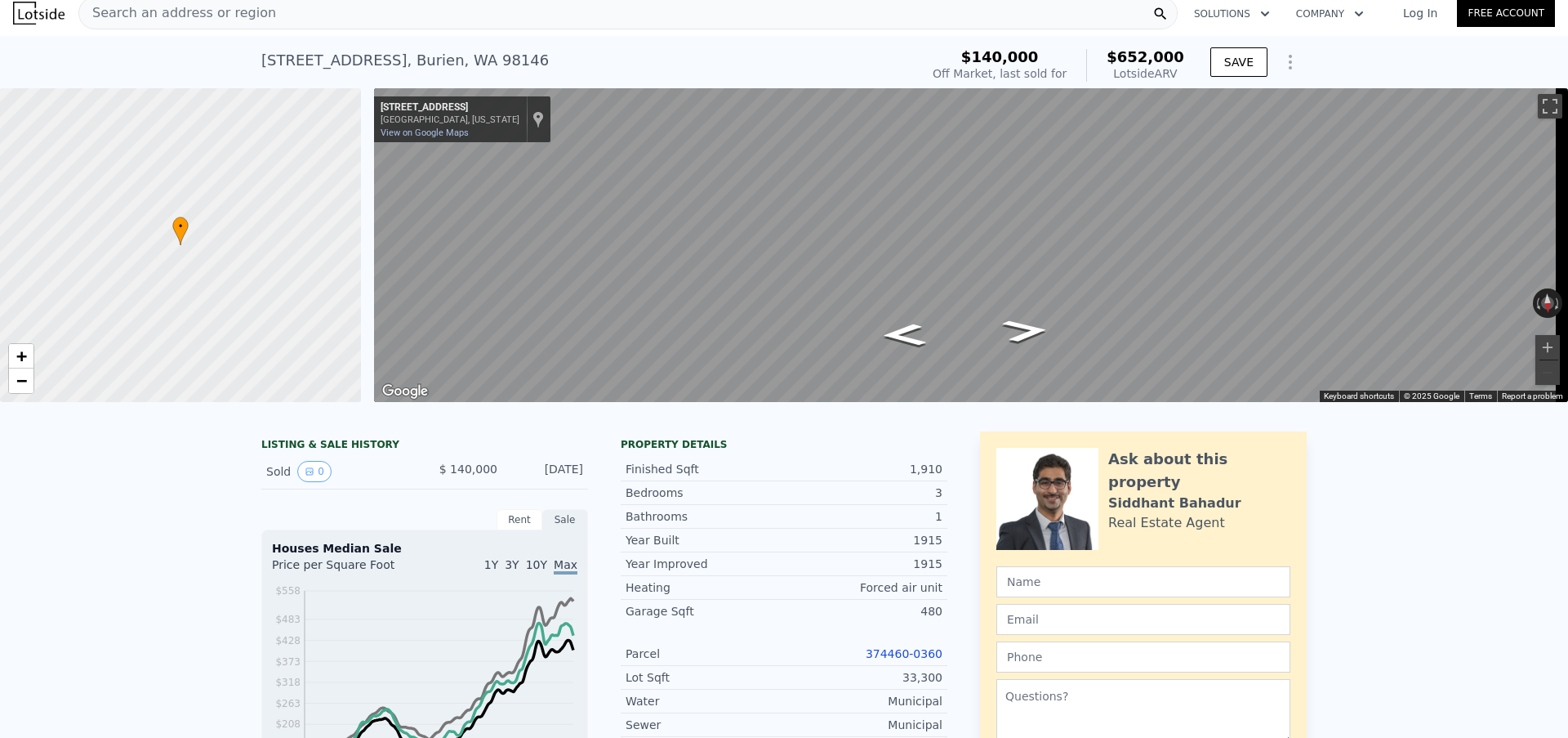
scroll to position [0, 0]
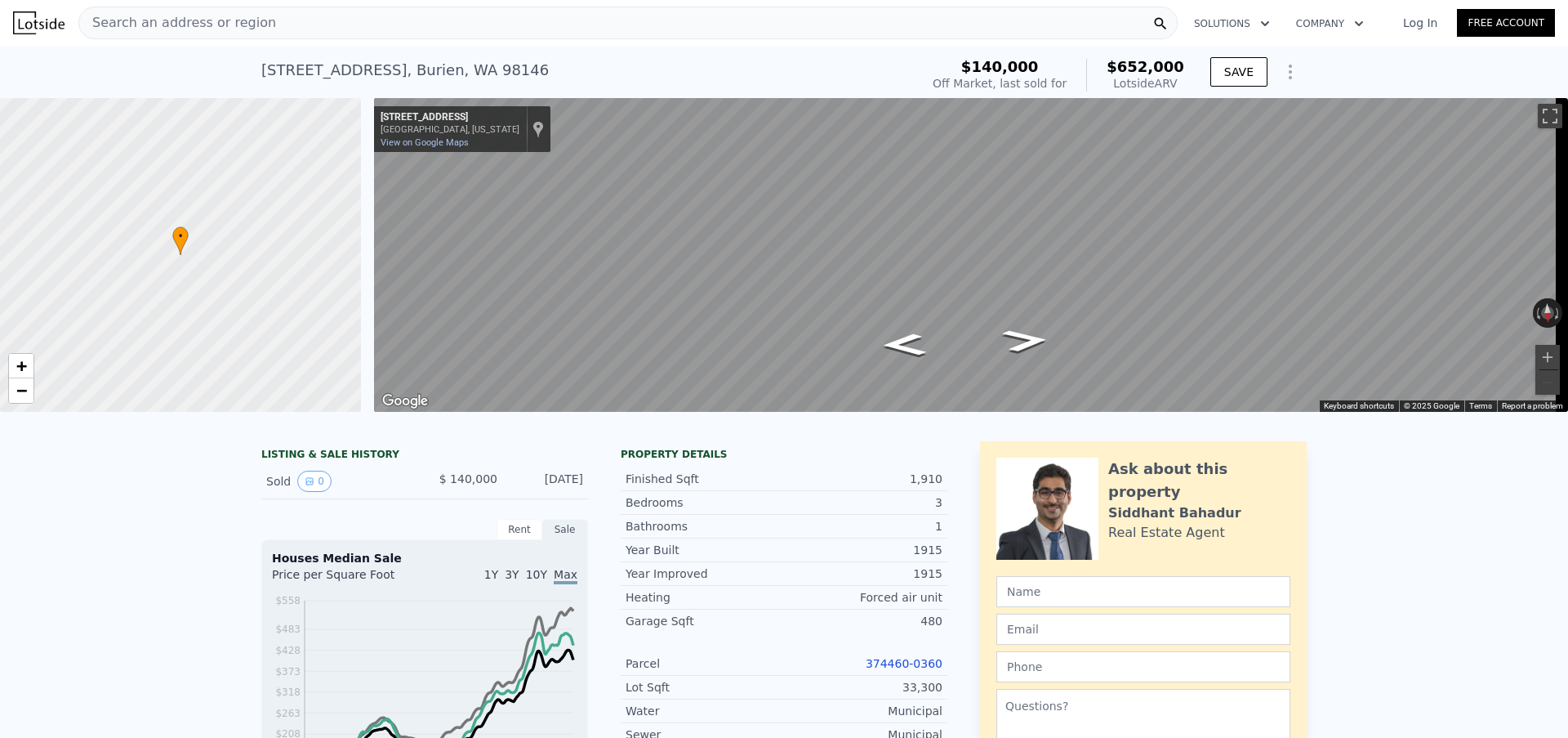
click at [441, 24] on div "Search an address or region" at bounding box center [628, 22] width 1099 height 33
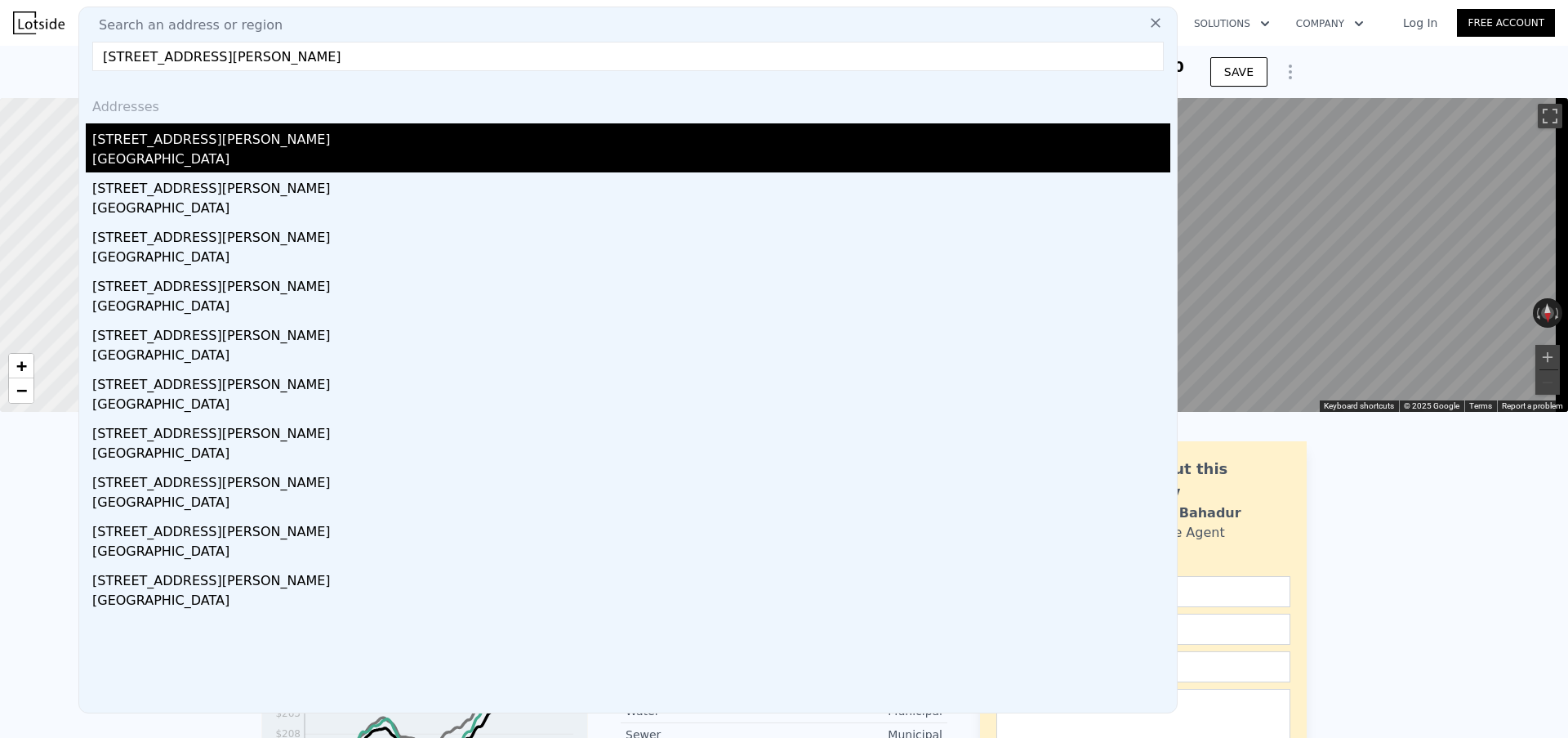
type input "6220 Corson Ave S, Seattle, WA 98108, USA"
click at [239, 139] on div "6618 Corson Ave S # A" at bounding box center [631, 137] width 1078 height 26
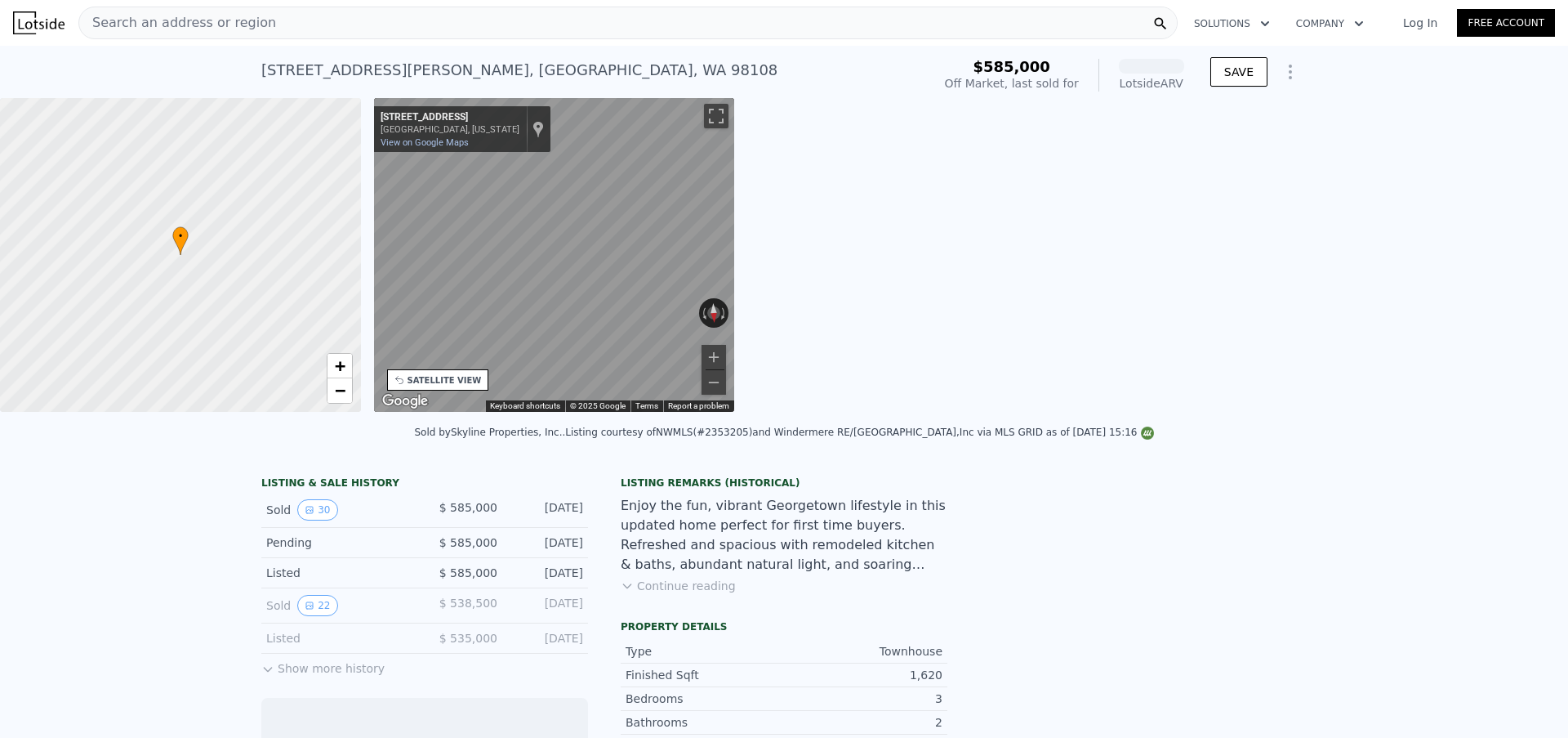
scroll to position [0, 381]
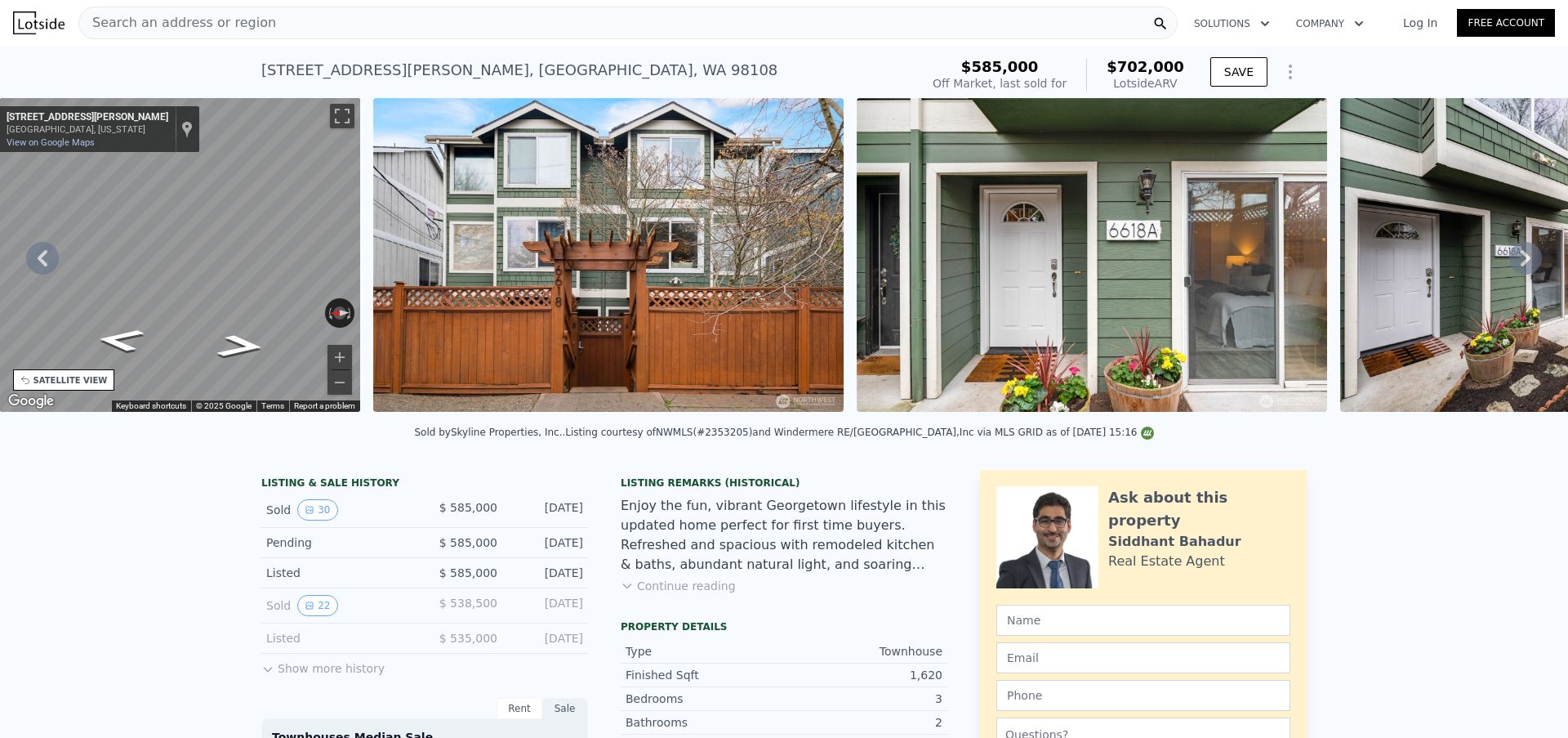
click at [394, 26] on div "Search an address or region" at bounding box center [628, 22] width 1099 height 33
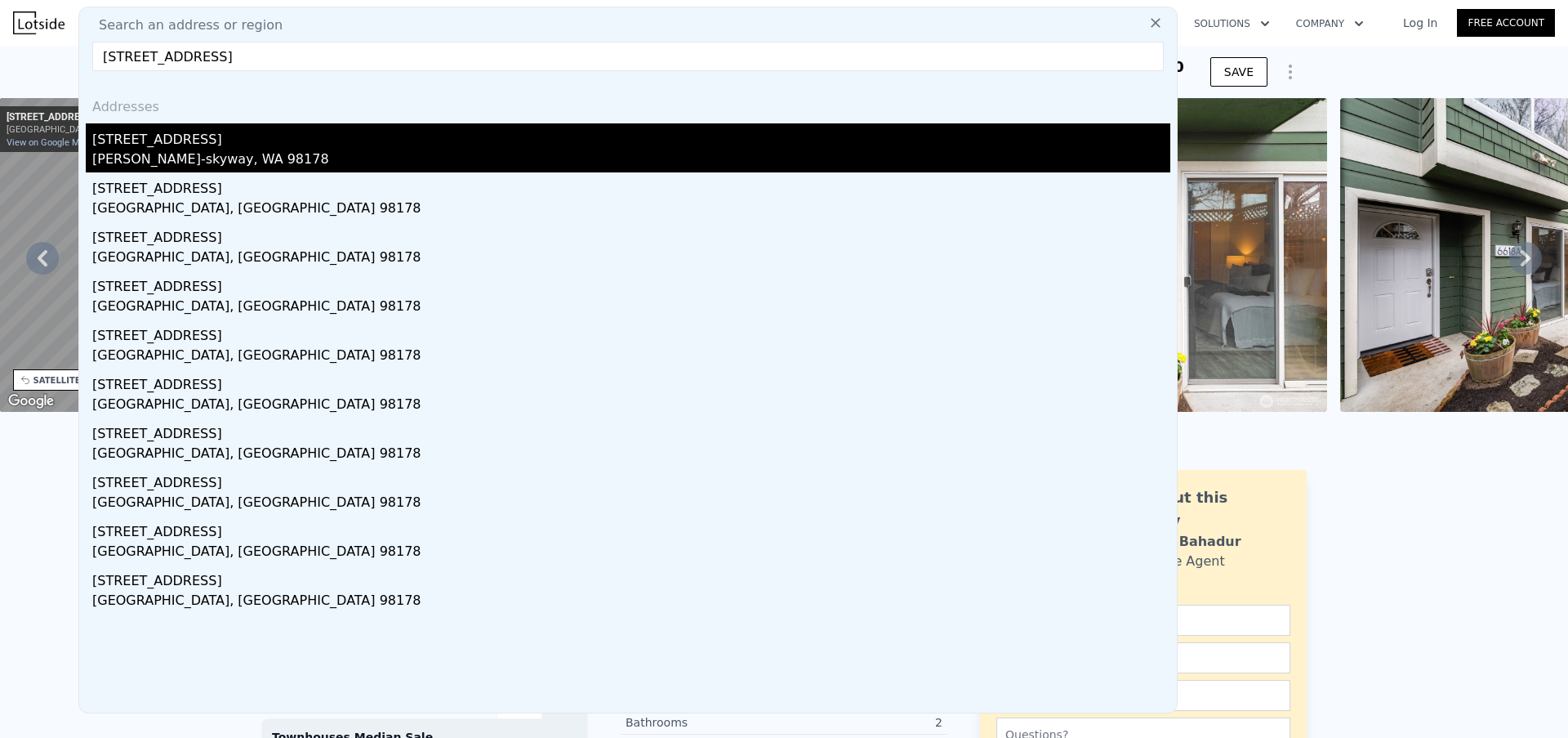
type input "12033 75th Ave S, Seattle, WA 98178, USA"
click at [255, 135] on div "12033 75th Ave S" at bounding box center [631, 137] width 1078 height 26
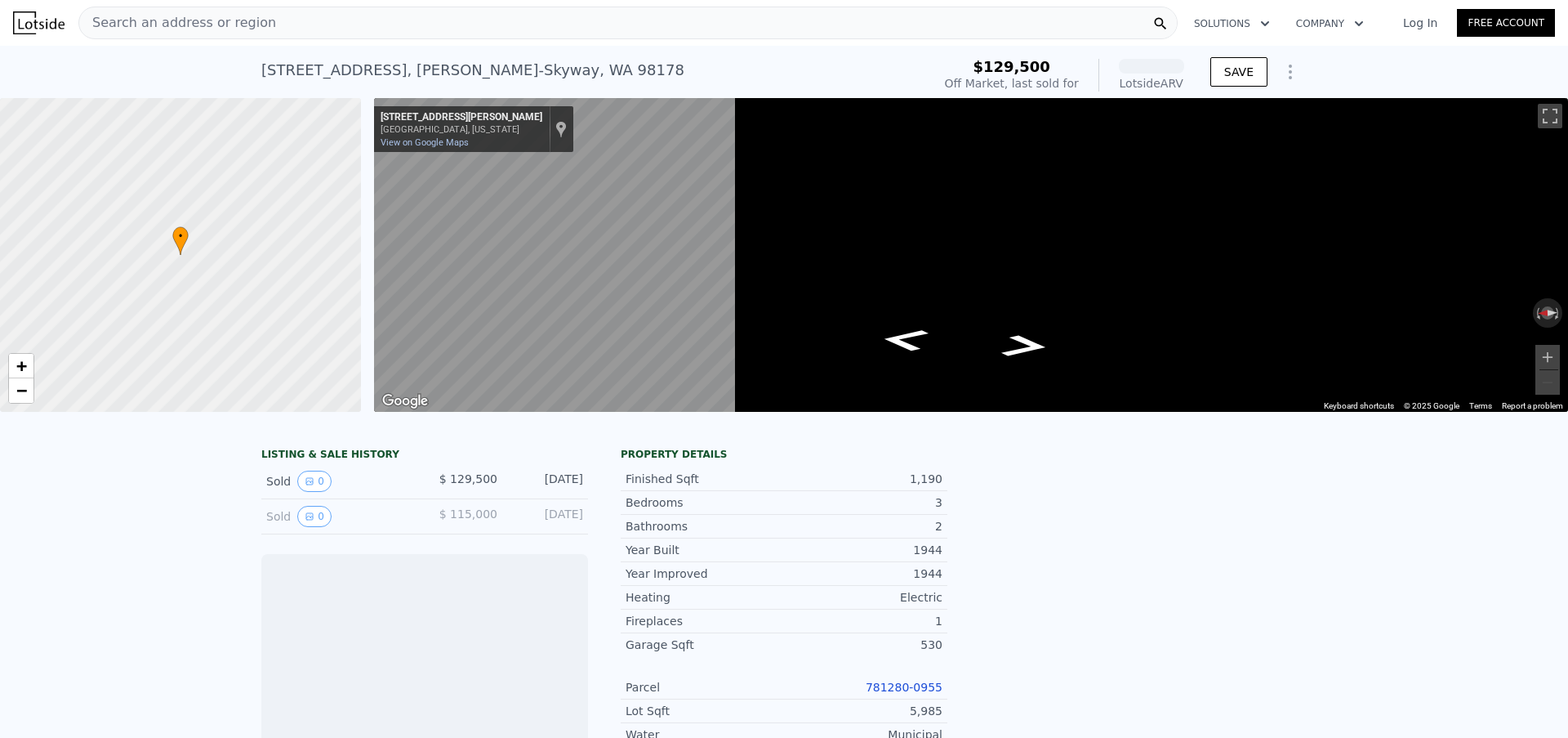
scroll to position [0, 6]
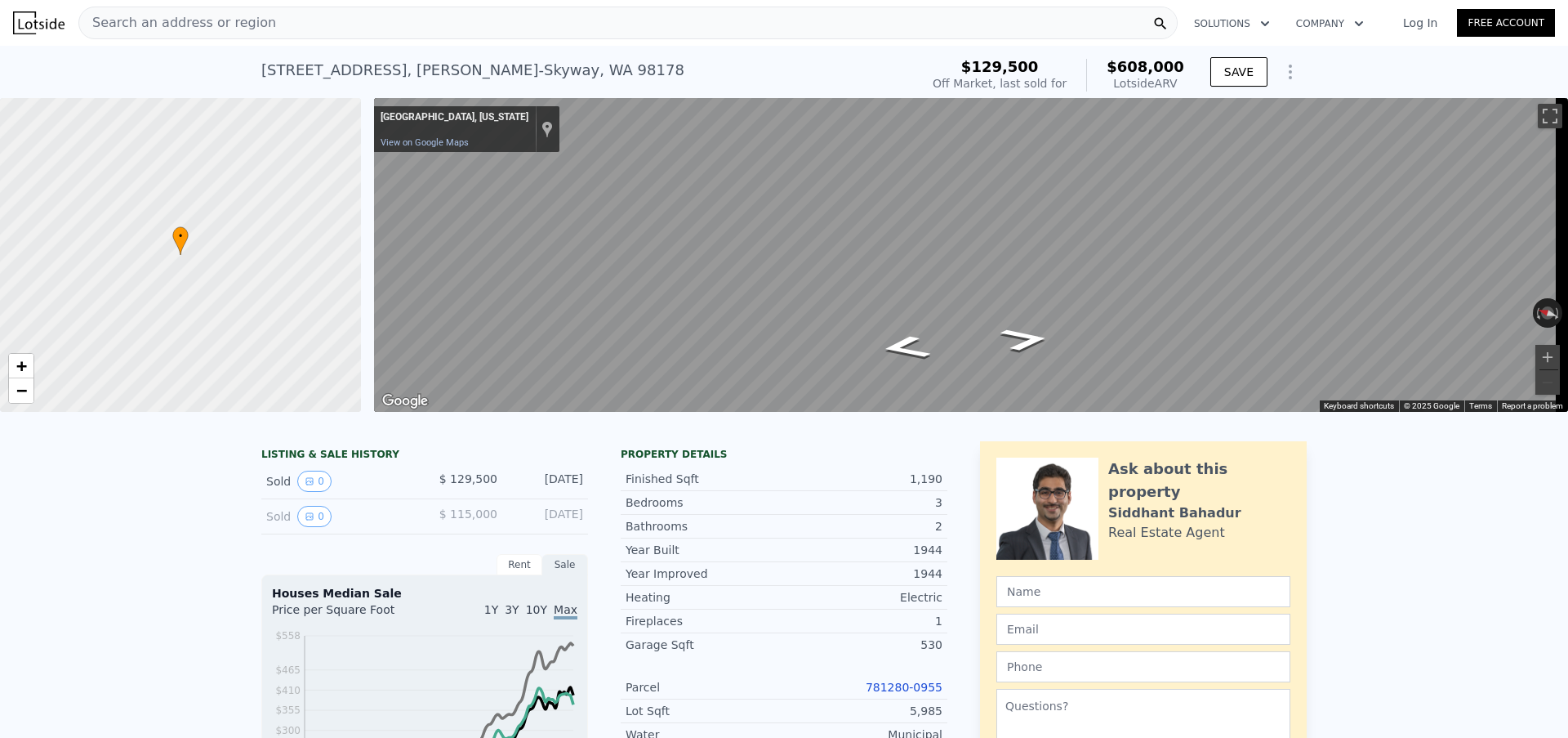
click at [897, 694] on link "781280-0955" at bounding box center [903, 687] width 77 height 13
